Goal: Communication & Community: Answer question/provide support

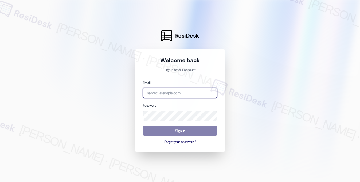
click at [186, 92] on input "email" at bounding box center [180, 92] width 74 height 10
type input "[EMAIL_ADDRESS][PERSON_NAME][PERSON_NAME][DOMAIN_NAME]"
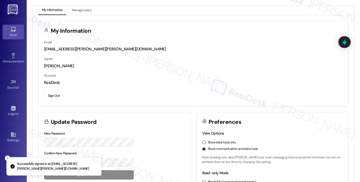
click at [11, 28] on icon at bounding box center [13, 29] width 6 height 6
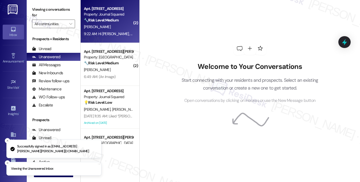
click at [114, 32] on div "9:22 AM: Hi Jane, please let the maintenance manager know that they do have per…" at bounding box center [198, 33] width 228 height 5
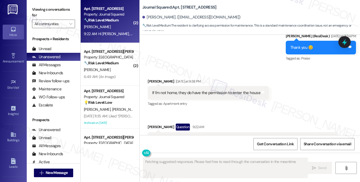
scroll to position [6058, 0]
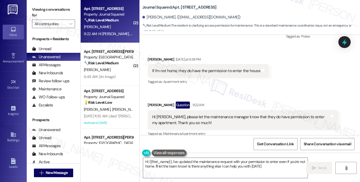
type textarea "Hi {{first_name}}, I've updated the maintenance request with your permission to…"
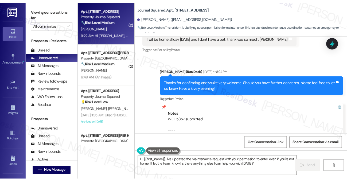
scroll to position [5844, 0]
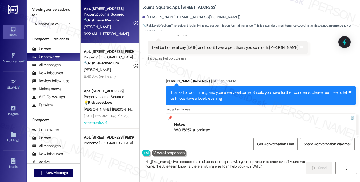
click at [254, 90] on div "Thanks for confirming, and you're very welcome! Should you have further concern…" at bounding box center [259, 95] width 177 height 11
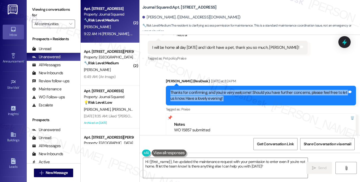
click at [254, 90] on div "Thanks for confirming, and you're very welcome! Should you have further concern…" at bounding box center [259, 95] width 177 height 11
click at [187, 90] on div "Thanks for confirming, and you're very welcome! Should you have further concern…" at bounding box center [259, 95] width 177 height 11
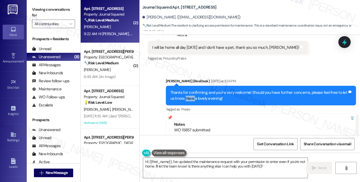
click at [187, 90] on div "Thanks for confirming, and you're very welcome! Should you have further concern…" at bounding box center [259, 95] width 177 height 11
click at [182, 7] on b "Journal Squared: Apt. 2906, 605 Pavonia Avenue" at bounding box center [179, 8] width 74 height 6
copy b "2906"
click at [33, 5] on label "Viewing conversations for" at bounding box center [53, 12] width 43 height 14
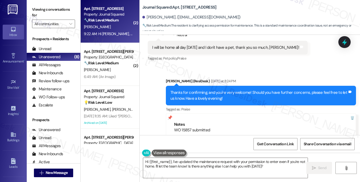
drag, startPoint x: 51, startPoint y: 9, endPoint x: 50, endPoint y: 1, distance: 8.1
click at [51, 9] on label "Viewing conversations for" at bounding box center [53, 12] width 43 height 14
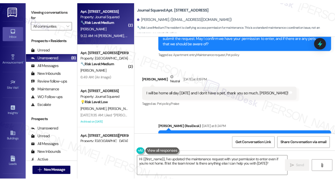
scroll to position [5913, 0]
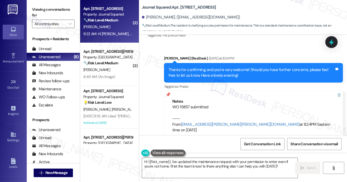
click at [183, 8] on b "Journal Squared: Apt. 2906, 605 Pavonia Avenue" at bounding box center [179, 8] width 74 height 6
copy b "2906"
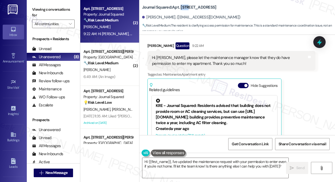
scroll to position [6133, 0]
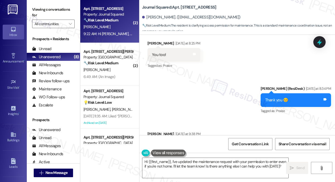
click at [190, 142] on div "If I'm not home, they do have the permission to enter the house" at bounding box center [206, 145] width 108 height 6
click at [205, 142] on div "If I'm not home, they do have the permission to enter the house" at bounding box center [206, 145] width 108 height 6
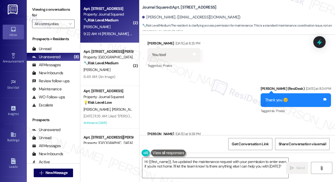
click at [205, 142] on div "If I'm not home, they do have the permission to enter the house" at bounding box center [206, 145] width 108 height 6
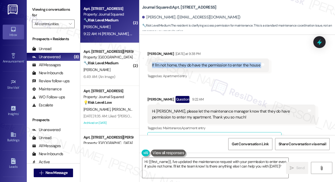
scroll to position [6240, 0]
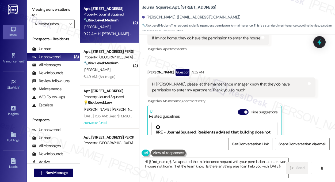
click at [177, 81] on div "Hi Jane, please let the maintenance manager know that they do have permission t…" at bounding box center [229, 86] width 155 height 11
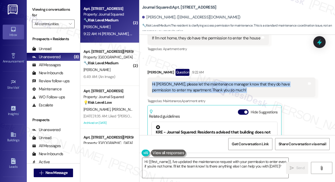
click at [177, 81] on div "Hi Jane, please let the maintenance manager know that they do have permission t…" at bounding box center [229, 86] width 155 height 11
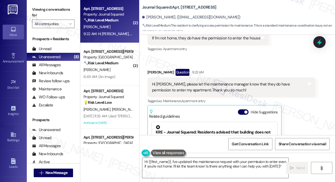
click at [187, 8] on b "Journal Squared: Apt. 2906, 605 Pavonia Avenue" at bounding box center [179, 8] width 74 height 6
copy b "2906"
click at [45, 9] on label "Viewing conversations for" at bounding box center [53, 12] width 43 height 14
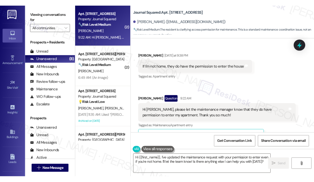
scroll to position [6213, 0]
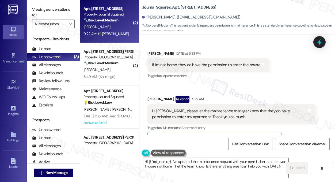
click at [46, 14] on label "Viewing conversations for" at bounding box center [53, 12] width 43 height 14
click at [43, 11] on label "Viewing conversations for" at bounding box center [53, 12] width 43 height 14
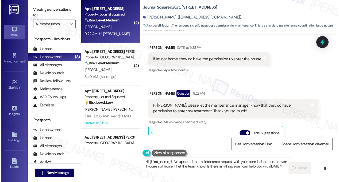
scroll to position [6184, 0]
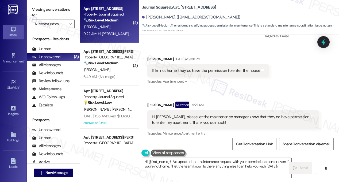
click at [51, 13] on label "Viewing conversations for" at bounding box center [53, 12] width 43 height 14
drag, startPoint x: 44, startPoint y: 9, endPoint x: 52, endPoint y: 12, distance: 9.1
click at [44, 9] on label "Viewing conversations for" at bounding box center [53, 12] width 43 height 14
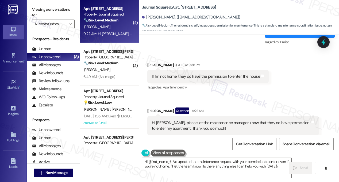
scroll to position [6158, 0]
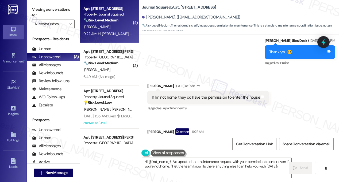
click at [185, 94] on div "If I'm not home, they do have the permission to enter the house" at bounding box center [206, 97] width 108 height 6
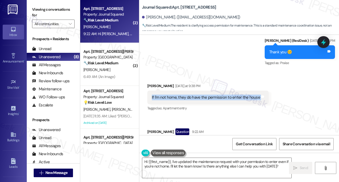
click at [185, 94] on div "If I'm not home, they do have the permission to enter the house" at bounding box center [206, 97] width 108 height 6
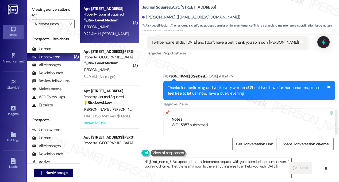
scroll to position [5944, 0]
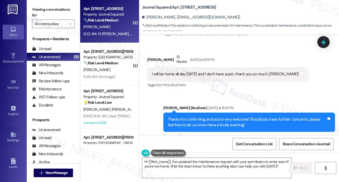
click at [207, 116] on div "Thanks for confirming, and you're very welcome! Should you have further concern…" at bounding box center [247, 121] width 159 height 11
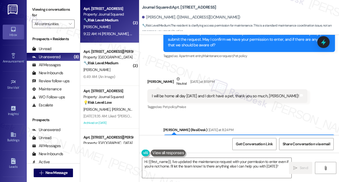
scroll to position [5890, 0]
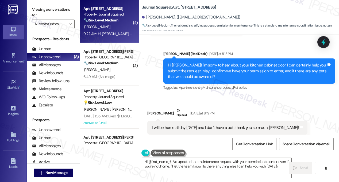
click at [170, 125] on div "I will be home all day tomorrow and I don't have a pet, thank you so much, Jane!" at bounding box center [225, 128] width 147 height 6
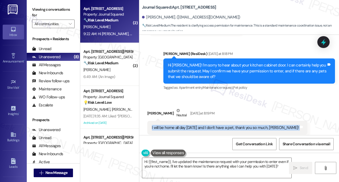
click at [170, 125] on div "I will be home all day tomorrow and I don't have a pet, thank you so much, Jane!" at bounding box center [225, 128] width 147 height 6
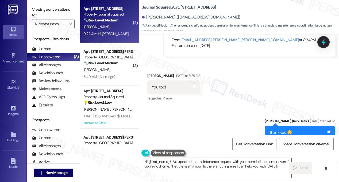
scroll to position [6184, 0]
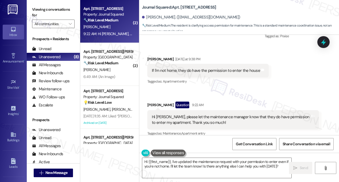
click at [242, 114] on div "Hi Jane, please let the maintenance manager know that they do have permission t…" at bounding box center [231, 119] width 159 height 11
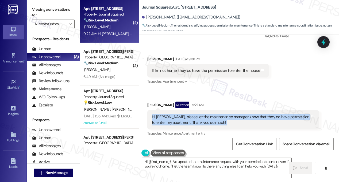
click at [242, 114] on div "Hi Jane, please let the maintenance manager know that they do have permission t…" at bounding box center [231, 119] width 159 height 11
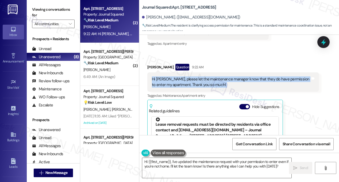
scroll to position [6237, 0]
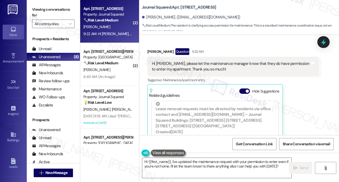
click at [301, 65] on div "Huixin Wang Question 9:22 AM Hi Jane, please let the maintenance manager know t…" at bounding box center [233, 110] width 172 height 124
click at [322, 38] on icon at bounding box center [323, 41] width 9 height 9
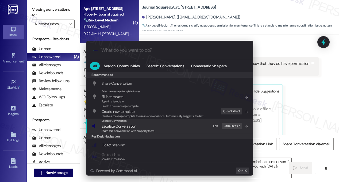
click at [130, 127] on span "Escalate Conversation" at bounding box center [119, 126] width 34 height 5
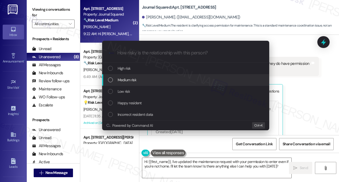
click at [137, 81] on div "Medium risk" at bounding box center [186, 80] width 156 height 6
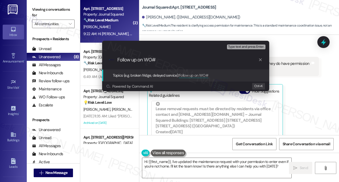
paste input "15857"
type input "Follow up on WO#15857 - resident confirms permission to enter"
click at [161, 60] on input "Follow up on WO#15857 - resident confirms permission to enter" at bounding box center [187, 60] width 141 height 6
click at [217, 60] on input "Follow up on WO#15857 - resident confirms permission to enter" at bounding box center [187, 60] width 141 height 6
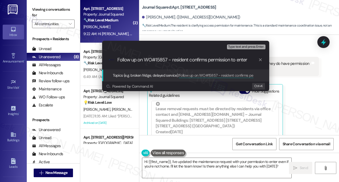
click at [217, 60] on input "Follow up on WO#15857 - resident confirms permission to enter" at bounding box center [187, 60] width 141 height 6
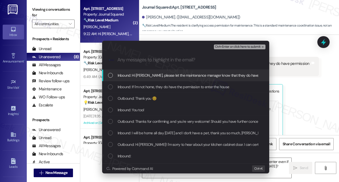
click at [177, 77] on span "Inbound: Hi Jane, please let the maintenance manager know that they do have per…" at bounding box center [232, 75] width 228 height 6
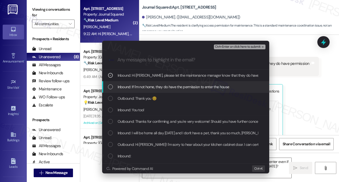
click at [175, 88] on span "Inbound: If I'm not home, they do have the permission to enter the house" at bounding box center [174, 87] width 112 height 6
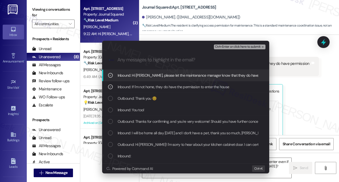
click at [221, 45] on span "Ctrl+Enter or click here to submit" at bounding box center [238, 47] width 46 height 4
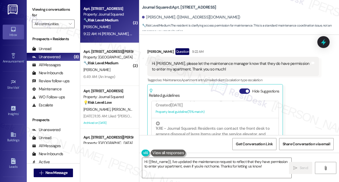
click at [244, 88] on button "Hide Suggestions" at bounding box center [244, 90] width 11 height 5
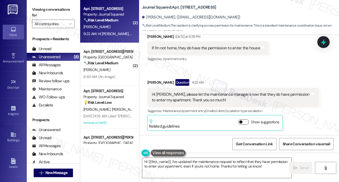
scroll to position [6165, 0]
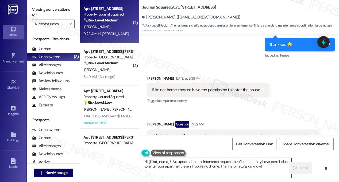
click at [181, 160] on textarea "Hi {{first_name}}, I've updated the maintenance request to reflect that they ha…" at bounding box center [216, 167] width 149 height 20
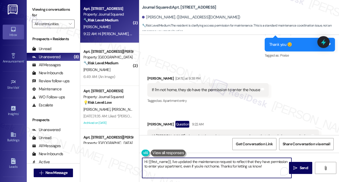
click at [181, 160] on textarea "Hi {{first_name}}, I've updated the maintenance request to reflect that they ha…" at bounding box center [216, 167] width 149 height 20
click at [245, 163] on textarea "Hi {{first_name}}, I've updated the maintenance request to reflect that they ha…" at bounding box center [216, 167] width 149 height 20
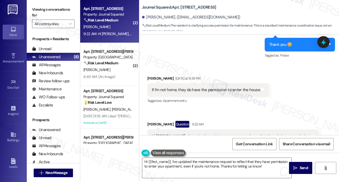
click at [44, 6] on label "Viewing conversations for" at bounding box center [53, 12] width 43 height 14
click at [187, 133] on div "Hi Jane, please let the maintenance manager know that they do have permission t…" at bounding box center [231, 138] width 159 height 11
click at [191, 163] on textarea "Hi {{first_name}}, I've updated the maintenance request to reflect that they ha…" at bounding box center [216, 167] width 149 height 20
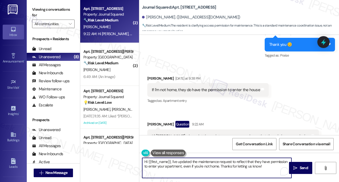
click at [191, 163] on textarea "Hi {{first_name}}, I've updated the maintenance request to reflect that they ha…" at bounding box center [216, 167] width 149 height 20
click at [250, 164] on textarea "Hi {{first_name}}, I've updated the maintenance request to reflect that they ha…" at bounding box center [216, 167] width 149 height 20
drag, startPoint x: 267, startPoint y: 168, endPoint x: 259, endPoint y: 167, distance: 7.6
click at [257, 167] on textarea "Hi {{first_name}}, I've updated the maintenance request to reflect that they ha…" at bounding box center [216, 167] width 149 height 20
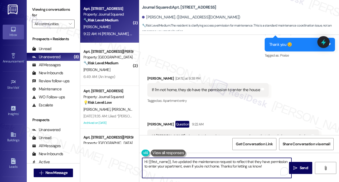
click at [262, 167] on textarea "Hi {{first_name}}, I've updated the maintenance request to reflect that they ha…" at bounding box center [216, 167] width 149 height 20
click at [219, 158] on textarea "Hi {{first_name}}, I've updated the maintenance request to reflect that they ha…" at bounding box center [216, 167] width 149 height 20
click at [253, 168] on textarea "Hi {{first_name}}, I've updated the maintenance request to reflect that they ha…" at bounding box center [216, 167] width 149 height 20
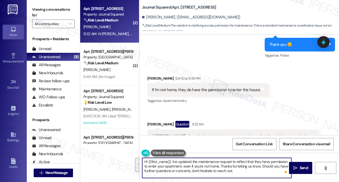
click at [253, 168] on textarea "Hi {{first_name}}, I've updated the maintenance request to reflect that they ha…" at bounding box center [216, 167] width 149 height 20
click at [220, 168] on textarea "Hi {{first_name}}, I've updated the maintenance request to reflect that they ha…" at bounding box center [216, 167] width 149 height 20
click at [227, 160] on textarea "Hi {{first_name}}, I've updated the maintenance request to reflect that they ha…" at bounding box center [216, 167] width 149 height 20
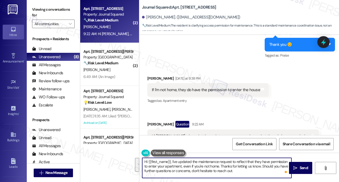
click at [227, 160] on textarea "Hi {{first_name}}, I've updated the maintenance request to reflect that they ha…" at bounding box center [216, 167] width 149 height 20
click at [204, 166] on textarea "Hi {{first_name}}, I've updated the maintenance request to reflect that they ha…" at bounding box center [216, 167] width 149 height 20
click at [192, 169] on textarea "Hi {{first_name}}, I've updated the maintenance request to reflect that they ha…" at bounding box center [216, 167] width 149 height 20
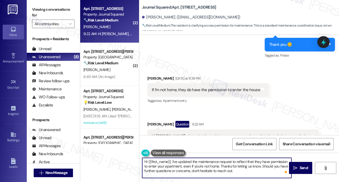
click at [192, 169] on textarea "Hi {{first_name}}, I've updated the maintenance request to reflect that they ha…" at bounding box center [216, 167] width 149 height 20
click at [250, 172] on textarea "Hi {{first_name}}, I've updated the maintenance request to reflect that they ha…" at bounding box center [216, 167] width 149 height 20
type textarea "Hi {{first_name}}, I've updated the maintenance request to reflect that they ha…"
click at [296, 168] on icon "" at bounding box center [295, 167] width 4 height 4
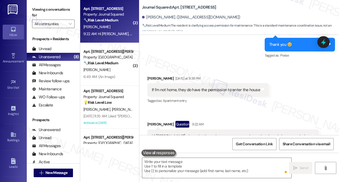
scroll to position [6165, 0]
click at [48, 14] on label "Viewing conversations for" at bounding box center [53, 12] width 43 height 14
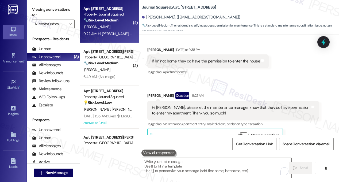
scroll to position [6214, 0]
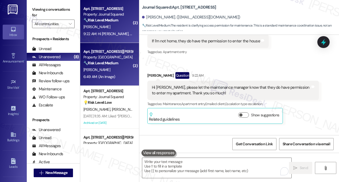
click at [123, 61] on div "🔧 Risk Level: Medium The resident is reporting an issue with the garage lights …" at bounding box center [107, 63] width 49 height 6
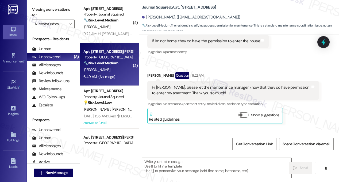
type textarea "Fetching suggested responses. Please feel free to read through the conversation…"
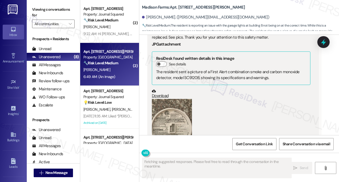
scroll to position [1562, 0]
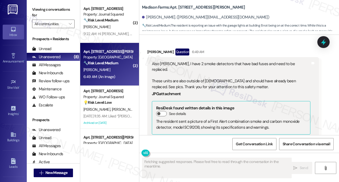
click at [171, 61] on div "Also Jane, I have 2 smoke detectors that have bad fuses and need to be replaced…" at bounding box center [231, 75] width 159 height 29
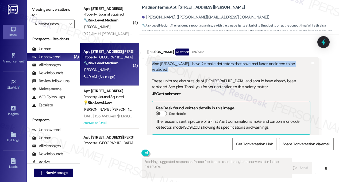
click at [171, 61] on div "Also Jane, I have 2 smoke detectors that have bad fuses and need to be replaced…" at bounding box center [231, 75] width 159 height 29
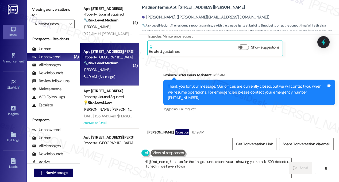
click at [195, 83] on div "Thank you for your message. Our offices are currently closed, but we will conta…" at bounding box center [247, 91] width 159 height 17
type textarea "Hi {{first_name}}, thanks for the image. I understand you're showing your smoke…"
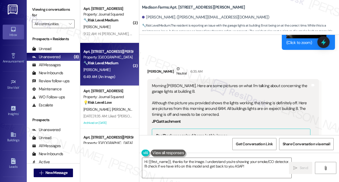
scroll to position [1268, 0]
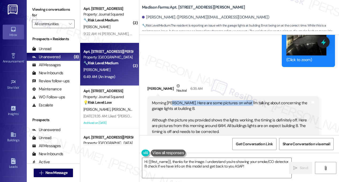
drag, startPoint x: 190, startPoint y: 96, endPoint x: 241, endPoint y: 96, distance: 51.6
click at [241, 100] on div "Morning Jane. Here are some pictures on what I'm talking about concerning the g…" at bounding box center [231, 117] width 159 height 34
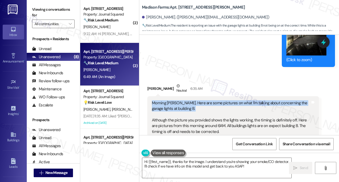
click at [241, 100] on div "Morning Jane. Here are some pictures on what I'm talking about concerning the g…" at bounding box center [231, 117] width 159 height 34
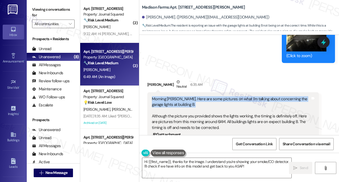
scroll to position [1321, 0]
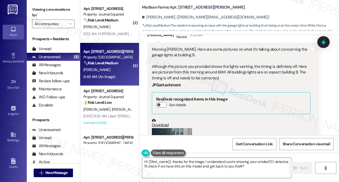
click at [178, 60] on div "Morning Jane. Here are some pictures on what I'm talking about concerning the g…" at bounding box center [231, 64] width 159 height 34
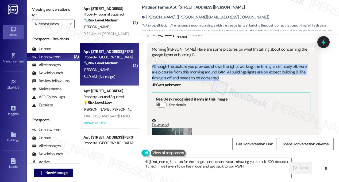
click at [178, 60] on div "Morning Jane. Here are some pictures on what I'm talking about concerning the g…" at bounding box center [231, 64] width 159 height 34
click at [183, 60] on div "Morning Jane. Here are some pictures on what I'm talking about concerning the g…" at bounding box center [231, 64] width 159 height 34
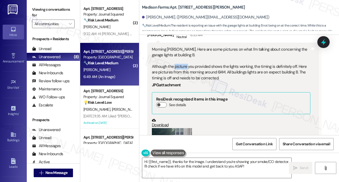
click at [183, 60] on div "Morning Jane. Here are some pictures on what I'm talking about concerning the g…" at bounding box center [231, 64] width 159 height 34
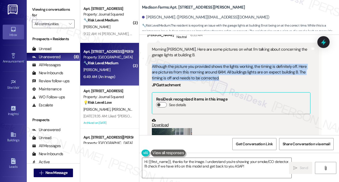
click at [183, 60] on div "Morning Jane. Here are some pictures on what I'm talking about concerning the g…" at bounding box center [231, 64] width 159 height 34
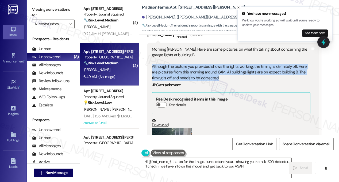
click at [182, 63] on div "Morning Jane. Here are some pictures on what I'm talking about concerning the g…" at bounding box center [231, 64] width 159 height 34
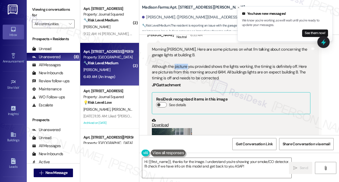
click at [182, 63] on div "Morning Jane. Here are some pictures on what I'm talking about concerning the g…" at bounding box center [231, 64] width 159 height 34
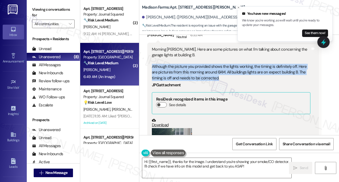
click at [182, 63] on div "Morning Jane. Here are some pictures on what I'm talking about concerning the g…" at bounding box center [231, 64] width 159 height 34
click at [205, 68] on div "Morning Jane. Here are some pictures on what I'm talking about concerning the g…" at bounding box center [231, 64] width 159 height 34
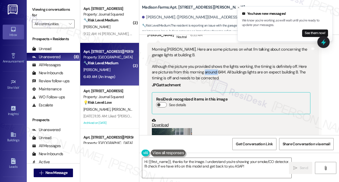
click at [205, 68] on div "Morning Jane. Here are some pictures on what I'm talking about concerning the g…" at bounding box center [231, 64] width 159 height 34
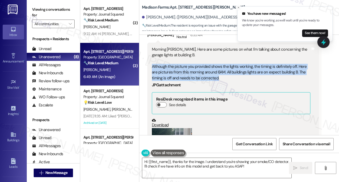
click at [206, 68] on div "Morning Jane. Here are some pictures on what I'm talking about concerning the g…" at bounding box center [231, 64] width 159 height 34
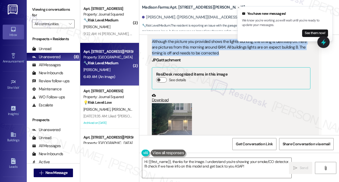
scroll to position [1375, 0]
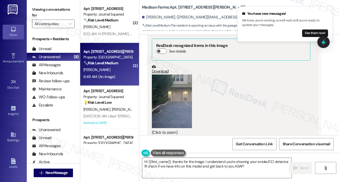
click at [182, 98] on button "Zoom image" at bounding box center [172, 100] width 40 height 53
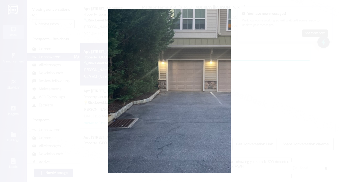
click at [279, 84] on button "Unzoom image" at bounding box center [169, 91] width 339 height 182
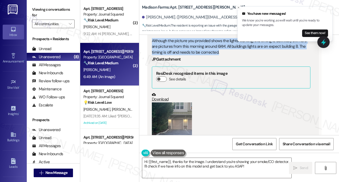
scroll to position [1321, 0]
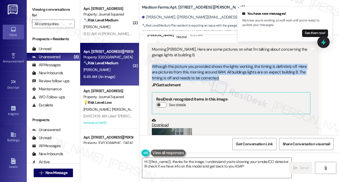
click at [213, 64] on div "Morning Jane. Here are some pictures on what I'm talking about concerning the g…" at bounding box center [231, 64] width 159 height 34
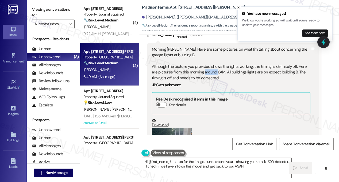
click at [213, 64] on div "Morning Jane. Here are some pictures on what I'm talking about concerning the g…" at bounding box center [231, 64] width 159 height 34
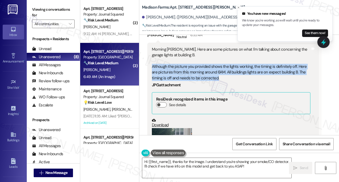
click at [213, 64] on div "Morning Jane. Here are some pictures on what I'm talking about concerning the g…" at bounding box center [231, 64] width 159 height 34
click at [236, 6] on button "Close toast" at bounding box center [238, 7] width 5 height 5
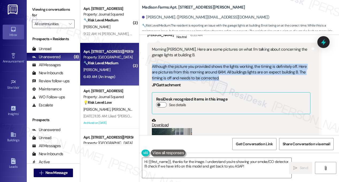
click at [198, 69] on div "Morning Jane. Here are some pictures on what I'm talking about concerning the g…" at bounding box center [231, 64] width 159 height 34
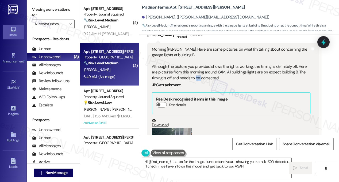
click at [198, 69] on div "Morning Jane. Here are some pictures on what I'm talking about concerning the g…" at bounding box center [231, 64] width 159 height 34
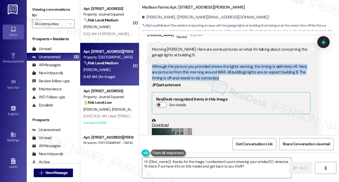
click at [198, 69] on div "Morning Jane. Here are some pictures on what I'm talking about concerning the g…" at bounding box center [231, 64] width 159 height 34
click at [276, 67] on div "Morning Jane. Here are some pictures on what I'm talking about concerning the g…" at bounding box center [231, 64] width 159 height 34
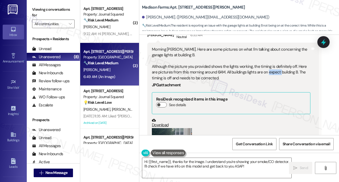
click at [276, 67] on div "Morning Jane. Here are some pictures on what I'm talking about concerning the g…" at bounding box center [231, 64] width 159 height 34
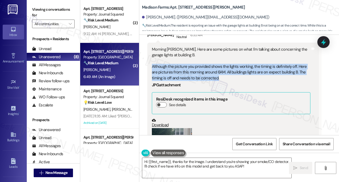
click at [276, 67] on div "Morning Jane. Here are some pictures on what I'm talking about concerning the g…" at bounding box center [231, 64] width 159 height 34
click at [227, 64] on div "Morning Jane. Here are some pictures on what I'm talking about concerning the g…" at bounding box center [231, 64] width 159 height 34
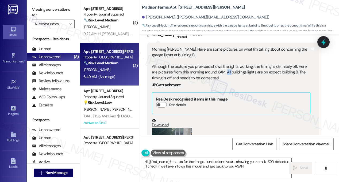
click at [227, 64] on div "Morning Jane. Here are some pictures on what I'm talking about concerning the g…" at bounding box center [231, 64] width 159 height 34
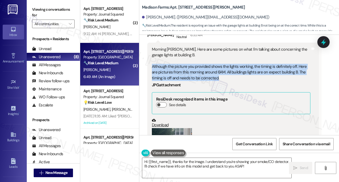
click at [227, 64] on div "Morning Jane. Here are some pictures on what I'm talking about concerning the g…" at bounding box center [231, 64] width 159 height 34
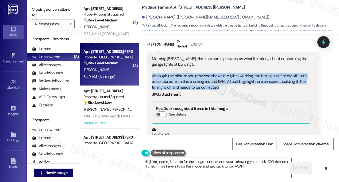
scroll to position [1268, 0]
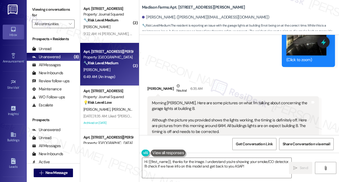
click at [184, 6] on b "Madison Farms: Apt. [STREET_ADDRESS][PERSON_NAME]" at bounding box center [193, 8] width 103 height 6
copy b "B2177"
click at [54, 6] on label "Viewing conversations for" at bounding box center [53, 12] width 43 height 14
click at [46, 6] on label "Viewing conversations for" at bounding box center [53, 12] width 43 height 14
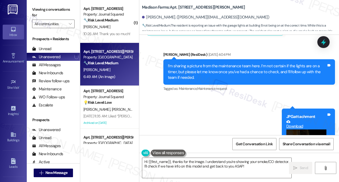
scroll to position [1134, 0]
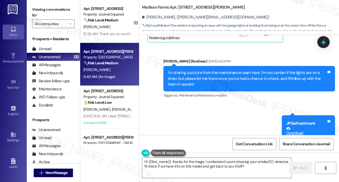
click at [190, 70] on div "I’m sharing a picture from the maintenance team here. I’m not certain if the li…" at bounding box center [247, 78] width 159 height 17
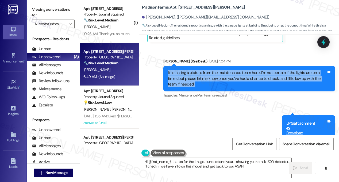
click at [190, 70] on div "I’m sharing a picture from the maintenance team here. I’m not certain if the li…" at bounding box center [247, 78] width 159 height 17
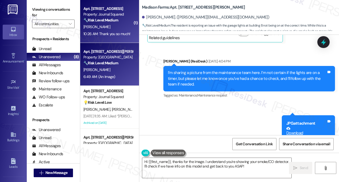
click at [118, 36] on div "10:26 AM: Thank you so much! 10:26 AM: Thank you so much!" at bounding box center [108, 33] width 51 height 7
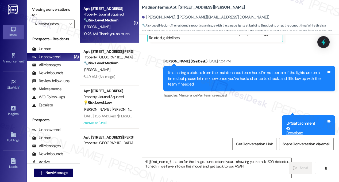
type textarea "Fetching suggested responses. Please feel free to read through the conversation…"
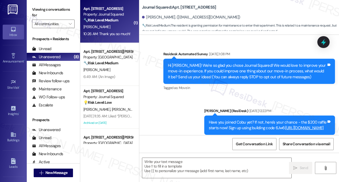
scroll to position [6338, 0]
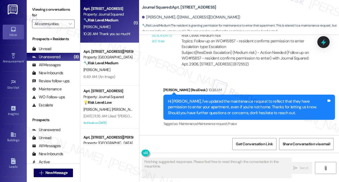
click at [219, 98] on div "Hi Huixin, I've updated the maintenance request to reflect that they have permi…" at bounding box center [247, 106] width 159 height 17
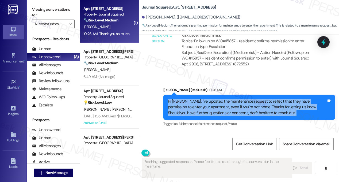
click at [219, 98] on div "Hi Huixin, I've updated the maintenance request to reflect that they have permi…" at bounding box center [247, 106] width 159 height 17
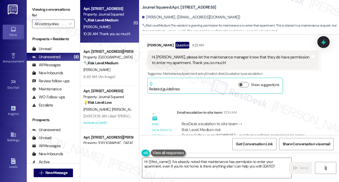
scroll to position [6231, 0]
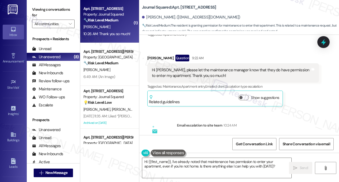
click at [249, 134] on div "ResiDesk escalation to site team -> Risk Level: Medium risk Topics: Follow up o…" at bounding box center [248, 145] width 133 height 23
click at [226, 134] on div "ResiDesk escalation to site team -> Risk Level: Medium risk Topics: Follow up o…" at bounding box center [248, 145] width 133 height 23
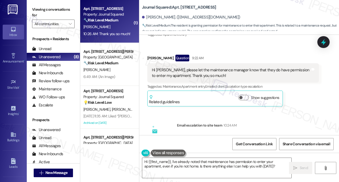
click at [226, 134] on div "ResiDesk escalation to site team -> Risk Level: Medium risk Topics: Follow up o…" at bounding box center [248, 145] width 133 height 23
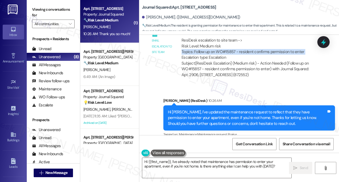
scroll to position [6338, 0]
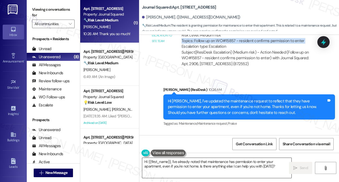
click at [205, 159] on textarea "Hi {{first_name}}, I've already noted that maintenance has permission to enter …" at bounding box center [216, 167] width 149 height 20
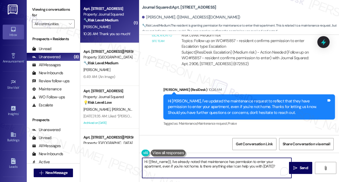
click at [205, 159] on textarea "Hi {{first_name}}, I've already noted that maintenance has permission to enter …" at bounding box center [216, 167] width 149 height 20
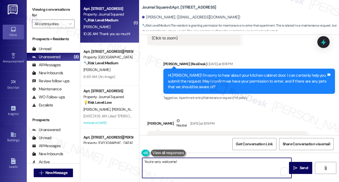
scroll to position [5857, 0]
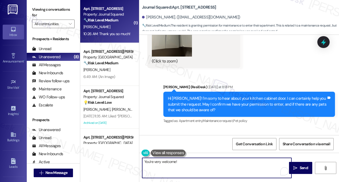
click at [210, 95] on div "Hi Huixin! I'm sorry to hear about your kitchen cabinet door. I can certainly h…" at bounding box center [247, 103] width 159 height 17
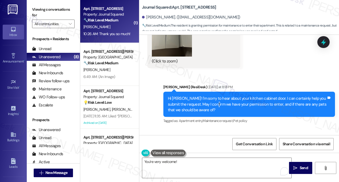
click at [210, 95] on div "Hi Huixin! I'm sorry to hear about your kitchen cabinet door. I can certainly h…" at bounding box center [247, 103] width 159 height 17
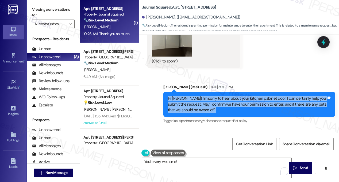
click at [210, 95] on div "Hi Huixin! I'm sorry to hear about your kitchen cabinet door. I can certainly h…" at bounding box center [247, 103] width 159 height 17
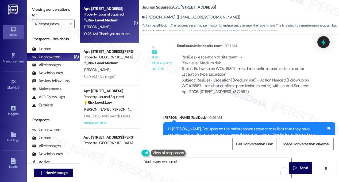
scroll to position [6338, 0]
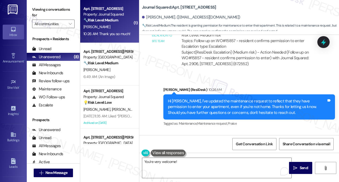
click at [203, 155] on div "You're very welcome!  Send " at bounding box center [239, 172] width 200 height 40
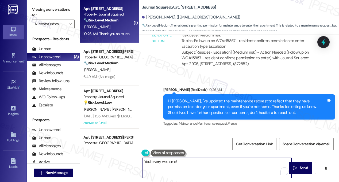
click at [199, 160] on textarea "You're very welcome!" at bounding box center [216, 167] width 149 height 20
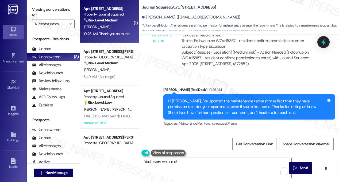
click at [249, 98] on div "Hi Huixin, I've updated the maintenance request to reflect that they have permi…" at bounding box center [247, 106] width 159 height 17
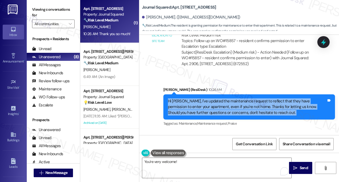
click at [249, 98] on div "Hi Huixin, I've updated the maintenance request to reflect that they have permi…" at bounding box center [247, 106] width 159 height 17
click at [229, 98] on div "Hi Huixin, I've updated the maintenance request to reflect that they have permi…" at bounding box center [247, 106] width 159 height 17
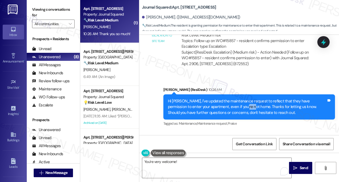
click at [229, 98] on div "Hi Huixin, I've updated the maintenance request to reflect that they have permi…" at bounding box center [247, 106] width 159 height 17
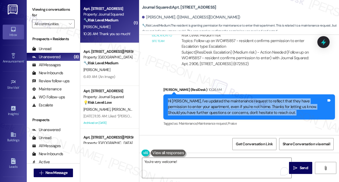
click at [229, 98] on div "Hi Huixin, I've updated the maintenance request to reflect that they have permi…" at bounding box center [247, 106] width 159 height 17
click at [241, 98] on div "Hi Huixin, I've updated the maintenance request to reflect that they have permi…" at bounding box center [247, 106] width 159 height 17
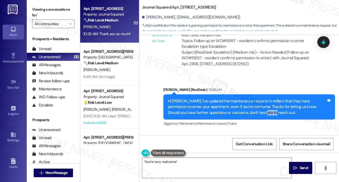
click at [241, 98] on div "Hi Huixin, I've updated the maintenance request to reflect that they have permi…" at bounding box center [247, 106] width 159 height 17
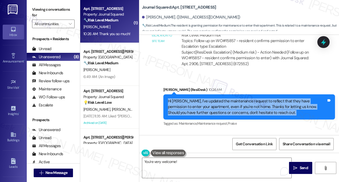
click at [241, 98] on div "Hi Huixin, I've updated the maintenance request to reflect that they have permi…" at bounding box center [247, 106] width 159 height 17
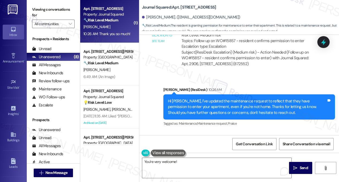
click at [203, 152] on div "Get Conversation Link Share Conversation via email" at bounding box center [239, 144] width 200 height 18
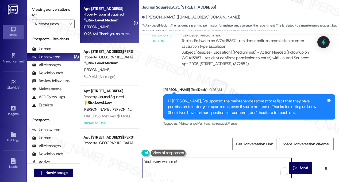
click at [201, 160] on textarea "You're very welcome!" at bounding box center [216, 167] width 149 height 20
click at [199, 162] on textarea "You're very welcome and have a fantastic weekend!" at bounding box center [216, 167] width 149 height 20
click at [235, 161] on textarea "You're very welcome and have a wonderful weekend!" at bounding box center [216, 167] width 149 height 20
click at [248, 164] on textarea "You're very welcome and have a wonderful weekend ahead!" at bounding box center [216, 167] width 149 height 20
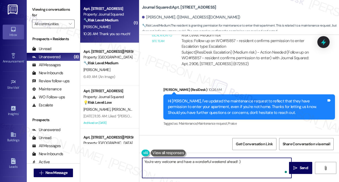
type textarea "You're very welcome and have a wonderful weekend ahead! :)"
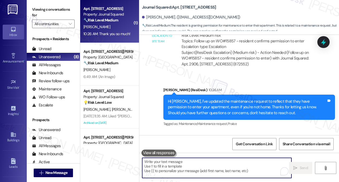
scroll to position [6375, 0]
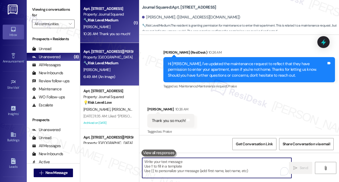
click at [112, 70] on div "K. Micklos" at bounding box center [108, 69] width 51 height 7
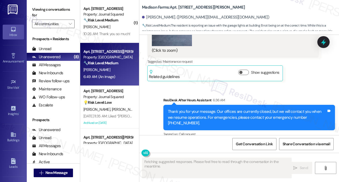
scroll to position [1455, 0]
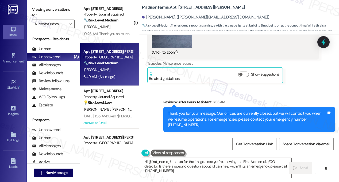
click at [50, 10] on label "Viewing conversations for" at bounding box center [53, 12] width 43 height 14
click at [53, 7] on label "Viewing conversations for" at bounding box center [53, 12] width 43 height 14
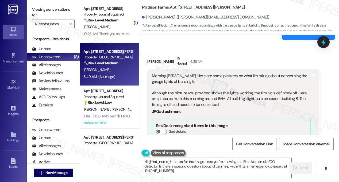
scroll to position [1321, 0]
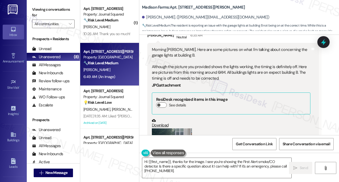
click at [169, 48] on div "Morning Jane. Here are some pictures on what I'm talking about concerning the g…" at bounding box center [231, 64] width 159 height 34
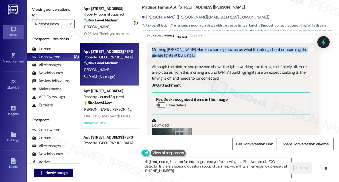
click at [169, 48] on div "Morning Jane. Here are some pictures on what I'm talking about concerning the g…" at bounding box center [231, 64] width 159 height 34
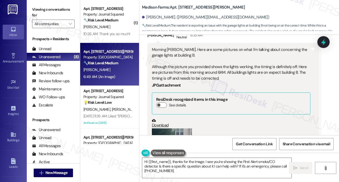
click at [171, 69] on div "Morning Jane. Here are some pictures on what I'm talking about concerning the g…" at bounding box center [231, 64] width 159 height 34
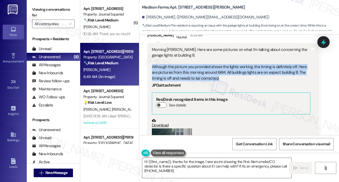
click at [171, 69] on div "Morning Jane. Here are some pictures on what I'm talking about concerning the g…" at bounding box center [231, 64] width 159 height 34
click at [190, 63] on div "Morning Jane. Here are some pictures on what I'm talking about concerning the g…" at bounding box center [231, 64] width 159 height 34
drag, startPoint x: 221, startPoint y: 72, endPoint x: 151, endPoint y: 59, distance: 72.1
click at [151, 59] on div "Morning Jane. Here are some pictures on what I'm talking about concerning the g…" at bounding box center [233, 118] width 172 height 150
copy div "Although the picture you provided shows the lights working, the timing is defin…"
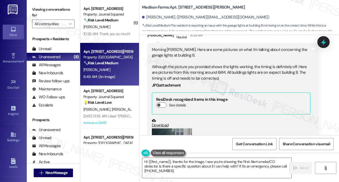
click at [56, 7] on label "Viewing conversations for" at bounding box center [53, 12] width 43 height 14
click at [273, 66] on div "Morning Jane. Here are some pictures on what I'm talking about concerning the g…" at bounding box center [231, 64] width 159 height 34
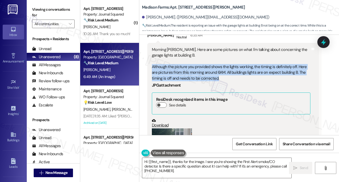
click at [273, 66] on div "Morning Jane. Here are some pictures on what I'm talking about concerning the g…" at bounding box center [231, 64] width 159 height 34
copy div "Although the picture you provided shows the lights working, the timing is defin…"
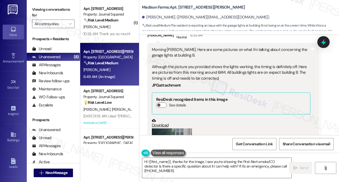
click at [47, 5] on div "Viewing conversations for All communities " at bounding box center [53, 16] width 53 height 33
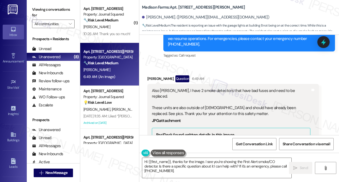
scroll to position [1562, 0]
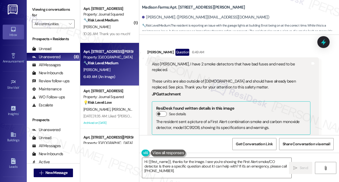
click at [212, 49] on div "Kyle Micklos Question 6:49 AM" at bounding box center [233, 53] width 172 height 9
click at [214, 61] on div "Also Jane, I have 2 smoke detectors that have bad fuses and need to be replaced…" at bounding box center [231, 75] width 159 height 29
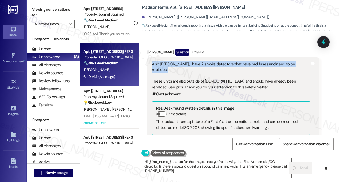
click at [214, 61] on div "Also Jane, I have 2 smoke detectors that have bad fuses and need to be replaced…" at bounding box center [231, 75] width 159 height 29
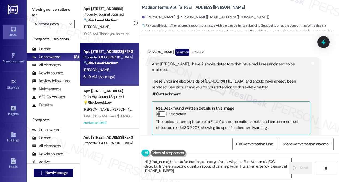
click at [209, 71] on div "Also Jane, I have 2 smoke detectors that have bad fuses and need to be replaced…" at bounding box center [231, 75] width 159 height 29
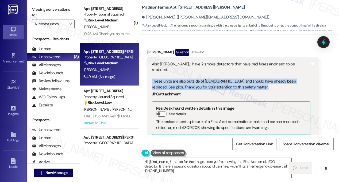
click at [209, 71] on div "Also Jane, I have 2 smoke detectors that have bad fuses and need to be replaced…" at bounding box center [231, 75] width 159 height 29
click at [226, 67] on div "Also Jane, I have 2 smoke detectors that have bad fuses and need to be replaced…" at bounding box center [231, 75] width 159 height 29
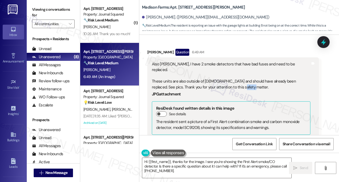
click at [226, 67] on div "Also Jane, I have 2 smoke detectors that have bad fuses and need to be replaced…" at bounding box center [231, 75] width 159 height 29
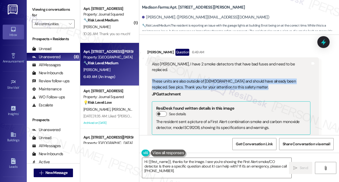
click at [226, 67] on div "Also Jane, I have 2 smoke detectors that have bad fuses and need to be replaced…" at bounding box center [231, 75] width 159 height 29
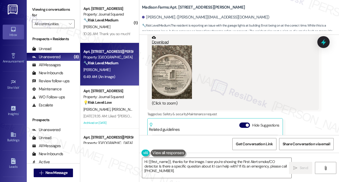
scroll to position [1642, 0]
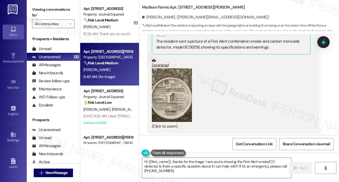
click at [172, 87] on button "Zoom image" at bounding box center [172, 94] width 40 height 53
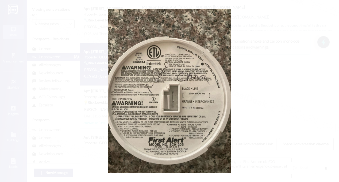
click at [275, 94] on button "Unzoom image" at bounding box center [169, 91] width 339 height 182
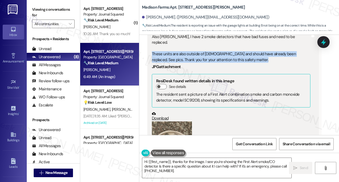
scroll to position [1562, 0]
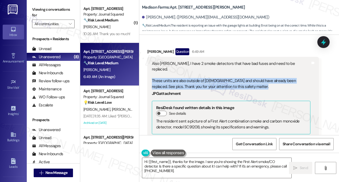
click at [198, 66] on div "Also Jane, I have 2 smoke detectors that have bad fuses and need to be replaced…" at bounding box center [231, 75] width 159 height 29
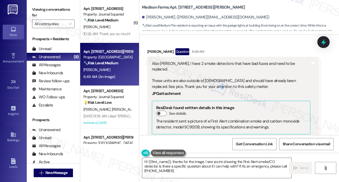
click at [198, 66] on div "Also Jane, I have 2 smoke detectors that have bad fuses and need to be replaced…" at bounding box center [231, 75] width 159 height 29
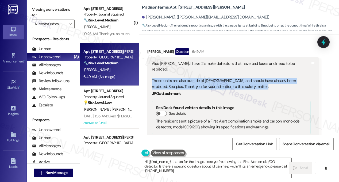
click at [198, 66] on div "Also Jane, I have 2 smoke detectors that have bad fuses and need to be replaced…" at bounding box center [231, 75] width 159 height 29
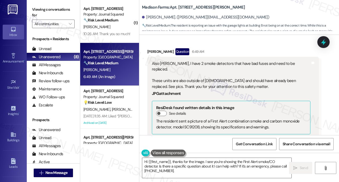
click at [49, 8] on label "Viewing conversations for" at bounding box center [53, 12] width 43 height 14
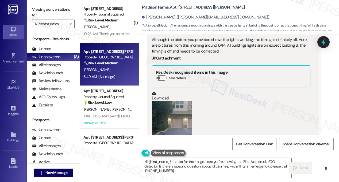
scroll to position [1295, 0]
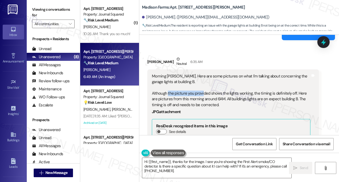
drag, startPoint x: 168, startPoint y: 86, endPoint x: 203, endPoint y: 86, distance: 34.8
click at [203, 86] on div "Morning Jane. Here are some pictures on what I'm talking about concerning the g…" at bounding box center [231, 90] width 159 height 34
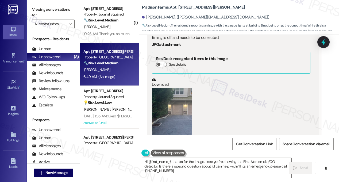
scroll to position [1402, 0]
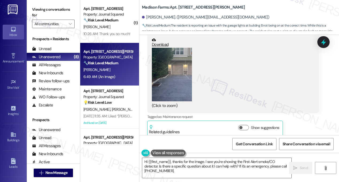
click at [176, 75] on button "Zoom image" at bounding box center [172, 74] width 40 height 53
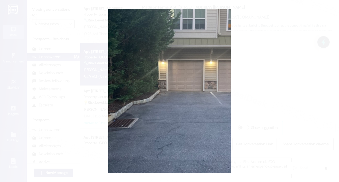
click at [283, 79] on button "Unzoom image" at bounding box center [169, 91] width 339 height 182
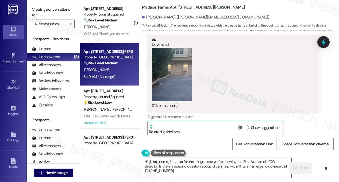
scroll to position [1321, 0]
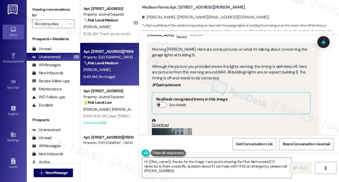
click at [240, 62] on div "Morning Jane. Here are some pictures on what I'm talking about concerning the g…" at bounding box center [231, 64] width 159 height 34
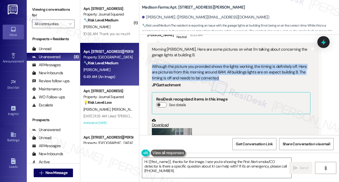
drag, startPoint x: 151, startPoint y: 59, endPoint x: 235, endPoint y: 71, distance: 84.5
click at [235, 71] on div "Morning Jane. Here are some pictures on what I'm talking about concerning the g…" at bounding box center [231, 118] width 160 height 142
copy div "Although the picture you provided shows the lights working, the timing is defin…"
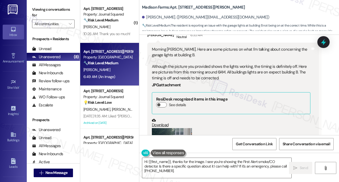
click at [53, 7] on label "Viewing conversations for" at bounding box center [53, 12] width 43 height 14
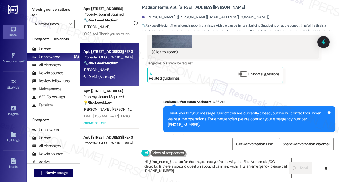
scroll to position [1562, 0]
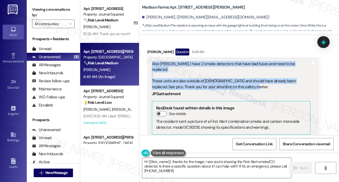
drag, startPoint x: 152, startPoint y: 52, endPoint x: 237, endPoint y: 67, distance: 86.1
click at [237, 67] on div "Also Jane, I have 2 smoke detectors that have bad fuses and need to be replaced…" at bounding box center [231, 75] width 159 height 29
copy div "Also Jane, I have 2 smoke detectors that have bad fuses and need to be replaced…"
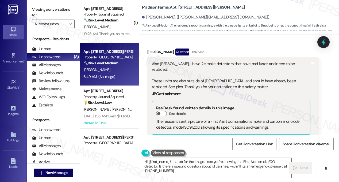
click at [58, 6] on label "Viewing conversations for" at bounding box center [53, 12] width 43 height 14
click at [192, 61] on div "Also Jane, I have 2 smoke detectors that have bad fuses and need to be replaced…" at bounding box center [231, 75] width 159 height 29
click at [65, 8] on label "Viewing conversations for" at bounding box center [53, 12] width 43 height 14
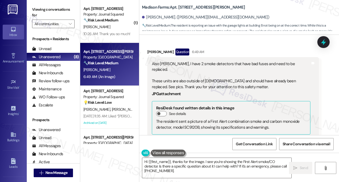
drag, startPoint x: 52, startPoint y: 9, endPoint x: 51, endPoint y: 6, distance: 3.0
click at [52, 9] on label "Viewing conversations for" at bounding box center [53, 12] width 43 height 14
click at [172, 61] on div "Also Jane, I have 2 smoke detectors that have bad fuses and need to be replaced…" at bounding box center [231, 75] width 159 height 29
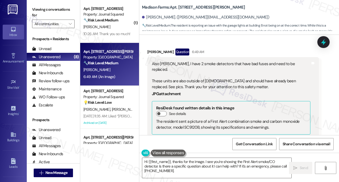
click at [186, 61] on div "Also Jane, I have 2 smoke detectors that have bad fuses and need to be replaced…" at bounding box center [231, 75] width 159 height 29
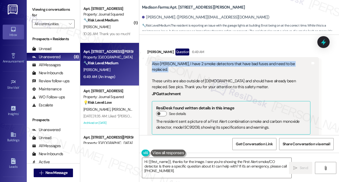
click at [186, 61] on div "Also Jane, I have 2 smoke detectors that have bad fuses and need to be replaced…" at bounding box center [231, 75] width 159 height 29
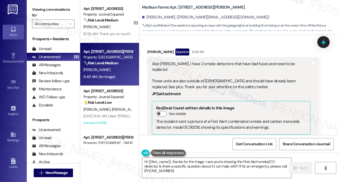
click at [210, 63] on div "Also Jane, I have 2 smoke detectors that have bad fuses and need to be replaced…" at bounding box center [231, 75] width 159 height 29
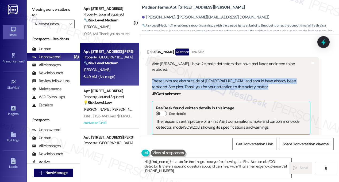
click at [210, 63] on div "Also Jane, I have 2 smoke detectors that have bad fuses and need to be replaced…" at bounding box center [231, 75] width 159 height 29
click at [195, 65] on div "Also Jane, I have 2 smoke detectors that have bad fuses and need to be replaced…" at bounding box center [231, 75] width 159 height 29
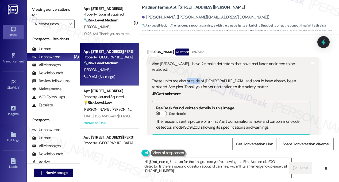
click at [195, 65] on div "Also Jane, I have 2 smoke detectors that have bad fuses and need to be replaced…" at bounding box center [231, 75] width 159 height 29
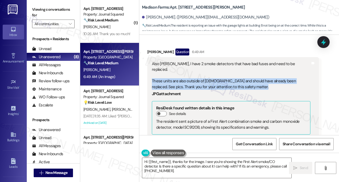
click at [195, 65] on div "Also Jane, I have 2 smoke detectors that have bad fuses and need to be replaced…" at bounding box center [231, 75] width 159 height 29
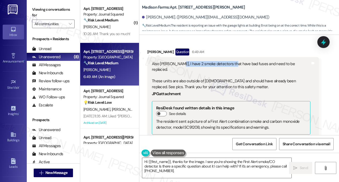
drag, startPoint x: 176, startPoint y: 52, endPoint x: 231, endPoint y: 50, distance: 54.6
click at [231, 61] on div "Also Jane, I have 2 smoke detectors that have bad fuses and need to be replaced…" at bounding box center [231, 75] width 159 height 29
click at [181, 64] on div "Also Jane, I have 2 smoke detectors that have bad fuses and need to be replaced…" at bounding box center [231, 75] width 159 height 29
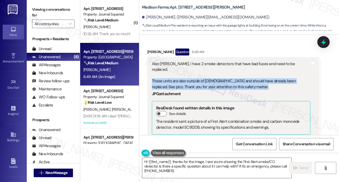
click at [181, 64] on div "Also Jane, I have 2 smoke detectors that have bad fuses and need to be replaced…" at bounding box center [231, 75] width 159 height 29
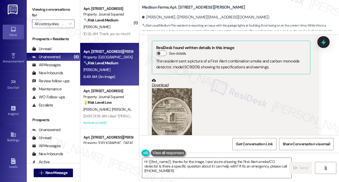
scroll to position [1669, 0]
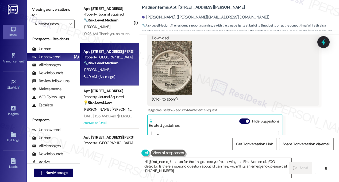
click at [178, 66] on button "Zoom image" at bounding box center [172, 67] width 40 height 53
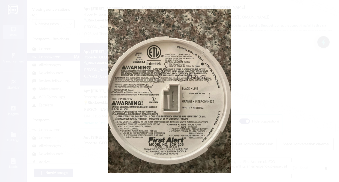
click at [283, 48] on button "Unzoom image" at bounding box center [169, 91] width 339 height 182
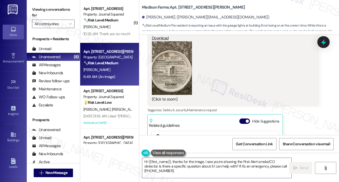
click at [44, 11] on label "Viewing conversations for" at bounding box center [53, 12] width 43 height 14
drag, startPoint x: 48, startPoint y: 3, endPoint x: 57, endPoint y: 6, distance: 8.8
click at [48, 3] on div "Viewing conversations for All communities " at bounding box center [53, 16] width 53 height 33
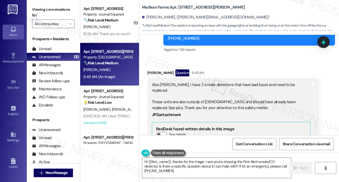
scroll to position [1509, 0]
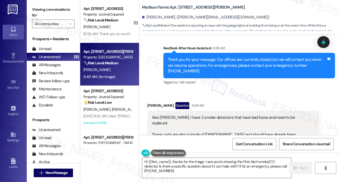
click at [47, 10] on label "Viewing conversations for" at bounding box center [53, 12] width 43 height 14
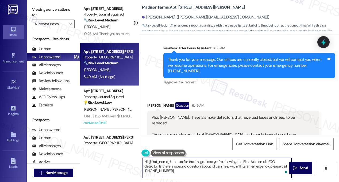
drag, startPoint x: 179, startPoint y: 169, endPoint x: 172, endPoint y: 159, distance: 11.9
click at [172, 159] on textarea "Hi {{first_name}}, thanks for the image. I see you're showing the First Alert s…" at bounding box center [216, 167] width 149 height 20
paste textarea "I’m sorry to hear about the ongoing timing issue with the lights on Building B …"
click at [234, 165] on textarea "Hi {{first_name}}, I’m sorry to hear about the ongoing timing issue with the li…" at bounding box center [216, 167] width 149 height 20
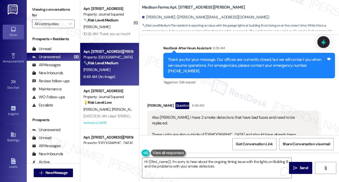
click at [45, 7] on label "Viewing conversations for" at bounding box center [53, 12] width 43 height 14
click at [227, 165] on textarea "Hi {{first_name}}, I’m sorry to hear about the ongoing timing issue with the li…" at bounding box center [216, 167] width 149 height 20
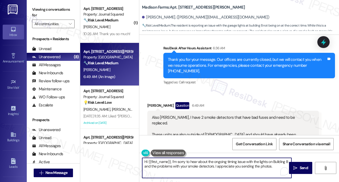
click at [275, 167] on textarea "Hi {{first_name}}, I’m sorry to hear about the ongoing timing issue with the li…" at bounding box center [216, 167] width 149 height 20
paste textarea "In the meantime, can you let me know if Building B’s lights eventually come on …"
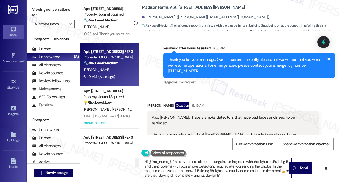
drag, startPoint x: 159, startPoint y: 170, endPoint x: 276, endPoint y: 164, distance: 116.4
click at [276, 164] on textarea "Hi {{first_name}}, I’m sorry to hear about the ongoing timing issue with the li…" at bounding box center [216, 167] width 149 height 20
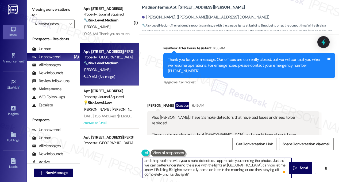
drag, startPoint x: 161, startPoint y: 175, endPoint x: 266, endPoint y: 169, distance: 104.7
click at [266, 169] on textarea "Hi {{first_name}}, I’m sorry to hear about the ongoing timing issue with the li…" at bounding box center [216, 167] width 149 height 20
click at [198, 169] on textarea "Hi {{first_name}}, I’m sorry to hear about the ongoing timing issue with the li…" at bounding box center [216, 167] width 149 height 20
drag, startPoint x: 170, startPoint y: 169, endPoint x: 143, endPoint y: 168, distance: 27.3
click at [143, 168] on textarea "Hi {{first_name}}, I’m sorry to hear about the ongoing timing issue with the li…" at bounding box center [216, 167] width 149 height 20
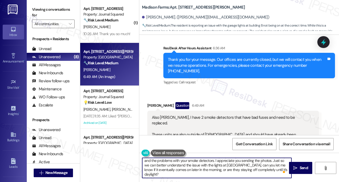
click at [210, 167] on textarea "Hi {{first_name}}, I’m sorry to hear about the ongoing timing issue with the li…" at bounding box center [216, 167] width 149 height 20
click at [169, 173] on textarea "Hi {{first_name}}, I’m sorry to hear about the ongoing timing issue with the li…" at bounding box center [216, 167] width 149 height 20
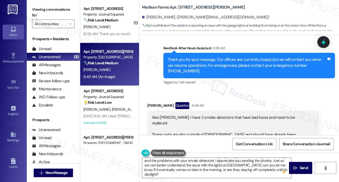
click at [44, 15] on label "Viewing conversations for" at bounding box center [53, 12] width 43 height 14
click at [164, 170] on textarea "Hi {{first_name}}, I’m sorry to hear about the ongoing timing issue with the li…" at bounding box center [216, 167] width 149 height 20
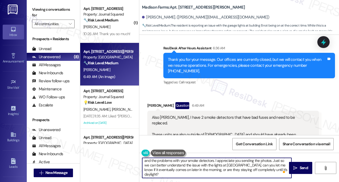
click at [165, 173] on textarea "Hi {{first_name}}, I’m sorry to hear about the ongoing timing issue with the li…" at bounding box center [216, 167] width 149 height 20
paste textarea "do they turn on correctly in the evening?"
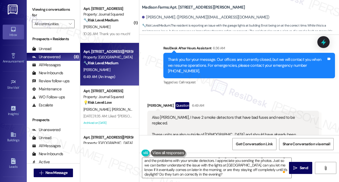
click at [44, 9] on label "Viewing conversations for" at bounding box center [53, 12] width 43 height 14
click at [158, 173] on textarea "Hi {{first_name}}, I’m sorry to hear about the ongoing timing issue with the li…" at bounding box center [216, 167] width 149 height 20
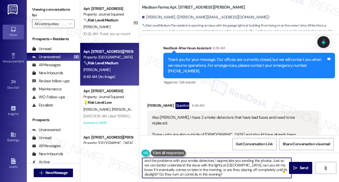
click at [161, 173] on textarea "Hi {{first_name}}, I’m sorry to hear about the ongoing timing issue with the li…" at bounding box center [216, 167] width 149 height 20
paste textarea "Also"
click at [237, 172] on textarea "Hi {{first_name}}, I’m sorry to hear about the ongoing timing issue with the li…" at bounding box center [216, 167] width 149 height 20
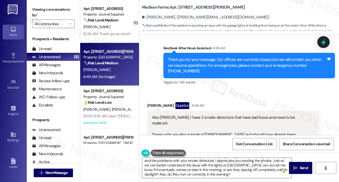
click at [60, 14] on label "Viewing conversations for" at bounding box center [53, 12] width 43 height 14
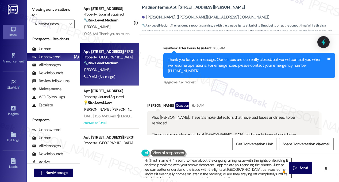
scroll to position [0, 0]
click at [195, 160] on textarea "Hi {{first_name}}, I’m sorry to hear about the ongoing timing issue with the li…" at bounding box center [216, 167] width 149 height 20
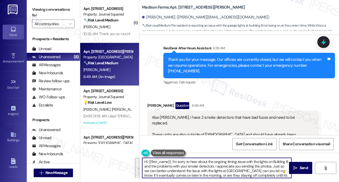
click at [195, 160] on textarea "Hi {{first_name}}, I’m sorry to hear about the ongoing timing issue with the li…" at bounding box center [216, 167] width 149 height 20
click at [165, 165] on textarea "Hi {{first_name}}, I’m sorry to hear about the ongoing timing issue with the li…" at bounding box center [216, 167] width 149 height 20
click at [233, 168] on textarea "Hi {{first_name}}, I’m sorry to hear about the ongoing timing issue with the li…" at bounding box center [216, 167] width 149 height 20
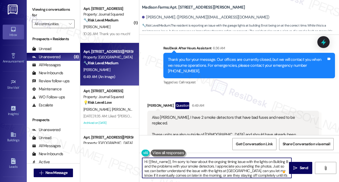
click at [273, 167] on textarea "Hi {{first_name}}, I’m sorry to hear about the ongoing timing issue with the li…" at bounding box center [216, 167] width 149 height 20
click at [274, 166] on textarea "Hi {{first_name}}, I’m sorry to hear about the ongoing timing issue with the li…" at bounding box center [216, 167] width 149 height 20
click at [203, 171] on textarea "Hi {{first_name}}, I’m sorry to hear about the ongoing timing issue with the li…" at bounding box center [216, 167] width 149 height 20
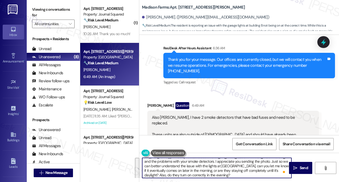
scroll to position [6, 0]
click at [243, 164] on textarea "Hi {{first_name}}, I’m sorry to hear about the ongoing timing issue with the li…" at bounding box center [216, 167] width 149 height 20
click at [255, 162] on textarea "Hi {{first_name}}, I’m sorry to hear about the ongoing timing issue with the li…" at bounding box center [216, 167] width 149 height 20
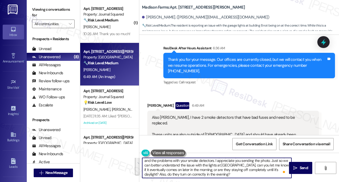
click at [208, 168] on textarea "Hi {{first_name}}, I’m sorry to hear about the ongoing timing issue with the li…" at bounding box center [216, 167] width 149 height 20
click at [206, 164] on textarea "Hi {{first_name}}, I’m sorry to hear about the ongoing timing issue with the li…" at bounding box center [216, 167] width 149 height 20
click at [237, 167] on textarea "Hi {{first_name}}, I’m sorry to hear about the ongoing timing issue with the li…" at bounding box center [216, 167] width 149 height 20
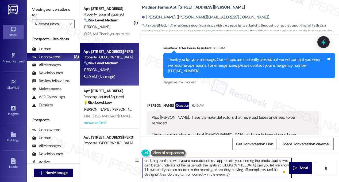
drag, startPoint x: 246, startPoint y: 164, endPoint x: 249, endPoint y: 174, distance: 10.0
click at [249, 174] on textarea "Hi {{first_name}}, I’m sorry to hear about the ongoing timing issue with the li…" at bounding box center [216, 167] width 149 height 20
click at [184, 169] on textarea "Hi {{first_name}}, I’m sorry to hear about the ongoing timing issue with the li…" at bounding box center [216, 167] width 149 height 20
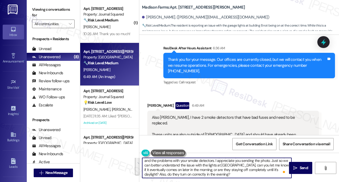
click at [219, 168] on textarea "Hi {{first_name}}, I’m sorry to hear about the ongoing timing issue with the li…" at bounding box center [216, 167] width 149 height 20
click at [254, 169] on textarea "Hi {{first_name}}, I’m sorry to hear about the ongoing timing issue with the li…" at bounding box center [216, 167] width 149 height 20
click at [176, 168] on textarea "Hi {{first_name}}, I’m sorry to hear about the ongoing timing issue with the li…" at bounding box center [216, 167] width 149 height 20
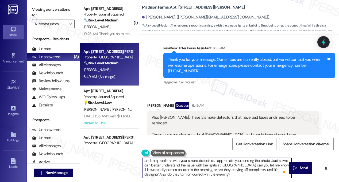
click at [176, 168] on textarea "Hi {{first_name}}, I’m sorry to hear about the ongoing timing issue with the li…" at bounding box center [216, 167] width 149 height 20
click at [178, 172] on textarea "Hi {{first_name}}, I’m sorry to hear about the ongoing timing issue with the li…" at bounding box center [216, 167] width 149 height 20
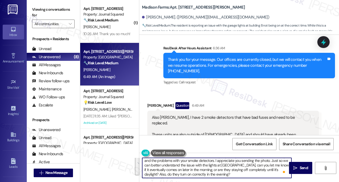
click at [232, 173] on textarea "Hi {{first_name}}, I’m sorry to hear about the ongoing timing issue with the li…" at bounding box center [216, 167] width 149 height 20
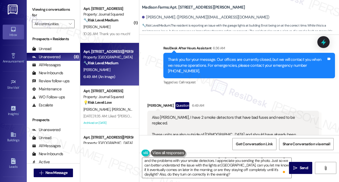
click at [54, 13] on label "Viewing conversations for" at bounding box center [53, 12] width 43 height 14
click at [44, 14] on label "Viewing conversations for" at bounding box center [53, 12] width 43 height 14
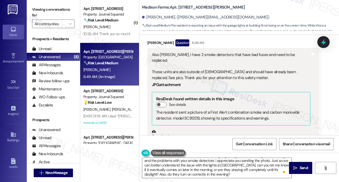
scroll to position [1562, 0]
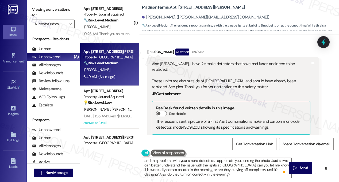
click at [46, 8] on label "Viewing conversations for" at bounding box center [53, 12] width 43 height 14
click at [55, 13] on label "Viewing conversations for" at bounding box center [53, 12] width 43 height 14
click at [233, 172] on textarea "Hi {{first_name}}, I’m sorry to hear about the ongoing timing issue with the li…" at bounding box center [216, 167] width 149 height 20
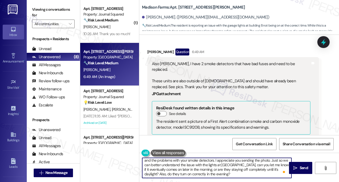
scroll to position [13, 0]
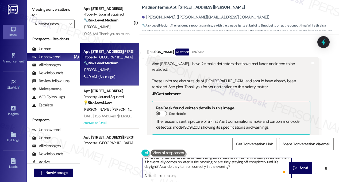
paste textarea "Can you share if they’re beeping or showing any indicator lights, or did they s…"
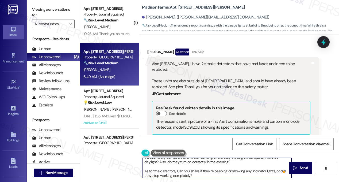
scroll to position [18, 0]
drag, startPoint x: 212, startPoint y: 170, endPoint x: 176, endPoint y: 169, distance: 35.6
click at [176, 169] on textarea "Hi {{first_name}}, I’m sorry to hear about the ongoing timing issue with the li…" at bounding box center [216, 167] width 149 height 20
click at [255, 170] on textarea "Hi {{first_name}}, I’m sorry to hear about the ongoing timing issue with the li…" at bounding box center [216, 167] width 149 height 20
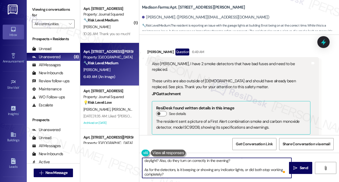
scroll to position [19, 0]
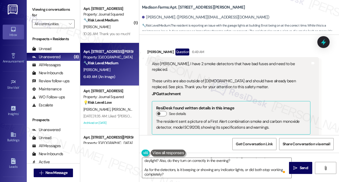
click at [51, 11] on label "Viewing conversations for" at bounding box center [53, 12] width 43 height 14
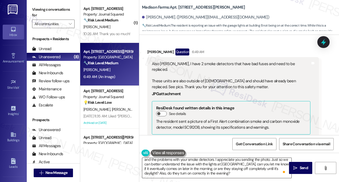
scroll to position [0, 0]
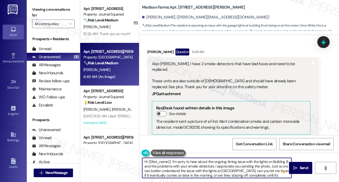
click at [180, 167] on textarea "Hi {{first_name}}, I’m sorry to hear about the ongoing timing issue with the li…" at bounding box center [216, 167] width 149 height 20
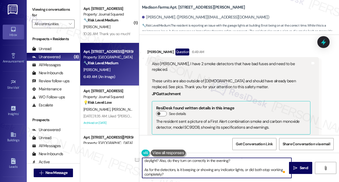
click at [169, 172] on textarea "Hi {{first_name}}, I’m sorry to hear about the ongoing timing issue with the li…" at bounding box center [216, 167] width 149 height 20
drag, startPoint x: 180, startPoint y: 174, endPoint x: 239, endPoint y: 175, distance: 58.8
click at [239, 175] on textarea "Hi {{first_name}}, I’m sorry to hear about the ongoing timing issue with the li…" at bounding box center [216, 167] width 149 height 20
click at [227, 171] on textarea "Hi {{first_name}}, I’m sorry to hear about the ongoing timing issue with the li…" at bounding box center [216, 167] width 149 height 20
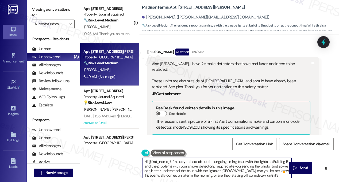
click at [179, 168] on textarea "Hi {{first_name}}, I’m sorry to hear about the ongoing timing issue with the li…" at bounding box center [216, 167] width 149 height 20
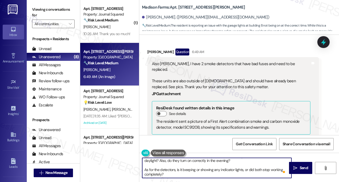
drag, startPoint x: 169, startPoint y: 175, endPoint x: 144, endPoint y: 170, distance: 26.0
click at [144, 170] on textarea "Hi {{first_name}}, I’m sorry to hear about the ongoing timing issue with the li…" at bounding box center [216, 167] width 149 height 20
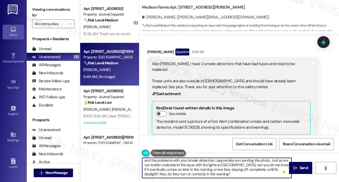
click at [169, 171] on textarea "Hi {{first_name}}, I’m sorry to hear about the ongoing timing issue with the li…" at bounding box center [216, 167] width 149 height 20
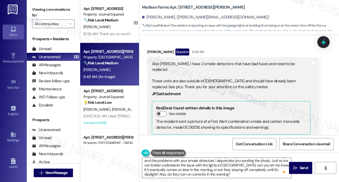
click at [50, 7] on label "Viewing conversations for" at bounding box center [53, 12] width 43 height 14
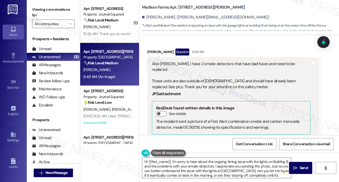
click at [48, 5] on label "Viewing conversations for" at bounding box center [53, 12] width 43 height 14
click at [273, 165] on textarea "Hi {{first_name}}, I’m sorry to hear about the ongoing timing issue with the li…" at bounding box center [216, 167] width 149 height 20
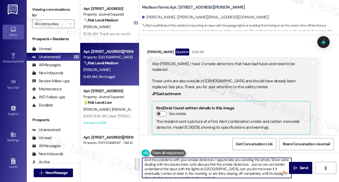
scroll to position [3, 0]
drag, startPoint x: 253, startPoint y: 175, endPoint x: 260, endPoint y: 167, distance: 11.4
click at [260, 167] on textarea "Hi {{first_name}}, I’m sorry to hear about the ongoing timing issue with the li…" at bounding box center [216, 167] width 149 height 20
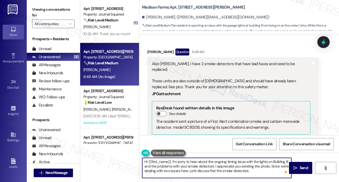
scroll to position [0, 0]
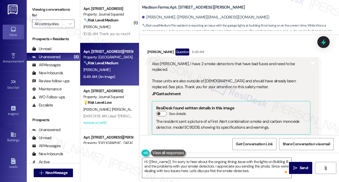
click at [57, 3] on div "Viewing conversations for All communities " at bounding box center [53, 16] width 53 height 33
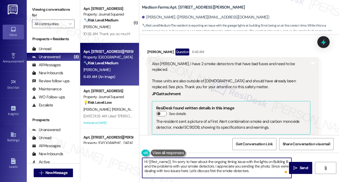
click at [257, 172] on textarea "Hi {{first_name}}, I’m sorry to hear about the ongoing timing issue with the li…" at bounding box center [216, 167] width 149 height 20
click at [262, 170] on textarea "Hi {{first_name}}, I’m sorry to hear about the ongoing timing issue with the li…" at bounding box center [216, 167] width 149 height 20
paste textarea "is it beeping or showing any indicator lights, or did both stop working complet…"
click at [260, 170] on textarea "Hi {{first_name}}, I’m sorry to hear about the ongoing timing issue with the li…" at bounding box center [216, 167] width 149 height 20
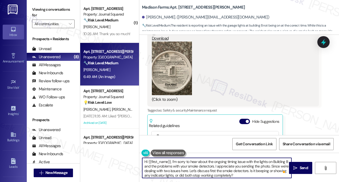
scroll to position [1722, 0]
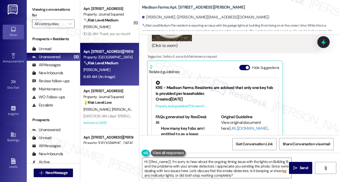
drag, startPoint x: 53, startPoint y: 5, endPoint x: 109, endPoint y: 61, distance: 79.6
click at [53, 5] on div "Viewing conversations for All communities " at bounding box center [53, 16] width 53 height 33
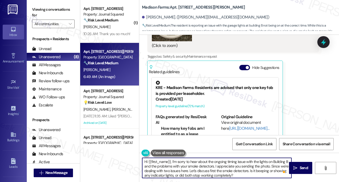
click at [250, 175] on textarea "Hi {{first_name}}, I’m sorry to hear about the ongoing timing issue with the li…" at bounding box center [216, 167] width 149 height 20
paste textarea "Also, are both detectors in the same area of your unit or in different rooms?"
type textarea "Hi {{first_name}}, I’m sorry to hear about the ongoing timing issue with the li…"
click at [204, 164] on textarea "Hi {{first_name}}, I’m sorry to hear about the ongoing timing issue with the li…" at bounding box center [216, 167] width 149 height 20
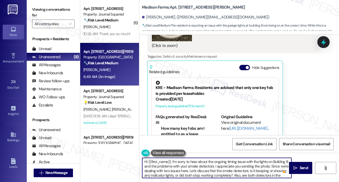
click at [204, 164] on textarea "Hi {{first_name}}, I’m sorry to hear about the ongoing timing issue with the li…" at bounding box center [216, 167] width 149 height 20
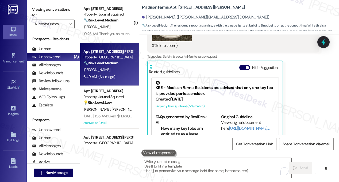
click at [55, 13] on label "Viewing conversations for" at bounding box center [53, 12] width 43 height 14
click at [314, 76] on div "Kyle Micklos Question 6:49 AM Also Jane, I have 2 smoke detectors that have bad…" at bounding box center [233, 18] width 172 height 261
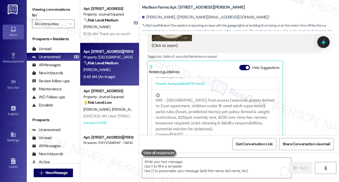
click at [57, 5] on div "Viewing conversations for All communities " at bounding box center [53, 16] width 53 height 33
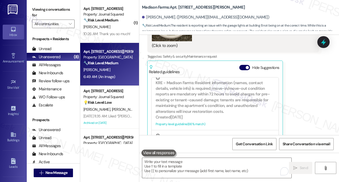
scroll to position [441, 0]
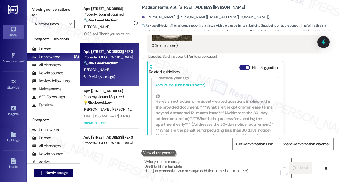
click at [244, 65] on button "Hide Suggestions" at bounding box center [244, 67] width 11 height 5
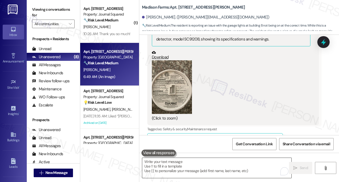
click at [214, 174] on textarea "To enrich screen reader interactions, please activate Accessibility in Grammarl…" at bounding box center [216, 167] width 149 height 20
click at [49, 11] on label "Viewing conversations for" at bounding box center [53, 12] width 43 height 14
click at [202, 166] on textarea "To enrich screen reader interactions, please activate Accessibility in Grammarl…" at bounding box center [216, 167] width 149 height 20
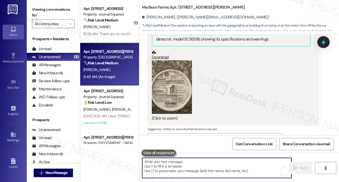
paste textarea "Hi {{first_name}}, I’m sorry to hear about the ongoing timing issue with the li…"
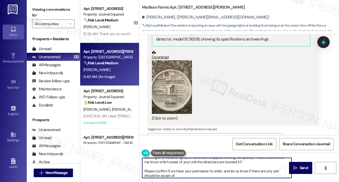
scroll to position [0, 0]
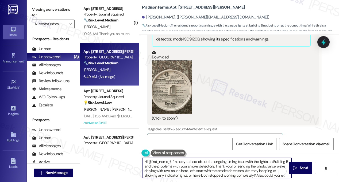
click at [190, 164] on textarea "Hi {{first_name}}, I’m sorry to hear about the ongoing timing issue with the li…" at bounding box center [216, 167] width 149 height 20
click at [186, 161] on textarea "Hi {{first_name}}, I’m sorry to hear about the ongoing timing issue with the li…" at bounding box center [216, 167] width 149 height 20
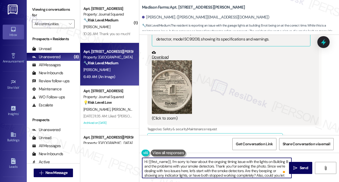
click at [186, 161] on textarea "Hi {{first_name}}, I’m sorry to hear about the ongoing timing issue with the li…" at bounding box center [216, 167] width 149 height 20
click at [180, 167] on textarea "Hi {{first_name}}, I’m sorry to hear about the ongoing timing issue with the li…" at bounding box center [216, 167] width 149 height 20
click at [160, 168] on textarea "Hi {{first_name}}, I’m sorry to hear about the ongoing timing issue with the li…" at bounding box center [216, 167] width 149 height 20
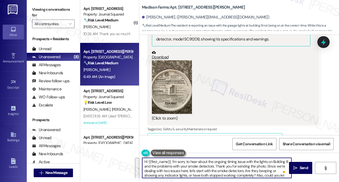
click at [199, 168] on textarea "Hi {{first_name}}, I’m sorry to hear about the ongoing timing issue with the li…" at bounding box center [216, 167] width 149 height 20
click at [216, 165] on textarea "Hi {{first_name}}, I’m sorry to hear about the ongoing timing issue with the li…" at bounding box center [216, 167] width 149 height 20
drag, startPoint x: 269, startPoint y: 165, endPoint x: 208, endPoint y: 161, distance: 61.3
click at [208, 161] on textarea "Hi {{first_name}}, I’m sorry to hear about the ongoing timing issue with the li…" at bounding box center [216, 167] width 149 height 20
click at [212, 168] on textarea "Hi {{first_name}}, I’m sorry to hear about the ongoing timing issue with the li…" at bounding box center [216, 167] width 149 height 20
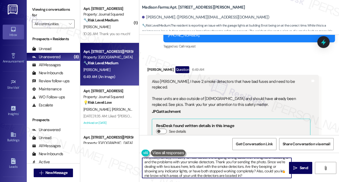
scroll to position [1543, 0]
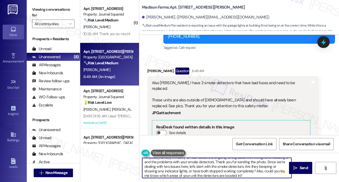
click at [176, 169] on textarea "Hi {{first_name}}, I’m sorry to hear about the ongoing timing issue with the li…" at bounding box center [216, 167] width 149 height 20
click at [243, 169] on textarea "Hi {{first_name}}, I’m sorry to hear about the ongoing timing issue with the li…" at bounding box center [216, 167] width 149 height 20
click at [252, 172] on textarea "Hi {{first_name}}, I’m sorry to hear about the ongoing timing issue with the li…" at bounding box center [216, 167] width 149 height 20
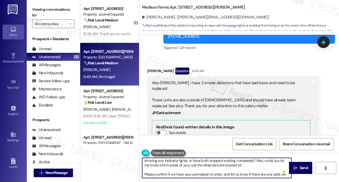
scroll to position [19, 0]
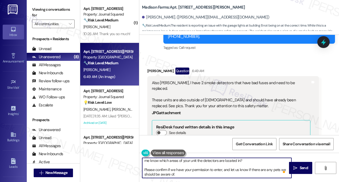
click at [174, 169] on textarea "Hi {{first_name}}, I’m sorry to hear about the ongoing timing issue with the li…" at bounding box center [216, 167] width 149 height 20
click at [189, 172] on textarea "Hi {{first_name}}, I’m sorry to hear about the ongoing timing issue with the li…" at bounding box center [216, 167] width 149 height 20
click at [149, 168] on textarea "Hi {{first_name}}, I’m sorry to hear about the ongoing timing issue with the li…" at bounding box center [216, 167] width 149 height 20
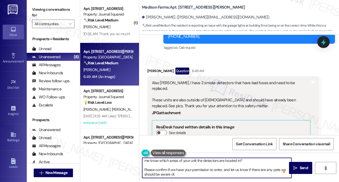
click at [149, 168] on textarea "Hi {{first_name}}, I’m sorry to hear about the ongoing timing issue with the li…" at bounding box center [216, 167] width 149 height 20
click at [156, 168] on textarea "Hi {{first_name}}, I’m sorry to hear about the ongoing timing issue with the li…" at bounding box center [216, 167] width 149 height 20
click at [146, 168] on textarea "Hi {{first_name}}, I’m sorry to hear about the ongoing timing issue with the li…" at bounding box center [216, 167] width 149 height 20
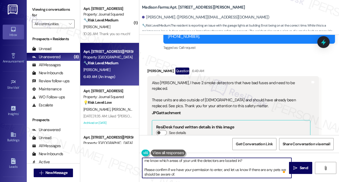
click at [155, 169] on textarea "Hi {{first_name}}, I’m sorry to hear about the ongoing timing issue with the li…" at bounding box center [216, 167] width 149 height 20
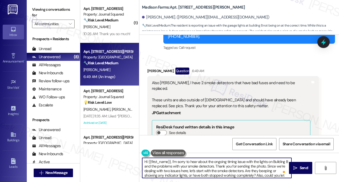
click at [172, 161] on textarea "Hi {{first_name}}, I’m sorry to hear about the ongoing timing issue with the li…" at bounding box center [216, 167] width 149 height 20
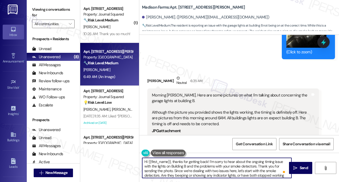
click at [171, 160] on textarea "Hi {{first_name}}, thanks for getting back! I’m sorry to hear about the ongoing…" at bounding box center [216, 167] width 149 height 20
click at [213, 159] on textarea "Hi {{first_name}}, thanks for getting back! I’m sorry to hear about the ongoing…" at bounding box center [216, 167] width 149 height 20
click at [233, 171] on textarea "Hi {{first_name}}, thanks for getting back! I’m sorry to hear about the ongoing…" at bounding box center [216, 167] width 149 height 20
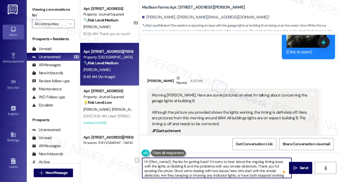
drag, startPoint x: 258, startPoint y: 165, endPoint x: 281, endPoint y: 165, distance: 23.3
click at [281, 165] on textarea "Hi {{first_name}}, thanks for getting back! I’m sorry to hear about the ongoing…" at bounding box center [216, 167] width 149 height 20
click at [247, 167] on textarea "Hi {{first_name}}, thanks for getting back! I’m sorry to hear about the ongoing…" at bounding box center [216, 167] width 149 height 20
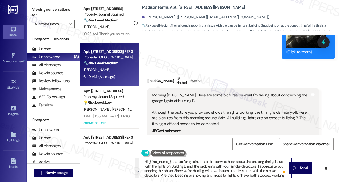
click at [247, 167] on textarea "Hi {{first_name}}, thanks for getting back! I’m sorry to hear about the ongoing…" at bounding box center [216, 167] width 149 height 20
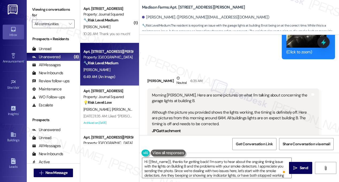
click at [62, 8] on label "Viewing conversations for" at bounding box center [53, 12] width 43 height 14
click at [63, 12] on label "Viewing conversations for" at bounding box center [53, 12] width 43 height 14
click at [57, 11] on label "Viewing conversations for" at bounding box center [53, 12] width 43 height 14
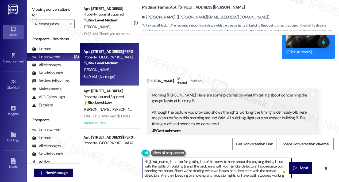
click at [257, 161] on textarea "Hi {{first_name}}, thanks for getting back! I’m sorry to hear about the ongoing…" at bounding box center [216, 167] width 149 height 20
drag, startPoint x: 159, startPoint y: 165, endPoint x: 278, endPoint y: 157, distance: 119.0
click at [278, 157] on div "Hi {{first_name}}, thanks for getting back! I’m sorry to hear about the light t…" at bounding box center [239, 172] width 200 height 40
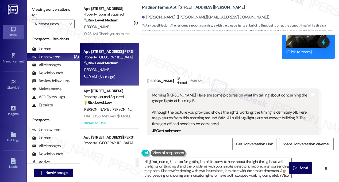
drag, startPoint x: 34, startPoint y: 7, endPoint x: 38, endPoint y: 7, distance: 4.3
click at [34, 7] on label "Viewing conversations for" at bounding box center [53, 12] width 43 height 14
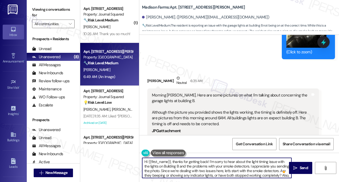
click at [245, 165] on textarea "Hi {{first_name}}, thanks for getting back! I’m sorry to hear about the light t…" at bounding box center [216, 167] width 149 height 20
drag, startPoint x: 158, startPoint y: 167, endPoint x: 278, endPoint y: 159, distance: 120.0
click at [278, 159] on textarea "Hi {{first_name}}, thanks for getting back! I’m sorry to hear about the light t…" at bounding box center [216, 167] width 149 height 20
click at [219, 164] on textarea "Hi {{first_name}}, thanks for getting back! I’m sorry to hear about the light t…" at bounding box center [216, 167] width 149 height 20
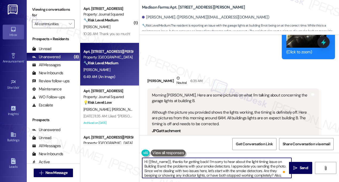
click at [219, 164] on textarea "Hi {{first_name}}, thanks for getting back! I’m sorry to hear about the light t…" at bounding box center [216, 167] width 149 height 20
click at [241, 165] on textarea "Hi {{first_name}}, thanks for getting back! I’m sorry to hear about the light t…" at bounding box center [216, 167] width 149 height 20
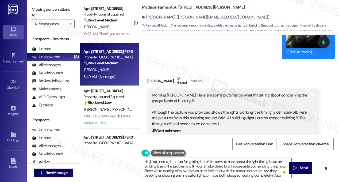
click at [52, 9] on label "Viewing conversations for" at bounding box center [53, 12] width 43 height 14
click at [183, 168] on textarea "Hi {{first_name}}, thanks for getting back! I’m sorry to hear about the light t…" at bounding box center [216, 167] width 149 height 20
click at [60, 12] on label "Viewing conversations for" at bounding box center [53, 12] width 43 height 14
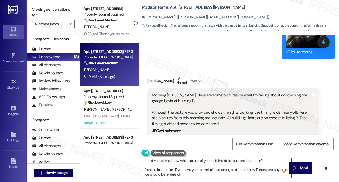
scroll to position [0, 0]
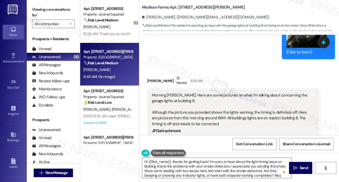
click at [52, 7] on label "Viewing conversations for" at bounding box center [53, 12] width 43 height 14
click at [214, 170] on textarea "Hi {{first_name}}, thanks for getting back! I’m sorry to hear about the light t…" at bounding box center [216, 167] width 149 height 20
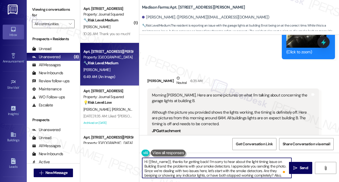
click at [214, 170] on textarea "Hi {{first_name}}, thanks for getting back! I’m sorry to hear about the light t…" at bounding box center [216, 167] width 149 height 20
click at [211, 167] on textarea "Hi {{first_name}}, thanks for getting back! I’m sorry to hear about the light t…" at bounding box center [216, 167] width 149 height 20
click at [229, 170] on textarea "Hi {{first_name}}, thanks for getting back! I’m sorry to hear about the light t…" at bounding box center [216, 167] width 149 height 20
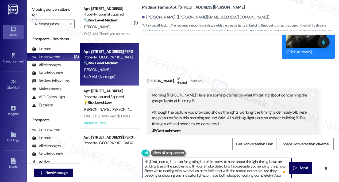
drag, startPoint x: 229, startPoint y: 170, endPoint x: 232, endPoint y: 169, distance: 3.0
click at [229, 170] on textarea "Hi {{first_name}}, thanks for getting back! I’m sorry to hear about the light t…" at bounding box center [216, 167] width 149 height 20
click at [249, 169] on textarea "Hi {{first_name}}, thanks for getting back! I’m sorry to hear about the light t…" at bounding box center [216, 167] width 149 height 20
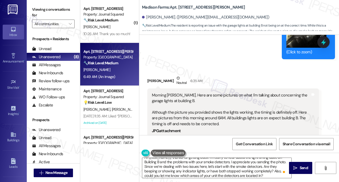
drag, startPoint x: 56, startPoint y: 12, endPoint x: 59, endPoint y: 13, distance: 3.5
click at [56, 12] on label "Viewing conversations for" at bounding box center [53, 12] width 43 height 14
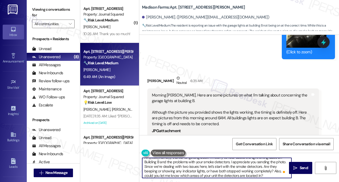
click at [186, 171] on textarea "Hi {{first_name}}, thanks for getting back! I’m sorry to hear about the light t…" at bounding box center [216, 167] width 149 height 20
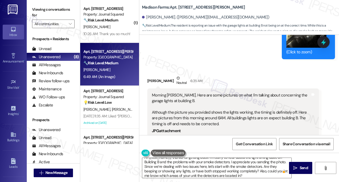
click at [47, 9] on label "Viewing conversations for" at bounding box center [53, 12] width 43 height 14
click at [223, 172] on textarea "Hi {{first_name}}, thanks for getting back! I’m sorry to hear about the light t…" at bounding box center [216, 167] width 149 height 20
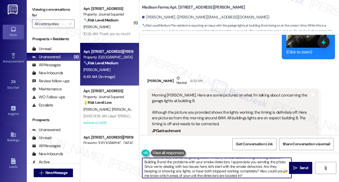
click at [223, 172] on textarea "Hi {{first_name}}, thanks for getting back! I’m sorry to hear about the light t…" at bounding box center [216, 167] width 149 height 20
click at [262, 171] on textarea "Hi {{first_name}}, thanks for getting back! I’m sorry to hear about the light t…" at bounding box center [216, 167] width 149 height 20
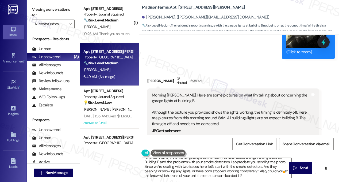
drag, startPoint x: 35, startPoint y: 8, endPoint x: 41, endPoint y: 9, distance: 6.0
click at [35, 8] on label "Viewing conversations for" at bounding box center [53, 12] width 43 height 14
click at [39, 7] on label "Viewing conversations for" at bounding box center [53, 12] width 43 height 14
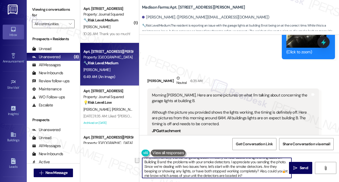
drag, startPoint x: 248, startPoint y: 174, endPoint x: 259, endPoint y: 169, distance: 11.7
click at [259, 169] on textarea "Hi {{first_name}}, thanks for getting back! I’m sorry to hear about the light t…" at bounding box center [216, 167] width 149 height 20
paste textarea "nd which areas of your unit are they"
type textarea "Hi {{first_name}}, thanks for getting back! I’m sorry to hear about the light t…"
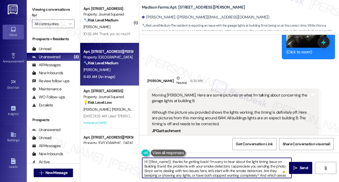
click at [188, 161] on textarea "Hi {{first_name}}, thanks for getting back! I’m sorry to hear about the light t…" at bounding box center [216, 167] width 149 height 20
click at [204, 165] on textarea "Hi {{first_name}}, thanks for getting back! I’m sorry to hear about the light t…" at bounding box center [216, 167] width 149 height 20
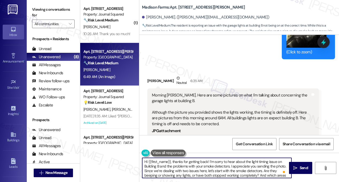
click at [198, 172] on textarea "Hi {{first_name}}, thanks for getting back! I’m sorry to hear about the light t…" at bounding box center [216, 167] width 149 height 20
click at [207, 171] on textarea "Hi {{first_name}}, thanks for getting back! I’m sorry to hear about the light t…" at bounding box center [216, 167] width 149 height 20
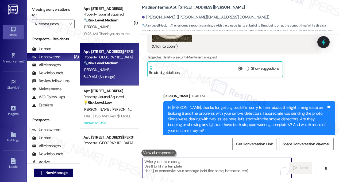
click at [208, 105] on div "Hi Kyle, thanks for getting back! I’m sorry to hear about the light timing issu…" at bounding box center [247, 128] width 159 height 46
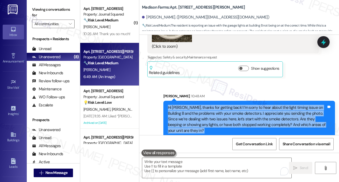
click at [208, 105] on div "Hi Kyle, thanks for getting back! I’m sorry to hear about the light timing issu…" at bounding box center [247, 128] width 159 height 46
click at [240, 105] on div "Hi Kyle, thanks for getting back! I’m sorry to hear about the light timing issu…" at bounding box center [247, 128] width 159 height 46
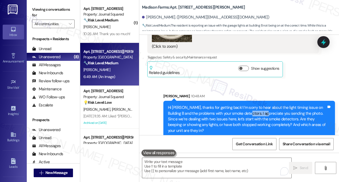
click at [240, 105] on div "Hi Kyle, thanks for getting back! I’m sorry to hear about the light timing issu…" at bounding box center [247, 128] width 159 height 46
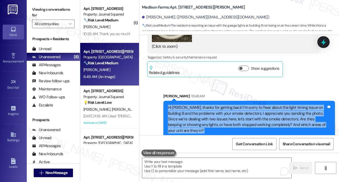
click at [240, 105] on div "Hi Kyle, thanks for getting back! I’m sorry to hear about the light timing issu…" at bounding box center [247, 128] width 159 height 46
click at [221, 105] on div "Hi Kyle, thanks for getting back! I’m sorry to hear about the light timing issu…" at bounding box center [247, 128] width 159 height 46
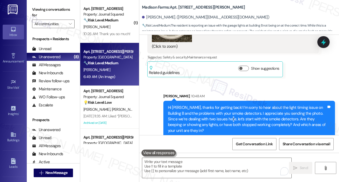
click at [221, 105] on div "Hi Kyle, thanks for getting back! I’m sorry to hear about the light timing issu…" at bounding box center [247, 128] width 159 height 46
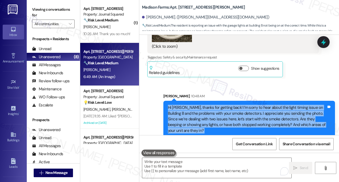
drag, startPoint x: 221, startPoint y: 100, endPoint x: 226, endPoint y: 99, distance: 4.5
click at [221, 105] on div "Hi Kyle, thanks for getting back! I’m sorry to hear about the light timing issu…" at bounding box center [247, 128] width 159 height 46
click at [291, 105] on div "Hi Kyle, thanks for getting back! I’m sorry to hear about the light timing issu…" at bounding box center [247, 128] width 159 height 46
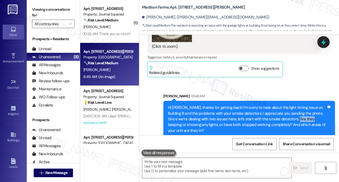
click at [291, 105] on div "Hi Kyle, thanks for getting back! I’m sorry to hear about the light timing issu…" at bounding box center [247, 128] width 159 height 46
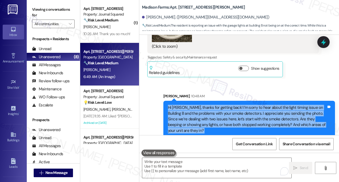
click at [291, 105] on div "Hi Kyle, thanks for getting back! I’m sorry to hear about the light timing issu…" at bounding box center [247, 128] width 159 height 46
click at [221, 105] on div "Hi Kyle, thanks for getting back! I’m sorry to hear about the light timing issu…" at bounding box center [247, 128] width 159 height 46
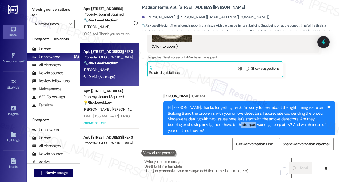
click at [221, 105] on div "Hi Kyle, thanks for getting back! I’m sorry to hear about the light timing issu…" at bounding box center [247, 128] width 159 height 46
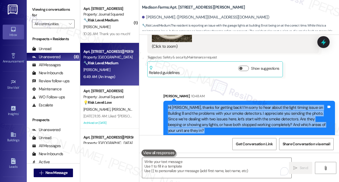
click at [221, 105] on div "Hi Kyle, thanks for getting back! I’m sorry to hear about the light timing issu…" at bounding box center [247, 128] width 159 height 46
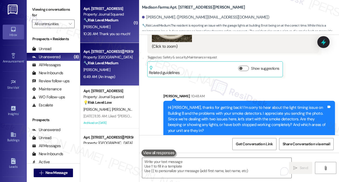
click at [105, 32] on div "10:26 AM: Thank you so much! 10:26 AM: Thank you so much!" at bounding box center [106, 33] width 47 height 5
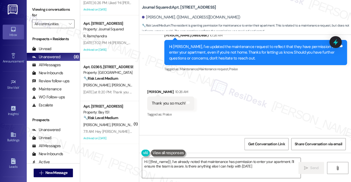
type textarea "Hi {{first_name}}, I've already noted that maintenance has permission to enter …"
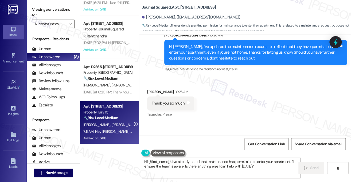
click at [104, 121] on div "Apt. 3403, 225 Chosin Few Way Property: Bay 151 🔧 Risk Level: Medium The reside…" at bounding box center [108, 112] width 51 height 18
type textarea "Fetching suggested responses. Please feel free to read through the conversation…"
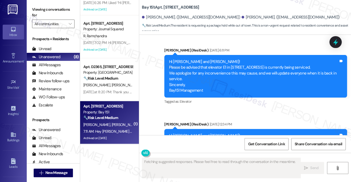
drag, startPoint x: 181, startPoint y: 110, endPoint x: 263, endPoint y: 110, distance: 82.3
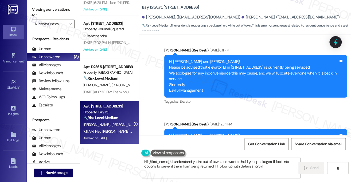
click at [51, 13] on label "Viewing conversations for" at bounding box center [53, 12] width 43 height 14
click at [53, 16] on label "Viewing conversations for" at bounding box center [53, 12] width 43 height 14
drag, startPoint x: 60, startPoint y: 9, endPoint x: 63, endPoint y: 10, distance: 3.0
click at [60, 9] on label "Viewing conversations for" at bounding box center [53, 12] width 43 height 14
click at [250, 164] on textarea "Hi {{first_name}}, I understand you're out of town and want to hold your packag…" at bounding box center [221, 167] width 159 height 20
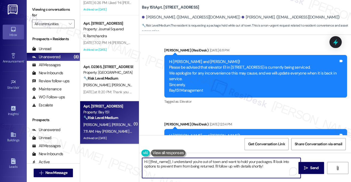
click at [250, 164] on textarea "Hi {{first_name}}, I understand you're out of town and want to hold your packag…" at bounding box center [221, 167] width 159 height 20
click at [270, 163] on textarea "Hi {{first_name}}, I understand you're out of town and want to hold your packag…" at bounding box center [221, 167] width 159 height 20
drag, startPoint x: 271, startPoint y: 168, endPoint x: 271, endPoint y: 161, distance: 7.5
click at [271, 161] on textarea "Hi {{first_name}}, I understand you're out of town and want to hold your packag…" at bounding box center [221, 167] width 159 height 20
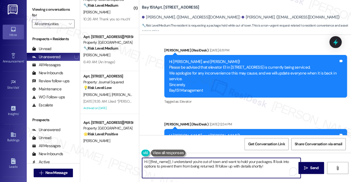
scroll to position [0, 0]
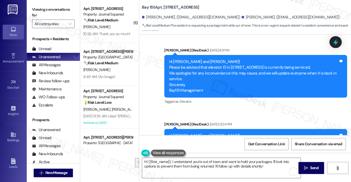
copy div "Brooke"
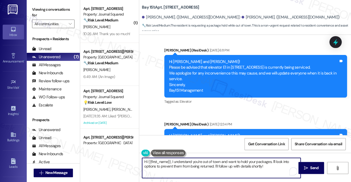
drag, startPoint x: 149, startPoint y: 161, endPoint x: 170, endPoint y: 160, distance: 21.4
click at [170, 160] on textarea "Hi {{first_name}}, I understand you're out of town and want to hold your packag…" at bounding box center [221, 167] width 159 height 20
paste textarea "Brooke"
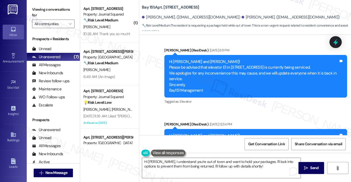
click at [58, 13] on label "Viewing conversations for" at bounding box center [53, 12] width 43 height 14
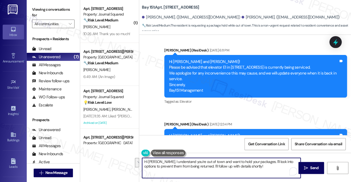
drag, startPoint x: 262, startPoint y: 168, endPoint x: 260, endPoint y: 160, distance: 7.6
click at [260, 160] on textarea "Hi Brooke, I understand you're out of town and want to hold your packages. I'll…" at bounding box center [221, 167] width 159 height 20
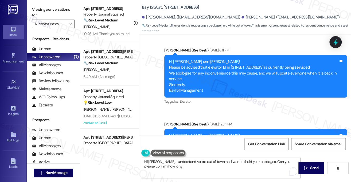
click at [56, 13] on label "Viewing conversations for" at bounding box center [53, 12] width 43 height 14
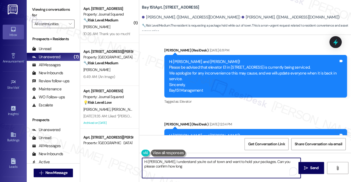
click at [182, 167] on textarea "Hi Brooke, I understand you're out of town and want to hold your packages. Can …" at bounding box center [221, 167] width 159 height 20
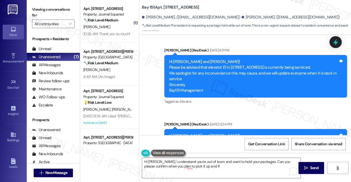
click at [57, 9] on label "Viewing conversations for" at bounding box center [53, 12] width 43 height 14
click at [207, 167] on textarea "Hi Brooke, I understand you're out of town and want to hold your packages. Can …" at bounding box center [221, 167] width 159 height 20
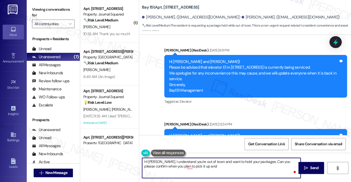
paste textarea "which carrier(s) the packages are coming through?"
drag, startPoint x: 218, startPoint y: 165, endPoint x: 214, endPoint y: 166, distance: 4.0
click at [214, 166] on textarea "Hi Brooke, I understand you're out of town and want to hold your packages. Can …" at bounding box center [221, 167] width 159 height 20
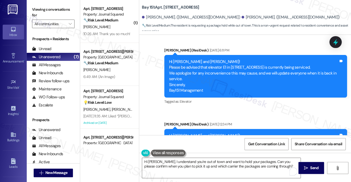
click at [273, 165] on textarea "Hi Brooke, I understand you're out of town and want to hold your packages. Can …" at bounding box center [221, 167] width 159 height 20
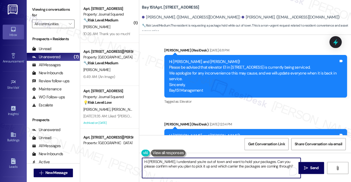
click at [272, 165] on textarea "Hi Brooke, I understand you're out of town and want to hold your packages. Can …" at bounding box center [221, 167] width 159 height 20
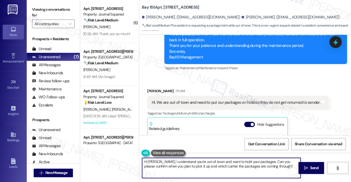
scroll to position [52, 0]
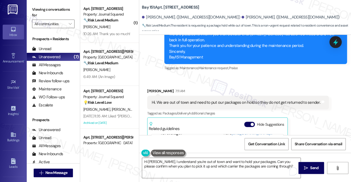
drag, startPoint x: 49, startPoint y: 3, endPoint x: 49, endPoint y: 0, distance: 2.9
click at [49, 3] on div "Viewing conversations for All communities " at bounding box center [53, 16] width 53 height 33
click at [57, 9] on label "Viewing conversations for" at bounding box center [53, 12] width 43 height 14
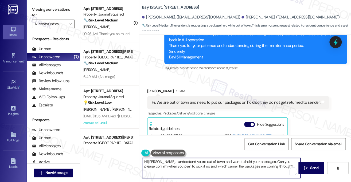
click at [241, 164] on textarea "Hi Brooke, I understand you're out of town and want to hold your packages. Can …" at bounding box center [221, 167] width 159 height 20
click at [275, 166] on textarea "Hi Brooke, I understand you're out of town and want to hold your packages. Can …" at bounding box center [221, 167] width 159 height 20
click at [279, 166] on textarea "Hi Brooke, I understand you're out of town and want to hold your packages. Can …" at bounding box center [221, 167] width 159 height 20
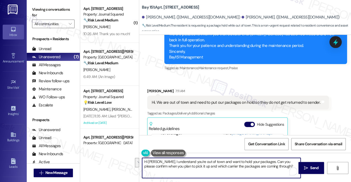
drag, startPoint x: 279, startPoint y: 166, endPoint x: 263, endPoint y: 162, distance: 16.5
click at [263, 162] on textarea "Hi Brooke, I understand you're out of town and want to hold your packages. Can …" at bounding box center [221, 167] width 159 height 20
click at [181, 167] on textarea "Hi Brooke, I understand you're out of town and want to hold your packages. Can …" at bounding box center [221, 167] width 159 height 20
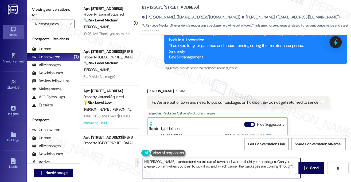
click at [217, 165] on textarea "Hi Brooke, I understand you're out of town and want to hold your packages. Can …" at bounding box center [221, 167] width 159 height 20
click at [188, 167] on textarea "Hi Brooke, I understand you're out of town and want to hold your packages. Can …" at bounding box center [221, 167] width 159 height 20
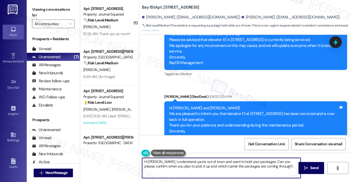
scroll to position [9738, 0]
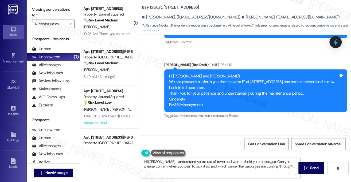
scroll to position [9772, 0]
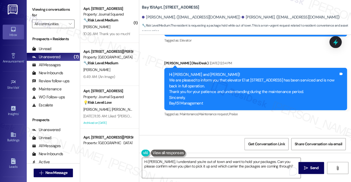
drag, startPoint x: 45, startPoint y: 5, endPoint x: 48, endPoint y: 5, distance: 2.9
click at [45, 5] on label "Viewing conversations for" at bounding box center [53, 12] width 43 height 14
click at [52, 7] on label "Viewing conversations for" at bounding box center [53, 12] width 43 height 14
click at [179, 164] on textarea "Hi Brooke, I understand you're out of town and want to hold your packages. Can …" at bounding box center [221, 167] width 159 height 20
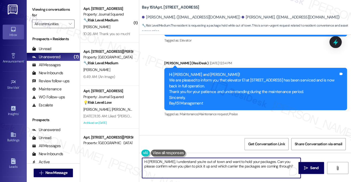
click at [179, 164] on textarea "Hi Brooke, I understand you're out of town and want to hold your packages. Can …" at bounding box center [221, 167] width 159 height 20
click at [193, 164] on textarea "Hi Brooke, I understand you're out of town and want to hold your packages. Can …" at bounding box center [221, 167] width 159 height 20
drag, startPoint x: 196, startPoint y: 167, endPoint x: 183, endPoint y: 164, distance: 13.7
click at [183, 164] on textarea "Hi Brooke, I understand you're out of town and want to hold your packages. Can …" at bounding box center [221, 167] width 159 height 20
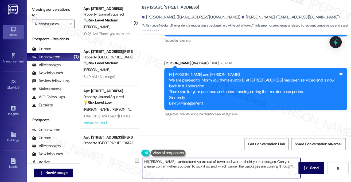
click at [212, 165] on textarea "Hi Brooke, I understand you're out of town and want to hold your packages. Can …" at bounding box center [221, 167] width 159 height 20
click at [271, 168] on textarea "Hi Brooke, I understand you're out of town and want to hold your packages. Can …" at bounding box center [221, 167] width 159 height 20
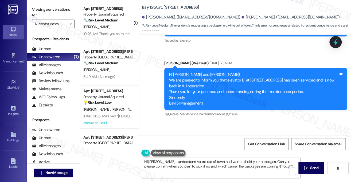
click at [61, 8] on label "Viewing conversations for" at bounding box center [53, 12] width 43 height 14
click at [199, 160] on textarea "Hi Brooke, I understand you're out of town and want to hold your packages. Can …" at bounding box center [221, 167] width 159 height 20
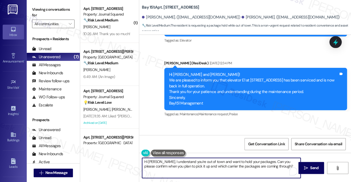
click at [199, 160] on textarea "Hi Brooke, I understand you're out of town and want to hold your packages. Can …" at bounding box center [221, 167] width 159 height 20
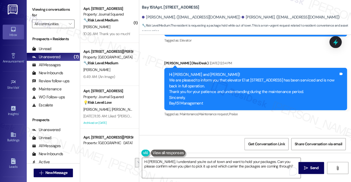
click at [233, 141] on div "Hi. We are out of town and need to put our packages on hold so they do not get …" at bounding box center [238, 148] width 182 height 14
click at [235, 145] on div "Hi. We are out of town and need to put our packages on hold so they do not get …" at bounding box center [236, 148] width 169 height 6
click at [265, 167] on textarea "Hi Brooke, I understand you're out of town and want to hold your packages. Can …" at bounding box center [221, 167] width 159 height 20
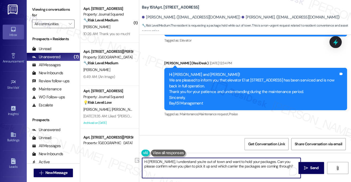
drag, startPoint x: 144, startPoint y: 166, endPoint x: 186, endPoint y: 165, distance: 41.7
click at [186, 165] on textarea "Hi Brooke, I understand you're out of town and want to hold your packages. Can …" at bounding box center [221, 167] width 159 height 20
click at [251, 166] on textarea "Hi Brooke, I understand you're out of town and want to hold your packages. Can …" at bounding box center [221, 167] width 159 height 20
type textarea "Hi Brooke, I understand you're out of town and want to hold your packages. Can …"
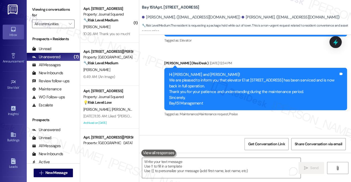
click at [49, 14] on label "Viewing conversations for" at bounding box center [53, 12] width 43 height 14
click at [41, 7] on label "Viewing conversations for" at bounding box center [53, 12] width 43 height 14
click at [182, 161] on textarea "To enrich screen reader interactions, please activate Accessibility in Grammarl…" at bounding box center [221, 167] width 159 height 20
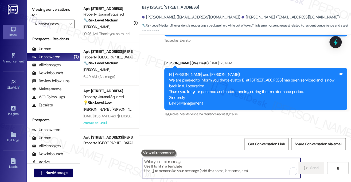
paste textarea "Hi Brooke, I understand you’re out of town and would like to hold your packages…"
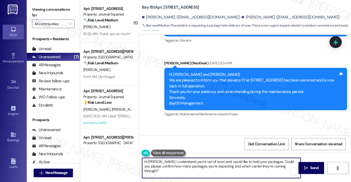
click at [182, 161] on textarea "Hi Brooke, I understand you’re out of town and would like to hold your packages…" at bounding box center [221, 167] width 159 height 20
click at [225, 160] on textarea "Hi Brooke, I understand you’re out of town and would like to hold your packages…" at bounding box center [221, 167] width 159 height 20
click at [289, 166] on textarea "Hi Brooke, I understand you’re out of town and would like to hold your packages…" at bounding box center [221, 167] width 159 height 20
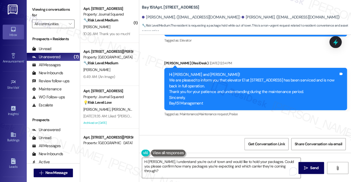
click at [53, 10] on label "Viewing conversations for" at bounding box center [53, 12] width 43 height 14
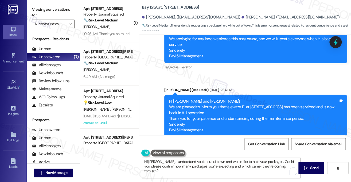
click at [209, 172] on div "Hi. We are out of town and need to put our packages on hold so they do not get …" at bounding box center [236, 175] width 169 height 6
click at [227, 165] on textarea "Hi Brooke, I understand you’re out of town and would like to hold your packages…" at bounding box center [221, 167] width 159 height 20
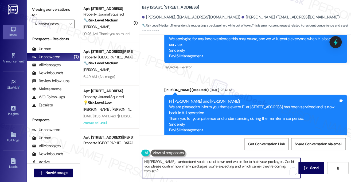
click at [227, 165] on textarea "Hi Brooke, I understand you’re out of town and would like to hold your packages…" at bounding box center [221, 167] width 159 height 20
click at [290, 165] on textarea "Hi Brooke, I understand you’re out of town and would like to hold your packages…" at bounding box center [221, 167] width 159 height 20
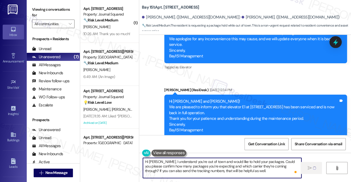
type textarea "Hi Brooke, I understand you’re out of town and would like to hold your packages…"
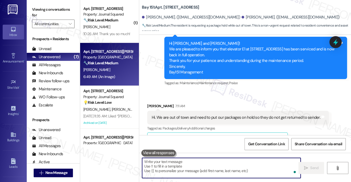
scroll to position [9820, 0]
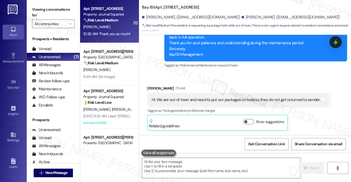
click at [114, 29] on div "H. Wang" at bounding box center [108, 27] width 51 height 7
type textarea "Fetching suggested responses. Please feel free to read through the conversation…"
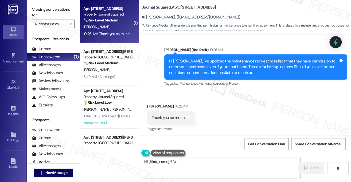
scroll to position [6307, 0]
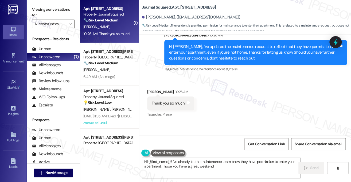
type textarea "Hi {{first_name}}! I've already let the maintenance team know they have permiss…"
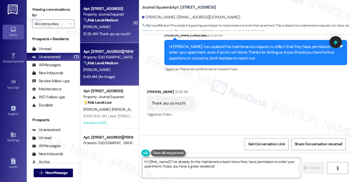
click at [119, 68] on div "K. Micklos" at bounding box center [108, 69] width 51 height 7
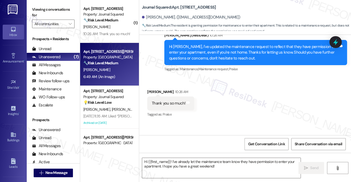
type textarea "Fetching suggested responses. Please feel free to read through the conversation…"
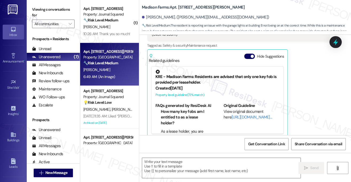
type textarea "Fetching suggested responses. Please feel free to read through the conversation…"
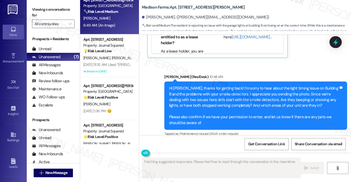
scroll to position [80, 0]
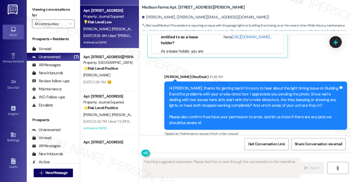
click at [112, 29] on span "[PERSON_NAME]" at bounding box center [126, 28] width 28 height 5
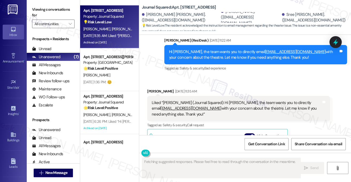
scroll to position [10730, 0]
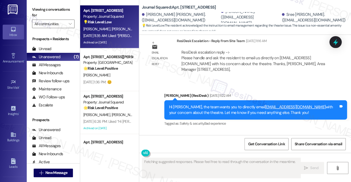
drag, startPoint x: 201, startPoint y: 94, endPoint x: 236, endPoint y: 94, distance: 34.5
click at [236, 155] on div "Liked “Jane (Journal Squared): Hi Isha, the team wants you to directly email mg…" at bounding box center [237, 163] width 170 height 17
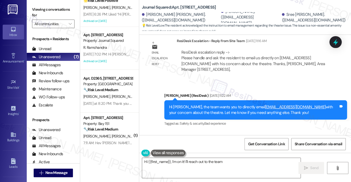
scroll to position [199, 0]
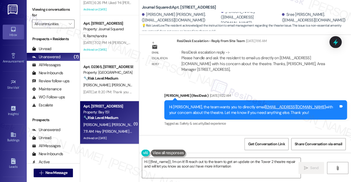
type textarea "Hi {{first_name}}, I'm on it! I'll reach out to the team to get an update on th…"
click at [124, 120] on div "🔧 Risk Level: Medium The resident is requesting a package hold while out of tow…" at bounding box center [107, 118] width 49 height 6
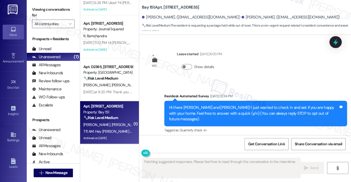
type textarea "Fetching suggested responses. Please feel free to read through the conversation…"
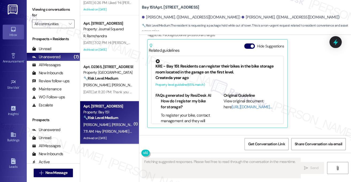
scroll to position [9901, 0]
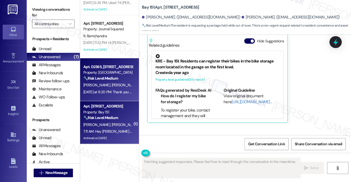
click at [117, 87] on div "[PERSON_NAME] [PERSON_NAME]" at bounding box center [108, 85] width 51 height 7
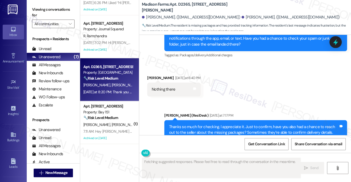
scroll to position [1013, 0]
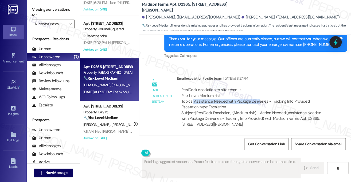
drag, startPoint x: 211, startPoint y: 99, endPoint x: 257, endPoint y: 99, distance: 46.5
click at [257, 99] on div "ResiDesk escalation to site team -> Risk Level: Medium risk Topics: Assistance …" at bounding box center [254, 98] width 144 height 23
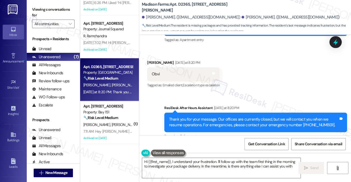
type textarea "Hi {{first_name}}, I understand your frustration. I'll follow up with the team …"
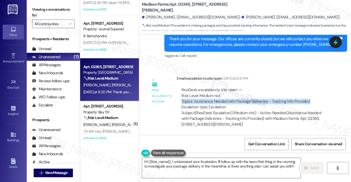
click at [196, 100] on div "ResiDesk escalation to site team -> Risk Level: Medium risk Topics: Assistance …" at bounding box center [254, 98] width 144 height 23
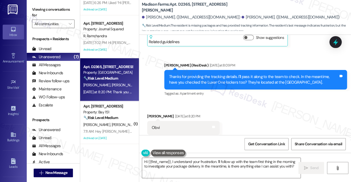
click at [209, 80] on div "Thanks for providing the tracking details. I'll pass it along to the team to ch…" at bounding box center [254, 79] width 170 height 11
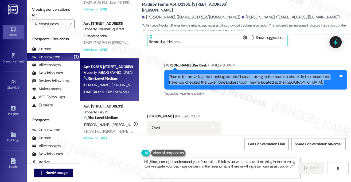
click at [210, 80] on div "Thanks for providing the tracking details. I'll pass it along to the team to ch…" at bounding box center [254, 79] width 170 height 11
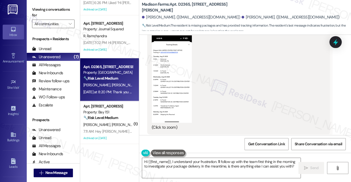
scroll to position [746, 0]
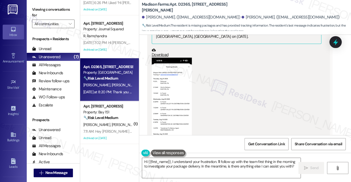
click at [169, 85] on button "Zoom image" at bounding box center [172, 100] width 40 height 87
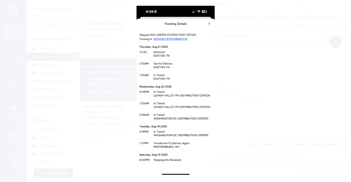
click at [264, 81] on button "Unzoom image" at bounding box center [175, 91] width 351 height 182
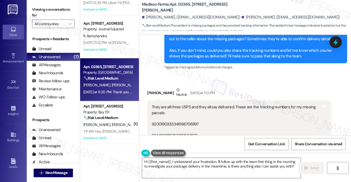
scroll to position [585, 0]
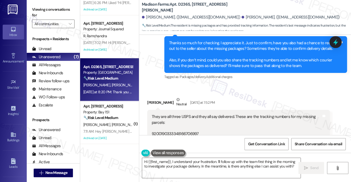
click at [196, 45] on div "Thanks so much for checking. I appreciate it. Just to confirm, have you also ha…" at bounding box center [254, 54] width 170 height 29
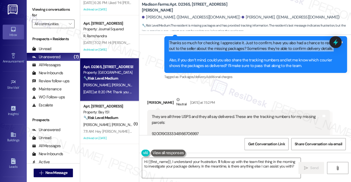
click at [196, 45] on div "Thanks so much for checking. I appreciate it. Just to confirm, have you also ha…" at bounding box center [254, 54] width 170 height 29
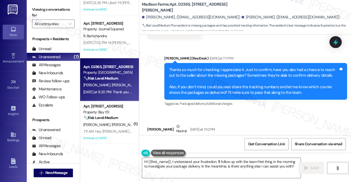
click at [227, 84] on div "Thanks so much for checking. I appreciate it. Just to confirm, have you also ha…" at bounding box center [254, 81] width 170 height 29
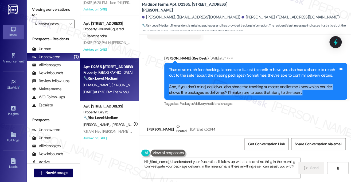
click at [227, 84] on div "Thanks so much for checking. I appreciate it. Just to confirm, have you also ha…" at bounding box center [254, 81] width 170 height 29
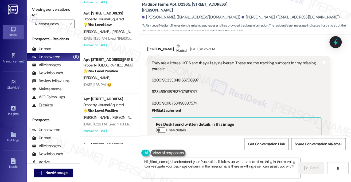
scroll to position [0, 0]
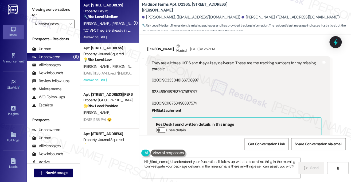
click at [120, 26] on div "B. Poznak M. Begley" at bounding box center [108, 23] width 51 height 7
type textarea "Fetching suggested responses. Please feel free to read through the conversation…"
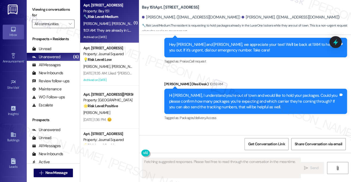
scroll to position [9893, 0]
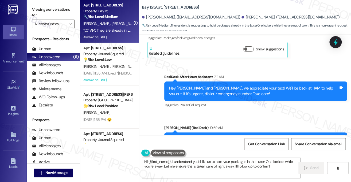
click at [257, 163] on textarea "Hi {{first_name}}, I understand you'd like us to hold your packages in the Luxe…" at bounding box center [221, 167] width 159 height 20
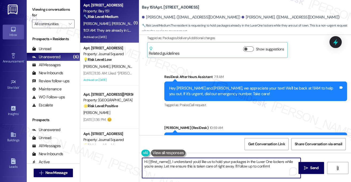
click at [257, 163] on textarea "Hi {{first_name}}, I understand you'd like us to hold your packages in the Luxe…" at bounding box center [221, 167] width 159 height 20
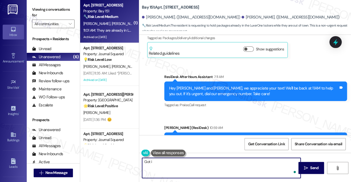
type textarea "Got it"
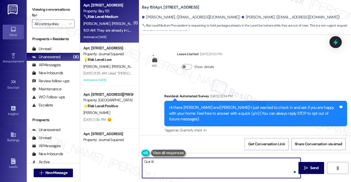
scroll to position [9893, 0]
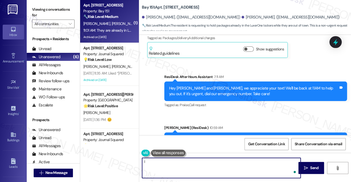
type textarea "I"
type textarea "G"
click at [199, 159] on textarea "Thanks for clarifying." at bounding box center [221, 167] width 159 height 20
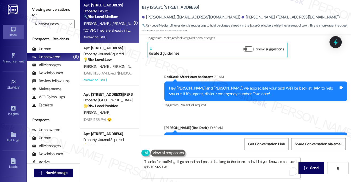
click at [181, 168] on textarea "Thanks for clarifying. I'll go ahead and pass this along to the team and will l…" at bounding box center [221, 167] width 159 height 20
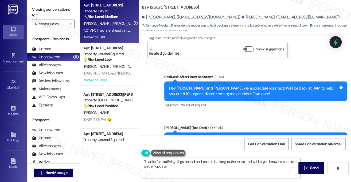
click at [171, 159] on textarea "Thanks for clarifying. I'll go ahead and pass this along to the team and will l…" at bounding box center [221, 167] width 159 height 20
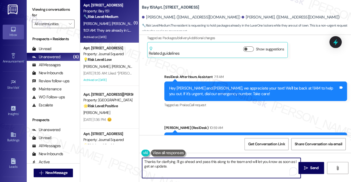
click at [171, 159] on textarea "Thanks for clarifying. I'll go ahead and pass this along to the team and will l…" at bounding box center [221, 167] width 159 height 20
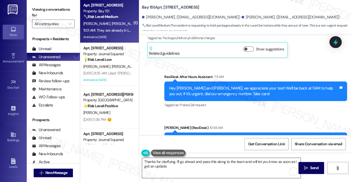
click at [175, 160] on textarea "Thanks for clarifying. I'll go ahead and pass this along to the team and will l…" at bounding box center [221, 167] width 159 height 20
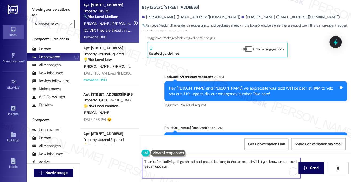
click at [167, 160] on textarea "Thanks for clarifying. I'll go ahead and pass this along to the team and will l…" at bounding box center [221, 167] width 159 height 20
click at [177, 160] on textarea "Thanks for clarifying. I'll go ahead and pass this along to the team and will l…" at bounding box center [221, 167] width 159 height 20
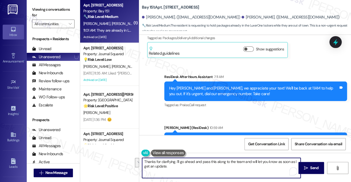
click at [191, 160] on textarea "Thanks for clarifying. I'll go ahead and pass this along to the team and will l…" at bounding box center [221, 167] width 159 height 20
click at [186, 166] on textarea "Thanks for clarifying. I'll go ahead and pass this along to the team and will l…" at bounding box center [221, 167] width 159 height 20
click at [186, 165] on textarea "Thanks for clarifying. I'll go ahead and pass this along to the team and will l…" at bounding box center [221, 167] width 159 height 20
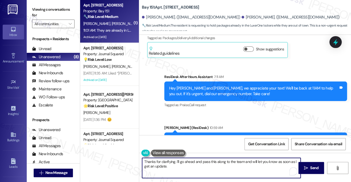
click at [186, 165] on textarea "Thanks for clarifying. I'll go ahead and pass this along to the team and will l…" at bounding box center [221, 167] width 159 height 20
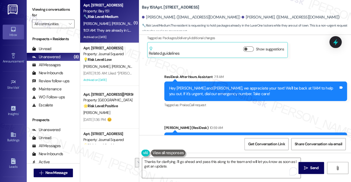
click at [46, 7] on label "Viewing conversations for" at bounding box center [53, 12] width 43 height 14
click at [57, 12] on label "Viewing conversations for" at bounding box center [53, 12] width 43 height 14
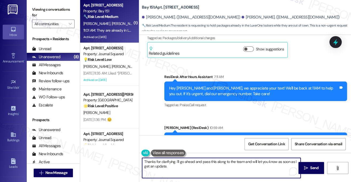
click at [194, 167] on textarea "Thanks for clarifying. I'll go ahead and pass this along to the team and will l…" at bounding box center [221, 167] width 159 height 20
paste textarea "Got it, thanks for clearing that up. I’ll pass this along to the team and let y…"
click at [168, 161] on textarea "Got it, thanks for clearing that up. I’ll pass this along to the team and let y…" at bounding box center [221, 167] width 159 height 20
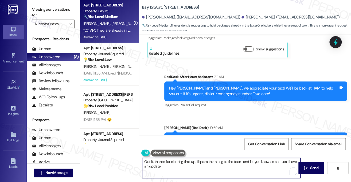
click at [168, 161] on textarea "Got it, thanks for clearing that up. I’ll pass this along to the team and let y…" at bounding box center [221, 167] width 159 height 20
click at [207, 160] on textarea "Got it, thanks for clearing that up. I’ll pass this along to the team and let y…" at bounding box center [221, 167] width 159 height 20
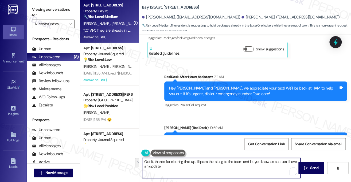
click at [209, 163] on textarea "Got it, thanks for clearing that up. I’ll pass this along to the team and let y…" at bounding box center [221, 167] width 159 height 20
click at [263, 165] on textarea "Got it, thanks for clearing that up. I’ll pass this along to the team and let y…" at bounding box center [221, 167] width 159 height 20
type textarea "Got it, thanks for clearing that up. I’ll pass this along to the team and let y…"
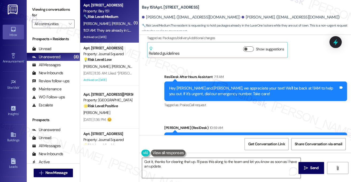
click at [167, 164] on textarea "Got it, thanks for clearing that up. I’ll pass this along to the team and let y…" at bounding box center [221, 167] width 159 height 20
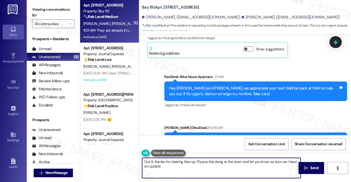
click at [174, 162] on textarea "Got it, thanks for clearing that up. I’ll pass this along to the team and let y…" at bounding box center [221, 167] width 159 height 20
click at [188, 163] on textarea "Got it, thanks for clearing that up. I’ll pass this along to the team and let y…" at bounding box center [221, 167] width 159 height 20
click at [224, 162] on textarea "Got it, thanks for clearing that up. I’ll pass this along to the team and let y…" at bounding box center [221, 167] width 159 height 20
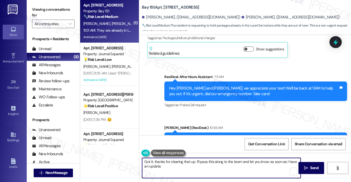
click at [224, 162] on textarea "Got it, thanks for clearing that up. I’ll pass this along to the team and let y…" at bounding box center [221, 167] width 159 height 20
click at [251, 165] on textarea "Got it, thanks for clearing that up. I’ll pass this along to the team and let y…" at bounding box center [221, 167] width 159 height 20
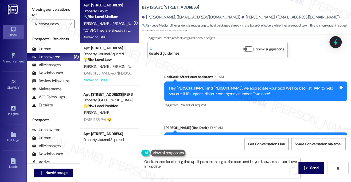
click at [51, 9] on label "Viewing conversations for" at bounding box center [53, 12] width 43 height 14
click at [241, 165] on textarea "Got it, thanks for clearing that up. I’ll pass this along to the team and let y…" at bounding box center [221, 167] width 159 height 20
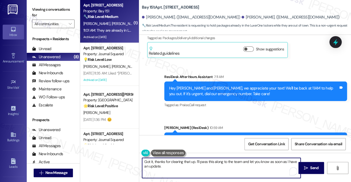
click at [238, 163] on textarea "Got it, thanks for clearing that up. I’ll pass this along to the team and let y…" at bounding box center [221, 167] width 159 height 20
click at [249, 166] on textarea "Got it, thanks for clearing that up. I’ll pass this along to the team and let y…" at bounding box center [221, 167] width 159 height 20
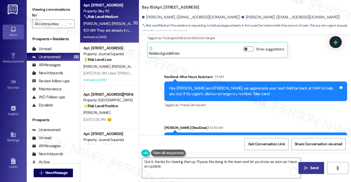
click at [302, 165] on button " Send" at bounding box center [312, 167] width 26 height 12
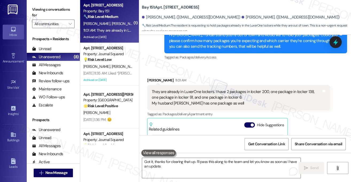
scroll to position [10016, 0]
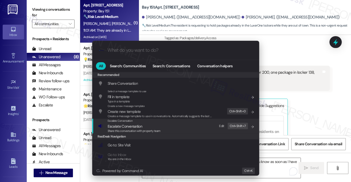
click at [171, 126] on div "Escalate Conversation Escalate Conversation Share this conversation with proper…" at bounding box center [176, 125] width 156 height 14
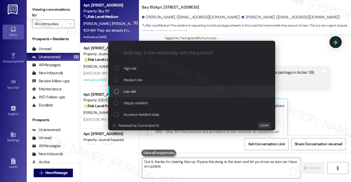
click at [138, 91] on div "Low risk" at bounding box center [192, 91] width 156 height 6
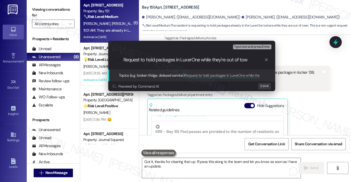
type input "Request to hold packages in LuxerOne while they're out of town"
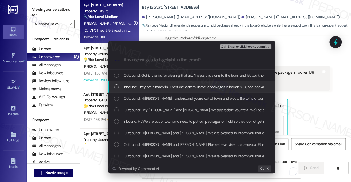
click at [190, 84] on span "Inbound: They are already in LuxerOne lockers. I have 2 packages in locker 200,…" at bounding box center [292, 87] width 336 height 6
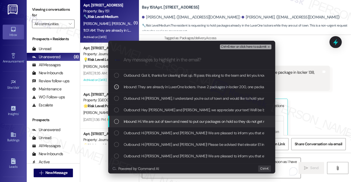
click at [164, 119] on span "Inbound: Hi. We are out of town and need to put our packages on hold so they do…" at bounding box center [208, 121] width 169 height 6
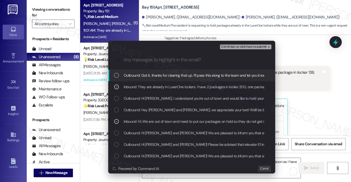
click at [247, 46] on span "Ctrl+Enter or click here to submit" at bounding box center [244, 47] width 46 height 4
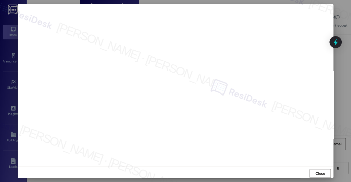
scroll to position [10059, 0]
click at [315, 171] on span "Close" at bounding box center [320, 173] width 11 height 6
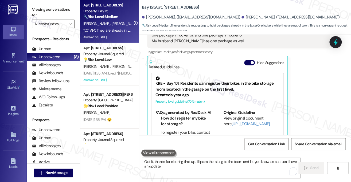
scroll to position [10059, 0]
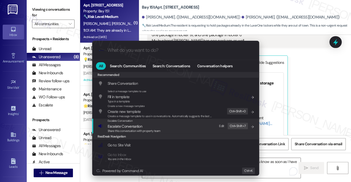
click at [186, 129] on div "Escalate Conversation Escalate Conversation Share this conversation with proper…" at bounding box center [176, 125] width 156 height 14
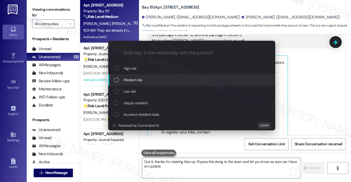
click at [140, 81] on span "Medium risk" at bounding box center [133, 80] width 19 height 6
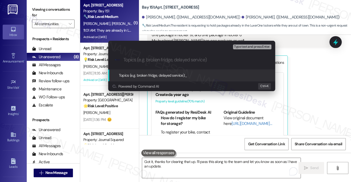
paste input "Request to hold packages in LuxerOne while they're out of town"
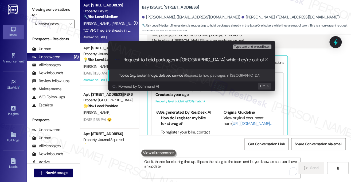
click at [195, 61] on input "Request to hold packages in LuxerOne while they're out of town" at bounding box center [194, 60] width 141 height 6
type input "Request to hold packages in LuxerOne while they're out of town"
click at [292, 65] on div "Escalate Conversation Medium risk Topics (e.g. broken fridge, delayed service) …" at bounding box center [175, 91] width 351 height 182
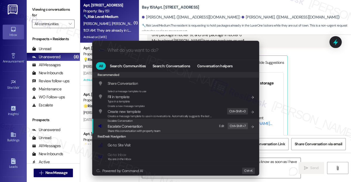
click at [181, 122] on div "Escalate Conversation Escalate Conversation Share this conversation with proper…" at bounding box center [176, 125] width 156 height 14
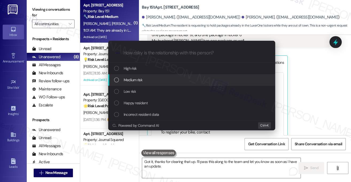
click at [156, 76] on div "Medium risk" at bounding box center [191, 79] width 167 height 11
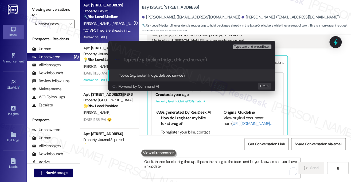
paste input "Request to hold packages in LuxerOne while they're out of town"
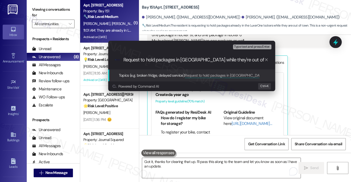
type input "Request to hold packages in LuxerOne while they're out of town"
click at [173, 56] on div ".cls-1{fill:#0a055f;}.cls-2{fill:#0cc4c4;} resideskLogoBlueOrange Request to ho…" at bounding box center [191, 59] width 167 height 19
click at [178, 59] on input "Request to hold packages in LuxerOne while they're out of town" at bounding box center [194, 60] width 141 height 6
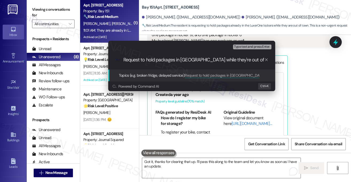
click at [178, 59] on input "Request to hold packages in LuxerOne while they're out of town" at bounding box center [194, 60] width 141 height 6
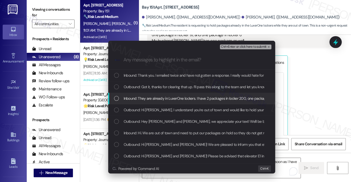
click at [173, 97] on span "Inbound: They are already in LuxerOne lockers. I have 2 packages in locker 200,…" at bounding box center [292, 98] width 336 height 6
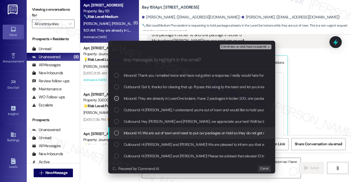
click at [165, 131] on span "Inbound: Hi. We are out of town and need to put our packages on hold so they do…" at bounding box center [208, 133] width 169 height 6
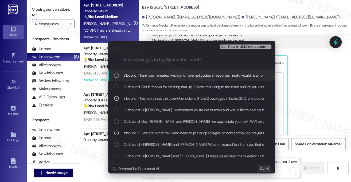
click at [242, 46] on span "Ctrl+Enter or click here to submit" at bounding box center [244, 47] width 46 height 4
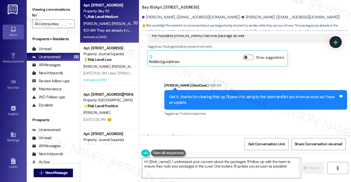
scroll to position [10064, 0]
click at [167, 145] on div "Thank you. I emailed twice and have not gotten a response. I really would hate …" at bounding box center [237, 150] width 170 height 11
copy div "Thank you. I emailed twice and have not gotten a response. I really would hate …"
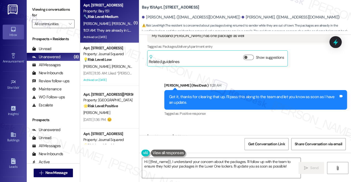
drag, startPoint x: 52, startPoint y: 9, endPoint x: 62, endPoint y: 12, distance: 10.0
click at [52, 9] on label "Viewing conversations for" at bounding box center [53, 12] width 43 height 14
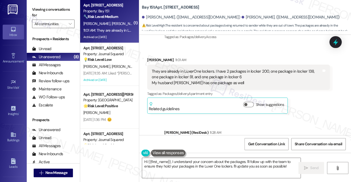
scroll to position [9957, 0]
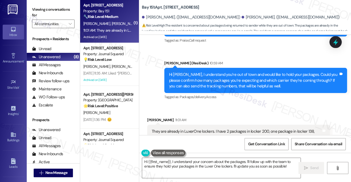
copy div "Got it, thanks for clearing that up. I’ll pass this along to the team and let y…"
click at [216, 128] on div "They are already in LuxerOne lockers. I have 2 packages in locker 200, one pack…" at bounding box center [237, 136] width 170 height 17
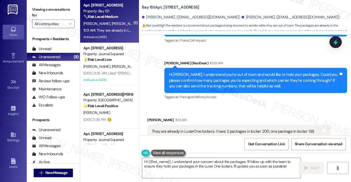
click at [216, 128] on div "They are already in LuxerOne lockers. I have 2 packages in locker 200, one pack…" at bounding box center [237, 136] width 170 height 17
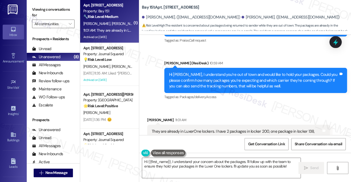
copy div "Got it, thanks for clearing that up. I’ll pass this along to the team and let y…"
click at [38, 11] on label "Viewing conversations for" at bounding box center [53, 12] width 43 height 14
click at [35, 7] on label "Viewing conversations for" at bounding box center [53, 12] width 43 height 14
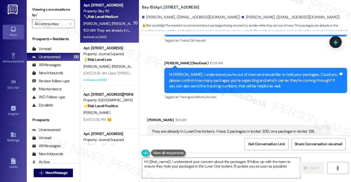
click at [227, 162] on textarea "Hi {{first_name}}, I understand your concern about the packages. I'll follow up…" at bounding box center [221, 167] width 159 height 20
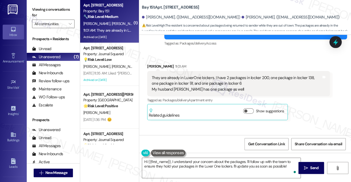
scroll to position [10011, 0]
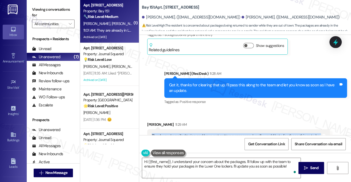
scroll to position [10091, 0]
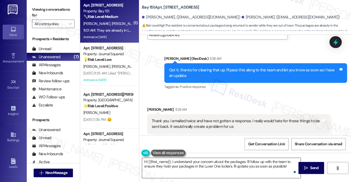
click at [202, 165] on textarea "Hi {{first_name}}, I understand your concern about the packages. I'll follow up…" at bounding box center [221, 167] width 159 height 20
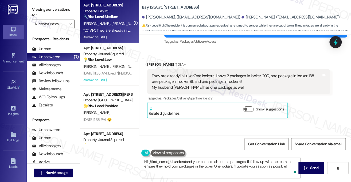
scroll to position [10011, 0]
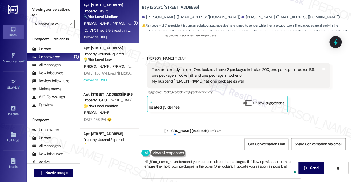
scroll to position [10064, 0]
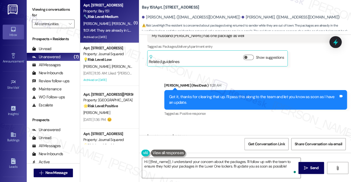
click at [223, 145] on div "Thank you. I emailed twice and have not gotten a response. I really would hate …" at bounding box center [237, 150] width 170 height 11
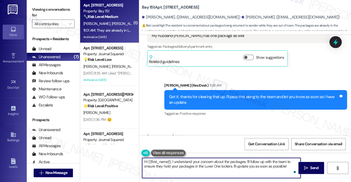
drag, startPoint x: 172, startPoint y: 161, endPoint x: 139, endPoint y: 159, distance: 32.6
click at [139, 159] on div "Hi {{first_name}}, I understand your concern about the packages. I'll follow up…" at bounding box center [218, 167] width 159 height 21
drag, startPoint x: 146, startPoint y: 161, endPoint x: 218, endPoint y: 161, distance: 71.9
click at [218, 161] on textarea "I understand your concern about the packages. I'll follow up with the team to e…" at bounding box center [221, 167] width 159 height 20
click at [161, 161] on textarea "I hear you. I'll follow up with the team to ensure they hold your packages in t…" at bounding box center [221, 167] width 159 height 20
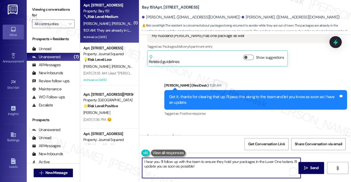
click at [161, 161] on textarea "I hear you. I'll follow up with the team to ensure they hold your packages in t…" at bounding box center [221, 167] width 159 height 20
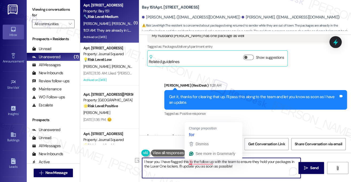
drag, startPoint x: 213, startPoint y: 160, endPoint x: 188, endPoint y: 161, distance: 24.9
click at [188, 161] on textarea "I hear you. I have flagged this to the follow up with the team to ensure they h…" at bounding box center [221, 167] width 159 height 20
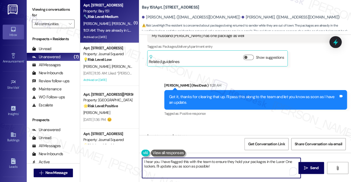
click at [163, 160] on textarea "I hear you. I have flagged this with the team to ensure they hold your packages…" at bounding box center [221, 167] width 159 height 20
drag, startPoint x: 163, startPoint y: 160, endPoint x: 180, endPoint y: 160, distance: 17.6
click at [163, 160] on textarea "I hear you. I have flagged this with the team to ensure they hold your packages…" at bounding box center [221, 167] width 159 height 20
click at [218, 166] on textarea "I hear you. I have flagged this with the team to ensure they hold your packages…" at bounding box center [221, 167] width 159 height 20
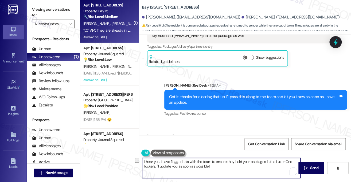
drag, startPoint x: 223, startPoint y: 165, endPoint x: 192, endPoint y: 162, distance: 31.5
click at [192, 162] on textarea "I hear you. I have flagged this with the team to ensure they hold your packages…" at bounding box center [221, 167] width 159 height 20
click at [221, 162] on textarea "I hear you. I have flagged this with the team to ensure they hold your packages…" at bounding box center [221, 167] width 159 height 20
click at [232, 160] on textarea "I hear you. I have flagged this with the team to ensure they hold your packages…" at bounding box center [221, 167] width 159 height 20
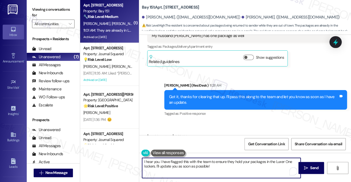
click at [232, 160] on textarea "I hear you. I have flagged this with the team to ensure they hold your packages…" at bounding box center [221, 167] width 159 height 20
click at [215, 168] on textarea "I hear you. I have flagged this with the team to ensure they hold your packages…" at bounding box center [221, 167] width 159 height 20
click at [223, 167] on textarea "I hear you. I have flagged this with the team to ensure they hold your packages…" at bounding box center [221, 167] width 159 height 20
drag, startPoint x: 226, startPoint y: 165, endPoint x: 160, endPoint y: 164, distance: 66.3
click at [160, 164] on textarea "I hear you. I have flagged this with the team to ensure they hold your packages…" at bounding box center [221, 167] width 159 height 20
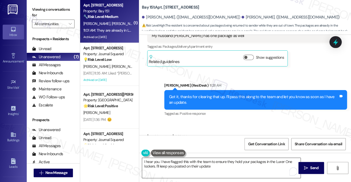
click at [232, 166] on textarea "I hear you. I have flagged this with the team to ensure they hold your packages…" at bounding box center [221, 167] width 159 height 20
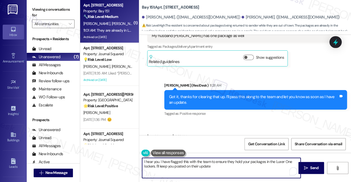
click at [186, 164] on textarea "I hear you. I have flagged this with the team to ensure they hold your packages…" at bounding box center [221, 167] width 159 height 20
click at [228, 163] on textarea "I hear you. I have flagged this with the team to ensure they hold your packages…" at bounding box center [221, 167] width 159 height 20
click at [235, 161] on textarea "I hear you. I have flagged this with the team to ensure they hold your packages…" at bounding box center [221, 167] width 159 height 20
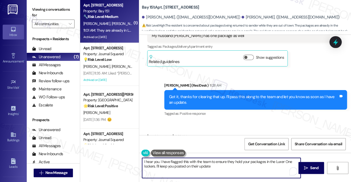
click at [235, 161] on textarea "I hear you. I have flagged this with the team to ensure they hold your packages…" at bounding box center [221, 167] width 159 height 20
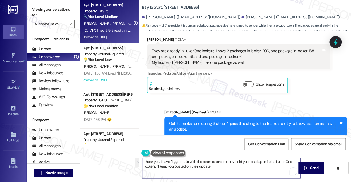
scroll to position [10011, 0]
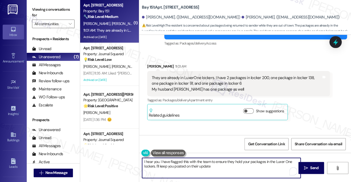
click at [159, 160] on textarea "I hear you. I have flagged this with the team to ensure they hold your packages…" at bounding box center [221, 167] width 159 height 20
drag, startPoint x: 159, startPoint y: 160, endPoint x: 145, endPoint y: 160, distance: 14.7
click at [145, 160] on textarea "I hear you. I have flagged this with the team to ensure they hold your packages…" at bounding box center [221, 167] width 159 height 20
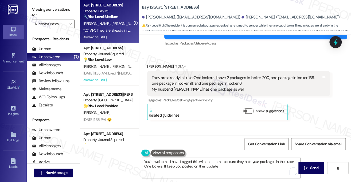
click at [199, 164] on textarea "You're welcome! I have flagged this with the team to ensure they hold your pack…" at bounding box center [221, 167] width 159 height 20
click at [208, 168] on textarea "You're welcome! I have flagged this with the team to ensure they hold your pack…" at bounding box center [221, 167] width 159 height 20
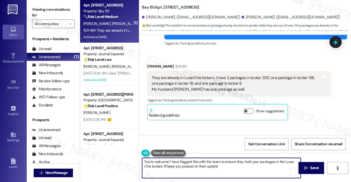
click at [223, 165] on textarea "You're welcome! I have flagged this with the team to ensure they hold your pack…" at bounding box center [221, 167] width 159 height 20
click at [193, 161] on textarea "You're welcome! I have flagged this with the team to ensure they hold your pack…" at bounding box center [221, 167] width 159 height 20
click at [211, 162] on textarea "You're welcome! I have flagged this with the team to ensure they hold your pack…" at bounding box center [221, 167] width 159 height 20
drag, startPoint x: 221, startPoint y: 161, endPoint x: 265, endPoint y: 164, distance: 44.8
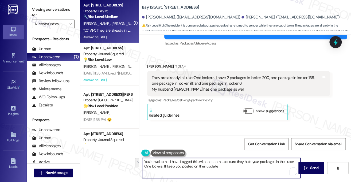
click at [265, 164] on textarea "You're welcome! I have flagged this with the team to ensure they hold your pack…" at bounding box center [221, 167] width 159 height 20
click at [227, 169] on textarea "You're welcome! I have flagged this with the team to ensure they hold your pack…" at bounding box center [221, 167] width 159 height 20
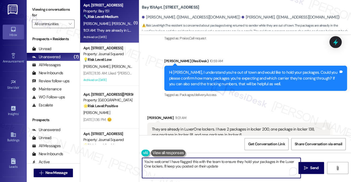
scroll to position [9957, 0]
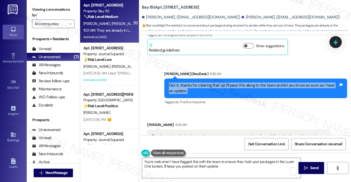
scroll to position [10064, 0]
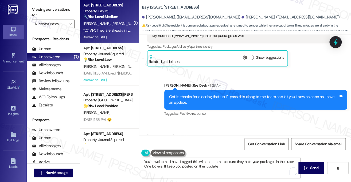
click at [53, 6] on label "Viewing conversations for" at bounding box center [53, 12] width 43 height 14
click at [57, 14] on label "Viewing conversations for" at bounding box center [53, 12] width 43 height 14
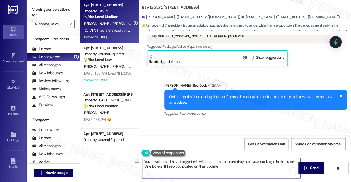
drag, startPoint x: 222, startPoint y: 167, endPoint x: 164, endPoint y: 168, distance: 58.6
click at [164, 168] on textarea "You're welcome! I have flagged this with the team to ensure they hold your pack…" at bounding box center [221, 167] width 159 height 20
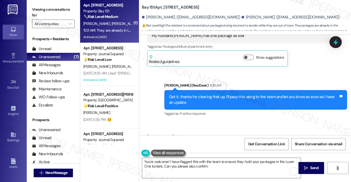
drag, startPoint x: 55, startPoint y: 12, endPoint x: 58, endPoint y: 12, distance: 3.3
click at [55, 12] on label "Viewing conversations for" at bounding box center [53, 12] width 43 height 14
click at [201, 165] on textarea "You're welcome! I have flagged this with the team to ensure they hold your pack…" at bounding box center [221, 167] width 159 height 20
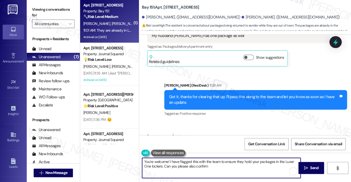
click at [201, 165] on textarea "You're welcome! I have flagged this with the team to ensure they hold your pack…" at bounding box center [221, 167] width 159 height 20
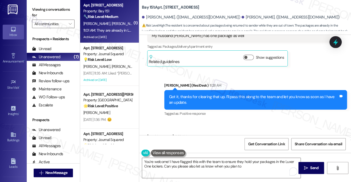
click at [56, 7] on label "Viewing conversations for" at bounding box center [53, 12] width 43 height 14
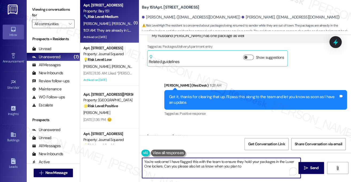
click at [245, 165] on textarea "You're welcome! I have flagged this with the team to ensure they hold your pack…" at bounding box center [221, 167] width 159 height 20
drag, startPoint x: 249, startPoint y: 167, endPoint x: 224, endPoint y: 167, distance: 25.1
click at [223, 167] on textarea "You're welcome! I have flagged this with the team to ensure they hold your pack…" at bounding box center [221, 167] width 159 height 20
click at [248, 167] on textarea "You're welcome! I have flagged this with the team to ensure they hold your pack…" at bounding box center [221, 167] width 159 height 20
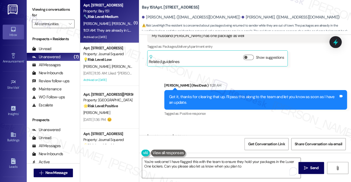
drag, startPoint x: 36, startPoint y: 10, endPoint x: 40, endPoint y: 11, distance: 5.1
click at [36, 10] on label "Viewing conversations for" at bounding box center [53, 12] width 43 height 14
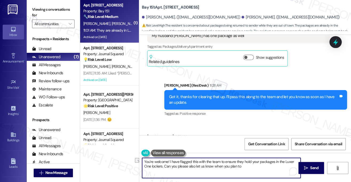
drag, startPoint x: 242, startPoint y: 165, endPoint x: 229, endPoint y: 167, distance: 12.6
click at [229, 167] on textarea "You're welcome! I have flagged this with the team to ensure they hold your pack…" at bounding box center [221, 167] width 159 height 20
paste textarea "they will be returning to the property to pickup the package."
click at [234, 166] on textarea "You're welcome! I have flagged this with the team to ensure they hold your pack…" at bounding box center [221, 167] width 159 height 20
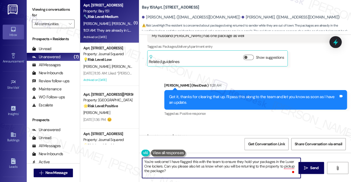
click at [176, 170] on textarea "You're welcome! I have flagged this with the team to ensure they hold your pack…" at bounding box center [221, 167] width 159 height 20
click at [177, 163] on textarea "You're welcome! I have flagged this with the team to ensure they hold your pack…" at bounding box center [221, 167] width 159 height 20
click at [201, 166] on textarea "You're welcome! I have flagged this with the team to ensure they hold your pack…" at bounding box center [221, 167] width 159 height 20
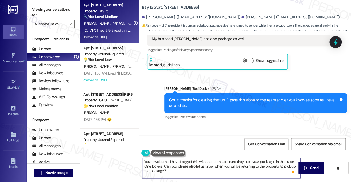
scroll to position [10091, 0]
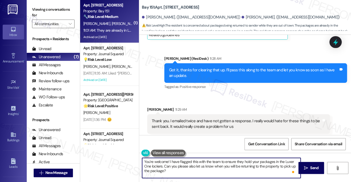
click at [164, 165] on textarea "You're welcome! I have flagged this with the team to ensure they hold your pack…" at bounding box center [221, 167] width 159 height 20
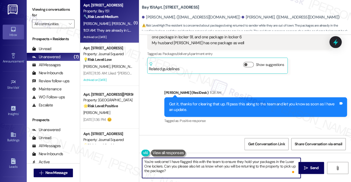
scroll to position [10011, 0]
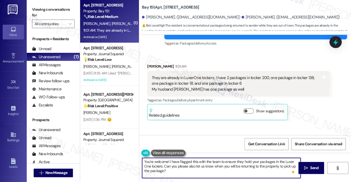
click at [186, 169] on textarea "You're welcome! I have flagged this with the team to ensure they hold your pack…" at bounding box center [221, 167] width 159 height 20
click at [207, 165] on textarea "You're welcome! I have flagged this with the team to ensure they hold your pack…" at bounding box center [221, 167] width 159 height 20
click at [221, 167] on textarea "You're welcome! I have flagged this with the team to ensure they hold your pack…" at bounding box center [221, 167] width 159 height 20
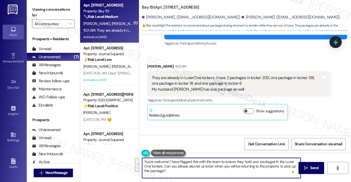
click at [221, 167] on textarea "You're welcome! I have flagged this with the team to ensure they hold your pack…" at bounding box center [221, 167] width 159 height 20
click at [198, 168] on textarea "You're welcome! I have flagged this with the team to ensure they hold your pack…" at bounding box center [221, 167] width 159 height 20
click at [264, 167] on textarea "You're welcome! I have flagged this with the team to ensure they hold your pack…" at bounding box center [221, 167] width 159 height 20
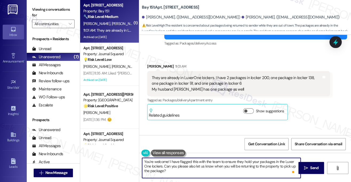
click at [264, 167] on textarea "You're welcome! I have flagged this with the team to ensure they hold your pack…" at bounding box center [221, 167] width 159 height 20
type textarea "You're welcome! I have flagged this with the team to ensure they hold your pack…"
click at [308, 166] on span " Send" at bounding box center [311, 168] width 17 height 6
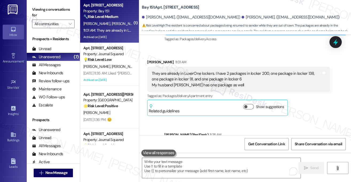
scroll to position [10059, 0]
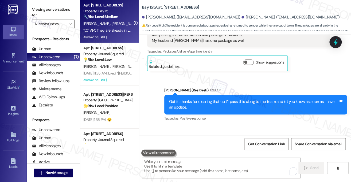
click at [249, 177] on button "Hide Suggestions" at bounding box center [249, 179] width 11 height 5
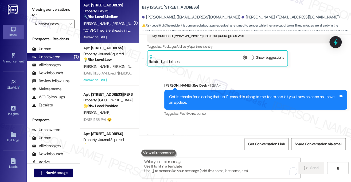
scroll to position [10067, 0]
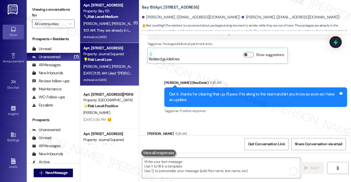
click at [121, 65] on span "[PERSON_NAME]" at bounding box center [126, 66] width 28 height 5
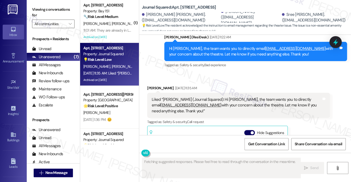
scroll to position [10757, 0]
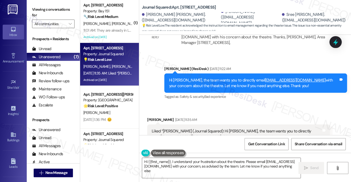
type textarea "Hi {{first_name}}, I understand your frustration about the theatre. Please emai…"
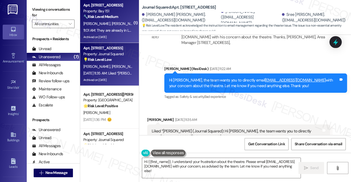
click at [105, 28] on div "11:01 AM: They are already in LuxerOne lockers. I have 2 packages in locker 200…" at bounding box center [108, 30] width 51 height 7
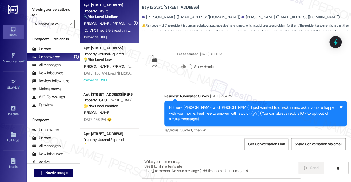
type textarea "Fetching suggested responses. Please feel free to read through the conversation…"
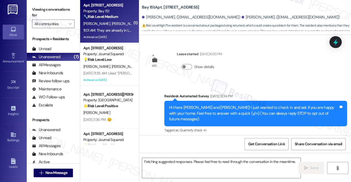
scroll to position [10238, 0]
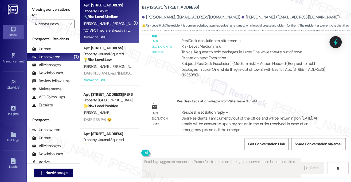
scroll to position [10238, 0]
click at [201, 164] on div "You're welcome! I have flagged this with the team to ensure they hold your pack…" at bounding box center [254, 172] width 170 height 17
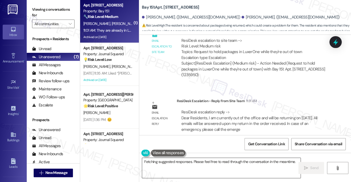
click at [205, 163] on textarea "Hi {{first_name}}, I understand your concern about the packages. I'm happy to h…" at bounding box center [221, 167] width 159 height 20
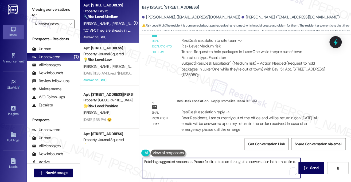
click at [205, 163] on textarea "Hi {{first_name}}, I understand your concern about the packages. I'm happy to h…" at bounding box center [221, 167] width 159 height 20
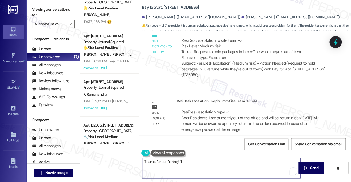
scroll to position [113, 0]
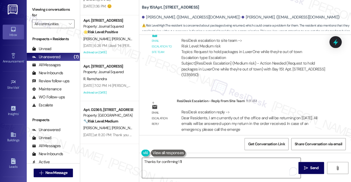
click at [189, 163] on textarea "Thanks for confirming! I'll" at bounding box center [221, 167] width 159 height 20
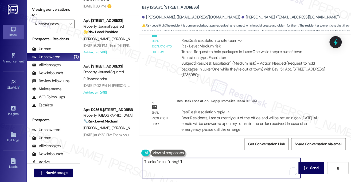
click at [192, 161] on textarea "Thanks for confirming! I'll" at bounding box center [221, 167] width 159 height 20
click at [207, 162] on textarea "Thanks for confirming! I'll take note of this. Should you have any other concer…" at bounding box center [221, 167] width 159 height 20
click at [222, 164] on textarea "Thanks for confirming! I'll take note of this. Should you have any other concer…" at bounding box center [221, 167] width 159 height 20
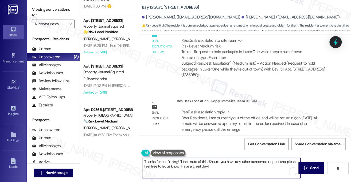
click at [230, 163] on textarea "Thanks for confirming! I'll take note of this. Should you have any other concer…" at bounding box center [221, 167] width 159 height 20
click at [250, 168] on textarea "Thanks for confirming! I'll take note of this. Should you have any other concer…" at bounding box center [221, 167] width 159 height 20
drag, startPoint x: 220, startPoint y: 165, endPoint x: 181, endPoint y: 165, distance: 39.0
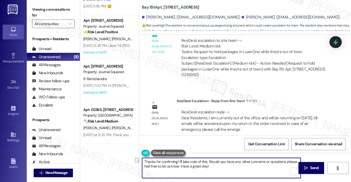
click at [181, 165] on textarea "Thanks for confirming! I'll take note of this. Should you have any other concer…" at bounding box center [221, 167] width 159 height 20
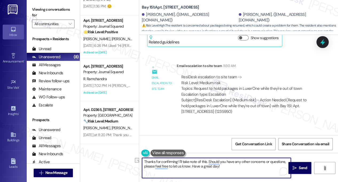
scroll to position [10421, 0]
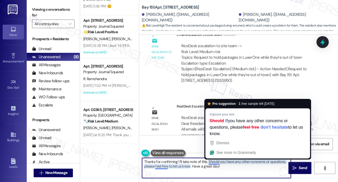
paste textarea "If you have any other concerns or questions, please don't hesitat"
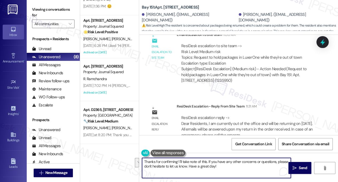
drag, startPoint x: 217, startPoint y: 165, endPoint x: 208, endPoint y: 160, distance: 10.2
click at [208, 160] on textarea "Thanks for confirming! I'll take note of this. If you have any other concerns o…" at bounding box center [216, 167] width 149 height 20
click at [201, 168] on textarea "Thanks for confirming! I'll take note of this. If you have any other questions …" at bounding box center [216, 167] width 149 height 20
type textarea "Thanks for confirming! I'll take note of this. If you have any other questions …"
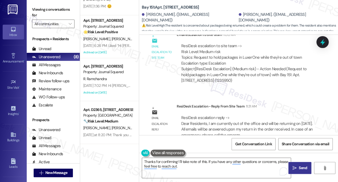
click at [301, 168] on span "Send" at bounding box center [303, 168] width 8 height 6
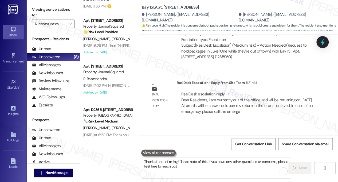
scroll to position [10464, 0]
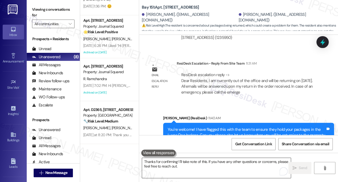
click at [182, 165] on textarea "Thanks for confirming! I'll take note of this. If you have any other questions …" at bounding box center [216, 167] width 149 height 20
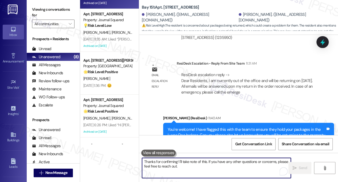
scroll to position [0, 0]
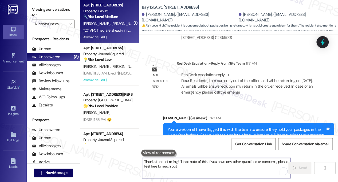
click at [112, 24] on span "[PERSON_NAME]" at bounding box center [125, 23] width 27 height 5
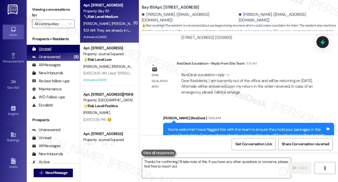
click at [45, 45] on div "Unread (0)" at bounding box center [53, 49] width 53 height 8
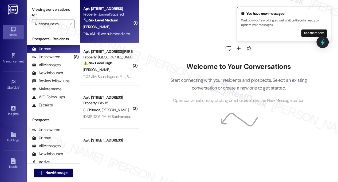
click at [95, 14] on div "Property: Journal Squared" at bounding box center [107, 14] width 49 height 6
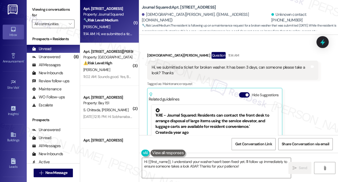
scroll to position [3290, 0]
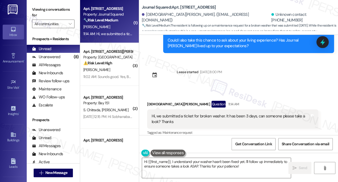
click at [175, 113] on div "Hi, we submitted a ticket for broken washer. It has been 3 days, can someone pl…" at bounding box center [231, 118] width 158 height 11
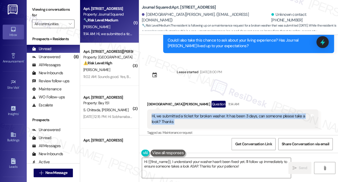
click at [175, 113] on div "Hi, we submitted a ticket for broken washer. It has been 3 days, can someone pl…" at bounding box center [231, 118] width 158 height 11
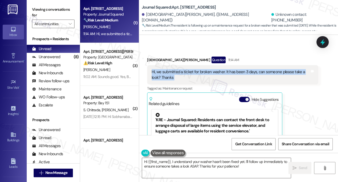
scroll to position [3317, 0]
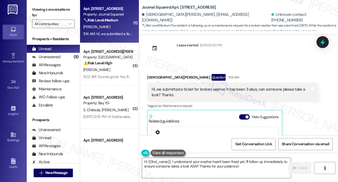
click at [151, 70] on div "Received via SMS [PERSON_NAME] Question 11:14 AM Hi, we submitted a ticket for …" at bounding box center [232, 136] width 179 height 132
copy div "[DEMOGRAPHIC_DATA]"
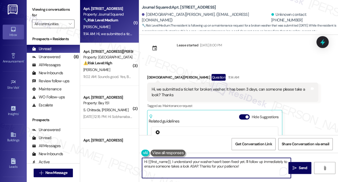
drag, startPoint x: 148, startPoint y: 161, endPoint x: 170, endPoint y: 160, distance: 22.7
click at [170, 160] on textarea "Hi {{first_name}}, I understand your washer hasn't been fixed yet. I'll follow …" at bounding box center [216, 167] width 149 height 20
paste textarea "[DEMOGRAPHIC_DATA]"
click at [238, 167] on textarea "Hi [PERSON_NAME], I understand your washer hasn't been fixed yet. I'll follow u…" at bounding box center [216, 167] width 149 height 20
drag, startPoint x: 242, startPoint y: 168, endPoint x: 190, endPoint y: 159, distance: 52.1
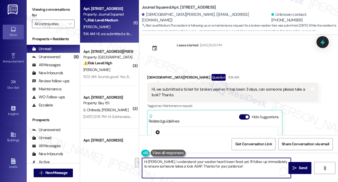
click at [190, 159] on textarea "Hi [PERSON_NAME], I understand your washer hasn't been fixed yet. I'll follow u…" at bounding box center [216, 167] width 149 height 20
click at [241, 165] on textarea "Hi [PERSON_NAME], I understand your washer hasn't been fixed yet. I'll follow u…" at bounding box center [216, 167] width 149 height 20
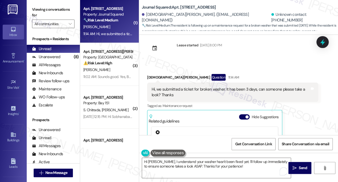
click at [185, 7] on b "Journal Squared: Apt. 2609, [STREET_ADDRESS]" at bounding box center [179, 8] width 74 height 6
copy b "2609"
click at [56, 5] on label "Viewing conversations for" at bounding box center [53, 12] width 43 height 14
click at [47, 5] on div "Viewing conversations for All communities " at bounding box center [53, 16] width 53 height 33
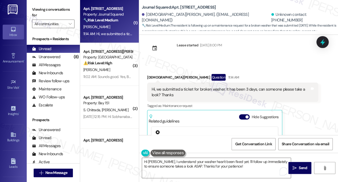
click at [63, 8] on label "Viewing conversations for" at bounding box center [53, 12] width 43 height 14
drag, startPoint x: 55, startPoint y: 5, endPoint x: 68, endPoint y: 5, distance: 13.1
click at [55, 5] on div "Viewing conversations for All communities " at bounding box center [53, 16] width 53 height 33
click at [182, 8] on b "Journal Squared: Apt. 2609, [STREET_ADDRESS]" at bounding box center [179, 8] width 74 height 6
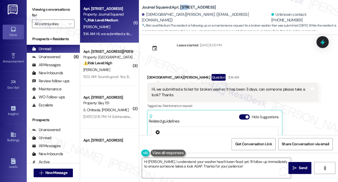
copy b "2609"
click at [61, 11] on label "Viewing conversations for" at bounding box center [53, 12] width 43 height 14
click at [61, 14] on label "Viewing conversations for" at bounding box center [53, 12] width 43 height 14
click at [237, 163] on textarea "Hi [PERSON_NAME], I understand your washer hasn't been fixed yet. I'll follow u…" at bounding box center [216, 167] width 149 height 20
click at [47, 10] on label "Viewing conversations for" at bounding box center [53, 12] width 43 height 14
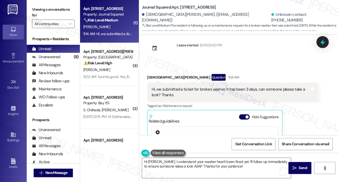
click at [45, 12] on label "Viewing conversations for" at bounding box center [53, 12] width 43 height 14
click at [209, 86] on div "Hi, we submitted a ticket for broken washer. It has been 3 days, can someone pl…" at bounding box center [231, 91] width 158 height 11
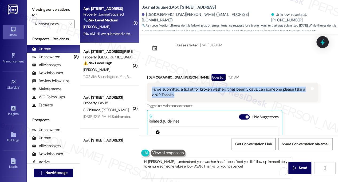
click at [209, 86] on div "Hi, we submitted a ticket for broken washer. It has been 3 days, can someone pl…" at bounding box center [231, 91] width 158 height 11
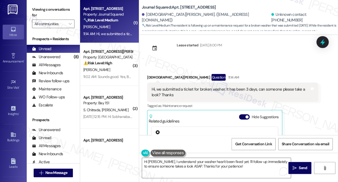
click at [248, 74] on div "[DEMOGRAPHIC_DATA][PERSON_NAME] Question 11:14 AM" at bounding box center [232, 78] width 171 height 9
click at [239, 86] on div "Hi, we submitted a ticket for broken washer. It has been 3 days, can someone pl…" at bounding box center [231, 91] width 158 height 11
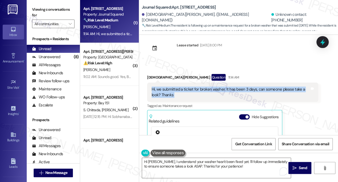
click at [239, 86] on div "Hi, we submitted a ticket for broken washer. It has been 3 days, can someone pl…" at bounding box center [231, 91] width 158 height 11
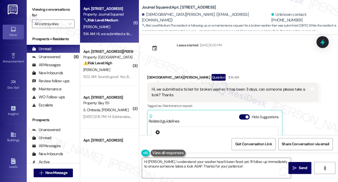
click at [56, 9] on label "Viewing conversations for" at bounding box center [53, 12] width 43 height 14
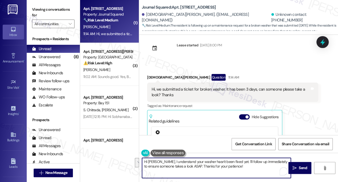
drag, startPoint x: 160, startPoint y: 160, endPoint x: 240, endPoint y: 171, distance: 79.9
click at [240, 171] on textarea "Hi [PERSON_NAME], I understand your washer hasn't been fixed yet. I'll follow u…" at bounding box center [216, 167] width 149 height 20
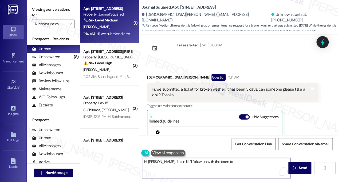
click at [159, 160] on textarea "Hi [PERSON_NAME], I'm on it! I'll follow up with the team to" at bounding box center [216, 167] width 149 height 20
click at [219, 163] on textarea "Hi [PERSON_NAME], I'm sorry to hear about the broken washer. I'm on it! I'll fo…" at bounding box center [216, 167] width 149 height 20
click at [284, 161] on textarea "Hi [PERSON_NAME], I'm sorry to hear about the broken washer. I'm on it! I'll fo…" at bounding box center [216, 167] width 149 height 20
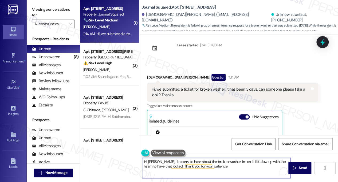
click at [160, 167] on textarea "Hi [PERSON_NAME], I'm sorry to hear about the broken washer. I'm on it! I'll fo…" at bounding box center [216, 167] width 149 height 20
click at [231, 86] on div "Hi, we submitted a ticket for broken washer. It has been 3 days, can someone pl…" at bounding box center [231, 91] width 158 height 11
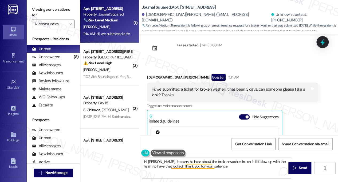
click at [205, 165] on textarea "Hi [PERSON_NAME], I'm sorry to hear about the broken washer. I'm on it! I'll fo…" at bounding box center [216, 167] width 149 height 20
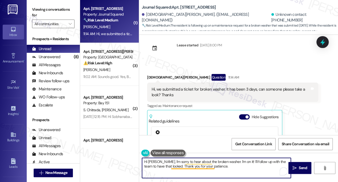
click at [205, 165] on textarea "Hi [PERSON_NAME], I'm sorry to hear about the broken washer. I'm on it! I'll fo…" at bounding box center [216, 167] width 149 height 20
click at [228, 168] on textarea "Hi [PERSON_NAME], I'm sorry to hear about the broken washer. I'm on it! I'll fo…" at bounding box center [216, 167] width 149 height 20
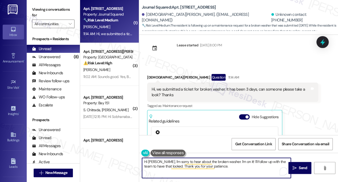
click at [228, 168] on textarea "Hi [PERSON_NAME], I'm sorry to hear about the broken washer. I'm on it! I'll fo…" at bounding box center [216, 167] width 149 height 20
click at [232, 166] on textarea "Hi [PERSON_NAME], I'm sorry to hear about the broken washer. I'm on it! I'll fo…" at bounding box center [216, 167] width 149 height 20
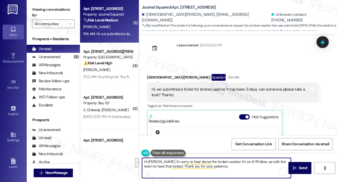
click at [232, 166] on textarea "Hi [PERSON_NAME], I'm sorry to hear about the broken washer. I'm on it! I'll fo…" at bounding box center [216, 167] width 149 height 20
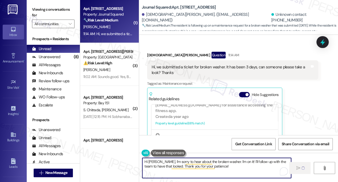
scroll to position [3371, 0]
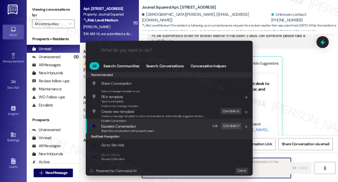
click at [155, 128] on div "Escalate Conversation Escalate Conversation Share this conversation with proper…" at bounding box center [170, 125] width 156 height 14
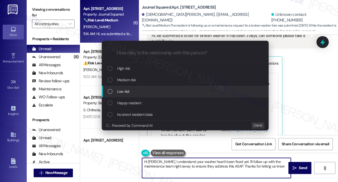
type textarea "Hi [PERSON_NAME], I understand your washer hasn't been fixed yet. I'll follow u…"
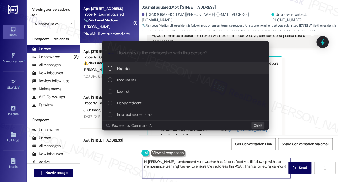
click at [130, 80] on span "Medium risk" at bounding box center [126, 80] width 19 height 6
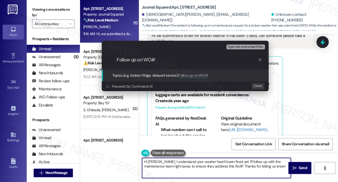
type input "Follow up on WO#"
click at [55, 7] on div "Escalate Conversation Medium risk Topics (e.g. broken fridge, delayed service) …" at bounding box center [169, 91] width 338 height 182
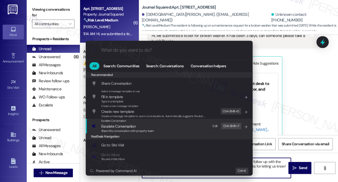
click at [154, 124] on div "Escalate Conversation Escalate Conversation Share this conversation with proper…" at bounding box center [170, 125] width 156 height 14
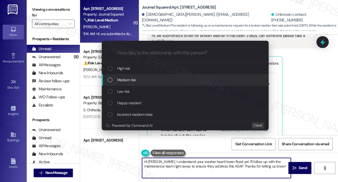
click at [132, 82] on div "Medium risk" at bounding box center [185, 79] width 167 height 11
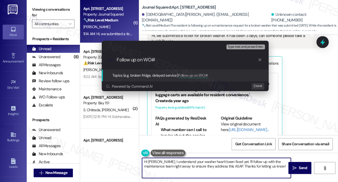
paste input "15858"
type input "Follow up on WO#15858 - Washer Issue"
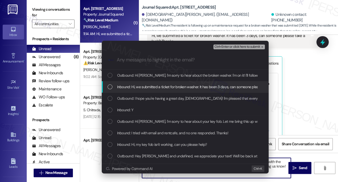
click at [136, 85] on span "Inbound: Hi, we submitted a ticket for broken washer. It has been 3 days, can s…" at bounding box center [205, 87] width 176 height 6
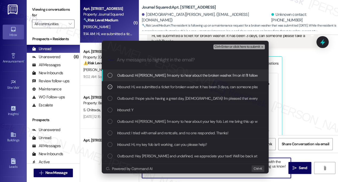
click at [241, 47] on span "Ctrl+Enter or click here to submit" at bounding box center [238, 47] width 46 height 4
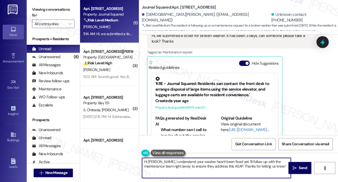
scroll to position [3370, 0]
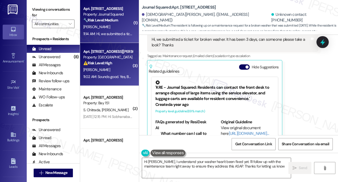
type textarea "Hi Shiyan, I understand your washer hasn't been fixed yet. I'll follow up with …"
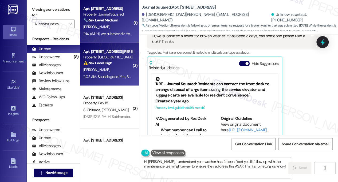
click at [120, 74] on div "11:02 AM: Sounds good. Yes, Building A's garage lights are always on. They neve…" at bounding box center [108, 76] width 51 height 7
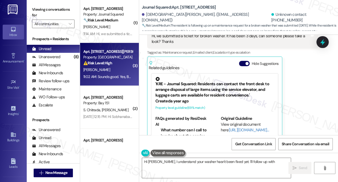
type textarea "Hi Shiyan, I understand your washer hasn't been fixed yet. I'll follow up with"
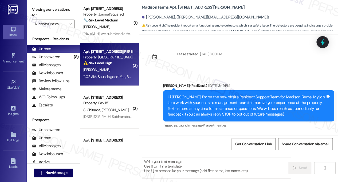
scroll to position [1911, 0]
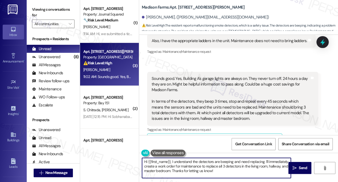
click at [256, 161] on textarea "Hi {{first_name}}, I understand the detectors are beeping and need replacing. I…" at bounding box center [216, 167] width 149 height 20
click at [181, 72] on div "Sounds good. Yes, Building A's garage lights are always on. They never turn off…" at bounding box center [232, 99] width 171 height 54
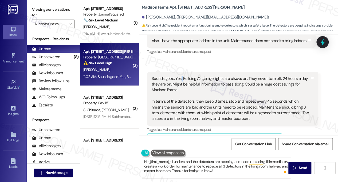
click at [181, 72] on div "Sounds good. Yes, Building A's garage lights are always on. They never turn off…" at bounding box center [232, 99] width 171 height 54
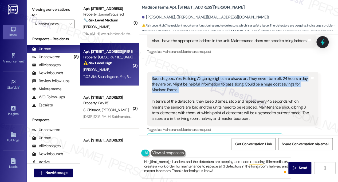
click at [181, 72] on div "Sounds good. Yes, Building A's garage lights are always on. They never turn off…" at bounding box center [232, 99] width 171 height 54
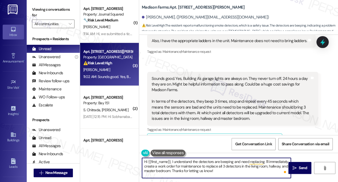
click at [188, 161] on textarea "Hi {{first_name}}, I understand the detectors are beeping and need replacing. I…" at bounding box center [216, 167] width 149 height 20
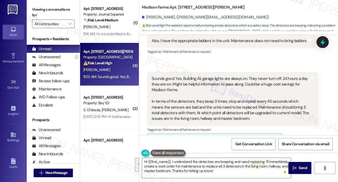
click at [189, 76] on div "Sounds good. Yes, Building A's garage lights are always on. They never turn off…" at bounding box center [231, 99] width 158 height 46
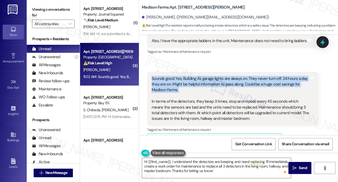
click at [189, 76] on div "Sounds good. Yes, Building A's garage lights are always on. They never turn off…" at bounding box center [231, 99] width 158 height 46
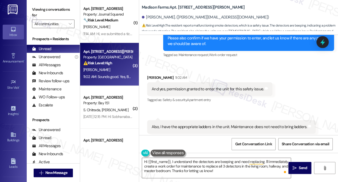
scroll to position [1831, 0]
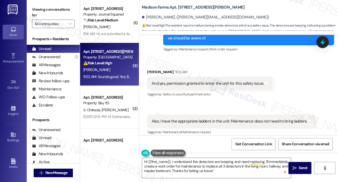
click at [192, 118] on div "Also, I have the appropriate ladders in the unit. Maintenance does not need to …" at bounding box center [230, 121] width 156 height 6
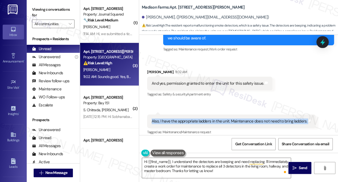
click at [192, 118] on div "Also, I have the appropriate ladders in the unit. Maintenance does not need to …" at bounding box center [230, 121] width 156 height 6
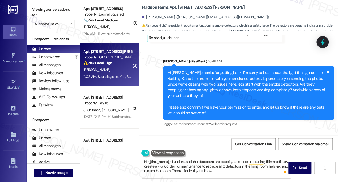
scroll to position [1751, 0]
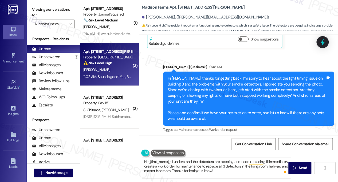
click at [203, 75] on div "Hi Kyle, thanks for getting back! I’m sorry to hear about the light timing issu…" at bounding box center [247, 98] width 158 height 46
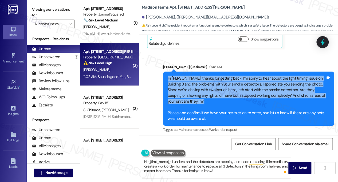
click at [203, 75] on div "Hi Kyle, thanks for getting back! I’m sorry to hear about the light timing issu…" at bounding box center [247, 98] width 158 height 46
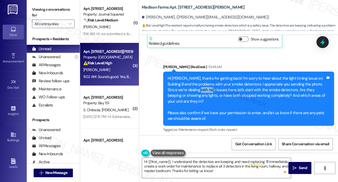
click at [203, 75] on div "Hi Kyle, thanks for getting back! I’m sorry to hear about the light timing issu…" at bounding box center [247, 98] width 158 height 46
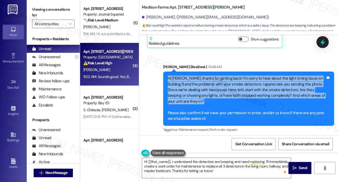
click at [203, 75] on div "Hi Kyle, thanks for getting back! I’m sorry to hear about the light timing issu…" at bounding box center [247, 98] width 158 height 46
click at [198, 77] on div "Hi Kyle, thanks for getting back! I’m sorry to hear about the light timing issu…" at bounding box center [247, 98] width 158 height 46
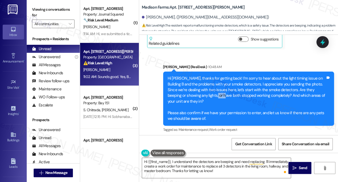
click at [198, 77] on div "Hi Kyle, thanks for getting back! I’m sorry to hear about the light timing issu…" at bounding box center [247, 98] width 158 height 46
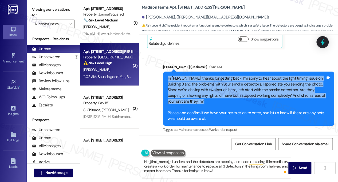
click at [198, 77] on div "Hi Kyle, thanks for getting back! I’m sorry to hear about the light timing issu…" at bounding box center [247, 98] width 158 height 46
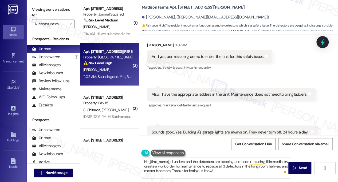
scroll to position [1831, 0]
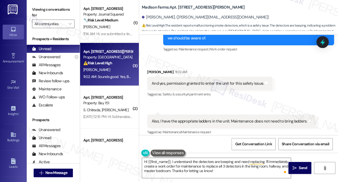
click at [189, 80] on div "And yes, permission granted to enter the unit for this safety issue." at bounding box center [208, 83] width 112 height 6
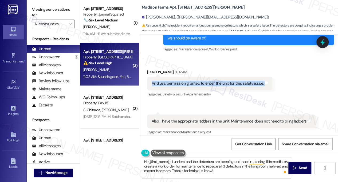
drag, startPoint x: 189, startPoint y: 67, endPoint x: 188, endPoint y: 73, distance: 6.2
click at [189, 80] on div "And yes, permission granted to enter the unit for this safety issue." at bounding box center [208, 83] width 112 height 6
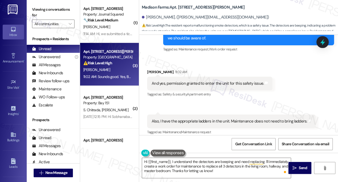
click at [184, 118] on div "Also, I have the appropriate ladders in the unit. Maintenance does not need to …" at bounding box center [230, 121] width 156 height 6
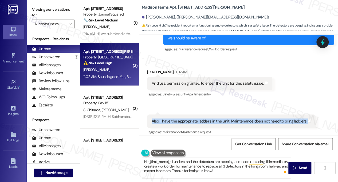
click at [184, 118] on div "Also, I have the appropriate ladders in the unit. Maintenance does not need to …" at bounding box center [230, 121] width 156 height 6
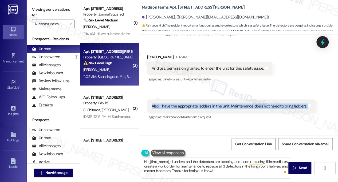
scroll to position [1884, 0]
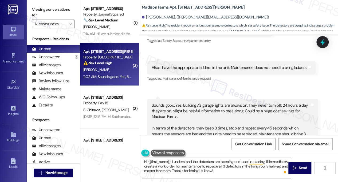
click at [178, 102] on div "Sounds good. Yes, Building A's garage lights are always on. They never turn off…" at bounding box center [231, 125] width 158 height 46
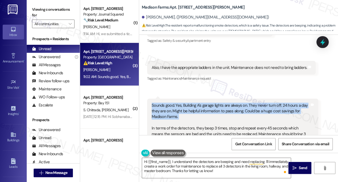
click at [178, 102] on div "Sounds good. Yes, Building A's garage lights are always on. They never turn off…" at bounding box center [231, 125] width 158 height 46
click at [203, 102] on div "Sounds good. Yes, Building A's garage lights are always on. They never turn off…" at bounding box center [231, 125] width 158 height 46
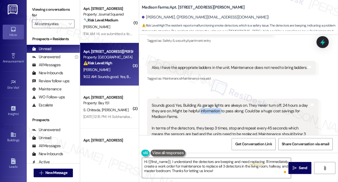
click at [203, 102] on div "Sounds good. Yes, Building A's garage lights are always on. They never turn off…" at bounding box center [231, 125] width 158 height 46
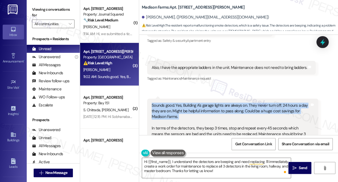
click at [203, 102] on div "Sounds good. Yes, Building A's garage lights are always on. They never turn off…" at bounding box center [231, 125] width 158 height 46
click at [185, 102] on div "Sounds good. Yes, Building A's garage lights are always on. They never turn off…" at bounding box center [231, 125] width 158 height 46
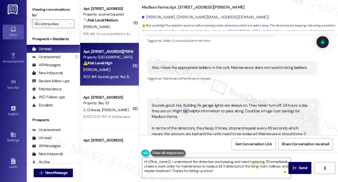
click at [185, 102] on div "Sounds good. Yes, Building A's garage lights are always on. They never turn off…" at bounding box center [231, 125] width 158 height 46
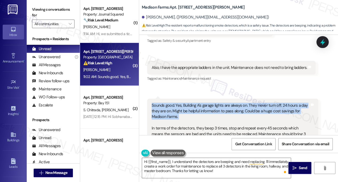
click at [185, 102] on div "Sounds good. Yes, Building A's garage lights are always on. They never turn off…" at bounding box center [231, 125] width 158 height 46
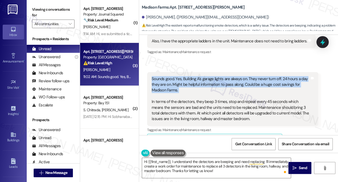
scroll to position [1911, 0]
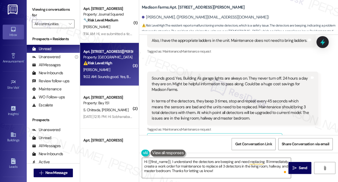
click at [179, 90] on div "Sounds good. Yes, Building A's garage lights are always on. They never turn off…" at bounding box center [231, 98] width 158 height 46
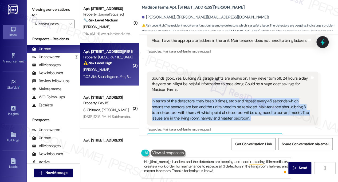
click at [179, 90] on div "Sounds good. Yes, Building A's garage lights are always on. They never turn off…" at bounding box center [231, 98] width 158 height 46
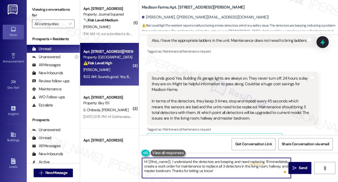
click at [196, 166] on textarea "Hi {{first_name}}, I understand the detectors are beeping and need replacing. I…" at bounding box center [216, 167] width 149 height 20
drag, startPoint x: 221, startPoint y: 167, endPoint x: 216, endPoint y: 167, distance: 4.5
click at [221, 167] on textarea "Hi {{first_name}}, I understand the detectors are beeping and need replacing. I…" at bounding box center [216, 167] width 149 height 20
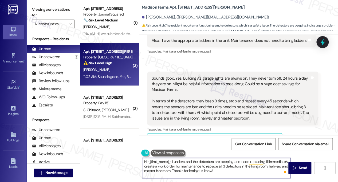
drag, startPoint x: 172, startPoint y: 161, endPoint x: 137, endPoint y: 156, distance: 35.0
click at [137, 156] on div "( 1 ) Apt. 2609, 605 Pavonia Avenue Property: Journal Squared 🔧 Risk Level: Med…" at bounding box center [209, 91] width 258 height 182
type textarea "GreaI understand the detectors are beeping and need replacing. I'll immediately…"
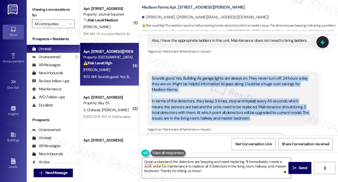
drag, startPoint x: 151, startPoint y: 57, endPoint x: 268, endPoint y: 104, distance: 126.1
click at [268, 104] on div "Sounds good. Yes, Building A's garage lights are always on. They never turn off…" at bounding box center [232, 98] width 171 height 54
click at [209, 94] on div "Sounds good. Yes, Building A's garage lights are always on. They never turn off…" at bounding box center [231, 98] width 158 height 46
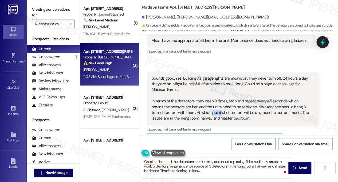
click at [209, 94] on div "Sounds good. Yes, Building A's garage lights are always on. They never turn off…" at bounding box center [231, 98] width 158 height 46
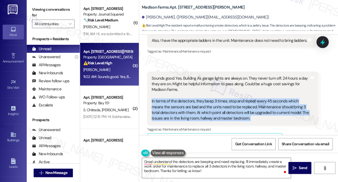
click at [209, 94] on div "Sounds good. Yes, Building A's garage lights are always on. They never turn off…" at bounding box center [231, 98] width 158 height 46
click at [232, 89] on div "Sounds good. Yes, Building A's garage lights are always on. They never turn off…" at bounding box center [231, 98] width 158 height 46
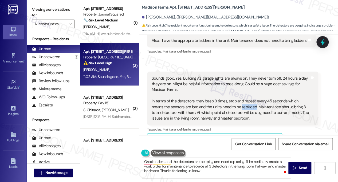
click at [232, 89] on div "Sounds good. Yes, Building A's garage lights are always on. They never turn off…" at bounding box center [231, 98] width 158 height 46
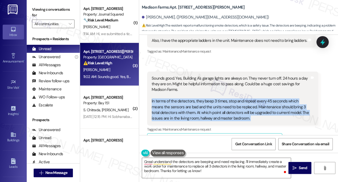
click at [232, 89] on div "Sounds good. Yes, Building A's garage lights are always on. They never turn off…" at bounding box center [231, 98] width 158 height 46
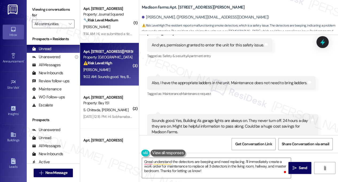
scroll to position [1885, 0]
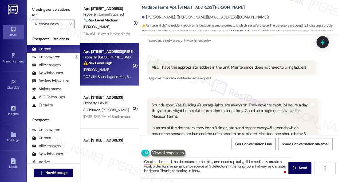
click at [155, 102] on div "Sounds good. Yes, Building A's garage lights are always on. They never turn off…" at bounding box center [231, 125] width 158 height 46
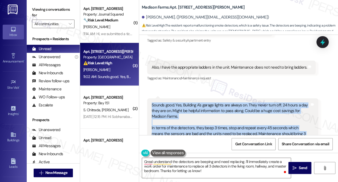
drag, startPoint x: 151, startPoint y: 85, endPoint x: 258, endPoint y: 125, distance: 114.5
click at [258, 125] on div "Sounds good. Yes, Building A's garage lights are always on. They never turn off…" at bounding box center [232, 125] width 171 height 54
copy div "Sounds good. Yes, Building A's garage lights are always on. They never turn off…"
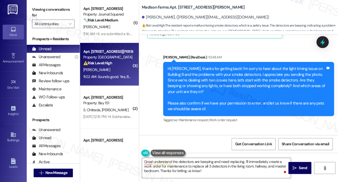
scroll to position [1751, 0]
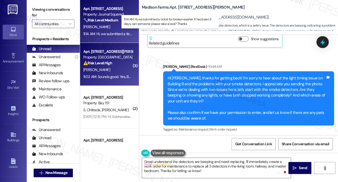
click at [108, 35] on div "11:14 AM: Hi, we submitted a ticket for broken washer. It has been 3 days, can …" at bounding box center [170, 33] width 175 height 5
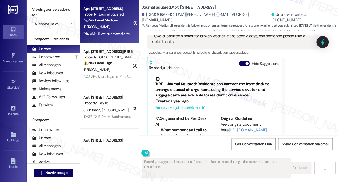
scroll to position [3290, 0]
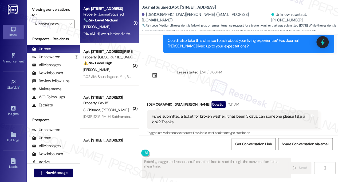
click at [222, 113] on div "Hi, we submitted a ticket for broken washer. It has been 3 days, can someone pl…" at bounding box center [231, 118] width 158 height 11
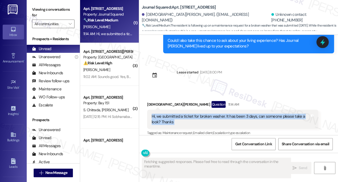
click at [222, 113] on div "Hi, we submitted a ticket for broken washer. It has been 3 days, can someone pl…" at bounding box center [231, 118] width 158 height 11
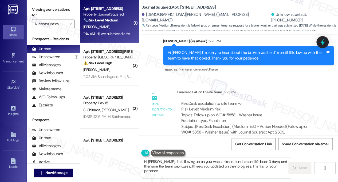
type textarea "Hi Shiyan, I'm following up on your washer issue. I understand it's been 3 days…"
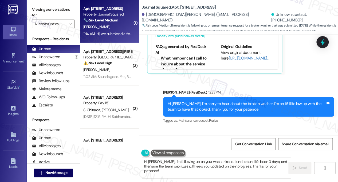
scroll to position [3440, 0]
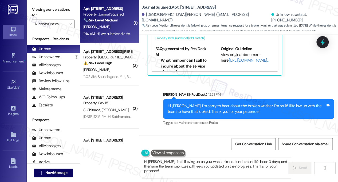
click at [203, 103] on div "Hi Shiyan, I'm sorry to hear about the broken washer. I'm on it! I'll follow up…" at bounding box center [247, 108] width 158 height 11
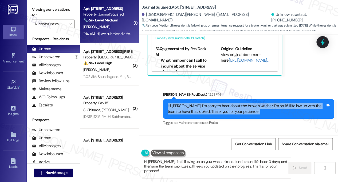
click at [203, 103] on div "Hi Shiyan, I'm sorry to hear about the broken washer. I'm on it! I'll follow up…" at bounding box center [247, 108] width 158 height 11
click at [224, 103] on div "Hi Shiyan, I'm sorry to hear about the broken washer. I'm on it! I'll follow up…" at bounding box center [247, 108] width 158 height 11
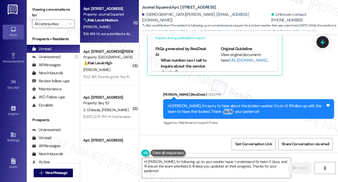
click at [224, 103] on div "Hi Shiyan, I'm sorry to hear about the broken washer. I'm on it! I'll follow up…" at bounding box center [247, 108] width 158 height 11
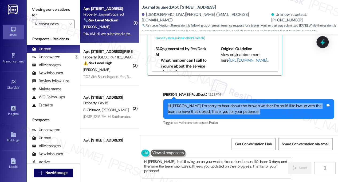
click at [224, 103] on div "Hi Shiyan, I'm sorry to hear about the broken washer. I'm on it! I'll follow up…" at bounding box center [247, 108] width 158 height 11
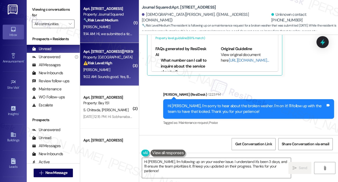
click at [114, 57] on div "Property: [GEOGRAPHIC_DATA]" at bounding box center [107, 57] width 49 height 6
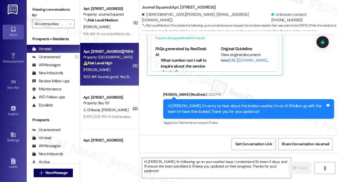
type textarea "Fetching suggested responses. Please feel free to read through the conversation…"
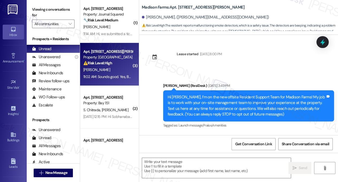
scroll to position [1911, 0]
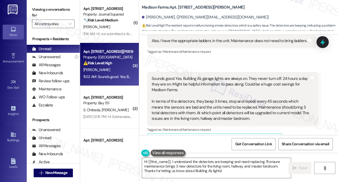
click at [225, 76] on div "Sounds good. Yes, Building A's garage lights are always on. They never turn off…" at bounding box center [231, 99] width 158 height 46
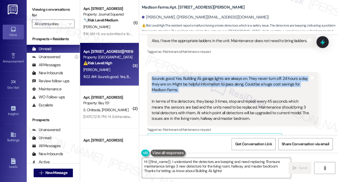
click at [225, 76] on div "Sounds good. Yes, Building A's garage lights are always on. They never turn off…" at bounding box center [231, 99] width 158 height 46
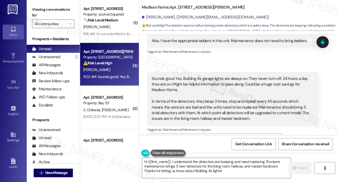
click at [49, 10] on label "Viewing conversations for" at bounding box center [53, 12] width 43 height 14
click at [59, 7] on label "Viewing conversations for" at bounding box center [53, 12] width 43 height 14
click at [169, 76] on div "Sounds good. Yes, Building A's garage lights are always on. They never turn off…" at bounding box center [231, 99] width 158 height 46
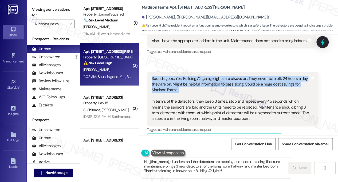
click at [169, 76] on div "Sounds good. Yes, Building A's garage lights are always on. They never turn off…" at bounding box center [231, 99] width 158 height 46
click at [239, 76] on div "Sounds good. Yes, Building A's garage lights are always on. They never turn off…" at bounding box center [231, 99] width 158 height 46
click at [245, 76] on div "Sounds good. Yes, Building A's garage lights are always on. They never turn off…" at bounding box center [231, 99] width 158 height 46
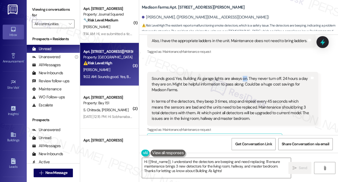
click at [245, 76] on div "Sounds good. Yes, Building A's garage lights are always on. They never turn off…" at bounding box center [231, 99] width 158 height 46
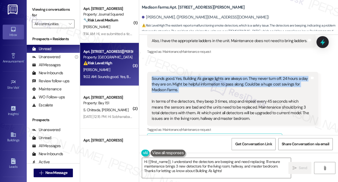
click at [245, 76] on div "Sounds good. Yes, Building A's garage lights are always on. They never turn off…" at bounding box center [231, 99] width 158 height 46
click at [200, 76] on div "Sounds good. Yes, Building A's garage lights are always on. They never turn off…" at bounding box center [231, 99] width 158 height 46
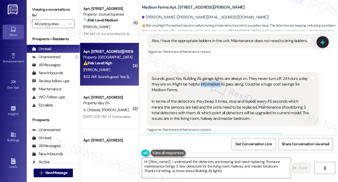
click at [200, 76] on div "Sounds good. Yes, Building A's garage lights are always on. They never turn off…" at bounding box center [231, 99] width 158 height 46
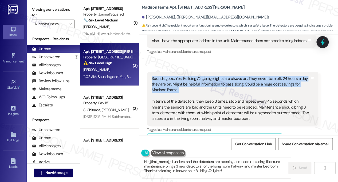
click at [200, 76] on div "Sounds good. Yes, Building A's garage lights are always on. They never turn off…" at bounding box center [231, 99] width 158 height 46
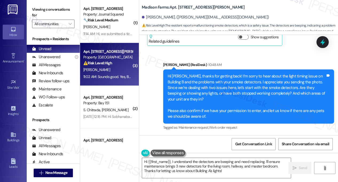
scroll to position [1751, 0]
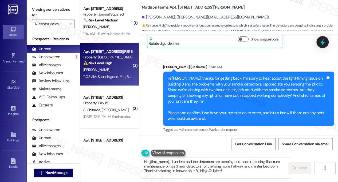
click at [193, 75] on div "Hi Kyle, thanks for getting back! I’m sorry to hear about the light timing issu…" at bounding box center [247, 98] width 158 height 46
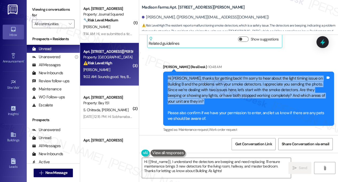
click at [193, 75] on div "Hi Kyle, thanks for getting back! I’m sorry to hear about the light timing issu…" at bounding box center [247, 98] width 158 height 46
click at [202, 75] on div "Hi Kyle, thanks for getting back! I’m sorry to hear about the light timing issu…" at bounding box center [247, 98] width 158 height 46
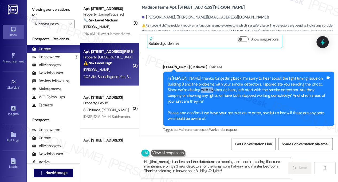
click at [202, 75] on div "Hi Kyle, thanks for getting back! I’m sorry to hear about the light timing issu…" at bounding box center [247, 98] width 158 height 46
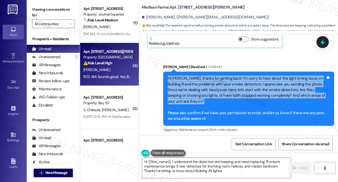
click at [202, 75] on div "Hi Kyle, thanks for getting back! I’m sorry to hear about the light timing issu…" at bounding box center [247, 98] width 158 height 46
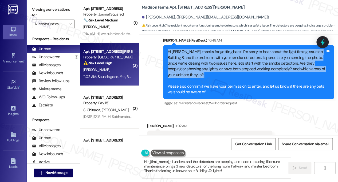
scroll to position [1804, 0]
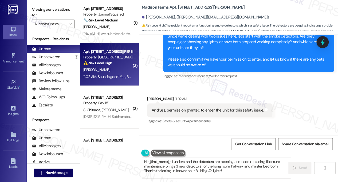
click at [218, 45] on div "Hi Kyle, thanks for getting back! I’m sorry to hear about the light timing issu…" at bounding box center [247, 45] width 158 height 46
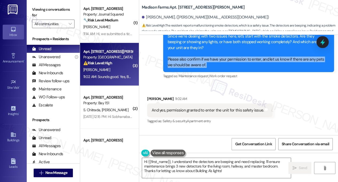
click at [218, 45] on div "Hi Kyle, thanks for getting back! I’m sorry to hear about the light timing issu…" at bounding box center [247, 45] width 158 height 46
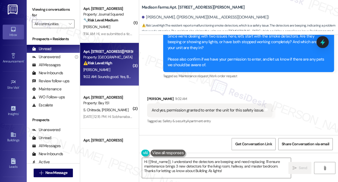
click at [223, 107] on div "And yes, permission granted to enter the unit for this safety issue." at bounding box center [208, 110] width 112 height 6
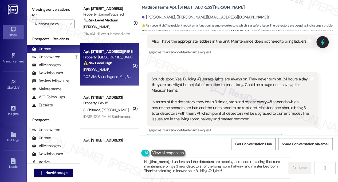
scroll to position [1911, 0]
click at [211, 76] on div "Sounds good. Yes, Building A's garage lights are always on. They never turn off…" at bounding box center [231, 99] width 158 height 46
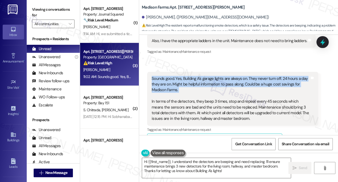
click at [211, 76] on div "Sounds good. Yes, Building A's garage lights are always on. They never turn off…" at bounding box center [231, 99] width 158 height 46
click at [194, 78] on div "Sounds good. Yes, Building A's garage lights are always on. They never turn off…" at bounding box center [231, 99] width 158 height 46
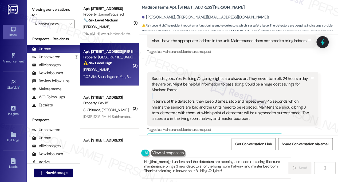
click at [194, 78] on div "Sounds good. Yes, Building A's garage lights are always on. They never turn off…" at bounding box center [231, 99] width 158 height 46
click at [264, 92] on div "Sounds good. Yes, Building A's garage lights are always on. They never turn off…" at bounding box center [231, 99] width 158 height 46
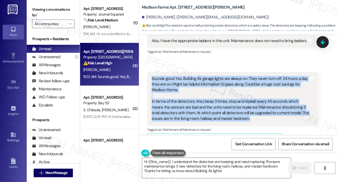
drag, startPoint x: 251, startPoint y: 99, endPoint x: 151, endPoint y: 60, distance: 107.6
click at [151, 72] on div "Sounds good. Yes, Building A's garage lights are always on. They never turn off…" at bounding box center [232, 99] width 171 height 54
drag, startPoint x: 150, startPoint y: 59, endPoint x: 246, endPoint y: 99, distance: 103.9
click at [246, 99] on div "Sounds good. Yes, Building A's garage lights are always on. They never turn off…" at bounding box center [232, 99] width 171 height 54
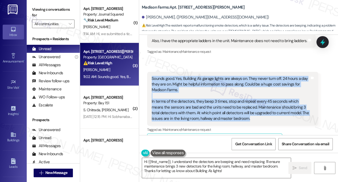
click at [246, 99] on div "Sounds good. Yes, Building A's garage lights are always on. They never turn off…" at bounding box center [231, 99] width 158 height 46
drag, startPoint x: 249, startPoint y: 100, endPoint x: 151, endPoint y: 60, distance: 105.1
click at [151, 76] on div "Sounds good. Yes, Building A's garage lights are always on. They never turn off…" at bounding box center [230, 99] width 159 height 46
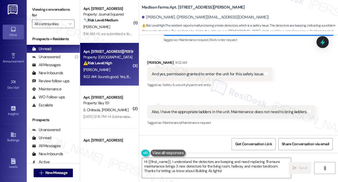
scroll to position [1831, 0]
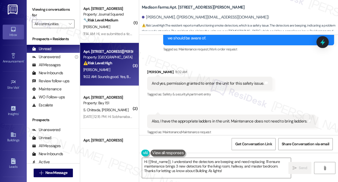
click at [226, 118] on div "Also, I have the appropriate ladders in the unit. Maintenance does not need to …" at bounding box center [230, 121] width 156 height 6
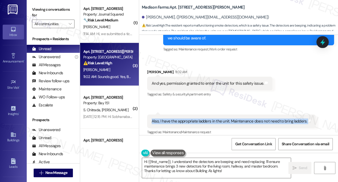
click at [226, 118] on div "Also, I have the appropriate ladders in the unit. Maintenance does not need to …" at bounding box center [230, 121] width 156 height 6
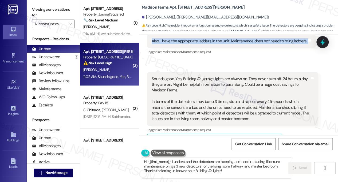
scroll to position [1911, 0]
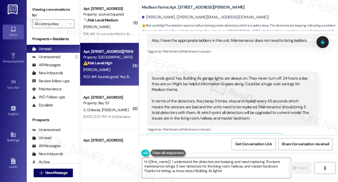
click at [245, 84] on div "Sounds good. Yes, Building A's garage lights are always on. They never turn off…" at bounding box center [231, 98] width 158 height 46
click at [244, 83] on div "Sounds good. Yes, Building A's garage lights are always on. They never turn off…" at bounding box center [231, 98] width 158 height 46
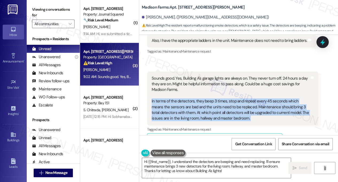
click at [244, 83] on div "Sounds good. Yes, Building A's garage lights are always on. They never turn off…" at bounding box center [231, 98] width 158 height 46
click at [248, 93] on div "Sounds good. Yes, Building A's garage lights are always on. They never turn off…" at bounding box center [231, 98] width 158 height 46
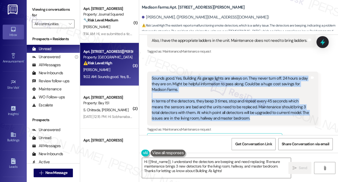
drag, startPoint x: 252, startPoint y: 100, endPoint x: 148, endPoint y: 57, distance: 112.7
click at [148, 71] on div "Sounds good. Yes, Building A's garage lights are always on. They never turn off…" at bounding box center [232, 98] width 171 height 54
click at [166, 75] on div "Sounds good. Yes, Building A's garage lights are always on. They never turn off…" at bounding box center [231, 98] width 158 height 46
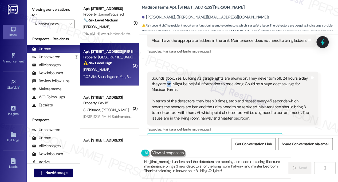
click at [166, 75] on div "Sounds good. Yes, Building A's garage lights are always on. They never turn off…" at bounding box center [231, 98] width 158 height 46
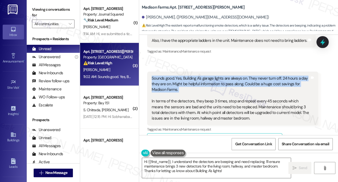
click at [166, 75] on div "Sounds good. Yes, Building A's garage lights are always on. They never turn off…" at bounding box center [231, 98] width 158 height 46
click at [193, 163] on textarea "Hi {{first_name}}, I understand the detectors are beeping and need replacing. I…" at bounding box center [216, 167] width 149 height 20
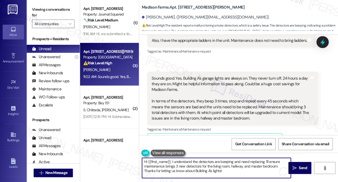
click at [193, 163] on textarea "Hi {{first_name}}, I understand the detectors are beeping and need replacing. I…" at bounding box center [216, 167] width 149 height 20
click at [199, 162] on textarea "Hi {{first_name}}, I understand the detectors are beeping and need replacing. I…" at bounding box center [216, 167] width 149 height 20
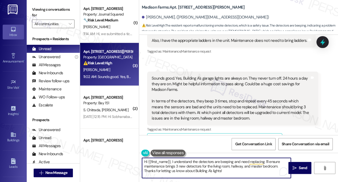
click at [232, 166] on textarea "Hi {{first_name}}, I understand the detectors are beeping and need replacing. I…" at bounding box center [216, 167] width 149 height 20
click at [202, 172] on textarea "Hi {{first_name}}, I understand the detectors are beeping and need replacing. I…" at bounding box center [216, 167] width 149 height 20
click at [185, 163] on textarea "Hi {{first_name}}, I understand the detectors are beeping and need replacing. I…" at bounding box center [216, 167] width 149 height 20
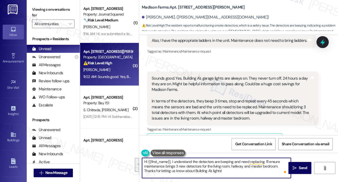
click at [212, 164] on textarea "Hi {{first_name}}, I understand the detectors are beeping and need replacing. I…" at bounding box center [216, 167] width 149 height 20
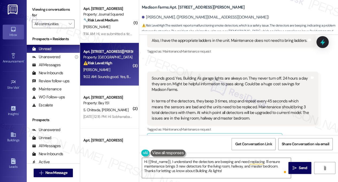
click at [56, 11] on label "Viewing conversations for" at bounding box center [53, 12] width 43 height 14
click at [60, 10] on label "Viewing conversations for" at bounding box center [53, 12] width 43 height 14
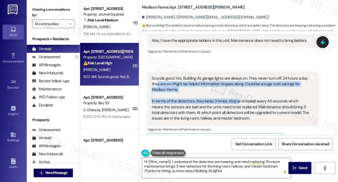
drag, startPoint x: 157, startPoint y: 63, endPoint x: 237, endPoint y: 80, distance: 81.7
click at [237, 80] on div "Sounds good. Yes, Building A's garage lights are always on. They never turn off…" at bounding box center [231, 98] width 158 height 46
click at [229, 75] on div "Sounds good. Yes, Building A's garage lights are always on. They never turn off…" at bounding box center [231, 98] width 158 height 46
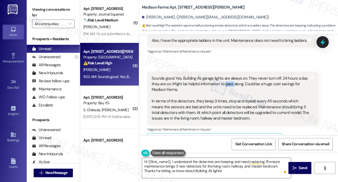
click at [229, 75] on div "Sounds good. Yes, Building A's garage lights are always on. They never turn off…" at bounding box center [231, 98] width 158 height 46
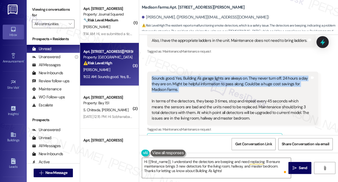
click at [229, 75] on div "Sounds good. Yes, Building A's garage lights are always on. They never turn off…" at bounding box center [231, 98] width 158 height 46
click at [182, 75] on div "Sounds good. Yes, Building A's garage lights are always on. They never turn off…" at bounding box center [231, 98] width 158 height 46
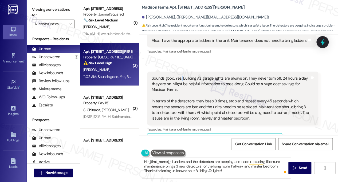
click at [182, 75] on div "Sounds good. Yes, Building A's garage lights are always on. They never turn off…" at bounding box center [231, 98] width 158 height 46
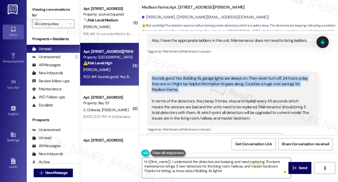
click at [182, 75] on div "Sounds good. Yes, Building A's garage lights are always on. They never turn off…" at bounding box center [231, 98] width 158 height 46
click at [203, 75] on div "Sounds good. Yes, Building A's garage lights are always on. They never turn off…" at bounding box center [231, 98] width 158 height 46
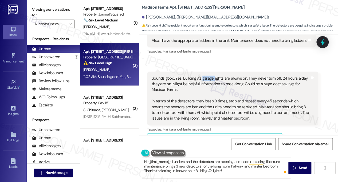
click at [203, 75] on div "Sounds good. Yes, Building A's garage lights are always on. They never turn off…" at bounding box center [231, 98] width 158 height 46
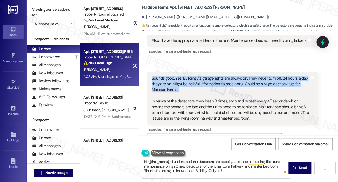
click at [203, 75] on div "Sounds good. Yes, Building A's garage lights are always on. They never turn off…" at bounding box center [231, 98] width 158 height 46
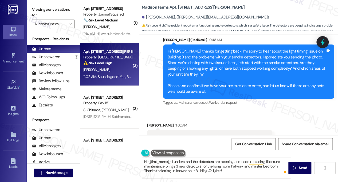
scroll to position [1751, 0]
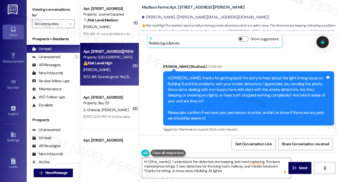
click at [232, 75] on div "Hi Kyle, thanks for getting back! I’m sorry to hear about the light timing issu…" at bounding box center [247, 98] width 158 height 46
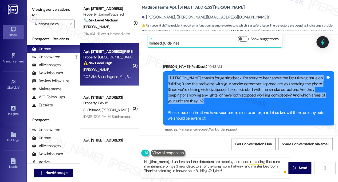
click at [232, 75] on div "Hi Kyle, thanks for getting back! I’m sorry to hear about the light timing issu…" at bounding box center [247, 98] width 158 height 46
click at [231, 75] on div "Hi Kyle, thanks for getting back! I’m sorry to hear about the light timing issu…" at bounding box center [247, 98] width 158 height 46
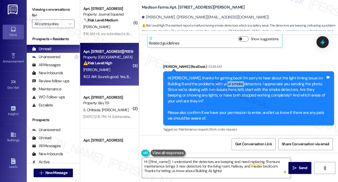
click at [231, 75] on div "Hi Kyle, thanks for getting back! I’m sorry to hear about the light timing issu…" at bounding box center [247, 98] width 158 height 46
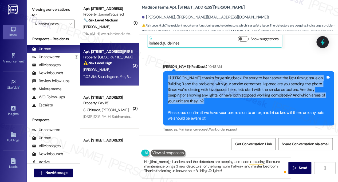
click at [231, 75] on div "Hi Kyle, thanks for getting back! I’m sorry to hear about the light timing issu…" at bounding box center [247, 98] width 158 height 46
click at [215, 75] on div "Hi Kyle, thanks for getting back! I’m sorry to hear about the light timing issu…" at bounding box center [247, 98] width 158 height 46
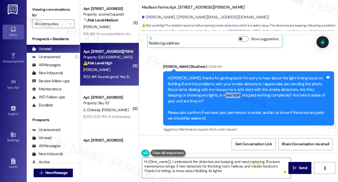
click at [215, 75] on div "Hi Kyle, thanks for getting back! I’m sorry to hear about the light timing issu…" at bounding box center [247, 98] width 158 height 46
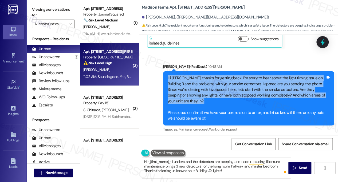
click at [215, 75] on div "Hi Kyle, thanks for getting back! I’m sorry to hear about the light timing issu…" at bounding box center [247, 98] width 158 height 46
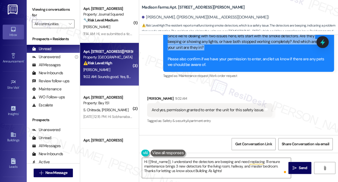
scroll to position [1778, 0]
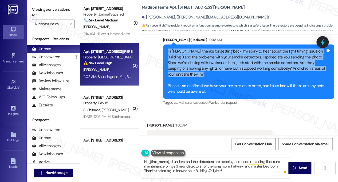
click at [242, 48] on div "Hi Kyle, thanks for getting back! I’m sorry to hear about the light timing issu…" at bounding box center [247, 71] width 158 height 46
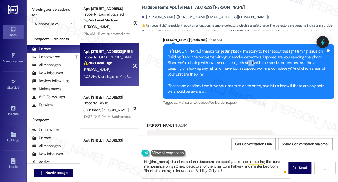
click at [242, 48] on div "Hi Kyle, thanks for getting back! I’m sorry to hear about the light timing issu…" at bounding box center [247, 71] width 158 height 46
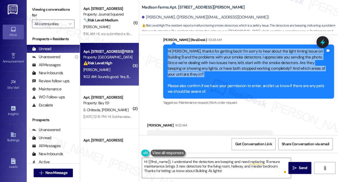
click at [242, 48] on div "Hi Kyle, thanks for getting back! I’m sorry to hear about the light timing issu…" at bounding box center [247, 71] width 158 height 46
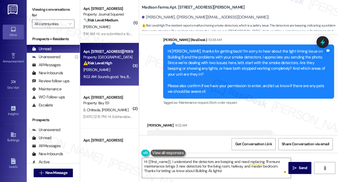
click at [222, 68] on div "Hi Kyle, thanks for getting back! I’m sorry to hear about the light timing issu…" at bounding box center [247, 71] width 158 height 46
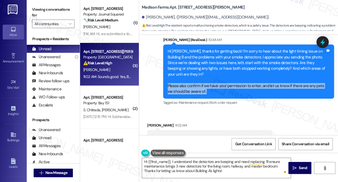
click at [222, 68] on div "Hi Kyle, thanks for getting back! I’m sorry to hear about the light timing issu…" at bounding box center [247, 71] width 158 height 46
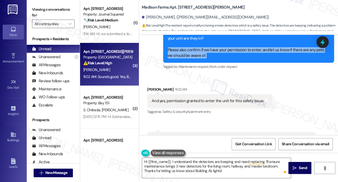
scroll to position [1831, 0]
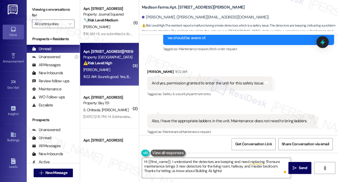
click at [188, 80] on div "And yes, permission granted to enter the unit for this safety issue." at bounding box center [208, 83] width 112 height 6
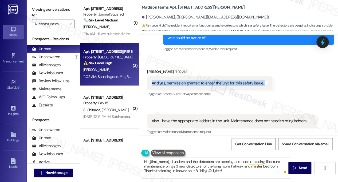
click at [188, 80] on div "And yes, permission granted to enter the unit for this safety issue." at bounding box center [208, 83] width 112 height 6
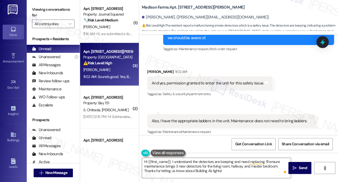
click at [179, 118] on div "Also, I have the appropriate ladders in the unit. Maintenance does not need to …" at bounding box center [230, 121] width 156 height 6
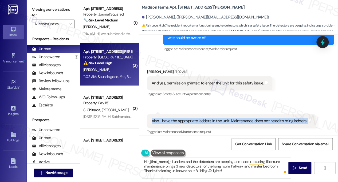
click at [179, 118] on div "Also, I have the appropriate ladders in the unit. Maintenance does not need to …" at bounding box center [230, 121] width 156 height 6
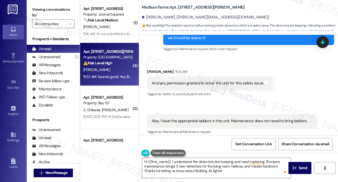
click at [210, 80] on div "And yes, permission granted to enter the unit for this safety issue." at bounding box center [208, 83] width 112 height 6
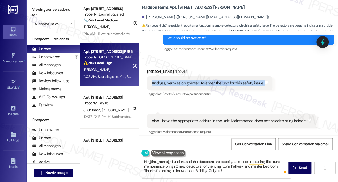
click at [210, 80] on div "And yes, permission granted to enter the unit for this safety issue." at bounding box center [208, 83] width 112 height 6
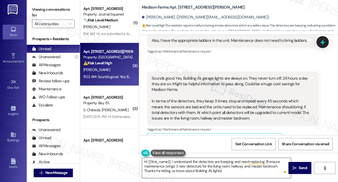
click at [196, 169] on textarea "Hi {{first_name}}, I understand the detectors are beeping and need replacing. I…" at bounding box center [216, 167] width 149 height 20
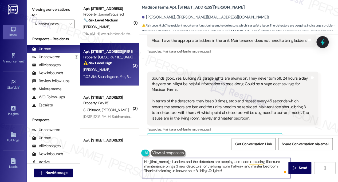
click at [196, 169] on textarea "Hi {{first_name}}, I understand the detectors are beeping and need replacing. I…" at bounding box center [216, 167] width 149 height 20
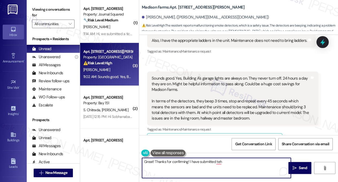
click at [183, 11] on div "Madison Farms: Apt. B2177, 4883 Riley Road Kyle Micklos. (k.micklos@lvundergrou…" at bounding box center [240, 15] width 196 height 29
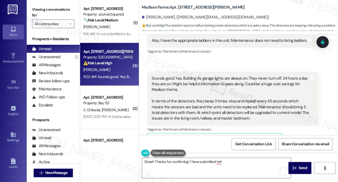
click at [180, 8] on b "Madison Farms: Apt. B2177, 4883 Riley Road" at bounding box center [193, 8] width 103 height 6
copy b "B2177"
click at [46, 8] on label "Viewing conversations for" at bounding box center [53, 12] width 43 height 14
click at [55, 13] on label "Viewing conversations for" at bounding box center [53, 12] width 43 height 14
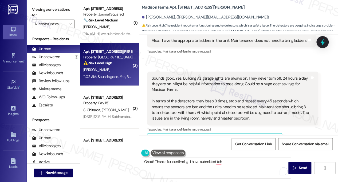
scroll to position [1885, 0]
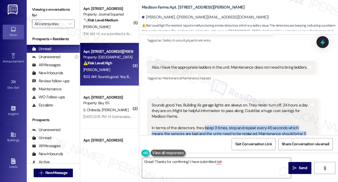
drag, startPoint x: 203, startPoint y: 110, endPoint x: 258, endPoint y: 128, distance: 57.8
click at [258, 128] on div "Sounds good. Yes, Building A's garage lights are always on. They never turn off…" at bounding box center [231, 125] width 158 height 46
copy div "beep 3 times, stop and repeat every 45 seconds which means the sensors are bad …"
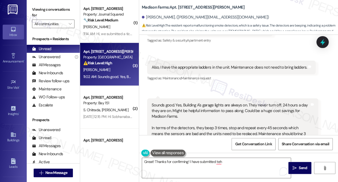
click at [44, 10] on label "Viewing conversations for" at bounding box center [53, 12] width 43 height 14
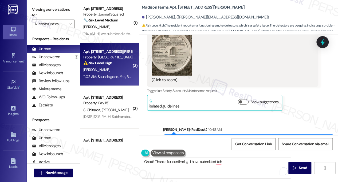
scroll to position [1644, 0]
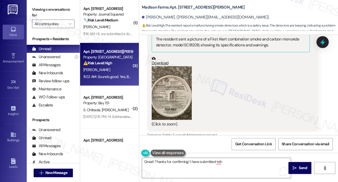
click at [181, 91] on button "Zoom image" at bounding box center [172, 92] width 40 height 53
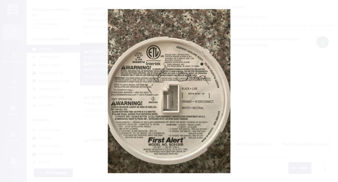
click at [264, 87] on button "Unzoom image" at bounding box center [169, 91] width 338 height 182
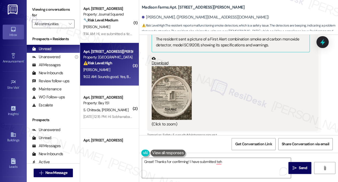
click at [164, 66] on button "Zoom image" at bounding box center [172, 92] width 40 height 53
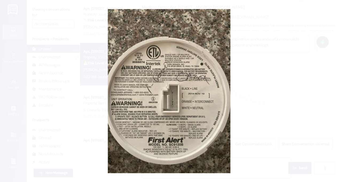
click at [278, 67] on button "Unzoom image" at bounding box center [169, 91] width 338 height 182
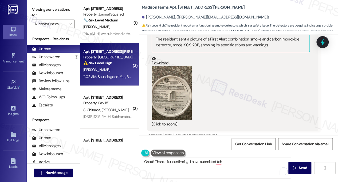
click at [160, 56] on link "Download" at bounding box center [231, 60] width 158 height 9
click at [58, 15] on label "Viewing conversations for" at bounding box center [53, 12] width 43 height 14
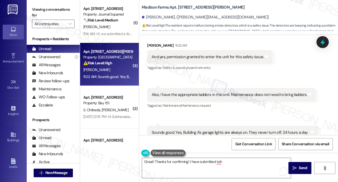
scroll to position [1858, 0]
click at [188, 91] on div "Also, I have the appropriate ladders in the unit. Maintenance does not need to …" at bounding box center [230, 94] width 156 height 6
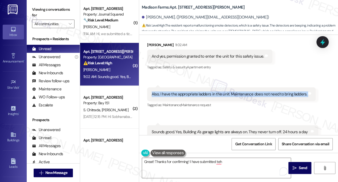
click at [188, 91] on div "Also, I have the appropriate ladders in the unit. Maintenance does not need to …" at bounding box center [230, 94] width 156 height 6
copy div "Also, I have the appropriate ladders in the unit. Maintenance does not need to …"
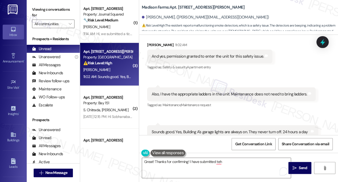
click at [60, 5] on div "Viewing conversations for All communities " at bounding box center [53, 16] width 53 height 33
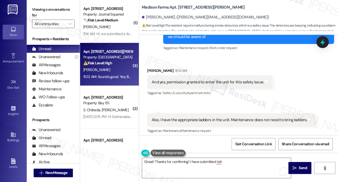
scroll to position [1831, 0]
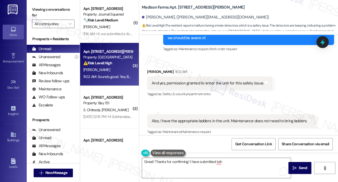
click at [45, 8] on label "Viewing conversations for" at bounding box center [53, 12] width 43 height 14
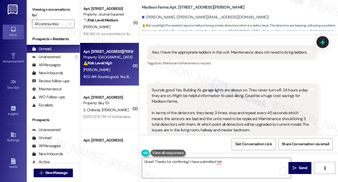
scroll to position [1911, 0]
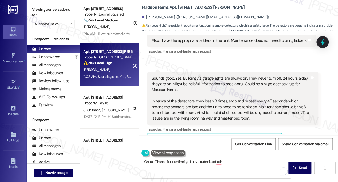
click at [40, 9] on label "Viewing conversations for" at bounding box center [53, 12] width 43 height 14
click at [216, 75] on div "Sounds good. Yes, Building A's garage lights are always on. They never turn off…" at bounding box center [231, 98] width 158 height 46
click at [224, 164] on textarea "Great! Thanks for confirming! I have submitted teh" at bounding box center [216, 167] width 149 height 20
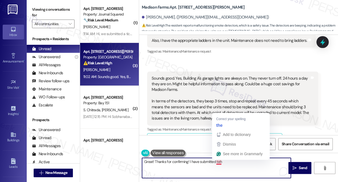
drag, startPoint x: 226, startPoint y: 162, endPoint x: 217, endPoint y: 161, distance: 8.9
click at [217, 161] on textarea "Great! Thanks for confirming! I have submitted teh" at bounding box center [216, 167] width 149 height 20
click at [230, 163] on textarea "Great! Thanks for confirming! I have submitted teh" at bounding box center [216, 167] width 149 height 20
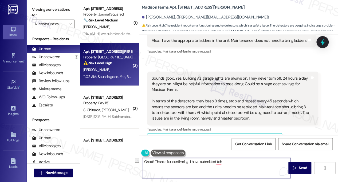
drag, startPoint x: 231, startPoint y: 163, endPoint x: 190, endPoint y: 161, distance: 40.9
click at [190, 161] on textarea "Great! Thanks for confirming! I have submitted teh" at bounding box center [216, 167] width 149 height 20
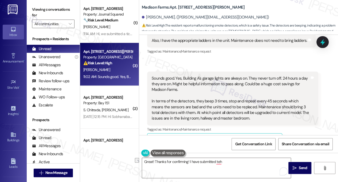
click at [63, 7] on label "Viewing conversations for" at bounding box center [53, 12] width 43 height 14
click at [183, 9] on b "Madison Farms: Apt. B2177, 4883 Riley Road" at bounding box center [193, 8] width 103 height 6
copy b "B2177"
click at [59, 10] on label "Viewing conversations for" at bounding box center [53, 12] width 43 height 14
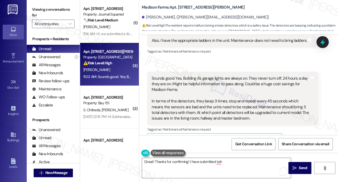
click at [44, 9] on label "Viewing conversations for" at bounding box center [53, 12] width 43 height 14
click at [194, 75] on div "Sounds good. Yes, Building A's garage lights are always on. They never turn off…" at bounding box center [231, 98] width 158 height 46
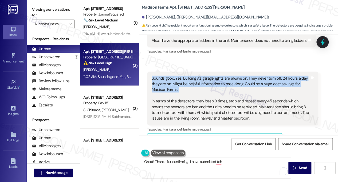
click at [194, 75] on div "Sounds good. Yes, Building A's garage lights are always on. They never turn off…" at bounding box center [231, 98] width 158 height 46
click at [221, 75] on div "Sounds good. Yes, Building A's garage lights are always on. They never turn off…" at bounding box center [231, 98] width 158 height 46
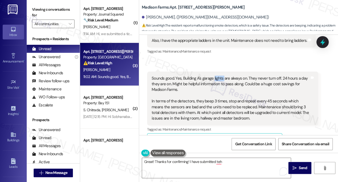
click at [221, 75] on div "Sounds good. Yes, Building A's garage lights are always on. They never turn off…" at bounding box center [231, 98] width 158 height 46
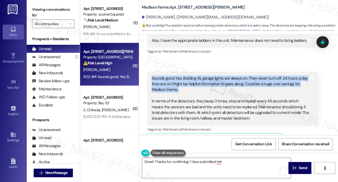
click at [221, 75] on div "Sounds good. Yes, Building A's garage lights are always on. They never turn off…" at bounding box center [231, 98] width 158 height 46
click at [213, 75] on div "Sounds good. Yes, Building A's garage lights are always on. They never turn off…" at bounding box center [231, 98] width 158 height 46
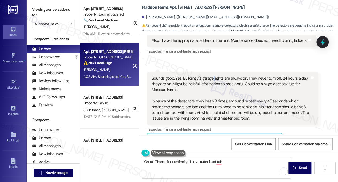
click at [213, 75] on div "Sounds good. Yes, Building A's garage lights are always on. They never turn off…" at bounding box center [231, 98] width 158 height 46
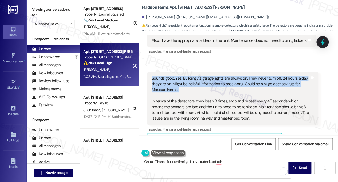
click at [213, 75] on div "Sounds good. Yes, Building A's garage lights are always on. They never turn off…" at bounding box center [231, 98] width 158 height 46
click at [241, 67] on div "Received via SMS 11:02 AM Kyle Micklos Question 11:02 AM Sounds good. Yes, Buil…" at bounding box center [232, 110] width 179 height 86
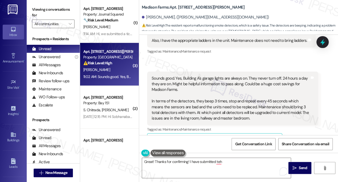
click at [237, 75] on div "Sounds good. Yes, Building A's garage lights are always on. They never turn off…" at bounding box center [231, 98] width 158 height 46
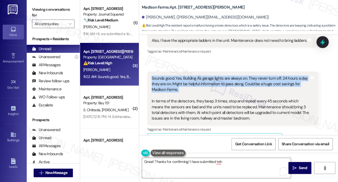
click at [237, 75] on div "Sounds good. Yes, Building A's garage lights are always on. They never turn off…" at bounding box center [231, 98] width 158 height 46
click at [208, 75] on div "Sounds good. Yes, Building A's garage lights are always on. They never turn off…" at bounding box center [231, 98] width 158 height 46
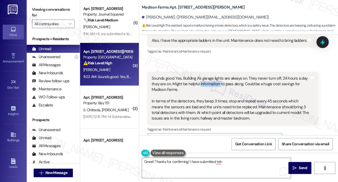
click at [208, 75] on div "Sounds good. Yes, Building A's garage lights are always on. They never turn off…" at bounding box center [231, 98] width 158 height 46
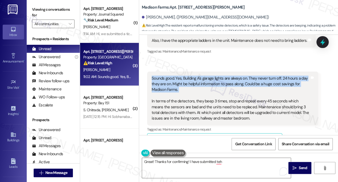
click at [208, 75] on div "Sounds good. Yes, Building A's garage lights are always on. They never turn off…" at bounding box center [231, 98] width 158 height 46
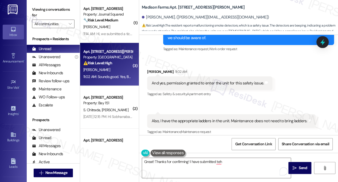
scroll to position [1804, 0]
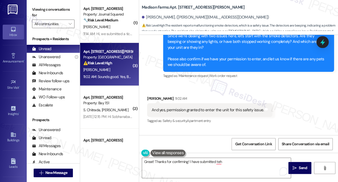
click at [66, 11] on label "Viewing conversations for" at bounding box center [53, 12] width 43 height 14
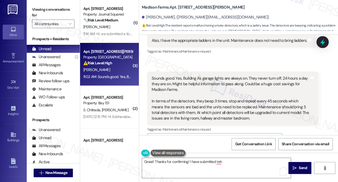
click at [184, 88] on div "Sounds good. Yes, Building A's garage lights are always on. They never turn off…" at bounding box center [231, 98] width 158 height 46
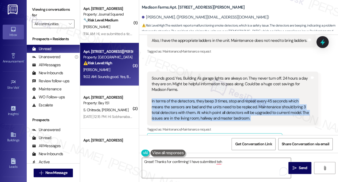
click at [184, 88] on div "Sounds good. Yes, Building A's garage lights are always on. They never turn off…" at bounding box center [231, 98] width 158 height 46
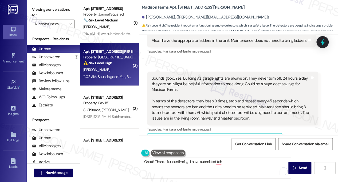
click at [176, 75] on div "Sounds good. Yes, Building A's garage lights are always on. They never turn off…" at bounding box center [231, 98] width 158 height 46
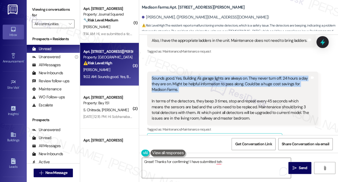
click at [176, 75] on div "Sounds good. Yes, Building A's garage lights are always on. They never turn off…" at bounding box center [231, 98] width 158 height 46
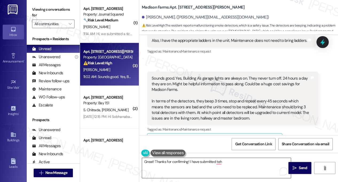
click at [211, 163] on textarea "Great! Thanks for confirming! I have submitted teh" at bounding box center [216, 167] width 149 height 20
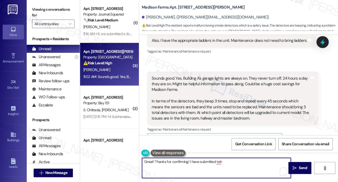
click at [241, 164] on textarea "Great! Thanks for confirming! I have submitted teh" at bounding box center [216, 167] width 149 height 20
type textarea "Great! Thanks for confirming! I have submitted the req"
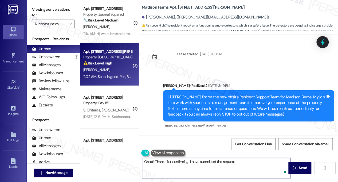
scroll to position [1911, 0]
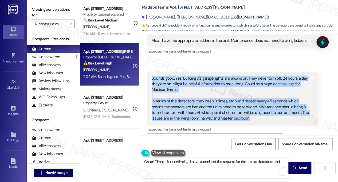
drag, startPoint x: 151, startPoint y: 59, endPoint x: 261, endPoint y: 101, distance: 118.3
click at [261, 101] on div "Sounds good. Yes, Building A's garage lights are always on. They never turn off…" at bounding box center [232, 98] width 171 height 54
copy div "Sounds good. Yes, Building A's garage lights are always on. They never turn off…"
click at [253, 82] on div "Sounds good. Yes, Building A's garage lights are always on. They never turn off…" at bounding box center [231, 98] width 158 height 46
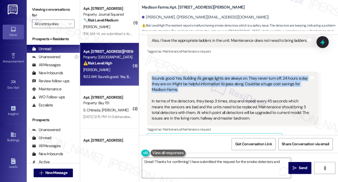
drag, startPoint x: 154, startPoint y: 62, endPoint x: 151, endPoint y: 61, distance: 3.2
click at [151, 75] on div "Sounds good. Yes, Building A's garage lights are always on. They never turn off…" at bounding box center [230, 98] width 159 height 46
copy div "Sounds good. Yes, Building A's garage lights are always on. They never turn off…"
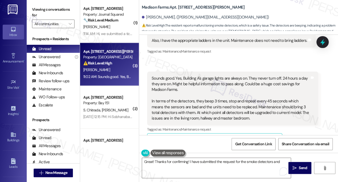
click at [66, 9] on label "Viewing conversations for" at bounding box center [53, 12] width 43 height 14
click at [47, 3] on div "Viewing conversations for All communities " at bounding box center [53, 16] width 53 height 33
click at [238, 93] on div "Sounds good. Yes, Building A's garage lights are always on. They never turn off…" at bounding box center [231, 98] width 158 height 46
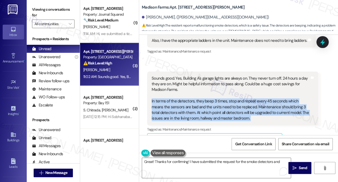
click at [238, 93] on div "Sounds good. Yes, Building A's garage lights are always on. They never turn off…" at bounding box center [231, 98] width 158 height 46
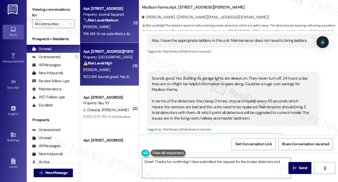
drag, startPoint x: 40, startPoint y: 5, endPoint x: 85, endPoint y: 16, distance: 46.6
click at [40, 5] on label "Viewing conversations for" at bounding box center [53, 12] width 43 height 14
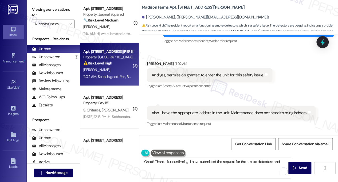
scroll to position [1831, 0]
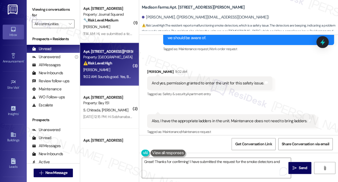
click at [189, 80] on div "And yes, permission granted to enter the unit for this safety issue." at bounding box center [208, 83] width 112 height 6
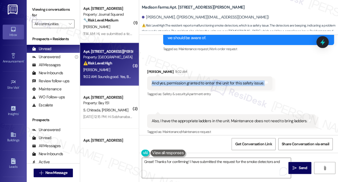
click at [189, 80] on div "And yes, permission granted to enter the unit for this safety issue." at bounding box center [208, 83] width 112 height 6
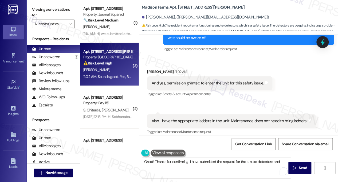
click at [205, 118] on div "Also, I have the appropriate ladders in the unit. Maintenance does not need to …" at bounding box center [230, 121] width 156 height 6
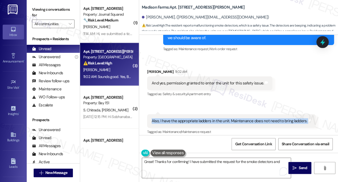
click at [205, 118] on div "Also, I have the appropriate ladders in the unit. Maintenance does not need to …" at bounding box center [230, 121] width 156 height 6
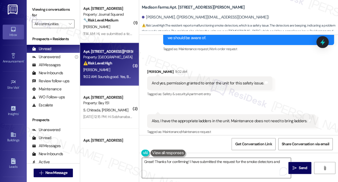
click at [187, 161] on textarea "Great! Thanks for confirming! I have submitted the request for the smoke detect…" at bounding box center [216, 167] width 149 height 20
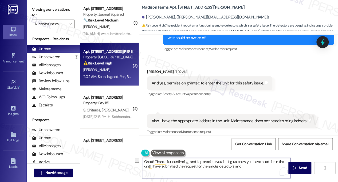
drag, startPoint x: 214, startPoint y: 161, endPoint x: 251, endPoint y: 161, distance: 37.2
click at [251, 161] on textarea "Great! Thanks for confirming, and I appreciate you letting us know you have a l…" at bounding box center [216, 167] width 149 height 20
click at [196, 160] on textarea "Great! Thanks for confirming, and I appreciate the heads up that you have a lad…" at bounding box center [216, 167] width 149 height 20
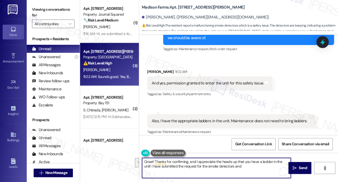
click at [218, 118] on div "Also, I have the appropriate ladders in the unit. Maintenance does not need to …" at bounding box center [230, 121] width 156 height 6
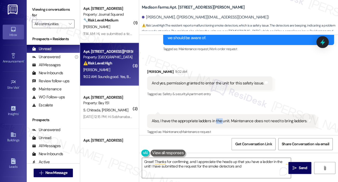
click at [218, 118] on div "Also, I have the appropriate ladders in the unit. Maintenance does not need to …" at bounding box center [230, 121] width 156 height 6
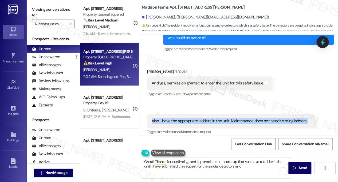
click at [218, 118] on div "Also, I have the appropriate ladders in the unit. Maintenance does not need to …" at bounding box center [230, 121] width 156 height 6
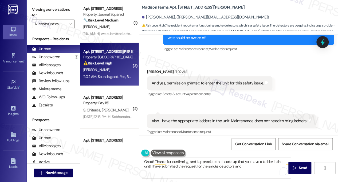
click at [215, 76] on div "And yes, permission granted to enter the unit for this safety issue. Tags and n…" at bounding box center [209, 83] width 125 height 14
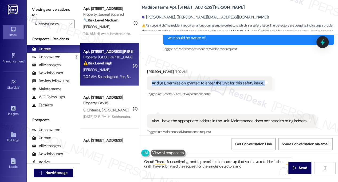
click at [215, 76] on div "And yes, permission granted to enter the unit for this safety issue. Tags and n…" at bounding box center [209, 83] width 125 height 14
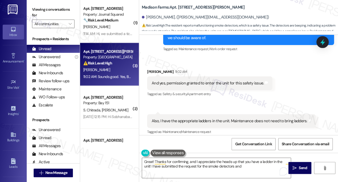
click at [216, 122] on div "Received via SMS Kyle Micklos 11:02 AM And yes, permission granted to enter the…" at bounding box center [238, 145] width 199 height 176
click at [220, 110] on div "Received via SMS 11:02 AM Kyle Micklos Question 11:02 AM Also, I have the appro…" at bounding box center [231, 125] width 177 height 30
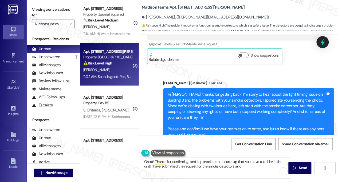
scroll to position [1724, 0]
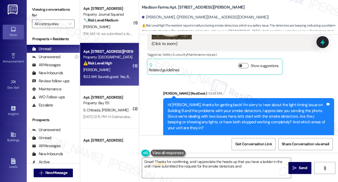
click at [213, 102] on div "Hi [PERSON_NAME], thanks for getting back! I’m sorry to hear about the light ti…" at bounding box center [247, 125] width 158 height 46
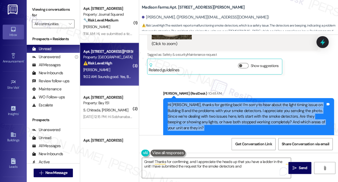
click at [213, 102] on div "Hi [PERSON_NAME], thanks for getting back! I’m sorry to hear about the light ti…" at bounding box center [247, 125] width 158 height 46
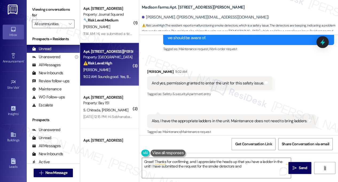
scroll to position [1778, 0]
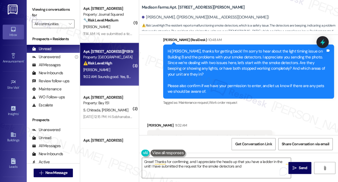
click at [205, 75] on div "Hi [PERSON_NAME], thanks for getting back! I’m sorry to hear about the light ti…" at bounding box center [247, 71] width 158 height 46
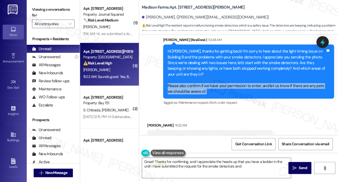
click at [205, 75] on div "Hi [PERSON_NAME], thanks for getting back! I’m sorry to hear about the light ti…" at bounding box center [247, 71] width 158 height 46
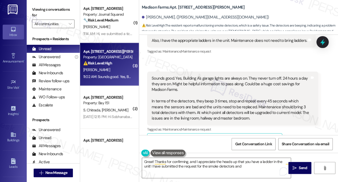
click at [209, 93] on div "Sounds good. Yes, Building A's garage lights are always on. They never turn off…" at bounding box center [231, 98] width 158 height 46
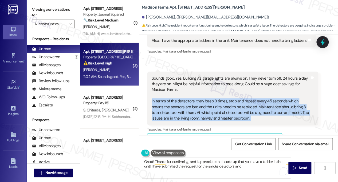
click at [209, 93] on div "Sounds good. Yes, Building A's garage lights are always on. They never turn off…" at bounding box center [231, 98] width 158 height 46
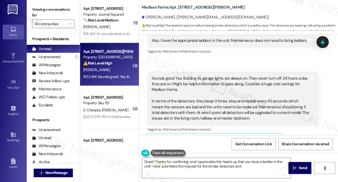
click at [198, 75] on div "Sounds good. Yes, Building A's garage lights are always on. They never turn off…" at bounding box center [231, 98] width 158 height 46
click at [176, 75] on div "Sounds good. Yes, Building A's garage lights are always on. They never turn off…" at bounding box center [231, 98] width 158 height 46
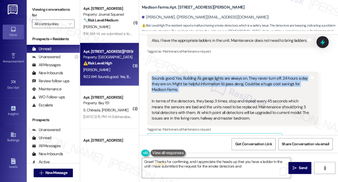
click at [176, 75] on div "Sounds good. Yes, Building A's garage lights are always on. They never turn off…" at bounding box center [231, 98] width 158 height 46
click at [192, 75] on div "Sounds good. Yes, Building A's garage lights are always on. They never turn off…" at bounding box center [231, 98] width 158 height 46
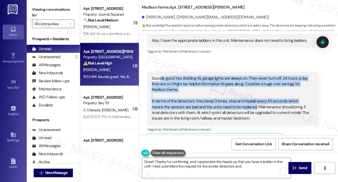
drag, startPoint x: 161, startPoint y: 61, endPoint x: 241, endPoint y: 90, distance: 85.1
click at [241, 90] on div "Sounds good. Yes, Building A's garage lights are always on. They never turn off…" at bounding box center [231, 98] width 158 height 46
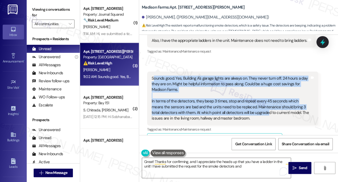
drag, startPoint x: 259, startPoint y: 96, endPoint x: 155, endPoint y: 62, distance: 109.6
click at [155, 75] on div "Sounds good. Yes, Building A's garage lights are always on. They never turn off…" at bounding box center [231, 98] width 158 height 46
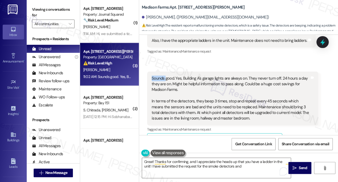
click at [155, 75] on div "Sounds good. Yes, Building A's garage lights are always on. They never turn off…" at bounding box center [231, 98] width 158 height 46
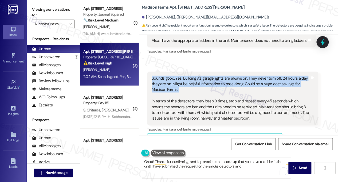
click at [155, 75] on div "Sounds good. Yes, Building A's garage lights are always on. They never turn off…" at bounding box center [231, 98] width 158 height 46
click at [169, 75] on div "Sounds good. Yes, Building A's garage lights are always on. They never turn off…" at bounding box center [231, 98] width 158 height 46
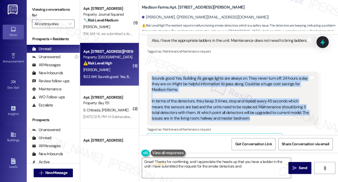
drag, startPoint x: 152, startPoint y: 57, endPoint x: 258, endPoint y: 100, distance: 114.1
click at [258, 100] on div "Sounds good. Yes, Building A's garage lights are always on. They never turn off…" at bounding box center [231, 98] width 158 height 46
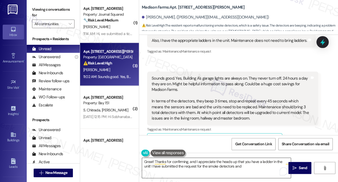
click at [255, 168] on textarea "Great! Thanks for confirming, and I appreciate the heads up that you have a lad…" at bounding box center [216, 167] width 149 height 20
click at [57, 5] on div "Viewing conversations for All communities " at bounding box center [53, 16] width 53 height 33
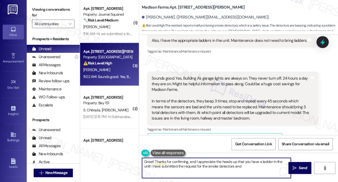
click at [237, 167] on textarea "Great! Thanks for confirming, and I appreciate the heads up that you have a lad…" at bounding box center [216, 167] width 149 height 20
paste textarea "pass this along to the team"
drag, startPoint x: 236, startPoint y: 167, endPoint x: 233, endPoint y: 165, distance: 3.0
click at [236, 167] on textarea "Great! Thanks for confirming, and I appreciate the heads up that you have a lad…" at bounding box center [216, 167] width 149 height 20
click at [258, 165] on textarea "Great! Thanks for confirming, and I appreciate the heads up that you have a lad…" at bounding box center [216, 167] width 149 height 20
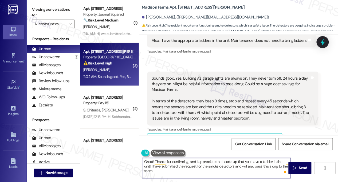
click at [258, 165] on textarea "Great! Thanks for confirming, and I appreciate the heads up that you have a lad…" at bounding box center [216, 167] width 149 height 20
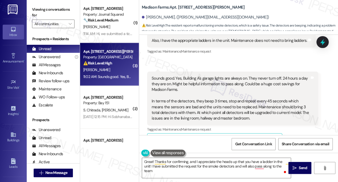
click at [55, 10] on label "Viewing conversations for" at bounding box center [53, 12] width 43 height 14
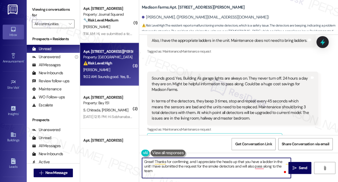
click at [283, 165] on textarea "Great! Thanks for confirming, and I appreciate the heads up that you have a lad…" at bounding box center [216, 167] width 149 height 20
paste textarea "about Building A’s garage lights."
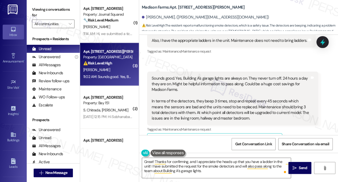
drag, startPoint x: 55, startPoint y: 14, endPoint x: 109, endPoint y: 53, distance: 67.4
click at [55, 14] on label "Viewing conversations for" at bounding box center [53, 12] width 43 height 14
click at [202, 173] on textarea "Great! Thanks for confirming, and I appreciate the heads up that you have a lad…" at bounding box center [216, 167] width 149 height 20
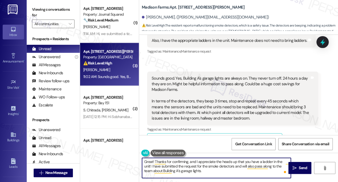
paste textarea "you’re absolutely right, addressing this could help with energy savings. Thanks…"
type textarea "Great! Thanks for confirming, and I appreciate the heads up that you have a lad…"
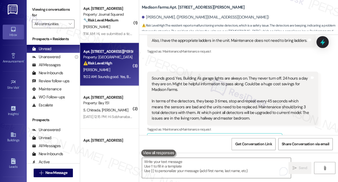
click at [53, 11] on label "Viewing conversations for" at bounding box center [53, 12] width 43 height 14
click at [170, 172] on textarea "To enrich screen reader interactions, please activate Accessibility in Grammarl…" at bounding box center [216, 167] width 149 height 20
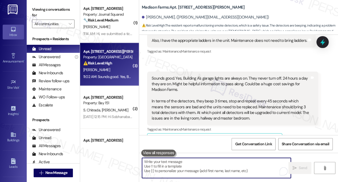
paste textarea "Great, thanks so much for confirming — and I really appreciate the heads up abo…"
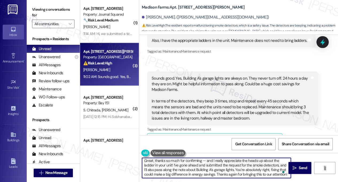
scroll to position [0, 0]
drag, startPoint x: 207, startPoint y: 159, endPoint x: 202, endPoint y: 159, distance: 5.1
click at [202, 159] on textarea "Great, thanks so much for confirming — and I really appreciate the heads up abo…" at bounding box center [216, 167] width 149 height 20
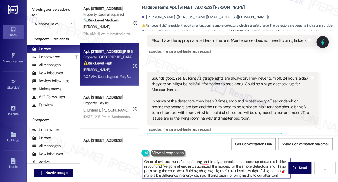
click at [215, 161] on textarea "Great, thanks so much for confirming and I really appreciate the heads up about…" at bounding box center [216, 167] width 149 height 20
click at [169, 167] on textarea "Great, thanks so much for confirming, and I appreciate the heads up about the l…" at bounding box center [216, 167] width 149 height 20
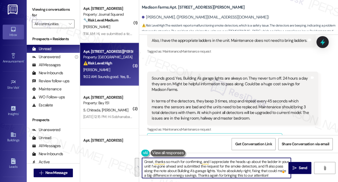
click at [200, 168] on textarea "Great, thanks so much for confirming, and I appreciate the heads up about the l…" at bounding box center [216, 167] width 149 height 20
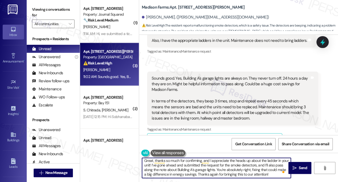
scroll to position [1, 0]
click at [226, 169] on textarea "Great, thanks so much for confirming, and I appreciate the heads up about the l…" at bounding box center [216, 167] width 149 height 20
click at [232, 168] on textarea "Great, thanks so much for confirming, and I appreciate the heads up about the l…" at bounding box center [216, 167] width 149 height 20
drag, startPoint x: 224, startPoint y: 168, endPoint x: 206, endPoint y: 173, distance: 18.6
click at [206, 173] on textarea "Great, thanks so much for confirming, and I appreciate the heads up about the l…" at bounding box center [216, 167] width 149 height 20
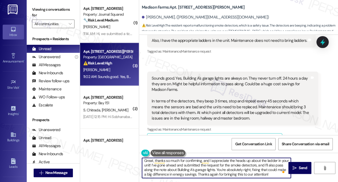
click at [183, 168] on textarea "Great, thanks so much for confirming, and I appreciate the heads up about the l…" at bounding box center [216, 167] width 149 height 20
click at [167, 167] on textarea "Great, thanks so much for confirming, and I appreciate the heads up about the l…" at bounding box center [216, 167] width 149 height 20
drag, startPoint x: 225, startPoint y: 169, endPoint x: 241, endPoint y: 174, distance: 16.9
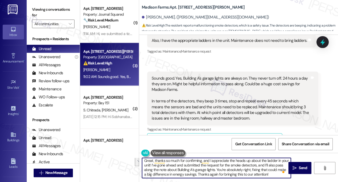
click at [204, 173] on textarea "Great, thanks so much for confirming, and I appreciate the heads up about the l…" at bounding box center [216, 167] width 149 height 20
click at [278, 174] on textarea "Great, thanks so much for confirming, and I appreciate the heads up about the l…" at bounding box center [216, 167] width 149 height 20
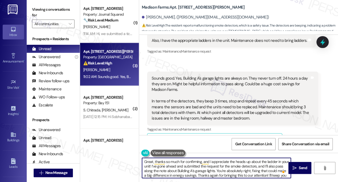
click at [220, 163] on textarea "Great, thanks so much for confirming, and I appreciate the heads up about the l…" at bounding box center [216, 167] width 149 height 20
click at [182, 169] on textarea "Great, thanks so much for confirming, and I appreciate the heads up about the l…" at bounding box center [216, 167] width 149 height 20
click at [203, 165] on textarea "Great, thanks so much for confirming, and I appreciate the heads up about the l…" at bounding box center [216, 167] width 149 height 20
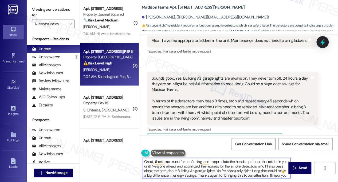
click at [203, 165] on textarea "Great, thanks so much for confirming, and I appreciate the heads up about the l…" at bounding box center [216, 167] width 149 height 20
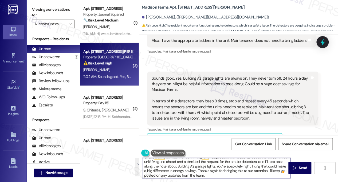
scroll to position [6, 0]
click at [197, 164] on textarea "Great, thanks so much for confirming, and I appreciate the heads up about the l…" at bounding box center [216, 167] width 149 height 20
click at [221, 164] on textarea "Great, thanks so much for confirming, and I appreciate the heads up about the l…" at bounding box center [216, 167] width 149 height 20
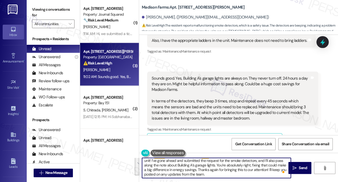
click at [221, 164] on textarea "Great, thanks so much for confirming, and I appreciate the heads up about the l…" at bounding box center [216, 167] width 149 height 20
click at [241, 164] on textarea "Great, thanks so much for confirming, and I appreciate the heads up about the l…" at bounding box center [216, 167] width 149 height 20
click at [252, 165] on textarea "Great, thanks so much for confirming, and I appreciate the heads up about the l…" at bounding box center [216, 167] width 149 height 20
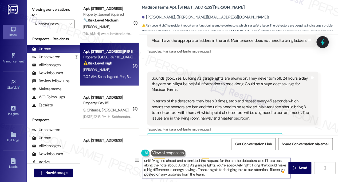
drag, startPoint x: 225, startPoint y: 164, endPoint x: 205, endPoint y: 169, distance: 20.6
click at [205, 169] on textarea "Great, thanks so much for confirming, and I appreciate the heads up about the l…" at bounding box center [216, 167] width 149 height 20
click at [201, 165] on textarea "Great, thanks so much for confirming, and I appreciate the heads up about the l…" at bounding box center [216, 167] width 149 height 20
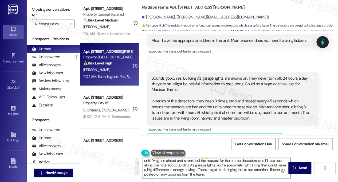
click at [217, 167] on textarea "Great, thanks so much for confirming, and I appreciate the heads up about the l…" at bounding box center [216, 167] width 149 height 20
drag, startPoint x: 225, startPoint y: 164, endPoint x: 204, endPoint y: 168, distance: 21.1
click at [204, 168] on textarea "Great, thanks so much for confirming, and I appreciate the heads up about the l…" at bounding box center [216, 167] width 149 height 20
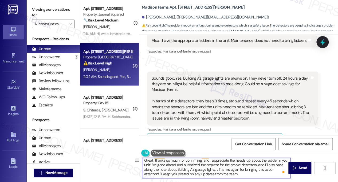
scroll to position [1, 0]
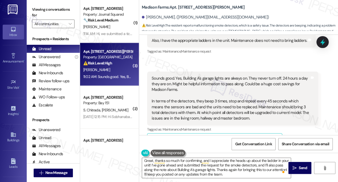
click at [37, 9] on label "Viewing conversations for" at bounding box center [53, 12] width 43 height 14
click at [57, 17] on label "Viewing conversations for" at bounding box center [53, 12] width 43 height 14
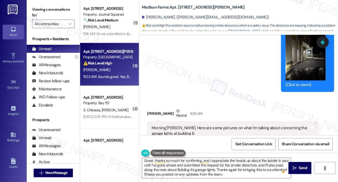
scroll to position [1297, 0]
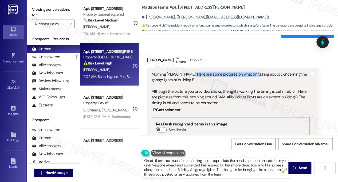
drag, startPoint x: 186, startPoint y: 66, endPoint x: 250, endPoint y: 70, distance: 64.3
click at [250, 71] on div "Morning Jane. Here are some pictures on what I'm talking about concerning the g…" at bounding box center [231, 88] width 158 height 34
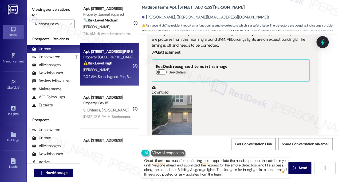
scroll to position [1377, 0]
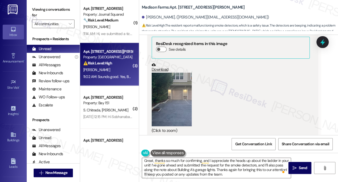
click at [167, 77] on button "Zoom image" at bounding box center [172, 98] width 40 height 53
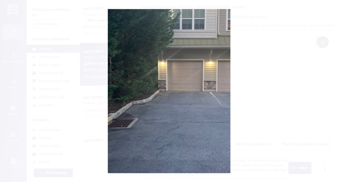
click at [281, 79] on button "Unzoom image" at bounding box center [169, 91] width 338 height 182
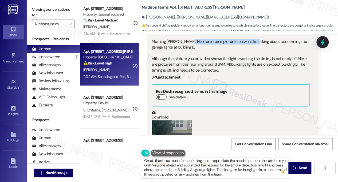
scroll to position [1323, 0]
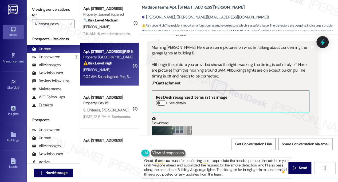
click at [179, 59] on div "Morning Jane. Here are some pictures on what I'm talking about concerning the g…" at bounding box center [231, 62] width 158 height 34
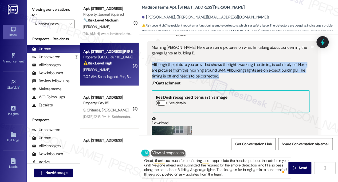
click at [179, 59] on div "Morning Jane. Here are some pictures on what I'm talking about concerning the g…" at bounding box center [231, 62] width 158 height 34
click at [213, 63] on div "Morning Jane. Here are some pictures on what I'm talking about concerning the g…" at bounding box center [231, 62] width 158 height 34
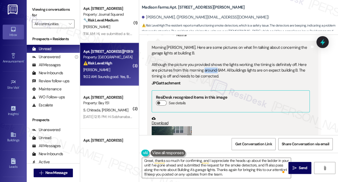
click at [213, 63] on div "Morning Jane. Here are some pictures on what I'm talking about concerning the g…" at bounding box center [231, 62] width 158 height 34
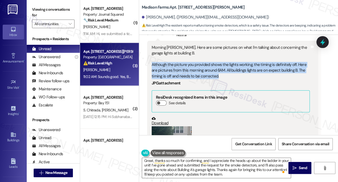
click at [213, 63] on div "Morning Jane. Here are some pictures on what I'm talking about concerning the g…" at bounding box center [231, 62] width 158 height 34
click at [223, 66] on div "Morning Jane. Here are some pictures on what I'm talking about concerning the g…" at bounding box center [231, 62] width 158 height 34
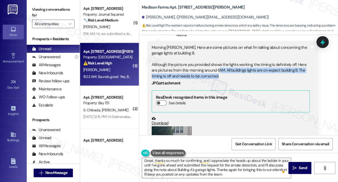
drag, startPoint x: 218, startPoint y: 64, endPoint x: 252, endPoint y: 68, distance: 34.2
click at [252, 68] on div "Morning Jane. Here are some pictures on what I'm talking about concerning the g…" at bounding box center [231, 62] width 158 height 34
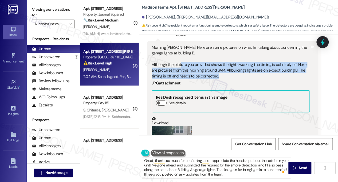
drag, startPoint x: 233, startPoint y: 68, endPoint x: 182, endPoint y: 61, distance: 52.1
click at [182, 61] on div "Morning Jane. Here are some pictures on what I'm talking about concerning the g…" at bounding box center [231, 62] width 158 height 34
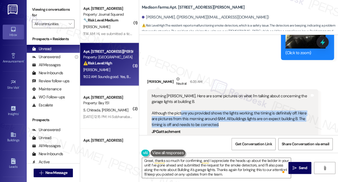
scroll to position [1270, 0]
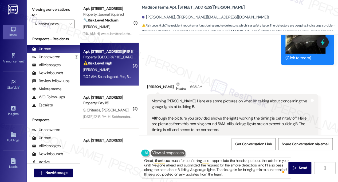
click at [182, 98] on div "Morning Jane. Here are some pictures on what I'm talking about concerning the g…" at bounding box center [231, 115] width 158 height 34
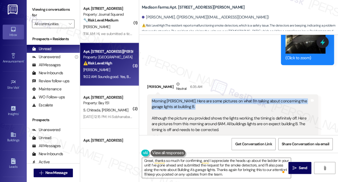
click at [182, 98] on div "Morning Jane. Here are some pictures on what I'm talking about concerning the g…" at bounding box center [231, 115] width 158 height 34
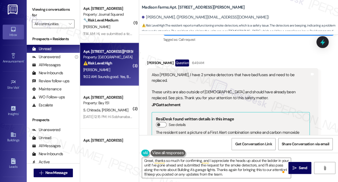
scroll to position [1617, 0]
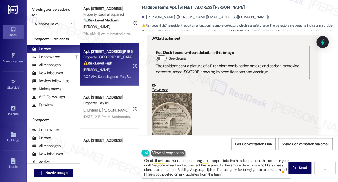
click at [244, 174] on textarea "Great, thanks so much for confirming, and I appreciate the heads up about the l…" at bounding box center [216, 167] width 149 height 20
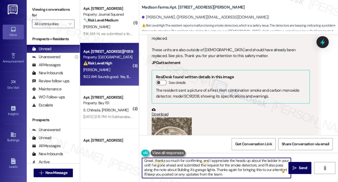
scroll to position [1591, 0]
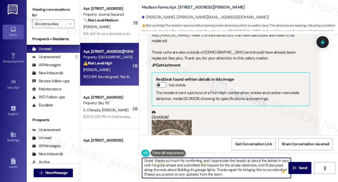
click at [158, 164] on textarea "Great, thanks so much for confirming, and I appreciate the heads up about the l…" at bounding box center [216, 167] width 149 height 20
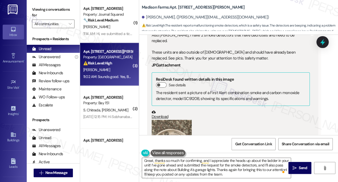
click at [53, 10] on label "Viewing conversations for" at bounding box center [53, 12] width 43 height 14
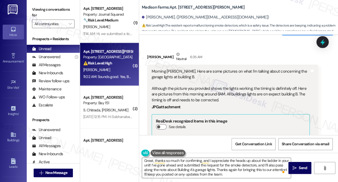
scroll to position [1297, 0]
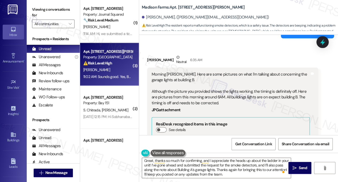
click at [191, 88] on div "Morning Jane. Here are some pictures on what I'm talking about concerning the g…" at bounding box center [231, 88] width 158 height 34
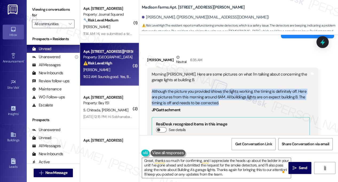
click at [191, 88] on div "Morning Jane. Here are some pictures on what I'm talking about concerning the g…" at bounding box center [231, 88] width 158 height 34
click at [212, 94] on div "Morning Jane. Here are some pictures on what I'm talking about concerning the g…" at bounding box center [231, 88] width 158 height 34
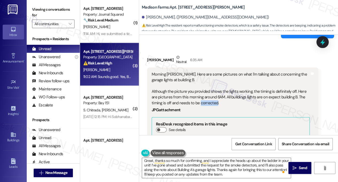
click at [212, 94] on div "Morning Jane. Here are some pictures on what I'm talking about concerning the g…" at bounding box center [231, 88] width 158 height 34
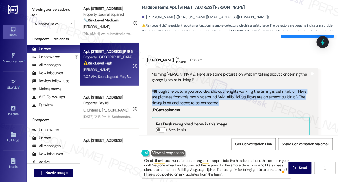
click at [212, 94] on div "Morning Jane. Here are some pictures on what I'm talking about concerning the g…" at bounding box center [231, 88] width 158 height 34
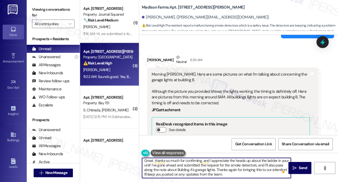
click at [183, 167] on textarea "Great, thanks so much for confirming, and I appreciate the heads up about the l…" at bounding box center [216, 167] width 149 height 20
click at [188, 168] on textarea "Great, thanks so much for confirming, and I appreciate the heads up about the l…" at bounding box center [216, 167] width 149 height 20
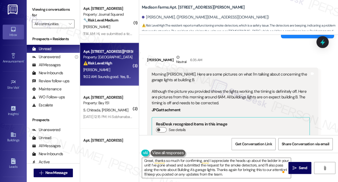
click at [65, 9] on label "Viewing conversations for" at bounding box center [53, 12] width 43 height 14
drag, startPoint x: 48, startPoint y: 5, endPoint x: 53, endPoint y: 9, distance: 6.2
click at [48, 5] on label "Viewing conversations for" at bounding box center [53, 12] width 43 height 14
click at [241, 174] on textarea "Great, thanks so much for confirming, and I appreciate the heads up about the l…" at bounding box center [216, 167] width 149 height 20
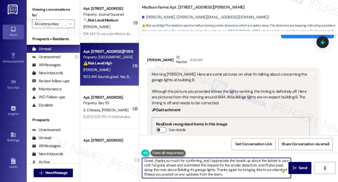
drag, startPoint x: 244, startPoint y: 173, endPoint x: 160, endPoint y: 173, distance: 84.2
click at [160, 173] on textarea "Great, thanks so much for confirming, and I appreciate the heads up about the l…" at bounding box center [216, 167] width 149 height 20
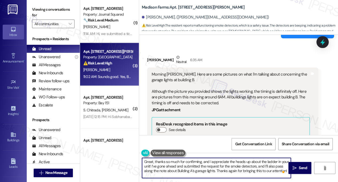
scroll to position [9, 0]
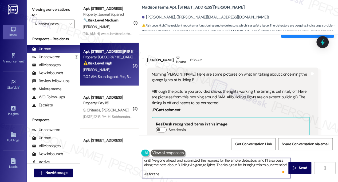
paste textarea "the lights at Building B"
click at [156, 173] on textarea "Great, thanks so much for confirming, and I appreciate the heads up about the l…" at bounding box center [216, 167] width 149 height 20
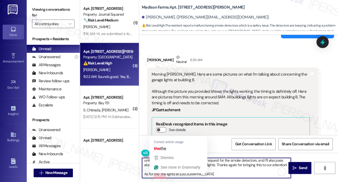
click at [155, 173] on textarea "Great, thanks so much for confirming, and I appreciate the heads up about the l…" at bounding box center [216, 167] width 149 height 20
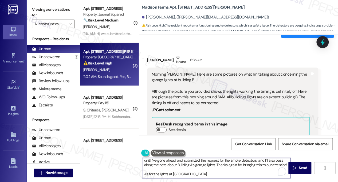
click at [190, 173] on textarea "Great, thanks so much for confirming, and I appreciate the heads up about the l…" at bounding box center [216, 167] width 149 height 20
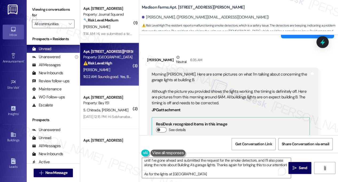
click at [51, 8] on label "Viewing conversations for" at bounding box center [53, 12] width 43 height 14
click at [190, 173] on textarea "Great, thanks so much for confirming, and I appreciate the heads up about the l…" at bounding box center [216, 167] width 149 height 20
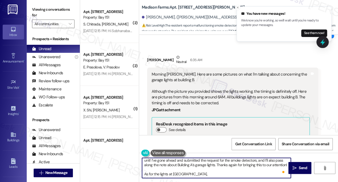
paste textarea "do they turn on correctly in the evening?"
click at [186, 175] on textarea "Great, thanks so much for confirming, and I appreciate the heads up about the l…" at bounding box center [216, 167] width 149 height 20
click at [191, 174] on textarea "Great, thanks so much for confirming, and I appreciate the heads up about the l…" at bounding box center [216, 167] width 149 height 20
click at [207, 174] on textarea "Great, thanks so much for confirming, and I appreciate the heads up about the l…" at bounding box center [216, 167] width 149 height 20
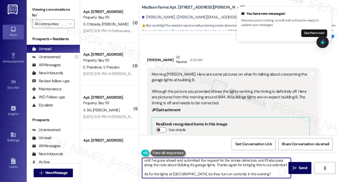
click at [207, 174] on textarea "Great, thanks so much for confirming, and I appreciate the heads up about the l…" at bounding box center [216, 167] width 149 height 20
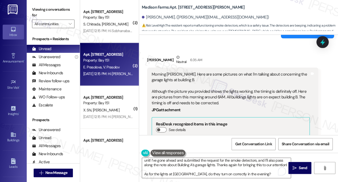
drag, startPoint x: 58, startPoint y: 10, endPoint x: 105, endPoint y: 48, distance: 60.3
click at [58, 10] on label "Viewing conversations for" at bounding box center [53, 12] width 43 height 14
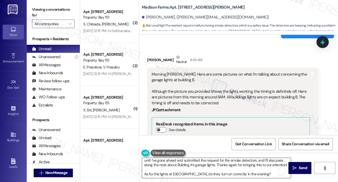
click at [255, 175] on textarea "Great, thanks so much for confirming, and I appreciate the heads up about the l…" at bounding box center [216, 167] width 149 height 20
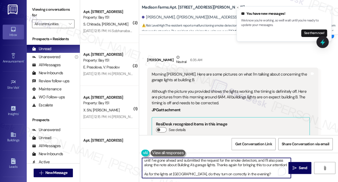
paste textarea "or are they staying off completely until it’s daylight?"
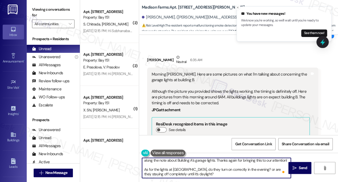
scroll to position [13, 0]
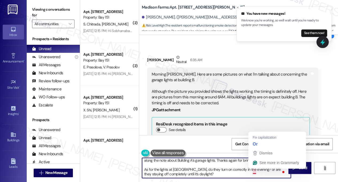
click at [253, 170] on textarea "Great, thanks so much for confirming, and I appreciate the heads up about the l…" at bounding box center [216, 167] width 149 height 20
click at [251, 169] on textarea "Great, thanks so much for confirming, and I appreciate the heads up about the l…" at bounding box center [216, 167] width 149 height 20
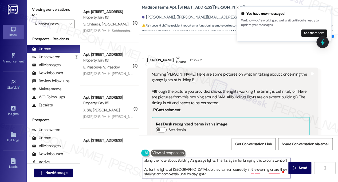
click at [184, 176] on textarea "Great, thanks so much for confirming, and I appreciate the heads up about the l…" at bounding box center [216, 167] width 149 height 20
click at [166, 171] on textarea "Great, thanks so much for confirming, and I appreciate the heads up about the l…" at bounding box center [216, 167] width 149 height 20
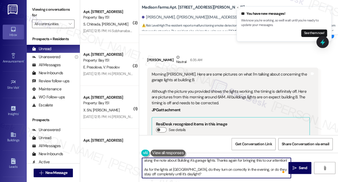
click at [166, 171] on textarea "Great, thanks so much for confirming, and I appreciate the heads up about the l…" at bounding box center [216, 167] width 149 height 20
click at [200, 174] on textarea "Great, thanks so much for confirming, and I appreciate the heads up about the l…" at bounding box center [216, 167] width 149 height 20
click at [212, 172] on textarea "Great, thanks so much for confirming, and I appreciate the heads up about the l…" at bounding box center [216, 167] width 149 height 20
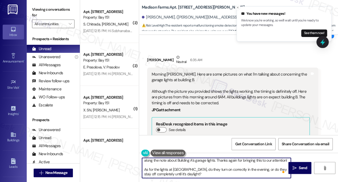
click at [212, 172] on textarea "Great, thanks so much for confirming, and I appreciate the heads up about the l…" at bounding box center [216, 167] width 149 height 20
click at [230, 172] on textarea "Great, thanks so much for confirming, and I appreciate the heads up about the l…" at bounding box center [216, 167] width 149 height 20
click at [190, 168] on textarea "Great, thanks so much for confirming, and I appreciate the heads up about the l…" at bounding box center [216, 167] width 149 height 20
click at [176, 171] on textarea "Great, thanks so much for confirming, and I appreciate the heads up about the l…" at bounding box center [216, 167] width 149 height 20
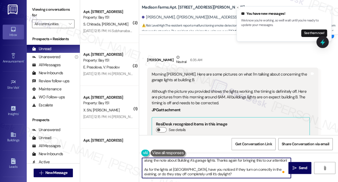
click at [176, 171] on textarea "Great, thanks so much for confirming, and I appreciate the heads up about the l…" at bounding box center [216, 167] width 149 height 20
click at [218, 174] on textarea "Great, thanks so much for confirming, and I appreciate the heads up about the l…" at bounding box center [216, 167] width 149 height 20
click at [220, 170] on textarea "Great, thanks so much for confirming, and I appreciate the heads up about the l…" at bounding box center [216, 167] width 149 height 20
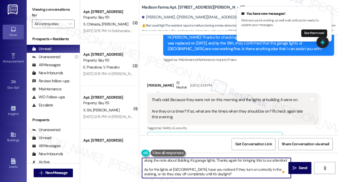
click at [208, 106] on div "That's odd. Because they were not on this morning and the lights at building A …" at bounding box center [231, 108] width 158 height 23
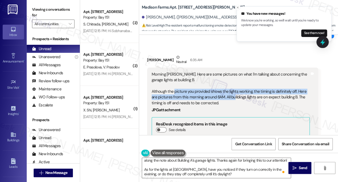
drag, startPoint x: 174, startPoint y: 83, endPoint x: 233, endPoint y: 91, distance: 59.9
click at [233, 91] on div "Morning Jane. Here are some pictures on what I'm talking about concerning the g…" at bounding box center [231, 88] width 158 height 34
click at [246, 87] on div "Morning Jane. Here are some pictures on what I'm talking about concerning the g…" at bounding box center [231, 88] width 158 height 34
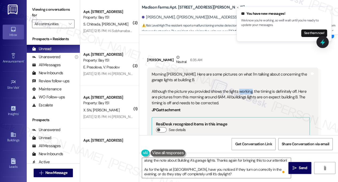
click at [246, 87] on div "Morning Jane. Here are some pictures on what I'm talking about concerning the g…" at bounding box center [231, 88] width 158 height 34
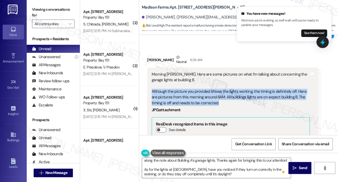
click at [246, 87] on div "Morning Jane. Here are some pictures on what I'm talking about concerning the g…" at bounding box center [231, 88] width 158 height 34
click at [215, 88] on div "Morning Jane. Here are some pictures on what I'm talking about concerning the g…" at bounding box center [231, 88] width 158 height 34
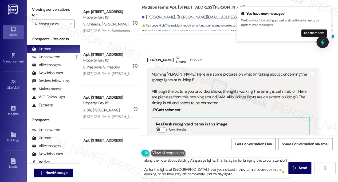
click at [215, 88] on div "Morning Jane. Here are some pictures on what I'm talking about concerning the g…" at bounding box center [231, 88] width 158 height 34
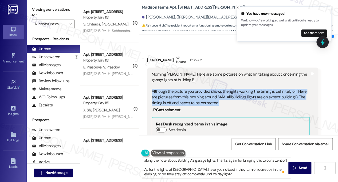
click at [215, 88] on div "Morning Jane. Here are some pictures on what I'm talking about concerning the g…" at bounding box center [231, 88] width 158 height 34
click at [257, 88] on div "Morning Jane. Here are some pictures on what I'm talking about concerning the g…" at bounding box center [231, 88] width 158 height 34
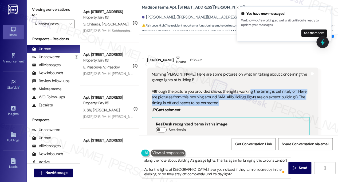
drag, startPoint x: 249, startPoint y: 85, endPoint x: 281, endPoint y: 95, distance: 33.6
click at [281, 95] on div "Morning Jane. Here are some pictures on what I'm talking about concerning the g…" at bounding box center [231, 88] width 158 height 34
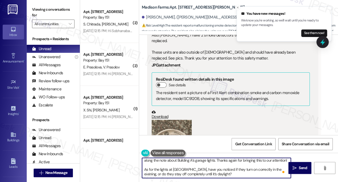
click at [224, 174] on textarea "Great, thanks so much for confirming, and I appreciate the heads up about the l…" at bounding box center [216, 167] width 149 height 20
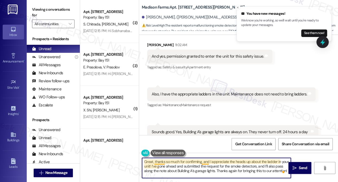
click at [207, 163] on textarea "Great, thanks so much for confirming, and I appreciate the heads up about the l…" at bounding box center [216, 167] width 149 height 20
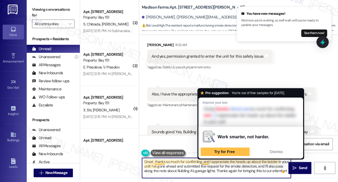
click at [207, 163] on textarea "Great, thanks so much for confirming, and I appreciate the heads up about the l…" at bounding box center [216, 167] width 149 height 20
click at [214, 173] on textarea "Great, thanks so much for confirming, and I appreciate the heads up about the l…" at bounding box center [216, 167] width 149 height 20
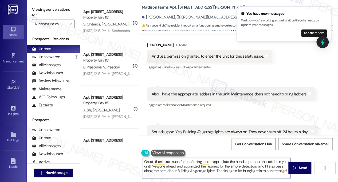
click at [214, 173] on textarea "Great, thanks so much for confirming, and I appreciate the heads up about the l…" at bounding box center [216, 167] width 149 height 20
click at [215, 161] on textarea "Great, thanks so much for confirming, and I appreciate the heads up about the l…" at bounding box center [216, 167] width 149 height 20
click at [178, 164] on textarea "Great, thanks so much for confirming, and I appreciate the heads up about the l…" at bounding box center [216, 167] width 149 height 20
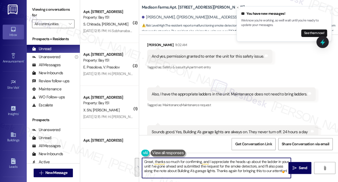
click at [178, 164] on textarea "Great, thanks so much for confirming, and I appreciate the heads up about the l…" at bounding box center [216, 167] width 149 height 20
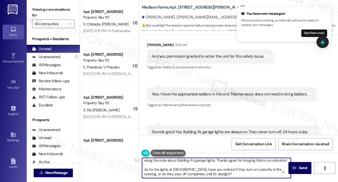
scroll to position [7, 0]
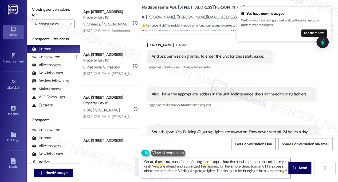
click at [185, 171] on textarea "Great, thanks so much for confirming, and I appreciate the heads up about the l…" at bounding box center [216, 167] width 149 height 20
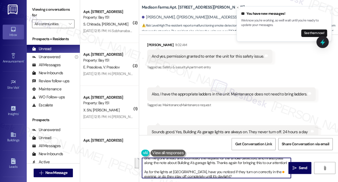
scroll to position [15, 0]
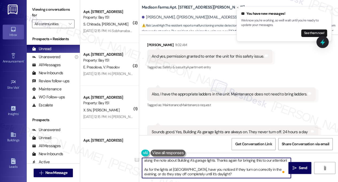
click at [173, 170] on textarea "Great, thanks so much for confirming, and I appreciate the heads up about the l…" at bounding box center [216, 167] width 149 height 20
click at [160, 161] on textarea "Great, thanks so much for confirming, and I appreciate the heads up about the l…" at bounding box center [216, 167] width 149 height 20
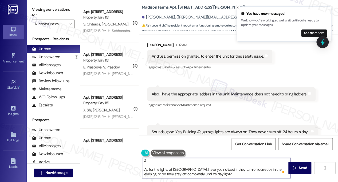
click at [208, 167] on textarea "Great, thanks so much for confirming, and I appreciate the heads up about the l…" at bounding box center [216, 167] width 149 height 20
click at [226, 173] on textarea "Great, thanks so much for confirming, and I appreciate the heads up about the l…" at bounding box center [216, 167] width 149 height 20
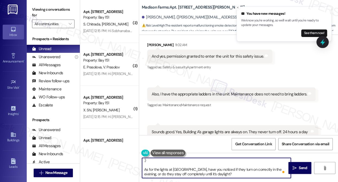
click at [226, 173] on textarea "Great, thanks so much for confirming, and I appreciate the heads up about the l…" at bounding box center [216, 167] width 149 height 20
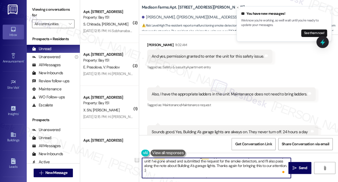
scroll to position [0, 0]
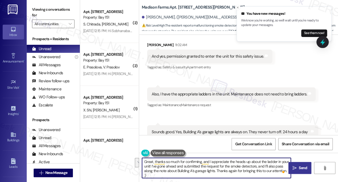
type textarea "Great, thanks so much for confirming, and I appreciate the heads up about the l…"
click at [292, 169] on span " Send" at bounding box center [300, 168] width 17 height 6
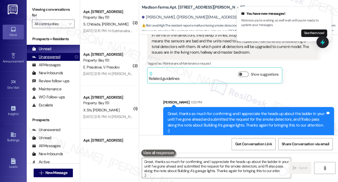
click at [53, 54] on div "Unanswered" at bounding box center [46, 57] width 28 height 6
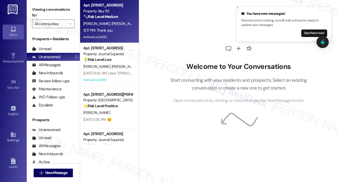
click at [106, 29] on div "12:17 PM: Thank you 12:17 PM: Thank you" at bounding box center [97, 30] width 29 height 5
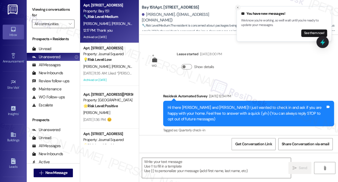
click at [238, 8] on icon "Close toast" at bounding box center [237, 7] width 3 height 3
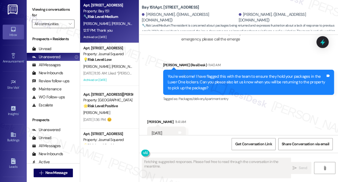
click at [189, 167] on div "Thanks for confirming! I'll take note of this. If you have any other questions …" at bounding box center [247, 172] width 158 height 11
click at [247, 167] on div "Thanks for confirming! I'll take note of this. If you have any other questions …" at bounding box center [247, 172] width 158 height 11
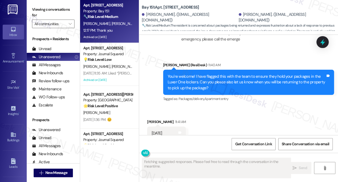
click at [247, 167] on div "Thanks for confirming! I'll take note of this. If you have any other questions …" at bounding box center [247, 172] width 158 height 11
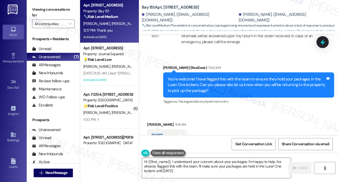
scroll to position [10517, 0]
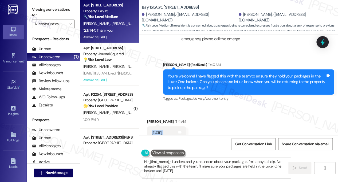
click at [185, 168] on textarea "Hi {{first_name}}, I understand your concern about your packages. I'm happy to …" at bounding box center [216, 167] width 149 height 20
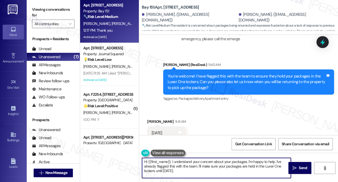
click at [185, 168] on textarea "Hi {{first_name}}, I understand your concern about your packages. I'm happy to …" at bounding box center [216, 167] width 149 height 20
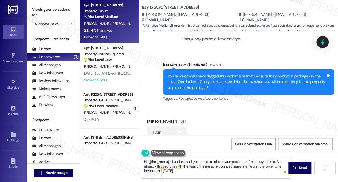
click at [183, 163] on textarea "Hi {{first_name}}, I understand your concern about your packages. I'm happy to …" at bounding box center [216, 167] width 149 height 20
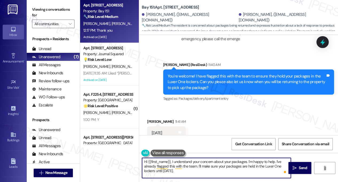
click at [183, 163] on textarea "Hi {{first_name}}, I understand your concern about your packages. I'm happy to …" at bounding box center [216, 167] width 149 height 20
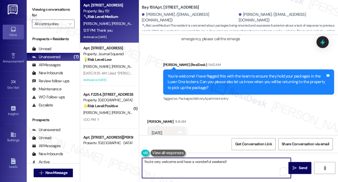
click at [158, 161] on textarea "You're very welcome and have a wonderful weekend!" at bounding box center [216, 167] width 149 height 20
click at [190, 160] on textarea "You're welcome and have a wonderful weekend!" at bounding box center [216, 167] width 149 height 20
click at [227, 158] on textarea "You're welcome, and have a wonderful weekend!" at bounding box center [216, 167] width 149 height 20
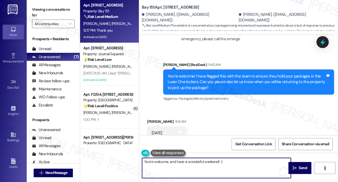
type textarea "You're welcome, and have a wonderful weekend! :)"
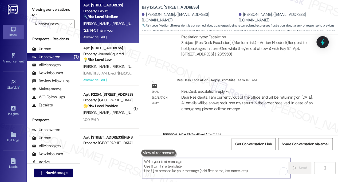
scroll to position [10421, 0]
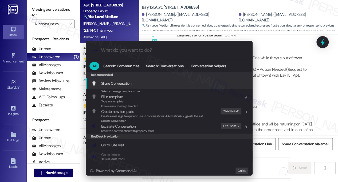
click at [258, 34] on div ".cls-1{fill:#0a055f;}.cls-2{fill:#0cc4c4;} resideskLogoBlueOrange All Search: C…" at bounding box center [169, 91] width 338 height 182
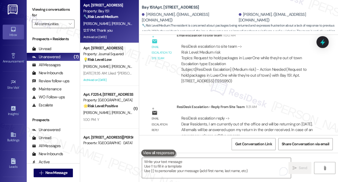
click at [55, 16] on label "Viewing conversations for" at bounding box center [53, 12] width 43 height 14
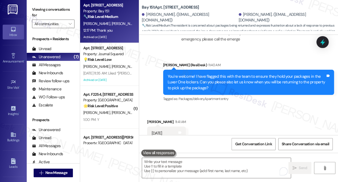
scroll to position [10597, 0]
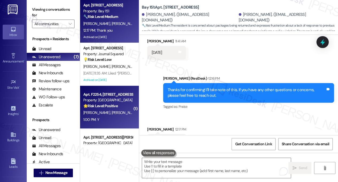
click at [112, 110] on span "E. Vernon" at bounding box center [125, 112] width 27 height 5
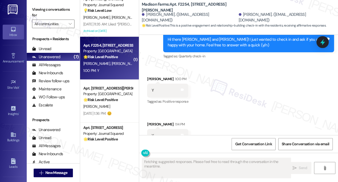
scroll to position [761, 0]
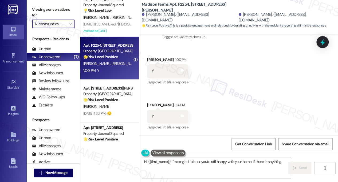
click at [64, 27] on input "All communities" at bounding box center [50, 24] width 32 height 9
type textarea "Hi {{first_name}}! I'm so glad to hear you're still happy with your home. If th…"
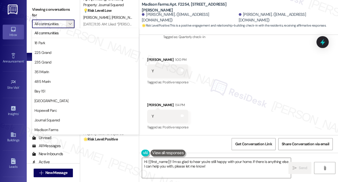
click at [74, 11] on label "Viewing conversations for" at bounding box center [53, 12] width 43 height 14
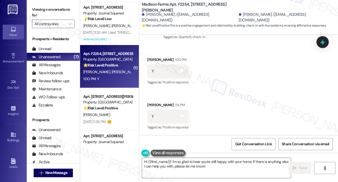
scroll to position [0, 0]
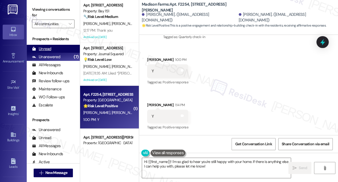
click at [56, 48] on div "Unread (0)" at bounding box center [53, 49] width 53 height 8
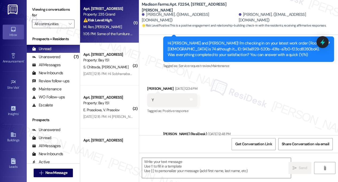
type textarea "Fetching suggested responses. Please feel free to read through the conversation…"
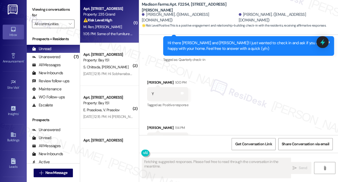
scroll to position [761, 0]
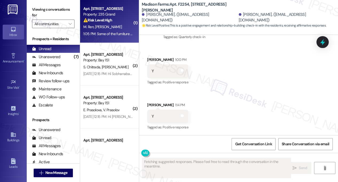
click at [122, 32] on div "1:05 PM: Some of the furniture is broken or almost broken when we moved in. I a…" at bounding box center [204, 33] width 242 height 5
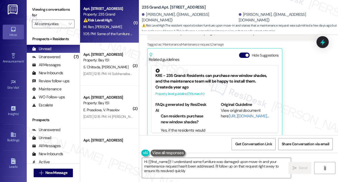
type textarea "Hi {{first_name}}! I understand some furniture was damaged upon move-in and you…"
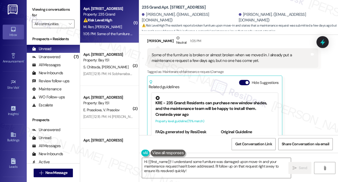
scroll to position [171, 0]
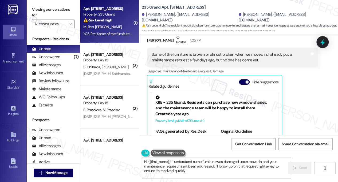
click at [182, 52] on div "Some of the furniture is broken or almost broken when we moved in. I already pu…" at bounding box center [231, 57] width 158 height 11
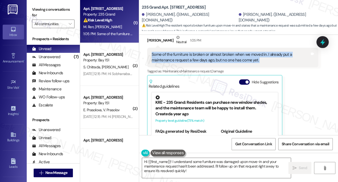
click at [182, 52] on div "Some of the furniture is broken or almost broken when we moved in. I already pu…" at bounding box center [231, 57] width 158 height 11
click at [237, 56] on div "Some of the furniture is broken or almost broken when we moved in. I already pu…" at bounding box center [231, 57] width 158 height 11
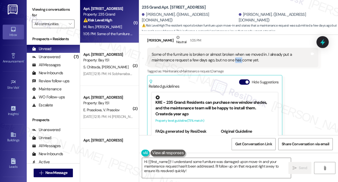
click at [237, 56] on div "Some of the furniture is broken or almost broken when we moved in. I already pu…" at bounding box center [231, 57] width 158 height 11
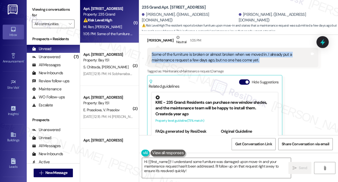
click at [237, 56] on div "Some of the furniture is broken or almost broken when we moved in. I already pu…" at bounding box center [231, 57] width 158 height 11
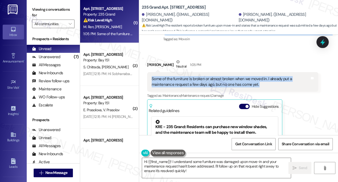
scroll to position [118, 0]
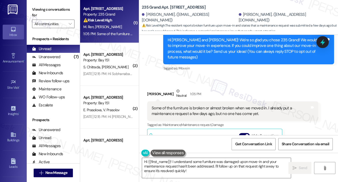
click at [154, 88] on div "Minda Ren Neutral 1:05 PM" at bounding box center [232, 94] width 171 height 13
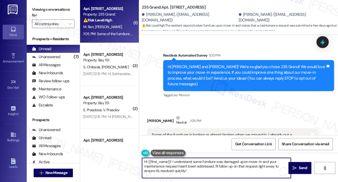
drag, startPoint x: 200, startPoint y: 171, endPoint x: 218, endPoint y: 165, distance: 18.8
click at [218, 165] on textarea "Hi {{first_name}}! I understand some furniture was damaged upon move-in and you…" at bounding box center [216, 167] width 149 height 20
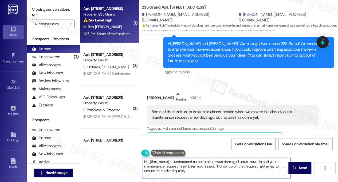
scroll to position [145, 0]
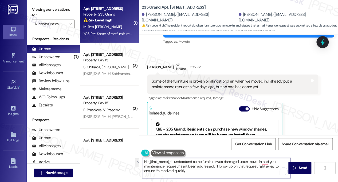
click at [226, 85] on div "Some of the furniture is broken or almost broken when we moved in. I already pu…" at bounding box center [232, 84] width 171 height 20
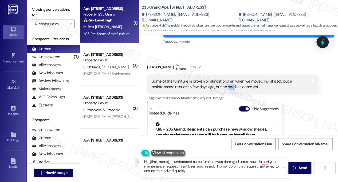
click at [226, 85] on div "Some of the furniture is broken or almost broken when we moved in. I already pu…" at bounding box center [232, 84] width 171 height 20
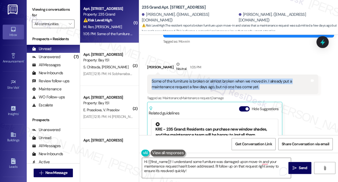
click at [226, 85] on div "Some of the furniture is broken or almost broken when we moved in. I already pu…" at bounding box center [232, 84] width 171 height 20
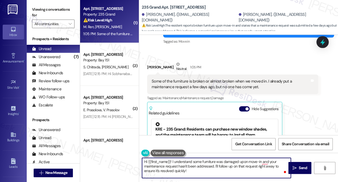
click at [202, 172] on textarea "Hi {{first_name}}! I understand some furniture was damaged upon move-in and you…" at bounding box center [216, 167] width 149 height 20
drag, startPoint x: 206, startPoint y: 171, endPoint x: 215, endPoint y: 166, distance: 10.8
click at [215, 166] on textarea "Hi {{first_name}}! I understand some furniture was damaged upon move-in and you…" at bounding box center [216, 167] width 149 height 20
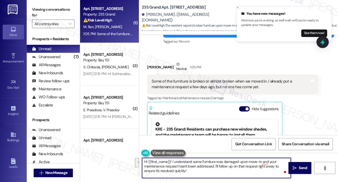
scroll to position [91, 0]
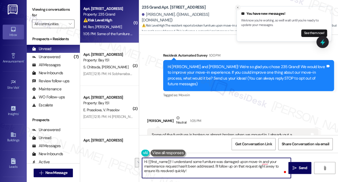
click at [237, 7] on icon "Close toast" at bounding box center [237, 7] width 3 height 3
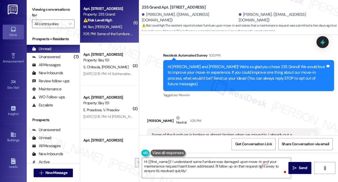
click at [170, 4] on div "235 Grand: Apt. 2506, 235 Grand Street Minda Ren. (renminda@outlook.com) Ruiyun…" at bounding box center [240, 15] width 196 height 29
click at [173, 6] on b "235 Grand: Apt. 2506, 235 Grand Street" at bounding box center [174, 8] width 64 height 6
copy b "2506"
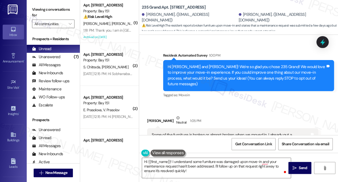
click at [53, 10] on label "Viewing conversations for" at bounding box center [53, 12] width 43 height 14
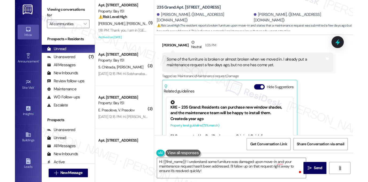
scroll to position [118, 0]
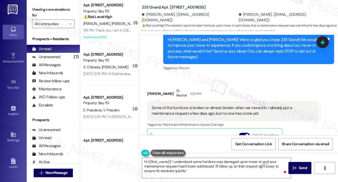
click at [205, 107] on div "Some of the furniture is broken or almost broken when we moved in. I already pu…" at bounding box center [231, 110] width 158 height 11
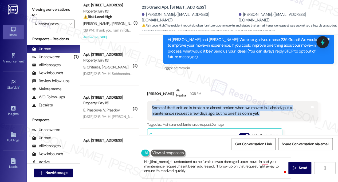
click at [205, 107] on div "Some of the furniture is broken or almost broken when we moved in. I already pu…" at bounding box center [231, 110] width 158 height 11
click at [191, 105] on div "Some of the furniture is broken or almost broken when we moved in. I already pu…" at bounding box center [231, 110] width 158 height 11
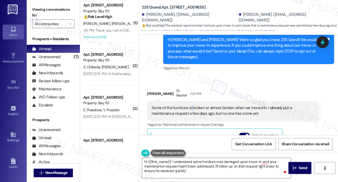
click at [191, 105] on div "Some of the furniture is broken or almost broken when we moved in. I already pu…" at bounding box center [231, 110] width 158 height 11
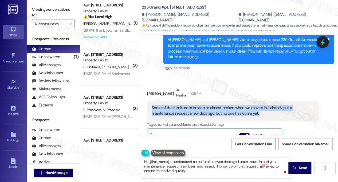
click at [191, 105] on div "Some of the furniture is broken or almost broken when we moved in. I already pu…" at bounding box center [231, 110] width 158 height 11
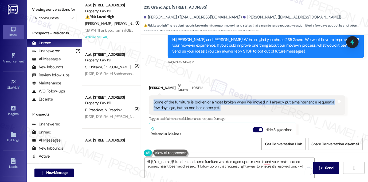
click at [201, 104] on div "Some of the furniture is broken or almost broken when we moved in. I already pu…" at bounding box center [245, 104] width 183 height 11
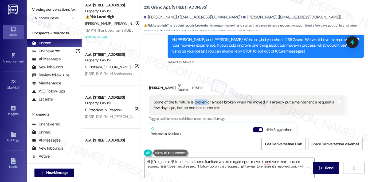
click at [201, 104] on div "Some of the furniture is broken or almost broken when we moved in. I already pu…" at bounding box center [245, 104] width 183 height 11
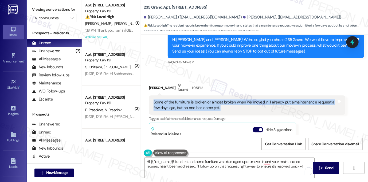
click at [201, 104] on div "Some of the furniture is broken or almost broken when we moved in. I already pu…" at bounding box center [245, 104] width 183 height 11
click at [232, 104] on div "Some of the furniture is broken or almost broken when we moved in. I already pu…" at bounding box center [245, 104] width 183 height 11
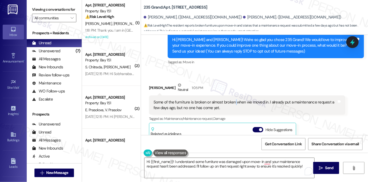
click at [232, 104] on div "Some of the furniture is broken or almost broken when we moved in. I already pu…" at bounding box center [245, 104] width 183 height 11
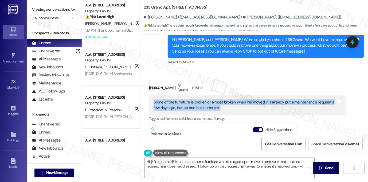
click at [232, 104] on div "Some of the furniture is broken or almost broken when we moved in. I already pu…" at bounding box center [245, 104] width 183 height 11
click at [203, 107] on div "Some of the furniture is broken or almost broken when we moved in. I already pu…" at bounding box center [245, 104] width 183 height 11
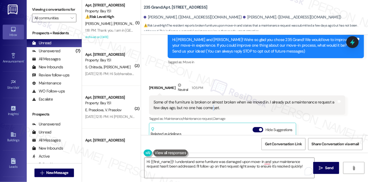
click at [203, 107] on div "Some of the furniture is broken or almost broken when we moved in. I already pu…" at bounding box center [245, 104] width 183 height 11
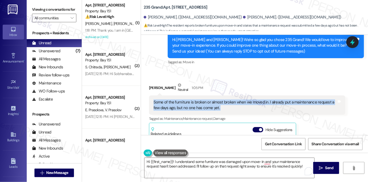
click at [203, 107] on div "Some of the furniture is broken or almost broken when we moved in. I already pu…" at bounding box center [245, 104] width 183 height 11
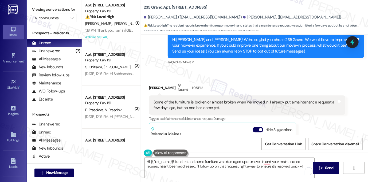
click at [150, 87] on div "[PERSON_NAME] Neutral 1:05 PM" at bounding box center [247, 88] width 196 height 13
copy div "[PERSON_NAME]"
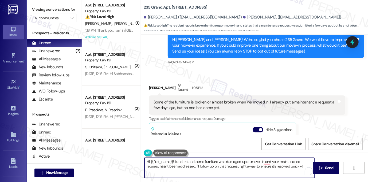
drag, startPoint x: 149, startPoint y: 160, endPoint x: 172, endPoint y: 156, distance: 23.2
click at [172, 157] on div "Hi {{first_name}}! I understand some furniture was damaged upon move-in and you…" at bounding box center [227, 167] width 171 height 21
paste textarea "[PERSON_NAME]"
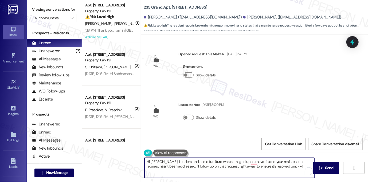
scroll to position [134, 0]
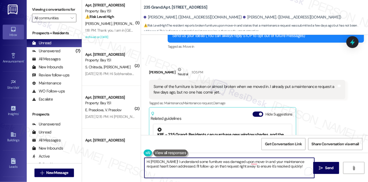
click at [202, 84] on div "Some of the furniture is broken or almost broken when we moved in. I already pu…" at bounding box center [245, 89] width 183 height 11
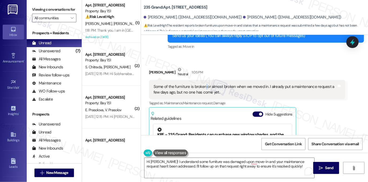
click at [202, 84] on div "Some of the furniture is broken or almost broken when we moved in. I already pu…" at bounding box center [245, 89] width 183 height 11
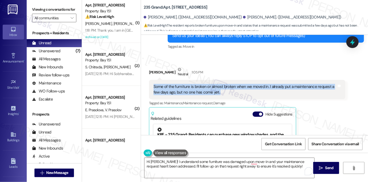
click at [202, 84] on div "Some of the furniture is broken or almost broken when we moved in. I already pu…" at bounding box center [245, 89] width 183 height 11
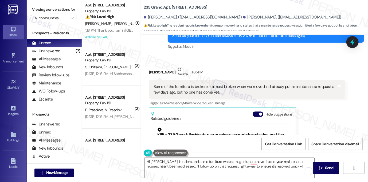
click at [160, 160] on textarea "Hi [PERSON_NAME]! I understand some furniture was damaged upon move-in and your…" at bounding box center [230, 167] width 170 height 20
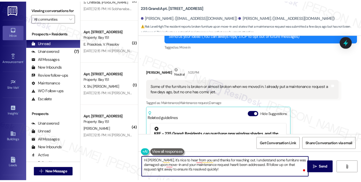
scroll to position [0, 0]
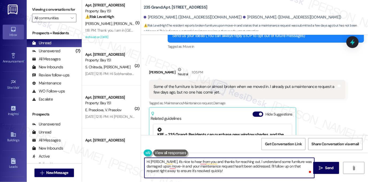
click at [217, 166] on textarea "Hi [PERSON_NAME], it's nice to hear from you and thanks for reaching out. I und…" at bounding box center [230, 167] width 170 height 20
click at [229, 167] on textarea "Hi [PERSON_NAME], it's nice to hear from you and thanks for reaching out. I und…" at bounding box center [230, 167] width 170 height 20
click at [243, 160] on textarea "Hi [PERSON_NAME], it's nice to hear from you and thanks for reaching out. I und…" at bounding box center [230, 167] width 170 height 20
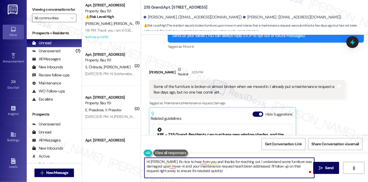
click at [242, 165] on textarea "Hi [PERSON_NAME], it's nice to hear from you and thanks for reaching out. I und…" at bounding box center [230, 167] width 170 height 20
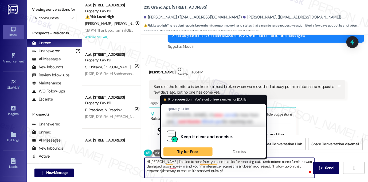
click at [160, 161] on textarea "Hi [PERSON_NAME], it's nice to hear from you and thanks for reaching out. I und…" at bounding box center [230, 167] width 170 height 20
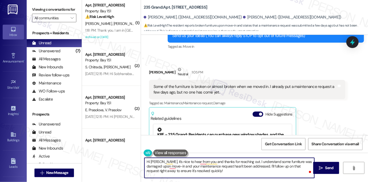
click at [187, 160] on textarea "Hi [PERSON_NAME], it's nice to hear from you and thanks for reaching out. I und…" at bounding box center [230, 167] width 170 height 20
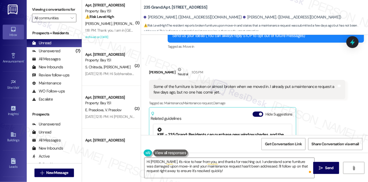
click at [232, 83] on div "Some of the furniture is broken or almost broken when we moved in. I already pu…" at bounding box center [247, 90] width 196 height 20
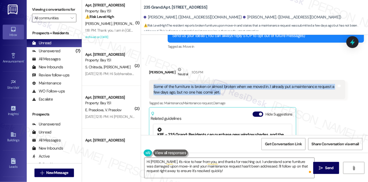
click at [232, 83] on div "Some of the furniture is broken or almost broken when we moved in. I already pu…" at bounding box center [247, 90] width 196 height 20
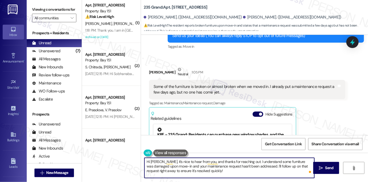
click at [185, 161] on textarea "Hi [PERSON_NAME], it's nice to hear from you, and thanks for reaching out. I un…" at bounding box center [230, 167] width 170 height 20
click at [236, 162] on textarea "Hi [PERSON_NAME], it's nice to hear from you, and thanks for reaching out. I un…" at bounding box center [230, 167] width 170 height 20
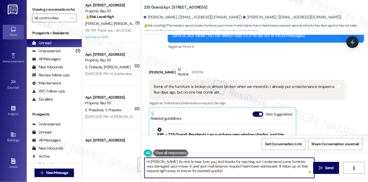
click at [236, 162] on textarea "Hi [PERSON_NAME], it's nice to hear from you, and thanks for reaching out. I un…" at bounding box center [230, 167] width 170 height 20
click at [248, 172] on textarea "Hi [PERSON_NAME], it's nice to hear from you, and thanks for reaching out. I un…" at bounding box center [230, 167] width 170 height 20
click at [180, 167] on textarea "Hi [PERSON_NAME], it's nice to hear from you, and thanks for reaching out. I un…" at bounding box center [230, 167] width 170 height 20
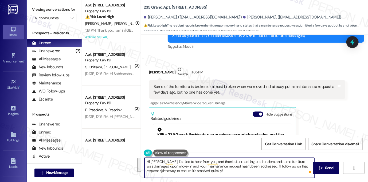
click at [221, 167] on textarea "Hi [PERSON_NAME], it's nice to hear from you, and thanks for reaching out. I un…" at bounding box center [230, 167] width 170 height 20
drag, startPoint x: 275, startPoint y: 166, endPoint x: 300, endPoint y: 172, distance: 25.8
click at [300, 172] on textarea "Hi [PERSON_NAME], it's nice to hear from you, and thanks for reaching out. I un…" at bounding box center [230, 167] width 170 height 20
click at [154, 71] on div "[PERSON_NAME] Neutral 1:05 PM" at bounding box center [247, 73] width 196 height 13
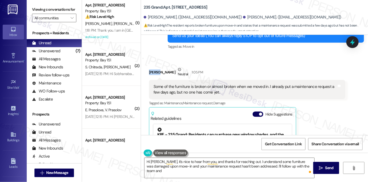
click at [154, 71] on div "[PERSON_NAME] Neutral 1:05 PM" at bounding box center [247, 73] width 196 height 13
click at [200, 90] on div "Some of the furniture is broken or almost broken when we moved in. I already pu…" at bounding box center [245, 89] width 183 height 11
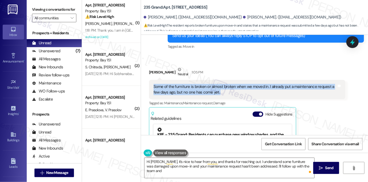
click at [200, 90] on div "Some of the furniture is broken or almost broken when we moved in. I already pu…" at bounding box center [245, 89] width 183 height 11
click at [204, 84] on div "Some of the furniture is broken or almost broken when we moved in. I already pu…" at bounding box center [245, 89] width 183 height 11
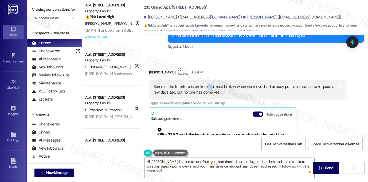
click at [204, 84] on div "Some of the furniture is broken or almost broken when we moved in. I already pu…" at bounding box center [245, 89] width 183 height 11
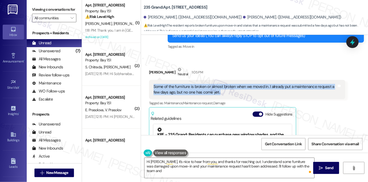
click at [204, 84] on div "Some of the furniture is broken or almost broken when we moved in. I already pu…" at bounding box center [245, 89] width 183 height 11
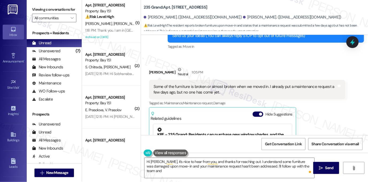
click at [65, 7] on label "Viewing conversations for" at bounding box center [54, 9] width 44 height 8
click at [53, 6] on label "Viewing conversations for" at bounding box center [54, 9] width 44 height 8
click at [64, 12] on label "Viewing conversations for" at bounding box center [54, 9] width 44 height 8
click at [56, 9] on label "Viewing conversations for" at bounding box center [54, 9] width 44 height 8
click at [65, 6] on label "Viewing conversations for" at bounding box center [54, 9] width 44 height 8
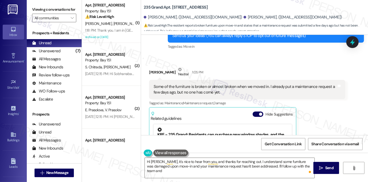
click at [48, 7] on label "Viewing conversations for" at bounding box center [54, 9] width 44 height 8
drag, startPoint x: 54, startPoint y: 13, endPoint x: 68, endPoint y: 10, distance: 14.6
click at [54, 13] on label "Viewing conversations for" at bounding box center [54, 9] width 44 height 8
click at [172, 8] on b "235 Grand: Apt. [STREET_ADDRESS]" at bounding box center [176, 8] width 64 height 6
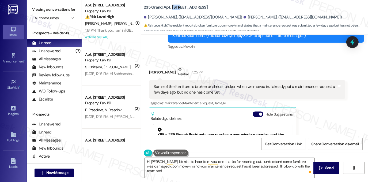
copy b "2506"
click at [49, 13] on label "Viewing conversations for" at bounding box center [54, 9] width 44 height 8
click at [51, 11] on label "Viewing conversations for" at bounding box center [54, 9] width 44 height 8
click at [57, 11] on label "Viewing conversations for" at bounding box center [54, 9] width 44 height 8
click at [176, 7] on b "235 Grand: Apt. [STREET_ADDRESS]" at bounding box center [176, 8] width 64 height 6
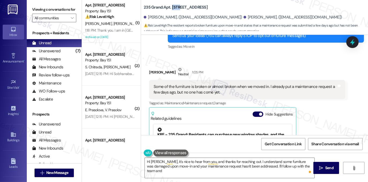
click at [176, 7] on b "235 Grand: Apt. [STREET_ADDRESS]" at bounding box center [176, 8] width 64 height 6
copy b "2506"
click at [57, 8] on label "Viewing conversations for" at bounding box center [54, 9] width 44 height 8
click at [48, 3] on div "Viewing conversations for All communities " at bounding box center [54, 14] width 55 height 28
click at [55, 11] on label "Viewing conversations for" at bounding box center [54, 9] width 44 height 8
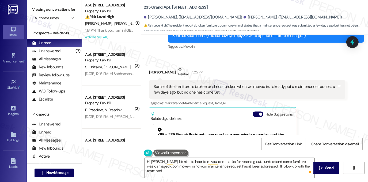
click at [45, 10] on label "Viewing conversations for" at bounding box center [54, 9] width 44 height 8
click at [61, 13] on label "Viewing conversations for" at bounding box center [54, 9] width 44 height 8
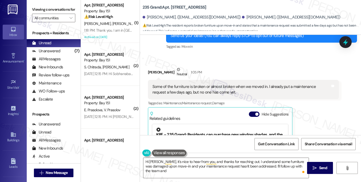
click at [65, 13] on label "Viewing conversations for" at bounding box center [53, 9] width 43 height 8
click at [48, 8] on label "Viewing conversations for" at bounding box center [53, 9] width 43 height 8
click at [303, 88] on div "Some of the furniture is broken or almost broken when we moved in. I already pu…" at bounding box center [242, 89] width 178 height 11
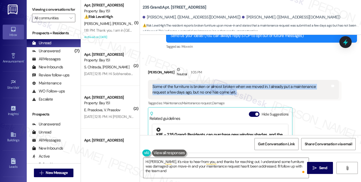
click at [303, 88] on div "Some of the furniture is broken or almost broken when we moved in. I already pu…" at bounding box center [242, 89] width 178 height 11
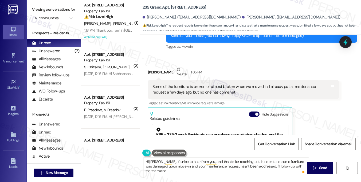
click at [50, 11] on label "Viewing conversations for" at bounding box center [53, 9] width 43 height 8
click at [166, 91] on div "Some of the furniture is broken or almost broken when we moved in. I already pu…" at bounding box center [242, 89] width 178 height 11
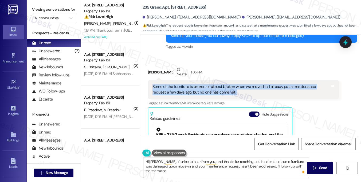
click at [166, 91] on div "Some of the furniture is broken or almost broken when we moved in. I already pu…" at bounding box center [242, 89] width 178 height 11
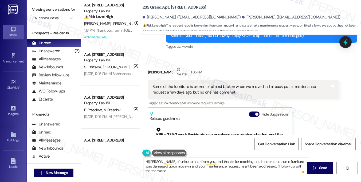
click at [56, 9] on label "Viewing conversations for" at bounding box center [53, 9] width 43 height 8
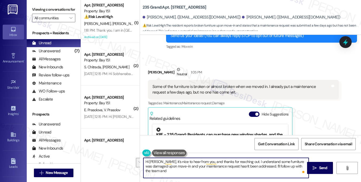
drag, startPoint x: 268, startPoint y: 165, endPoint x: 289, endPoint y: 175, distance: 22.5
click at [289, 175] on textarea "Hi [PERSON_NAME], it's nice to hear from you, and thanks for reaching out. I un…" at bounding box center [226, 167] width 165 height 20
click at [241, 162] on textarea "Hi [PERSON_NAME], it's nice to hear from you, and thanks for reaching out. I un…" at bounding box center [226, 167] width 165 height 20
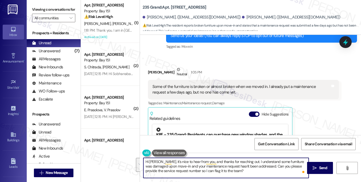
click at [202, 172] on textarea "Hi [PERSON_NAME], it's nice to hear from you, and thanks for reaching out. I un…" at bounding box center [226, 167] width 165 height 20
click at [267, 165] on textarea "Hi [PERSON_NAME], it's nice to hear from you, and thanks for reaching out. I un…" at bounding box center [226, 167] width 165 height 20
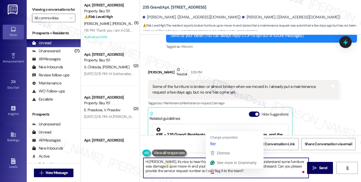
click at [248, 172] on textarea "Hi [PERSON_NAME], it's nice to hear from you, and thanks for reaching out. I un…" at bounding box center [226, 167] width 165 height 20
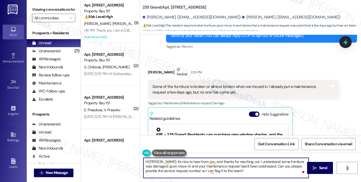
type textarea "Hi [PERSON_NAME], it's nice to hear from you, and thanks for reaching out. I un…"
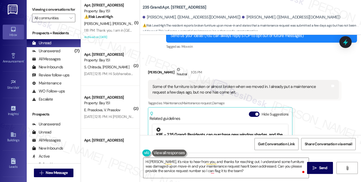
click at [56, 13] on label "Viewing conversations for" at bounding box center [53, 9] width 43 height 8
click at [209, 93] on div "Some of the furniture is broken or almost broken when we moved in. I already pu…" at bounding box center [242, 89] width 178 height 11
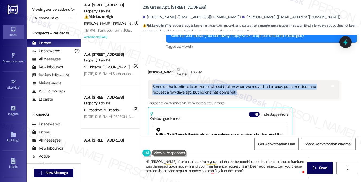
click at [209, 93] on div "Some of the furniture is broken or almost broken when we moved in. I already pu…" at bounding box center [242, 89] width 178 height 11
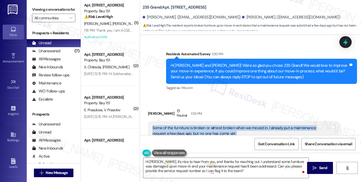
scroll to position [80, 0]
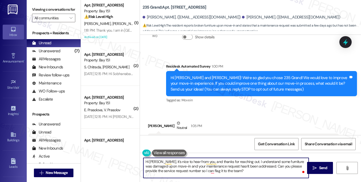
click at [253, 172] on textarea "Hi [PERSON_NAME], it's nice to hear from you, and thanks for reaching out. I un…" at bounding box center [226, 167] width 165 height 20
click at [252, 171] on textarea "Hi [PERSON_NAME], it's nice to hear from you, and thanks for reaching out. I un…" at bounding box center [226, 167] width 165 height 20
click at [317, 169] on icon "" at bounding box center [315, 167] width 4 height 4
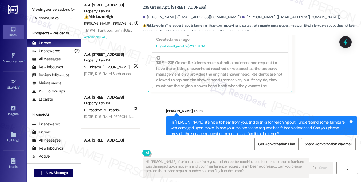
scroll to position [247, 0]
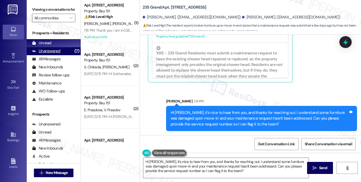
click at [64, 55] on div "Unanswered (7)" at bounding box center [54, 51] width 54 height 8
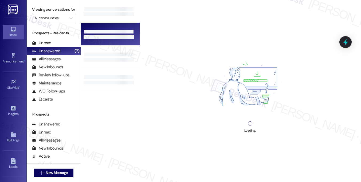
click at [114, 30] on div at bounding box center [108, 32] width 49 height 4
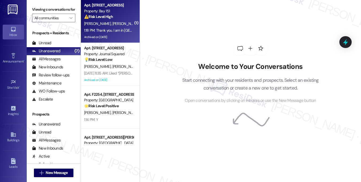
click at [132, 30] on div "Apt. 3403, 225 Chosin Few Way Property: Bay 151 ⚠️ Risk Level: High The residen…" at bounding box center [110, 21] width 59 height 43
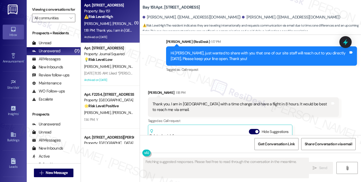
scroll to position [10429, 0]
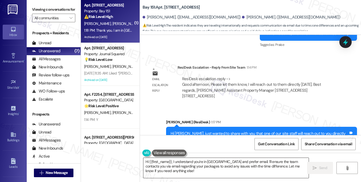
click at [171, 160] on textarea "Hi {{first_name}}, I understand you're in Greece and prefer email. I'll ensure …" at bounding box center [226, 167] width 165 height 20
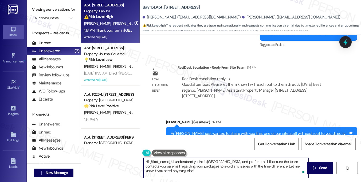
click at [179, 164] on textarea "Hi {{first_name}}, I understand you're in Greece and prefer email. I'll ensure …" at bounding box center [226, 167] width 165 height 20
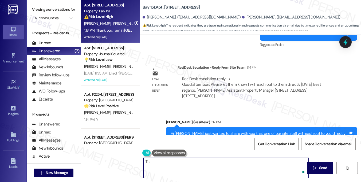
type textarea "T"
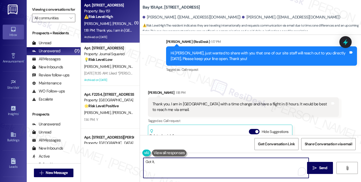
scroll to position [187, 0]
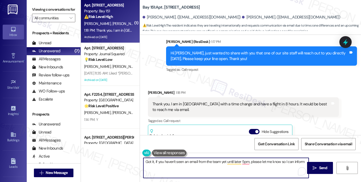
click at [299, 160] on textarea "Got it, if you haven't seen an email from the team yet until later 5pm, please …" at bounding box center [226, 167] width 165 height 20
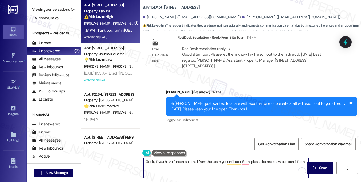
scroll to position [10429, 0]
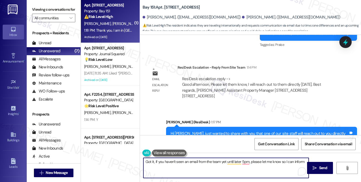
click at [192, 130] on div "Hi Brooke, just wanted to share with you that one of our site staff will reach …" at bounding box center [260, 135] width 178 height 11
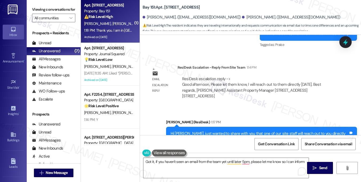
click at [192, 130] on div "Hi Brooke, just wanted to share with you that one of our site staff will reach …" at bounding box center [260, 135] width 178 height 11
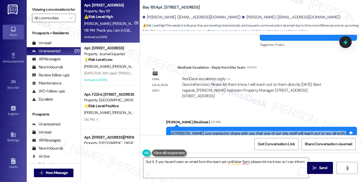
click at [192, 130] on div "Hi Brooke, just wanted to share with you that one of our site staff will reach …" at bounding box center [260, 135] width 178 height 11
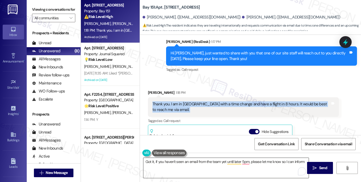
scroll to position [107, 0]
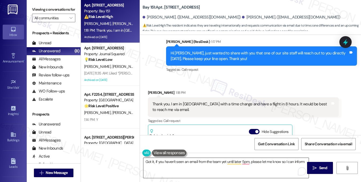
click at [187, 161] on textarea "Got it, if you haven't seen an email from the team yet until later 5pm, please …" at bounding box center [226, 167] width 165 height 20
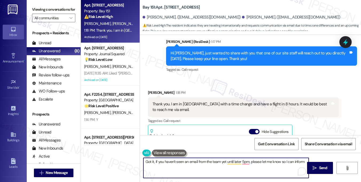
click at [187, 161] on textarea "Got it, if you haven't seen an email from the team yet until later 5pm, please …" at bounding box center [226, 167] width 165 height 20
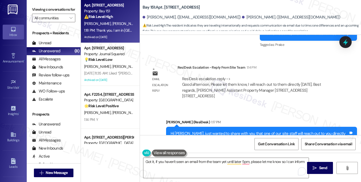
click at [211, 130] on div "Hi Brooke, just wanted to share with you that one of our site staff will reach …" at bounding box center [260, 135] width 178 height 11
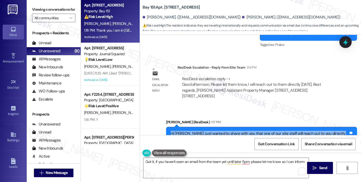
click at [211, 130] on div "Hi Brooke, just wanted to share with you that one of our site staff will reach …" at bounding box center [260, 135] width 178 height 11
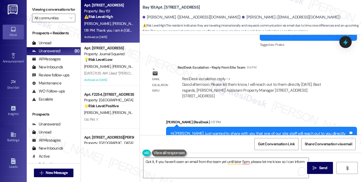
click at [201, 170] on div "Brooke Poznak 1:18 PM" at bounding box center [243, 173] width 191 height 7
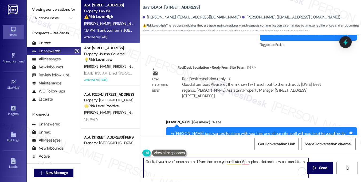
click at [204, 160] on textarea "Got it, if you haven't seen an email from the team yet until later 5pm, please …" at bounding box center [226, 167] width 165 height 20
click at [154, 161] on textarea "Got it, if you haven't seen an email from the team yet until later 5pm, please …" at bounding box center [226, 167] width 165 height 20
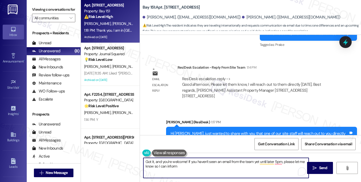
click at [211, 159] on textarea "Got it, and you're welcome! If you haven't seen an email from the team yet unti…" at bounding box center [226, 167] width 165 height 20
click at [212, 170] on div "Brooke Poznak 1:18 PM" at bounding box center [243, 173] width 191 height 7
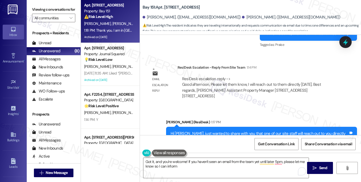
click at [180, 167] on textarea "Got it, and you're welcome! If you haven't seen an email from the team yet unti…" at bounding box center [226, 167] width 165 height 20
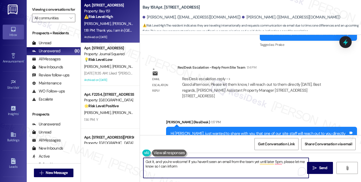
click at [187, 164] on textarea "Got it, and you're welcome! If you haven't seen an email from the team yet unti…" at bounding box center [226, 167] width 165 height 20
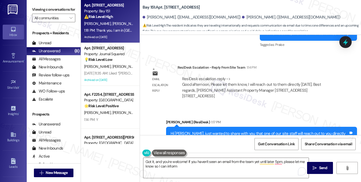
click at [51, 12] on label "Viewing conversations for" at bounding box center [53, 9] width 43 height 8
click at [170, 7] on b "Bay 151: Apt. 3403, 225 Chosin Few Way" at bounding box center [171, 8] width 57 height 6
click at [179, 5] on b "Bay 151: Apt. 3403, 225 Chosin Few Way" at bounding box center [171, 8] width 57 height 6
drag, startPoint x: 179, startPoint y: 5, endPoint x: 170, endPoint y: 5, distance: 8.9
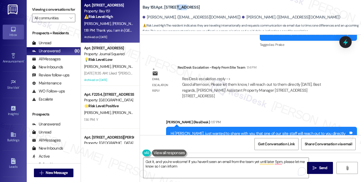
click at [179, 5] on b "Bay 151: Apt. 3403, 225 Chosin Few Way" at bounding box center [171, 8] width 57 height 6
click at [43, 9] on label "Viewing conversations for" at bounding box center [53, 9] width 43 height 8
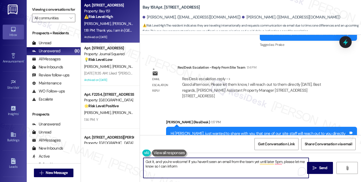
click at [188, 167] on textarea "Got it, and you're welcome! If you haven't seen an email from the team yet unti…" at bounding box center [226, 167] width 165 height 20
click at [236, 166] on textarea "Got it, and you're welcome! If you haven't seen an email from the team yet unti…" at bounding box center [226, 167] width 165 height 20
drag, startPoint x: 213, startPoint y: 166, endPoint x: 259, endPoint y: 161, distance: 46.4
click at [258, 162] on textarea "Got it, and you're welcome! If you haven't seen an email from the team yet unti…" at bounding box center [226, 167] width 165 height 20
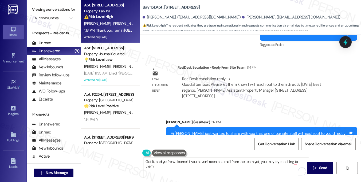
drag, startPoint x: 58, startPoint y: 12, endPoint x: 60, endPoint y: 14, distance: 2.8
click at [58, 12] on label "Viewing conversations for" at bounding box center [53, 9] width 43 height 8
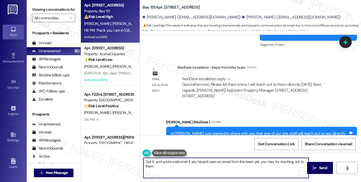
click at [186, 163] on textarea "Got it, and you're welcome! If you haven't seen an email from the team yet, you…" at bounding box center [226, 167] width 165 height 20
click at [174, 167] on textarea "Got it, and you're welcome! If you haven't seen an email from the team yet, you…" at bounding box center [226, 167] width 165 height 20
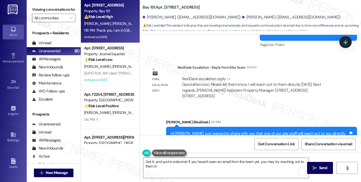
click at [48, 14] on label "Viewing conversations for" at bounding box center [53, 9] width 43 height 8
click at [179, 168] on textarea "Got it, and you're welcome! If you haven't seen an email from the team yet, you…" at bounding box center [226, 167] width 165 height 20
click at [52, 13] on label "Viewing conversations for" at bounding box center [53, 9] width 43 height 8
click at [174, 165] on textarea "Got it, and you're welcome! If you haven't seen an email from the team yet, you…" at bounding box center [226, 167] width 165 height 20
click at [57, 12] on label "Viewing conversations for" at bounding box center [53, 9] width 43 height 8
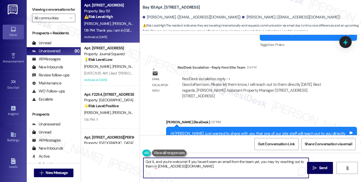
click at [196, 164] on textarea "Got it, and you're welcome! If you haven't seen an email from the team yet, you…" at bounding box center [226, 167] width 165 height 20
click at [194, 166] on textarea "Got it, and you're welcome! If you haven't seen an email from the team yet, you…" at bounding box center [226, 167] width 165 height 20
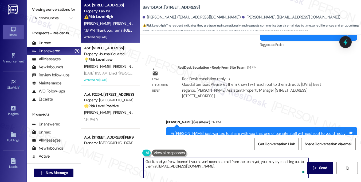
click at [194, 166] on textarea "Got it, and you're welcome! If you haven't seen an email from the team yet, you…" at bounding box center [226, 167] width 165 height 20
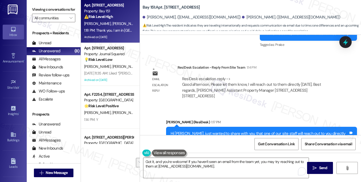
click at [55, 13] on label "Viewing conversations for" at bounding box center [53, 9] width 43 height 8
click at [55, 12] on label "Viewing conversations for" at bounding box center [53, 9] width 43 height 8
click at [203, 163] on textarea "Got it, and you're welcome! If you haven't seen an email from the team yet, you…" at bounding box center [226, 167] width 165 height 20
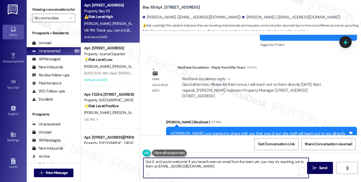
click at [203, 163] on textarea "Got it, and you're welcome! If you haven't seen an email from the team yet, you…" at bounding box center [226, 167] width 165 height 20
click at [197, 167] on textarea "Got it, and you're welcome! If you haven't seen an email from the team yet, you…" at bounding box center [226, 167] width 165 height 20
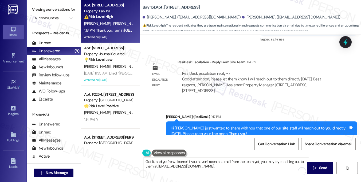
scroll to position [10436, 0]
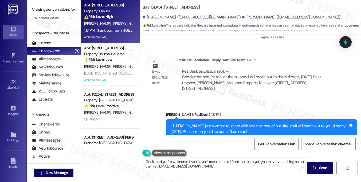
click at [187, 174] on div "Thank you. I am in Greece with a time change and have a flight in 8 hours. It w…" at bounding box center [242, 179] width 178 height 11
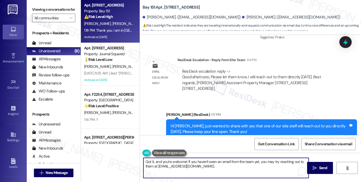
drag, startPoint x: 163, startPoint y: 160, endPoint x: 136, endPoint y: 159, distance: 27.8
click at [136, 159] on div "Apt. 3403, 225 Chosin Few Way Property: Bay 151 ⚠️ Risk Level: High The residen…" at bounding box center [221, 91] width 280 height 182
click at [169, 161] on textarea "You're welcome! If you haven't seen an email from the team yet, you may try rea…" at bounding box center [226, 167] width 165 height 20
click at [170, 160] on textarea "You're welcome! If you haven't seen an email from the team yet, you may try rea…" at bounding box center [226, 167] width 165 height 20
type textarea "You're welcome! If you haven't seen an email from the team yet, you may try rea…"
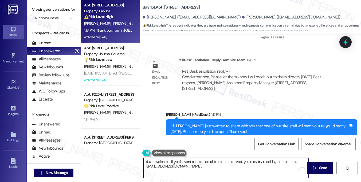
click at [175, 152] on button at bounding box center [169, 152] width 35 height 7
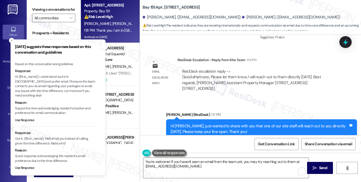
drag, startPoint x: 36, startPoint y: 76, endPoint x: 63, endPoint y: 72, distance: 27.5
click at [63, 74] on p "Hi {{first_name}}, I understand you're in Greece and prefer email. I'll ensure …" at bounding box center [55, 86] width 80 height 24
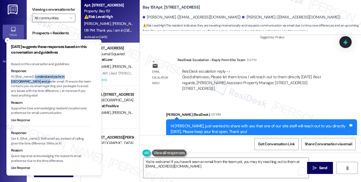
drag, startPoint x: 36, startPoint y: 77, endPoint x: 28, endPoint y: 80, distance: 8.5
click at [28, 80] on p "Hi {{first_name}}, I understand you're in Greece and prefer email. I'll ensure …" at bounding box center [51, 86] width 80 height 24
copy p "I understand you're in Greece and prefer email."
click at [170, 160] on textarea "You're welcome! If you haven't seen an email from the team yet, you may try rea…" at bounding box center [226, 167] width 165 height 20
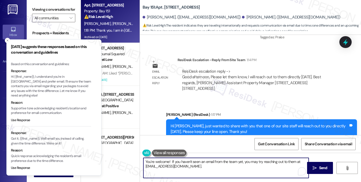
paste textarea "I understand you're in Greece and prefer email."
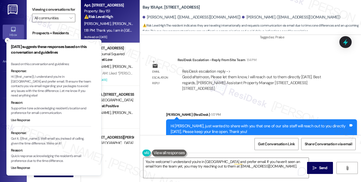
click at [6, 41] on icon "Close toast" at bounding box center [7, 40] width 3 height 3
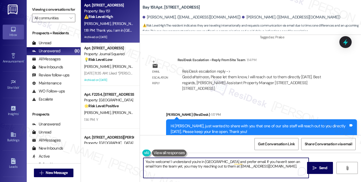
click at [178, 164] on textarea "You're welcome! I understand you're in Greece and prefer email. If you haven't …" at bounding box center [226, 167] width 165 height 20
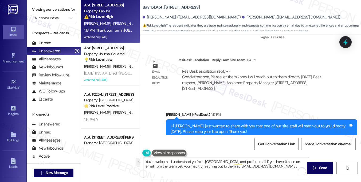
click at [45, 10] on label "Viewing conversations for" at bounding box center [53, 9] width 43 height 8
click at [188, 165] on textarea "You're welcome! I understand you're in Greece and prefer email. If you haven't …" at bounding box center [226, 167] width 165 height 20
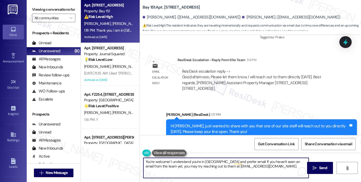
click at [188, 165] on textarea "You're welcome! I understand you're in Greece and prefer email. If you haven't …" at bounding box center [226, 167] width 165 height 20
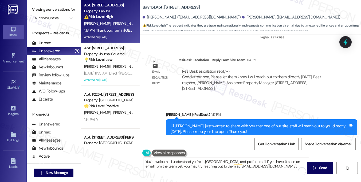
click at [44, 7] on label "Viewing conversations for" at bounding box center [53, 9] width 43 height 8
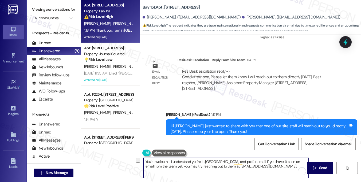
drag, startPoint x: 264, startPoint y: 162, endPoint x: 286, endPoint y: 162, distance: 21.4
click at [286, 162] on textarea "You're welcome! I understand you're in Greece and prefer email. If you haven't …" at bounding box center [226, 167] width 165 height 20
click at [291, 161] on textarea "You're welcome! I understand you're in Greece and prefer email. If you haven't …" at bounding box center [226, 167] width 165 height 20
click at [209, 168] on textarea "You're welcome! I understand you're in Greece and prefer email. If you haven't …" at bounding box center [226, 167] width 165 height 20
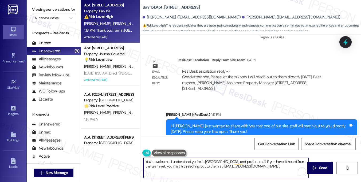
click at [209, 168] on textarea "You're welcome! I understand you're in Greece and prefer email. If you haven't …" at bounding box center [226, 167] width 165 height 20
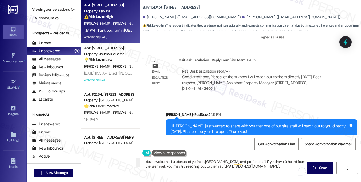
click at [36, 14] on label "Viewing conversations for" at bounding box center [53, 9] width 43 height 8
click at [241, 170] on textarea "You're welcome! I understand you're in Greece and prefer email. If you haven't …" at bounding box center [226, 167] width 165 height 20
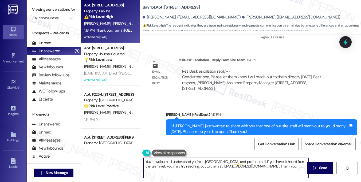
click at [178, 174] on div "Thank you. I am in Greece with a time change and have a flight in 8 hours. It w…" at bounding box center [242, 179] width 178 height 11
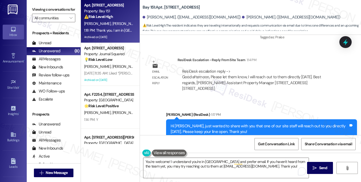
click at [178, 174] on div "Thank you. I am in Greece with a time change and have a flight in 8 hours. It w…" at bounding box center [242, 179] width 178 height 11
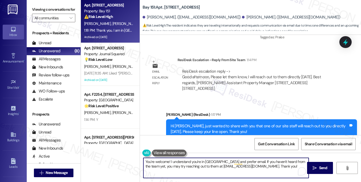
click at [263, 163] on textarea "You're welcome! I understand you're in Greece and prefer email. If you haven't …" at bounding box center [226, 167] width 165 height 20
click at [263, 167] on textarea "You're welcome! I understand you're in Greece and prefer email. If you haven't …" at bounding box center [226, 167] width 165 height 20
click at [171, 164] on textarea "You're welcome! I understand you're in Greece and prefer email. If you haven't …" at bounding box center [226, 167] width 165 height 20
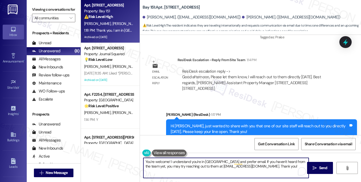
click at [171, 164] on textarea "You're welcome! I understand you're in Greece and prefer email. If you haven't …" at bounding box center [226, 167] width 165 height 20
click at [270, 165] on textarea "You're welcome! I understand you're in Greece and prefer email. If you haven't …" at bounding box center [226, 167] width 165 height 20
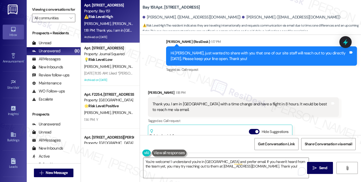
scroll to position [107, 0]
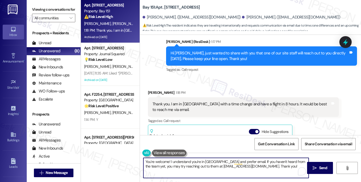
click at [232, 166] on textarea "You're welcome! I understand you're in Greece and prefer email. If you haven't …" at bounding box center [226, 167] width 165 height 20
click at [192, 163] on div "KRE - Bay 151: Contact details provided (email: [EMAIL_ADDRESS][DOMAIN_NAME], p…" at bounding box center [220, 171] width 128 height 16
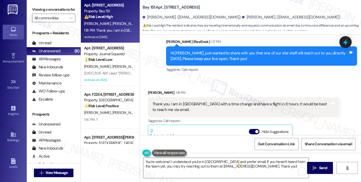
scroll to position [53, 0]
drag, startPoint x: 161, startPoint y: 105, endPoint x: 191, endPoint y: 105, distance: 30.2
click at [191, 173] on li "You can email [EMAIL_ADDRESS][DOMAIN_NAME] to contact the property." at bounding box center [188, 184] width 52 height 23
copy li "[EMAIL_ADDRESS][DOMAIN_NAME]"
click at [231, 165] on textarea "You're welcome! I understand you're in Greece and prefer email. If you haven't …" at bounding box center [226, 167] width 165 height 20
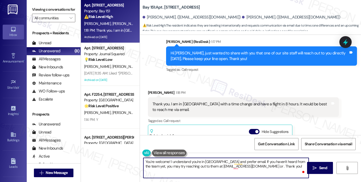
paste textarea "[EMAIL_ADDRESS][DOMAIN_NAME]"
click at [174, 160] on textarea "You're welcome! I understand you're in Greece and prefer email. If you haven't …" at bounding box center [226, 167] width 165 height 20
click at [273, 163] on textarea "You're welcome! I understand you're in Greece and prefer email. If you haven't …" at bounding box center [226, 167] width 165 height 20
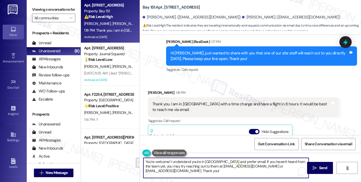
click at [273, 163] on textarea "You're welcome! I understand you're in Greece and prefer email. If you haven't …" at bounding box center [226, 167] width 165 height 20
click at [193, 167] on textarea "You're welcome! I understand you're in Greece and prefer email. If you haven't …" at bounding box center [226, 167] width 165 height 20
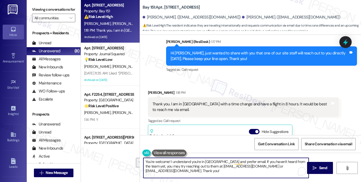
scroll to position [72, 0]
click at [258, 162] on textarea "You're welcome! I understand you're in Greece and prefer email. If you haven't …" at bounding box center [226, 167] width 165 height 20
click at [176, 167] on textarea "You're welcome! I understand you're in Greece and prefer email. If you haven't …" at bounding box center [226, 167] width 165 height 20
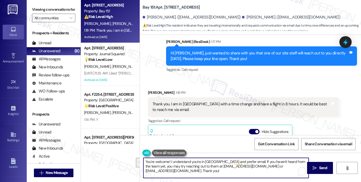
click at [176, 167] on textarea "You're welcome! I understand you're in Greece and prefer email. If you haven't …" at bounding box center [226, 167] width 165 height 20
click at [290, 166] on textarea "You're welcome! I understand you're in Greece and prefer email. If you haven't …" at bounding box center [226, 167] width 165 height 20
drag, startPoint x: 290, startPoint y: 166, endPoint x: 267, endPoint y: 166, distance: 23.0
click at [267, 166] on textarea "You're welcome! I understand you're in Greece and prefer email. If you haven't …" at bounding box center [226, 167] width 165 height 20
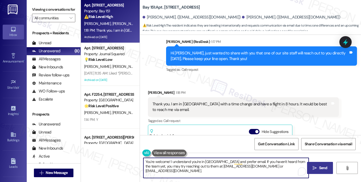
type textarea "You're welcome! I understand you're in Greece and prefer email. If you haven't …"
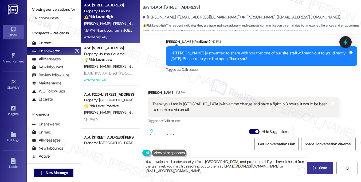
click at [320, 164] on button " Send" at bounding box center [320, 167] width 26 height 12
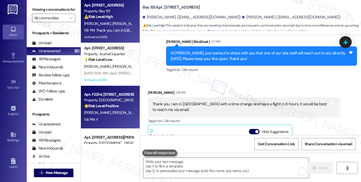
scroll to position [53, 0]
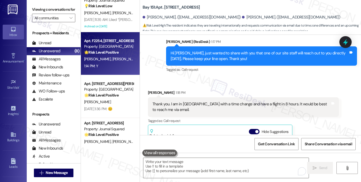
click at [110, 72] on div "Apt. F2254, 4883 Riley Road Property: Madison Farms 🌟 Risk Level: Positive This…" at bounding box center [110, 53] width 59 height 43
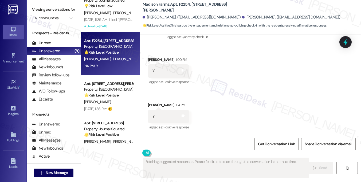
scroll to position [691, 0]
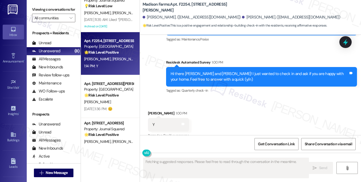
click at [219, 76] on div "Hi there [PERSON_NAME] and [PERSON_NAME]! I just wanted to check in and ask if …" at bounding box center [260, 76] width 178 height 11
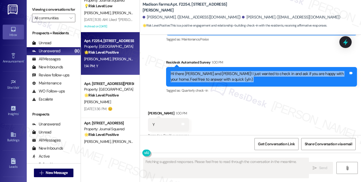
click at [219, 76] on div "Hi there [PERSON_NAME] and [PERSON_NAME]! I just wanted to check in and ask if …" at bounding box center [260, 76] width 178 height 11
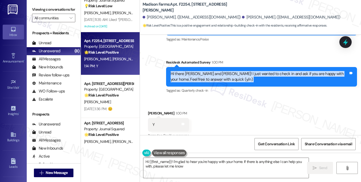
type textarea "Hi {{first_name}}! I'm glad to hear you're happy with your home. If there is an…"
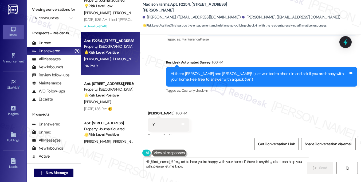
click at [49, 14] on label "Viewing conversations for" at bounding box center [53, 9] width 43 height 8
click at [203, 119] on div "Received via SMS [PERSON_NAME] 1:00 PM Y Tags and notes Tagged as: Positive res…" at bounding box center [250, 143] width 221 height 90
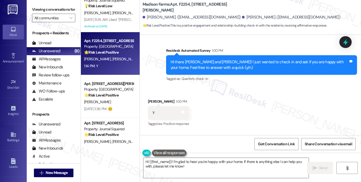
scroll to position [744, 0]
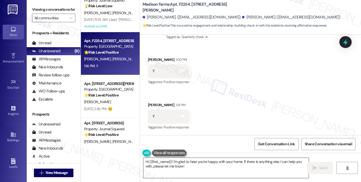
click at [199, 165] on textarea "Hi {{first_name}}! I'm glad to hear you're happy with your home. If there is an…" at bounding box center [226, 167] width 165 height 20
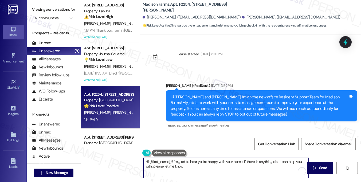
scroll to position [744, 0]
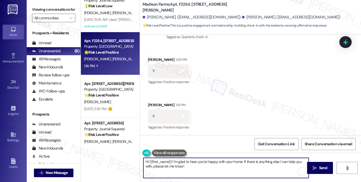
click at [244, 160] on textarea "Hi {{first_name}}! I'm glad to hear you're happy with your home. If there is an…" at bounding box center [226, 167] width 165 height 20
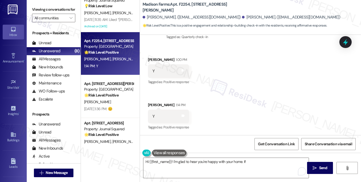
click at [40, 11] on label "Viewing conversations for" at bounding box center [53, 9] width 43 height 8
click at [257, 163] on textarea "Hi {{first_name}}! I'm glad to hear you're happy with your home. If" at bounding box center [226, 167] width 165 height 20
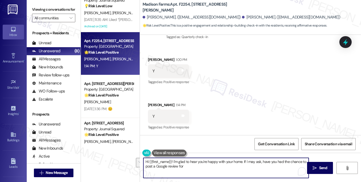
drag, startPoint x: 246, startPoint y: 166, endPoint x: 243, endPoint y: 160, distance: 6.7
click at [243, 160] on textarea "Hi {{first_name}}! I'm glad to hear you're happy with your home. If I may ask, …" at bounding box center [226, 167] width 165 height 20
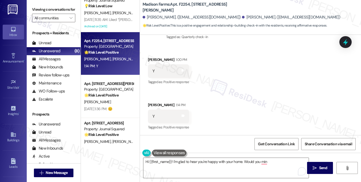
click at [52, 5] on div "Viewing conversations for All communities " at bounding box center [54, 14] width 54 height 28
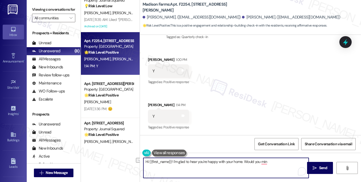
drag, startPoint x: 273, startPoint y: 162, endPoint x: 244, endPoint y: 162, distance: 28.3
click at [244, 162] on textarea "Hi {{first_name}}! I'm glad to hear you're happy with your home. Would you min" at bounding box center [226, 167] width 165 height 20
paste textarea "That’s awesome to hear, [PERSON_NAME]! Thank you for your kind words! If you do…"
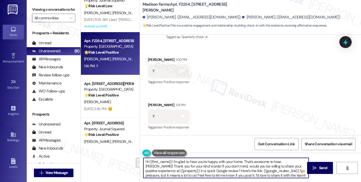
drag, startPoint x: 211, startPoint y: 166, endPoint x: 245, endPoint y: 158, distance: 34.8
click at [245, 158] on textarea "Hi {{first_name}}! I'm glad to hear you're happy with your home. That’s awesome…" at bounding box center [226, 167] width 165 height 20
drag, startPoint x: 181, startPoint y: 166, endPoint x: 245, endPoint y: 161, distance: 64.1
click at [245, 161] on textarea "Hi {{first_name}}! I'm glad to hear you're happy with your home. That’s awesome…" at bounding box center [226, 167] width 165 height 20
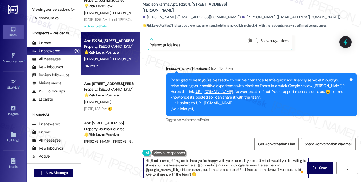
scroll to position [1, 0]
drag, startPoint x: 261, startPoint y: 165, endPoint x: 182, endPoint y: 169, distance: 78.7
click at [182, 169] on textarea "Hi {{first_name}}! I'm glad to hear you're happy with your home. If you don’t m…" at bounding box center [226, 167] width 165 height 20
click at [231, 174] on textarea "Hi {{first_name}}! I'm glad to hear you're happy with your home. If you don’t m…" at bounding box center [226, 167] width 165 height 20
drag, startPoint x: 241, startPoint y: 173, endPoint x: 261, endPoint y: 164, distance: 22.0
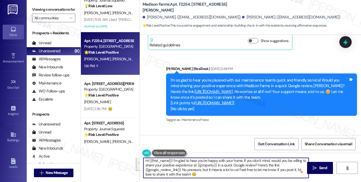
click at [261, 164] on textarea "Hi {{first_name}}! I'm glad to hear you're happy with your home. If you don’t m…" at bounding box center [226, 167] width 165 height 20
click at [270, 173] on textarea "Hi {{first_name}}! I'm glad to hear you're happy with your home. If you don’t m…" at bounding box center [226, 167] width 165 height 20
drag, startPoint x: 268, startPoint y: 175, endPoint x: 258, endPoint y: 164, distance: 14.6
click at [260, 164] on textarea "Hi {{first_name}}! I'm glad to hear you're happy with your home. If you don’t m…" at bounding box center [226, 167] width 165 height 20
click at [237, 173] on textarea "Hi {{first_name}}! I'm glad to hear you're happy with your home. If you don’t m…" at bounding box center [226, 167] width 165 height 20
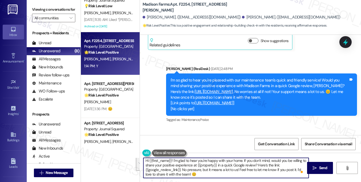
drag, startPoint x: 261, startPoint y: 164, endPoint x: 267, endPoint y: 173, distance: 11.1
click at [267, 173] on textarea "Hi {{first_name}}! I'm glad to hear you're happy with your home. If you don’t m…" at bounding box center [226, 167] width 165 height 20
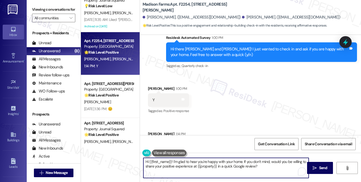
scroll to position [744, 0]
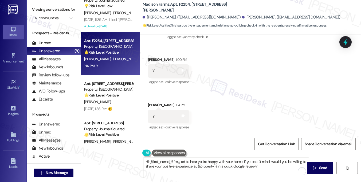
click at [56, 14] on label "Viewing conversations for" at bounding box center [53, 9] width 43 height 8
click at [264, 167] on textarea "Hi {{first_name}}! I'm glad to hear you're happy with your home. If you don’t m…" at bounding box center [226, 167] width 165 height 20
click at [41, 10] on label "Viewing conversations for" at bounding box center [53, 9] width 43 height 8
click at [52, 10] on label "Viewing conversations for" at bounding box center [53, 9] width 43 height 8
click at [54, 9] on label "Viewing conversations for" at bounding box center [53, 9] width 43 height 8
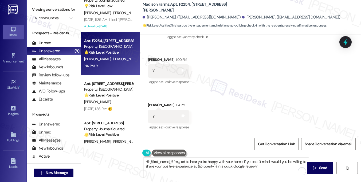
click at [261, 164] on textarea "Hi {{first_name}}! I'm glad to hear you're happy with your home. If you don’t m…" at bounding box center [226, 167] width 165 height 20
click at [53, 12] on label "Viewing conversations for" at bounding box center [53, 9] width 43 height 8
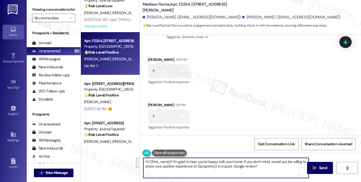
drag, startPoint x: 261, startPoint y: 167, endPoint x: 244, endPoint y: 163, distance: 17.6
click at [244, 163] on textarea "Hi {{first_name}}! I'm glad to hear you're happy with your home. If you don’t m…" at bounding box center [226, 167] width 165 height 20
click at [264, 165] on textarea "Hi {{first_name}}! I'm glad to hear you're happy with your home. If you don’t m…" at bounding box center [226, 167] width 165 height 20
drag, startPoint x: 271, startPoint y: 165, endPoint x: 196, endPoint y: 161, distance: 75.2
click at [196, 161] on textarea "Hi {{first_name}}! I'm glad to hear you're happy with your home. If you don’t m…" at bounding box center [226, 167] width 165 height 20
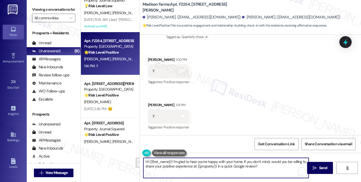
click at [267, 168] on textarea "Hi {{first_name}}! I'm glad to hear you're happy with your home. If you don’t m…" at bounding box center [226, 167] width 165 height 20
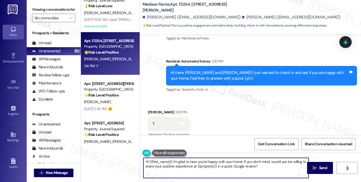
scroll to position [691, 0]
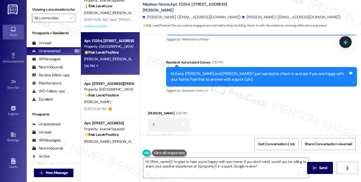
click at [58, 8] on label "Viewing conversations for" at bounding box center [53, 9] width 43 height 8
click at [268, 168] on textarea "Hi {{first_name}}! I'm glad to hear you're happy with your home. If you don’t m…" at bounding box center [226, 167] width 165 height 20
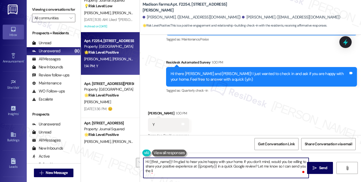
drag, startPoint x: 186, startPoint y: 169, endPoint x: 257, endPoint y: 167, distance: 70.6
click at [257, 167] on textarea "Hi {{first_name}}! I'm glad to hear you're happy with your home. If you don’t m…" at bounding box center [226, 167] width 165 height 20
click at [260, 171] on textarea "Hi {{first_name}}! I'm glad to hear you're happy with your home. If you don’t m…" at bounding box center [226, 167] width 165 height 20
click at [172, 171] on textarea "Hi {{first_name}}! I'm glad to hear you're happy with your home. If you don’t m…" at bounding box center [226, 167] width 165 height 20
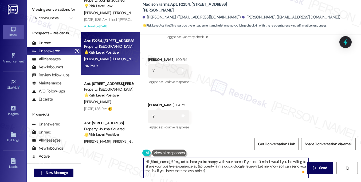
click at [174, 169] on textarea "Hi {{first_name}}! I'm glad to hear you're happy with your home. If you don’t m…" at bounding box center [226, 167] width 165 height 20
click at [220, 165] on textarea "Hi {{first_name}}! I'm glad to hear you're happy with your home. If you don’t m…" at bounding box center [226, 167] width 165 height 20
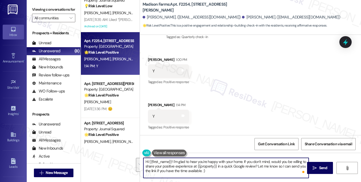
click at [220, 165] on textarea "Hi {{first_name}}! I'm glad to hear you're happy with your home. If you don’t m…" at bounding box center [226, 167] width 165 height 20
click at [242, 170] on textarea "Hi {{first_name}}! I'm glad to hear you're happy with your home. If you don’t m…" at bounding box center [226, 167] width 165 height 20
click at [194, 167] on textarea "Hi {{first_name}}! I'm glad to hear you're happy with your home. If you don’t m…" at bounding box center [226, 167] width 165 height 20
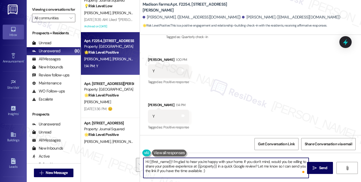
click at [218, 169] on textarea "Hi {{first_name}}! I'm glad to hear you're happy with your home. If you don’t m…" at bounding box center [226, 167] width 165 height 20
click at [201, 170] on textarea "Hi {{first_name}}! I'm glad to hear you're happy with your home. If you don’t m…" at bounding box center [226, 167] width 165 height 20
click at [219, 170] on textarea "Hi {{first_name}}! I'm glad to hear you're happy with your home. If you don’t m…" at bounding box center [226, 167] width 165 height 20
click at [284, 172] on textarea "Hi {{first_name}}! I'm glad to hear you're happy with your home. If you don’t m…" at bounding box center [226, 167] width 165 height 20
click at [232, 160] on textarea "Hi {{first_name}}! I'm glad to hear you're happy with your home. If you don’t m…" at bounding box center [226, 167] width 165 height 20
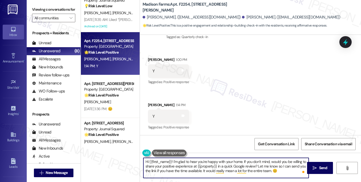
click at [232, 160] on textarea "Hi {{first_name}}! I'm glad to hear you're happy with your home. If you don’t m…" at bounding box center [226, 167] width 165 height 20
type textarea "Hi {{first_name}}! I'm glad to hear you're happy with your home. If you don’t m…"
click at [244, 100] on div "Received via SMS [PERSON_NAME] 1:00 PM Y Tags and notes Tagged as: Positive res…" at bounding box center [250, 90] width 221 height 90
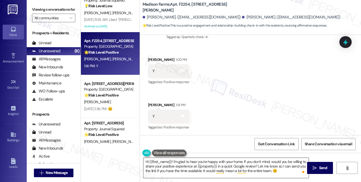
click at [179, 165] on textarea "Hi {{first_name}}! I'm glad to hear you're happy with your home. If you don’t m…" at bounding box center [226, 167] width 165 height 20
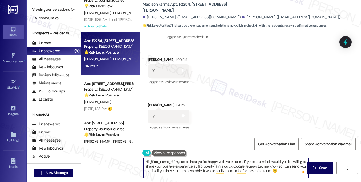
click at [179, 165] on textarea "Hi {{first_name}}! I'm glad to hear you're happy with your home. If you don’t m…" at bounding box center [226, 167] width 165 height 20
click at [251, 168] on textarea "Hi {{first_name}}! I'm glad to hear you're happy with your home. If you don’t m…" at bounding box center [226, 167] width 165 height 20
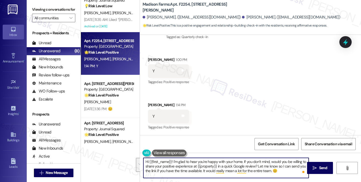
click at [185, 171] on textarea "Hi {{first_name}}! I'm glad to hear you're happy with your home. If you don’t m…" at bounding box center [226, 167] width 165 height 20
click at [288, 170] on textarea "Hi {{first_name}}! I'm glad to hear you're happy with your home. If you don’t m…" at bounding box center [226, 167] width 165 height 20
click at [289, 173] on textarea "Hi {{first_name}}! I'm glad to hear you're happy with your home. If you don’t m…" at bounding box center [226, 167] width 165 height 20
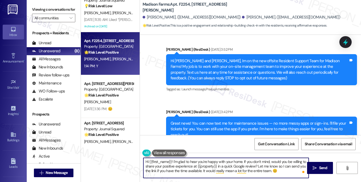
scroll to position [0, 0]
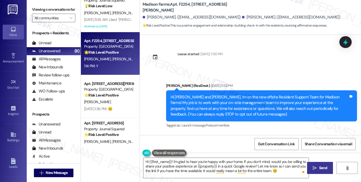
click at [318, 165] on span " Send" at bounding box center [320, 168] width 17 height 6
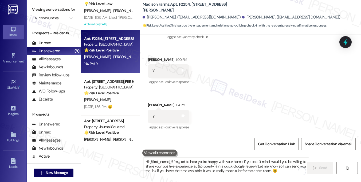
scroll to position [27, 0]
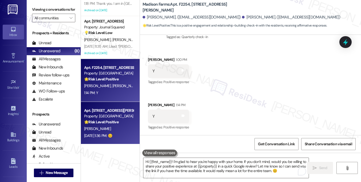
click at [115, 114] on div "Property: [GEOGRAPHIC_DATA]" at bounding box center [108, 116] width 49 height 6
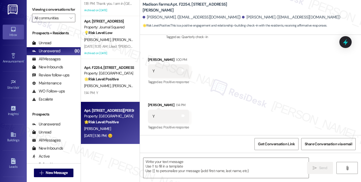
type textarea "Fetching suggested responses. Please feel free to read through the conversation…"
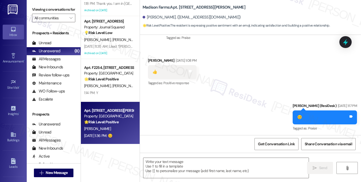
type textarea "Fetching suggested responses. Please feel free to read through the conversation…"
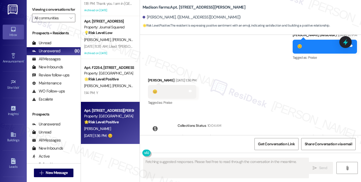
scroll to position [1046, 0]
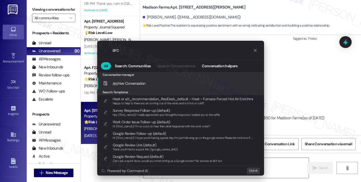
type input "arc"
click at [153, 84] on div "Arc hive Conversation Add shortcut" at bounding box center [181, 83] width 156 height 6
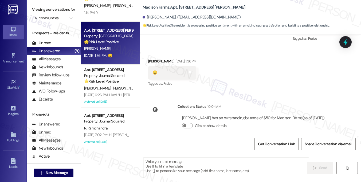
scroll to position [107, 0]
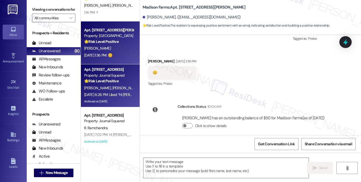
click at [116, 93] on div "[DATE] 6:26 PM: Liked “Hi [PERSON_NAME] and [PERSON_NAME]! Starting [DATE]…” [D…" at bounding box center [148, 94] width 128 height 5
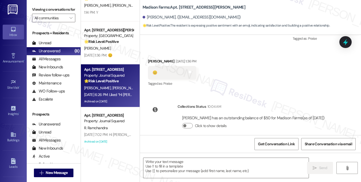
type textarea "Fetching suggested responses. Please feel free to read through the conversation…"
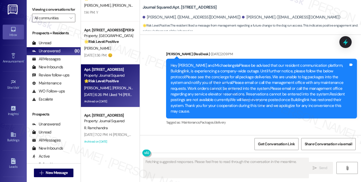
scroll to position [7587, 0]
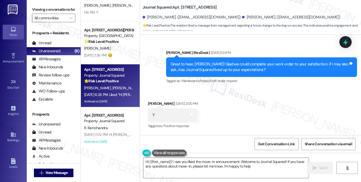
type textarea "Hi {{first_name}}! I see you liked the move-in announcement. Welcome to Journal…"
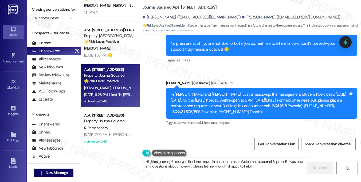
scroll to position [6866, 0]
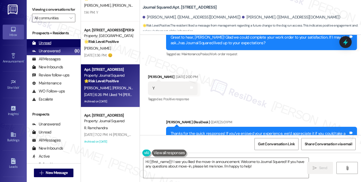
click at [54, 47] on div "Unread (0)" at bounding box center [54, 43] width 54 height 8
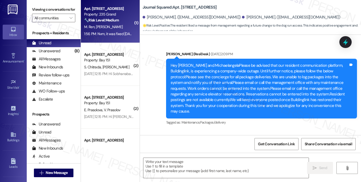
click at [111, 33] on div "1:56 PM: Nvm, it was fixed [DATE]. All good now. Thanks 1:56 PM: Nvm, it was fi…" at bounding box center [126, 33] width 84 height 5
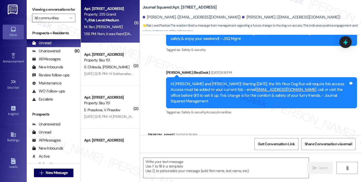
type textarea "Fetching suggested responses. Please feel free to read through the conversation…"
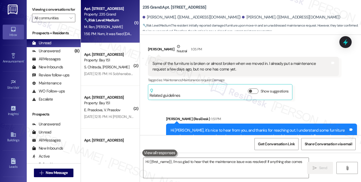
scroll to position [227, 0]
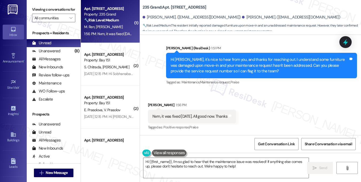
click at [182, 117] on div "Nvm, it was fixed [DATE]. All good now. Thanks" at bounding box center [190, 116] width 75 height 6
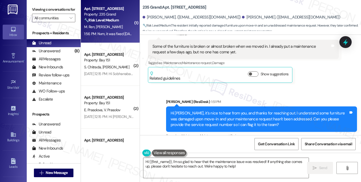
scroll to position [147, 0]
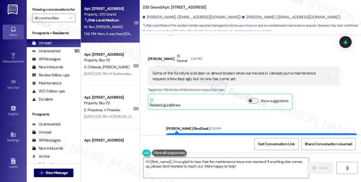
click at [185, 76] on div "Some of the furniture is broken or almost broken when we moved in. I already pu…" at bounding box center [242, 75] width 178 height 11
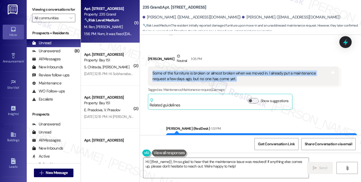
click at [185, 76] on div "Some of the furniture is broken or almost broken when we moved in. I already pu…" at bounding box center [242, 75] width 178 height 11
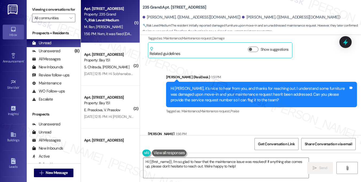
scroll to position [227, 0]
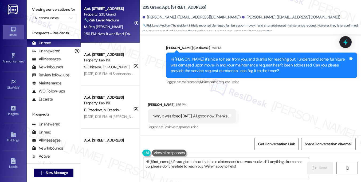
click at [196, 60] on div "Hi [PERSON_NAME], it's nice to hear from you, and thanks for reaching out. I un…" at bounding box center [260, 64] width 178 height 17
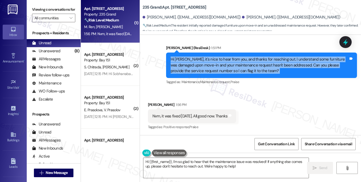
click at [196, 60] on div "Hi [PERSON_NAME], it's nice to hear from you, and thanks for reaching out. I un…" at bounding box center [260, 64] width 178 height 17
click at [234, 64] on div "Hi [PERSON_NAME], it's nice to hear from you, and thanks for reaching out. I un…" at bounding box center [260, 64] width 178 height 17
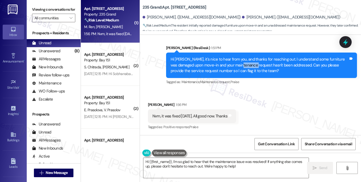
click at [234, 64] on div "Hi [PERSON_NAME], it's nice to hear from you, and thanks for reaching out. I un…" at bounding box center [260, 64] width 178 height 17
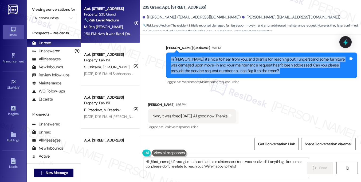
click at [234, 64] on div "Hi [PERSON_NAME], it's nice to hear from you, and thanks for reaching out. I un…" at bounding box center [260, 64] width 178 height 17
click at [279, 66] on div "Hi [PERSON_NAME], it's nice to hear from you, and thanks for reaching out. I un…" at bounding box center [260, 64] width 178 height 17
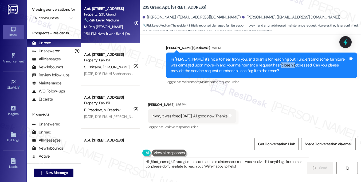
click at [279, 66] on div "Hi [PERSON_NAME], it's nice to hear from you, and thanks for reaching out. I un…" at bounding box center [260, 64] width 178 height 17
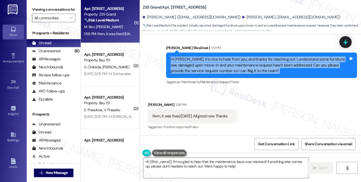
click at [279, 66] on div "Hi [PERSON_NAME], it's nice to hear from you, and thanks for reaching out. I un…" at bounding box center [260, 64] width 178 height 17
click at [222, 65] on div "Hi [PERSON_NAME], it's nice to hear from you, and thanks for reaching out. I un…" at bounding box center [260, 64] width 178 height 17
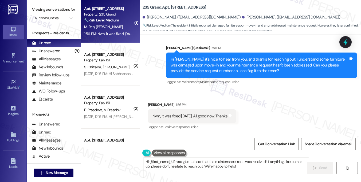
click at [222, 65] on div "Hi [PERSON_NAME], it's nice to hear from you, and thanks for reaching out. I un…" at bounding box center [260, 64] width 178 height 17
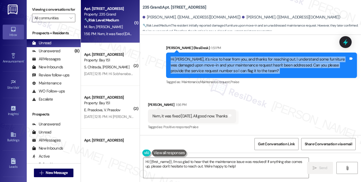
click at [222, 65] on div "Hi [PERSON_NAME], it's nice to hear from you, and thanks for reaching out. I un…" at bounding box center [260, 64] width 178 height 17
click at [262, 69] on div "Hi [PERSON_NAME], it's nice to hear from you, and thanks for reaching out. I un…" at bounding box center [260, 64] width 178 height 17
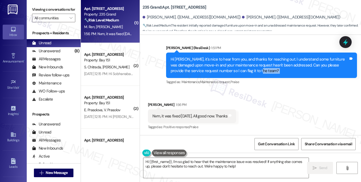
click at [262, 69] on div "Hi [PERSON_NAME], it's nice to hear from you, and thanks for reaching out. I un…" at bounding box center [260, 64] width 178 height 17
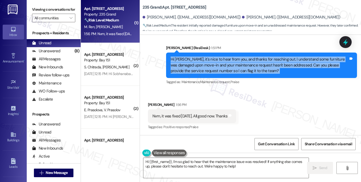
click at [262, 69] on div "Hi [PERSON_NAME], it's nice to hear from you, and thanks for reaching out. I un…" at bounding box center [260, 64] width 178 height 17
click at [181, 65] on div "Hi [PERSON_NAME], it's nice to hear from you, and thanks for reaching out. I un…" at bounding box center [260, 64] width 178 height 17
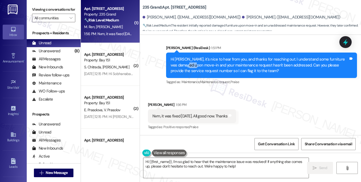
click at [181, 65] on div "Hi [PERSON_NAME], it's nice to hear from you, and thanks for reaching out. I un…" at bounding box center [260, 64] width 178 height 17
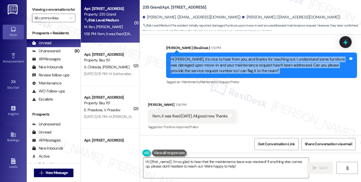
click at [181, 65] on div "Hi [PERSON_NAME], it's nice to hear from you, and thanks for reaching out. I un…" at bounding box center [260, 64] width 178 height 17
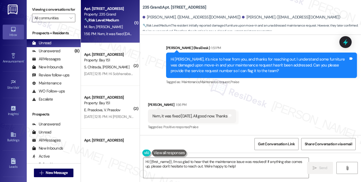
click at [167, 120] on div "Nvm, it was fixed [DATE]. All good now. Thanks Tags and notes" at bounding box center [192, 116] width 88 height 14
click at [194, 165] on textarea "Hi {{first_name}}, I'm so glad to hear that the maintenance issue was resolved!…" at bounding box center [226, 167] width 165 height 20
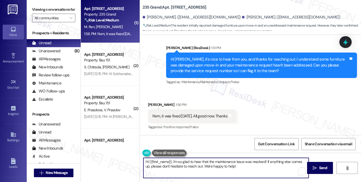
click at [194, 165] on textarea "Hi {{first_name}}, I'm so glad to hear that the maintenance issue was resolved!…" at bounding box center [226, 167] width 165 height 20
click at [240, 160] on textarea "Hi {{first_name}}, I'm so glad to hear that the maintenance issue was resolved!…" at bounding box center [226, 167] width 165 height 20
drag, startPoint x: 265, startPoint y: 160, endPoint x: 140, endPoint y: 160, distance: 125.4
click at [141, 160] on div "Hi {{first_name}}, I'm so glad to hear that the maintenance issue was resolved!…" at bounding box center [224, 167] width 166 height 21
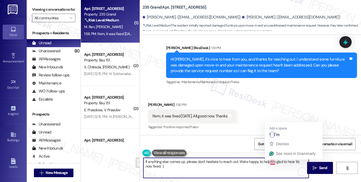
drag, startPoint x: 172, startPoint y: 165, endPoint x: 271, endPoint y: 162, distance: 98.7
click at [271, 162] on textarea "If anything else comes up, please don't hesitate to reach out. We're happy to h…" at bounding box center [226, 167] width 165 height 20
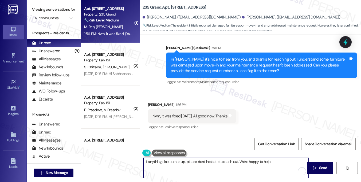
click at [145, 160] on textarea "If anything else comes up, please don't hesitate to reach out. We're happy to h…" at bounding box center [226, 167] width 165 height 20
click at [288, 160] on textarea "Great! If anything else comes up, please don't hesitate to reach out. We're hap…" at bounding box center [226, 167] width 165 height 20
type textarea "Fetching suggested responses. Please feel free to read through the conversation…"
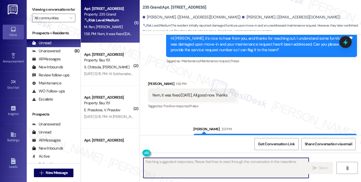
scroll to position [265, 0]
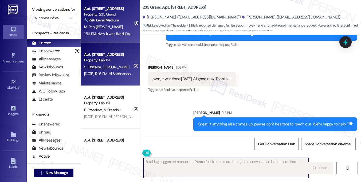
click at [106, 57] on div "Property: Bay 151" at bounding box center [108, 60] width 49 height 6
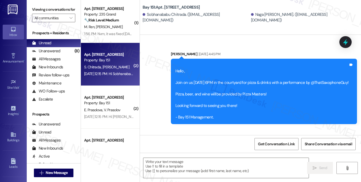
type textarea "Fetching suggested responses. Please feel free to read through the conversation…"
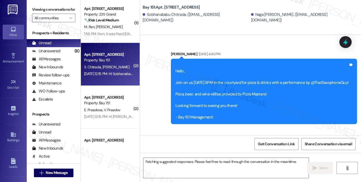
scroll to position [16179, 0]
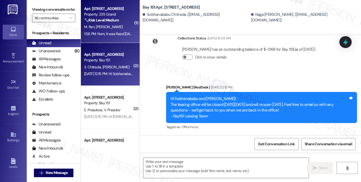
click at [105, 30] on div "[PERSON_NAME] [PERSON_NAME]" at bounding box center [109, 27] width 51 height 7
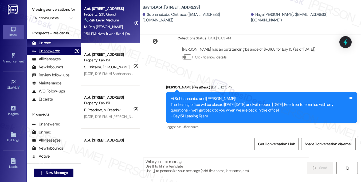
type textarea "Fetching suggested responses. Please feel free to read through the conversation…"
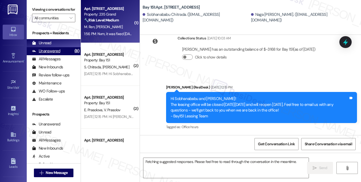
click at [62, 55] on div "Unanswered (8)" at bounding box center [54, 51] width 54 height 8
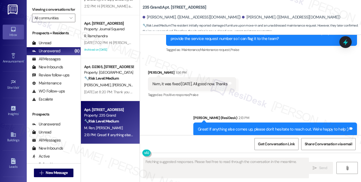
scroll to position [273, 0]
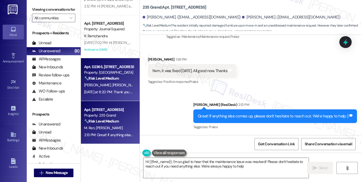
type textarea "Hi {{first_name}}, I'm so glad to hear that the maintenance issue was resolved!…"
click at [120, 87] on div "[PERSON_NAME] [PERSON_NAME]" at bounding box center [109, 85] width 51 height 7
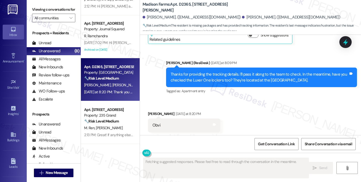
scroll to position [879, 0]
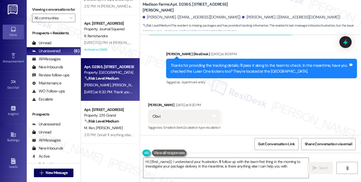
type textarea "Hi {{first_name}}, I understand your frustration. I'll follow up with the team …"
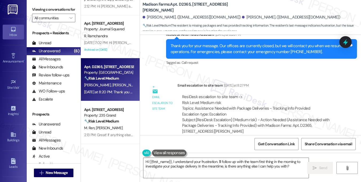
scroll to position [1001, 0]
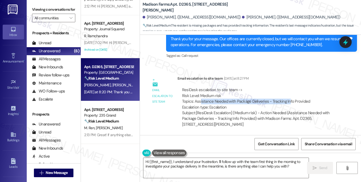
drag, startPoint x: 200, startPoint y: 101, endPoint x: 287, endPoint y: 103, distance: 86.9
click at [287, 103] on div "ResiDesk escalation to site team -> Risk Level: Medium risk Topics: Assistance …" at bounding box center [258, 98] width 152 height 23
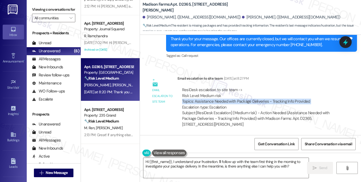
scroll to position [0, 0]
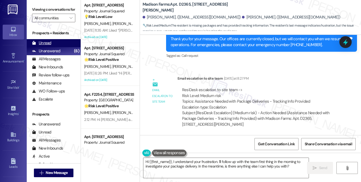
click at [59, 47] on div "Unread (0)" at bounding box center [54, 43] width 54 height 8
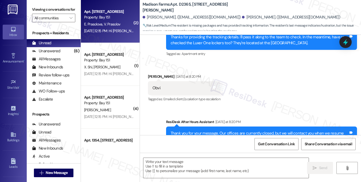
type textarea "Fetching suggested responses. Please feel free to read through the conversation…"
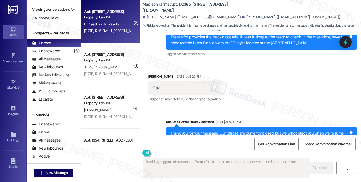
scroll to position [879, 0]
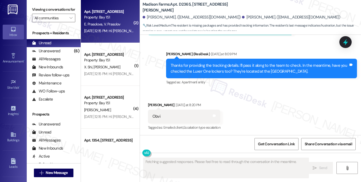
click at [111, 31] on div "[DATE] 12:15 PM: Hi [PERSON_NAME] and [PERSON_NAME]! The leasing office will be…" at bounding box center [274, 30] width 380 height 5
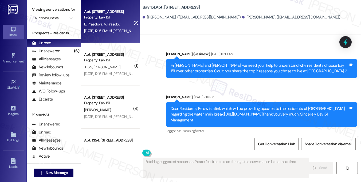
type textarea "Fetching suggested responses. Please feel free to read through the conversation…"
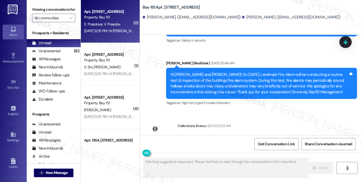
scroll to position [17354, 0]
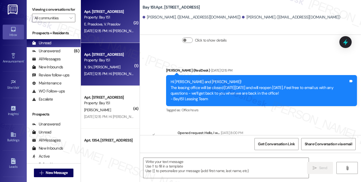
click at [105, 75] on div "[DATE] 12:15 PM: Hi [PERSON_NAME] and [PERSON_NAME]! The leasing office will be…" at bounding box center [274, 73] width 380 height 5
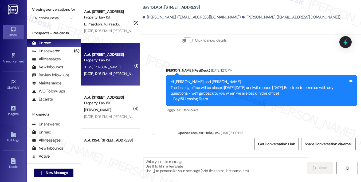
type textarea "Fetching suggested responses. Please feel free to read through the conversation…"
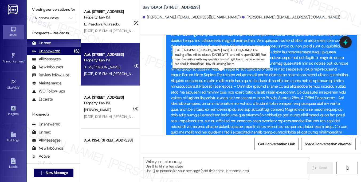
type textarea "Fetching suggested responses. Please feel free to read through the conversation…"
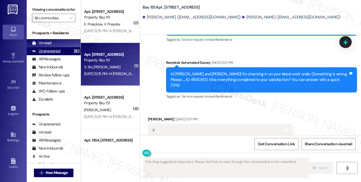
scroll to position [3449, 0]
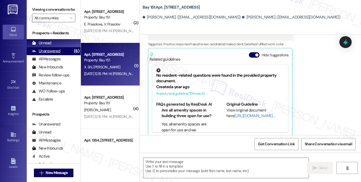
click at [73, 55] on div "(6)" at bounding box center [77, 51] width 8 height 8
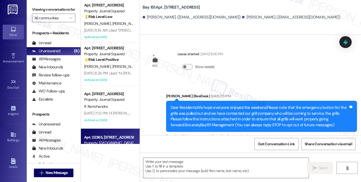
type textarea "Fetching suggested responses. Please feel free to read through the conversation…"
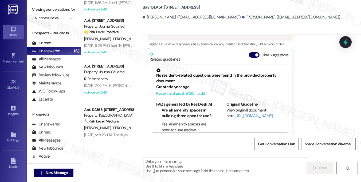
scroll to position [0, 0]
